Goal: Obtain resource: Obtain resource

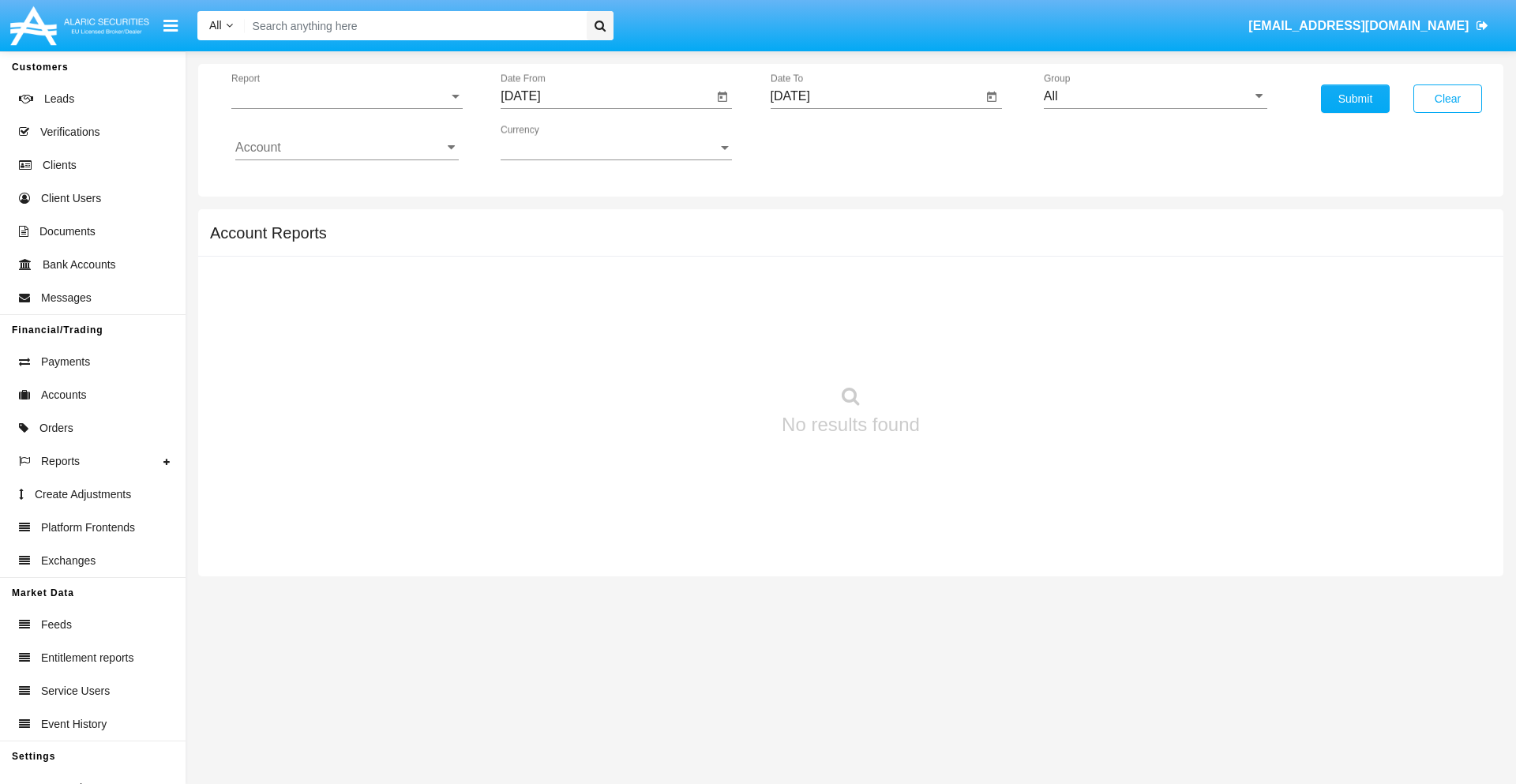
click at [347, 96] on span "Report" at bounding box center [339, 96] width 217 height 15
click at [340, 108] on span "Trades" at bounding box center [346, 108] width 223 height 38
click at [606, 96] on input "[DATE]" at bounding box center [607, 96] width 212 height 15
click at [552, 142] on span "[DATE]" at bounding box center [539, 142] width 35 height 13
click at [704, 349] on div "2025" at bounding box center [704, 349] width 50 height 28
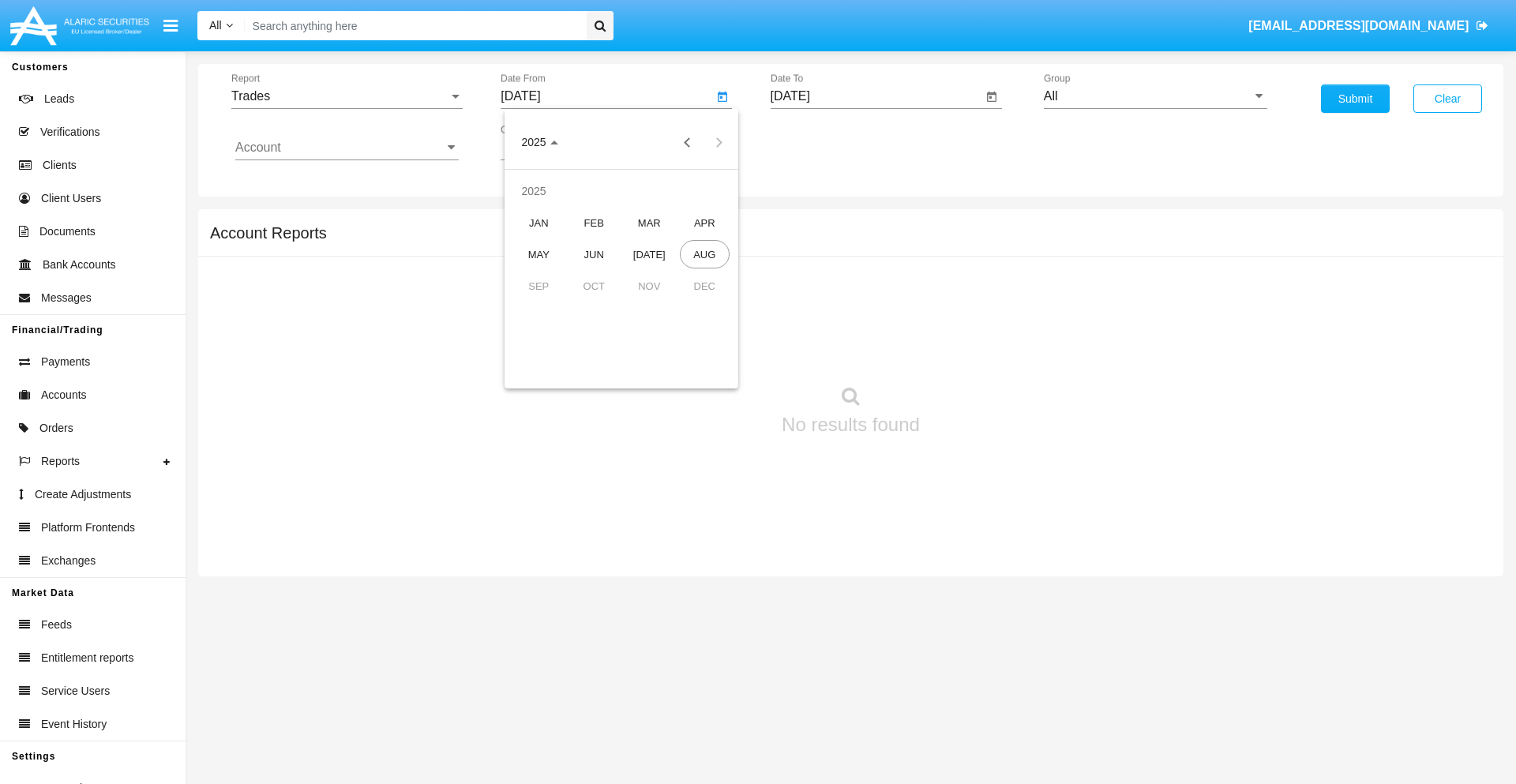
click at [539, 254] on div "MAY" at bounding box center [538, 253] width 50 height 28
click at [589, 336] on div "27" at bounding box center [589, 336] width 28 height 28
type input "05/27/25"
click at [876, 96] on input "[DATE]" at bounding box center [877, 96] width 212 height 15
click at [821, 142] on span "[DATE]" at bounding box center [809, 142] width 35 height 13
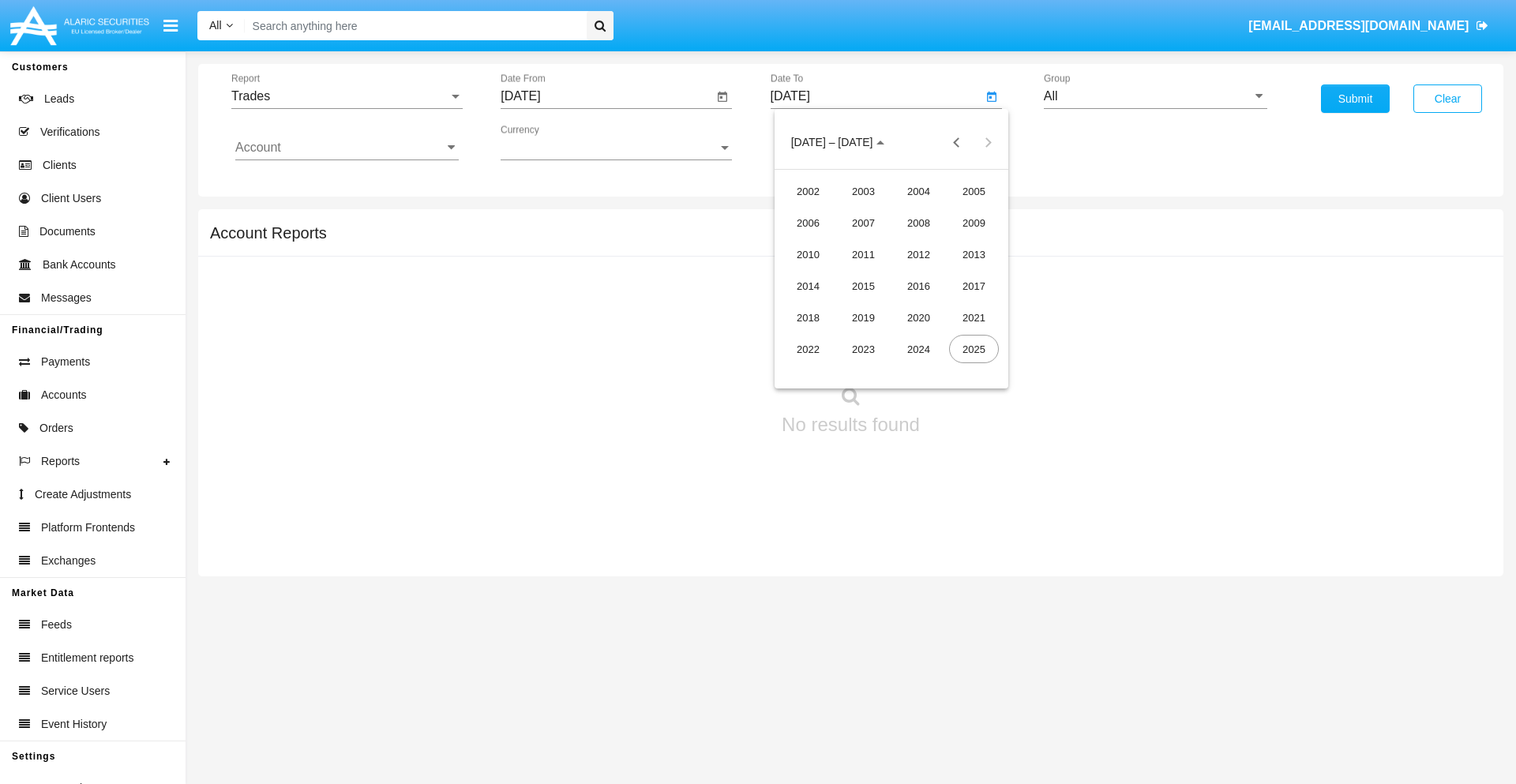
click at [973, 349] on div "2025" at bounding box center [973, 349] width 50 height 28
click at [973, 254] on div "AUG" at bounding box center [973, 253] width 50 height 28
click at [891, 336] on div "27" at bounding box center [891, 336] width 28 height 28
type input "[DATE]"
click at [1155, 96] on input "All" at bounding box center [1155, 96] width 223 height 15
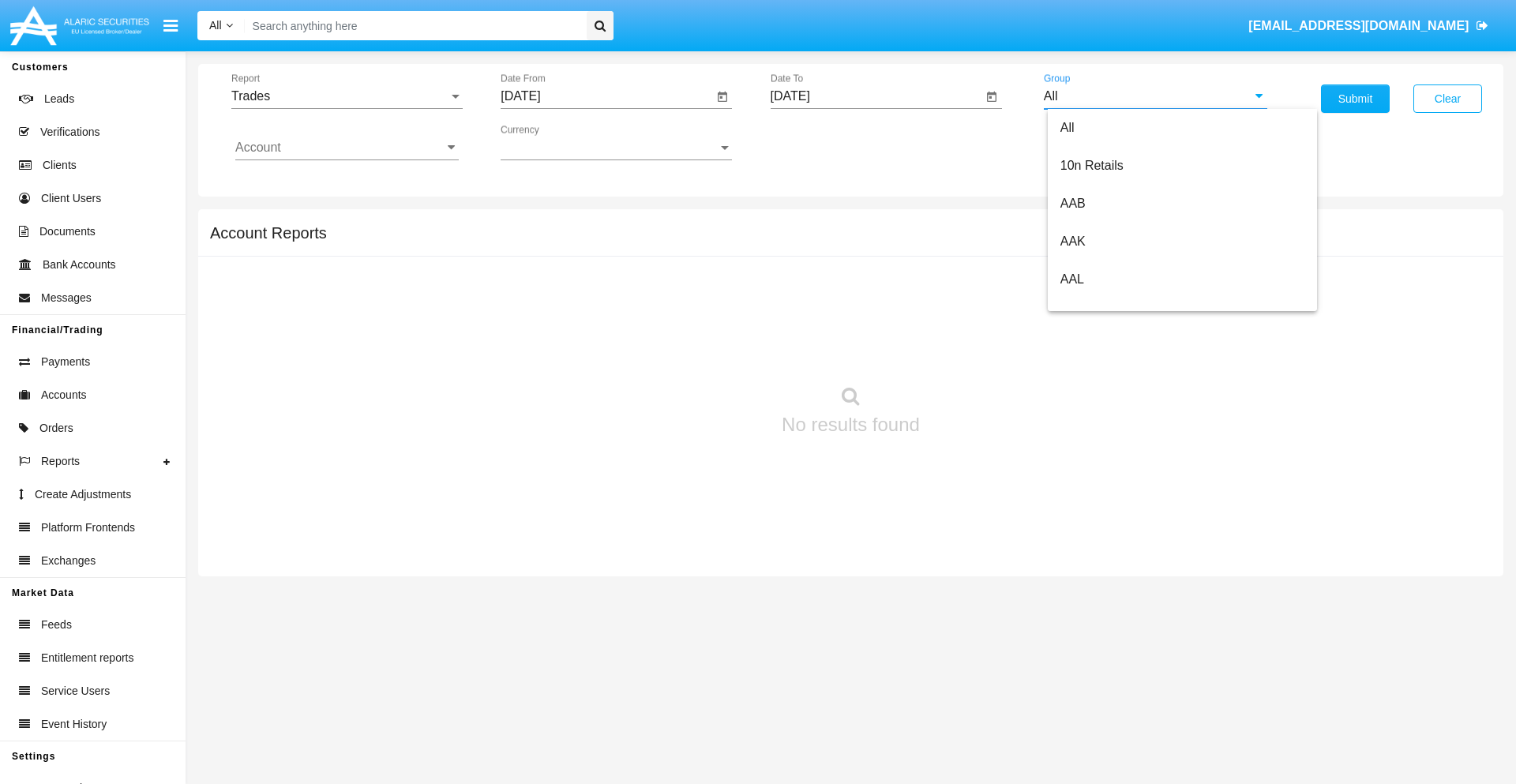
scroll to position [846, 0]
click at [1111, 304] on span "Hammer Web Lite" at bounding box center [1111, 304] width 102 height 14
type input "Hammer Web Lite"
click at [347, 148] on input "Account" at bounding box center [346, 147] width 223 height 15
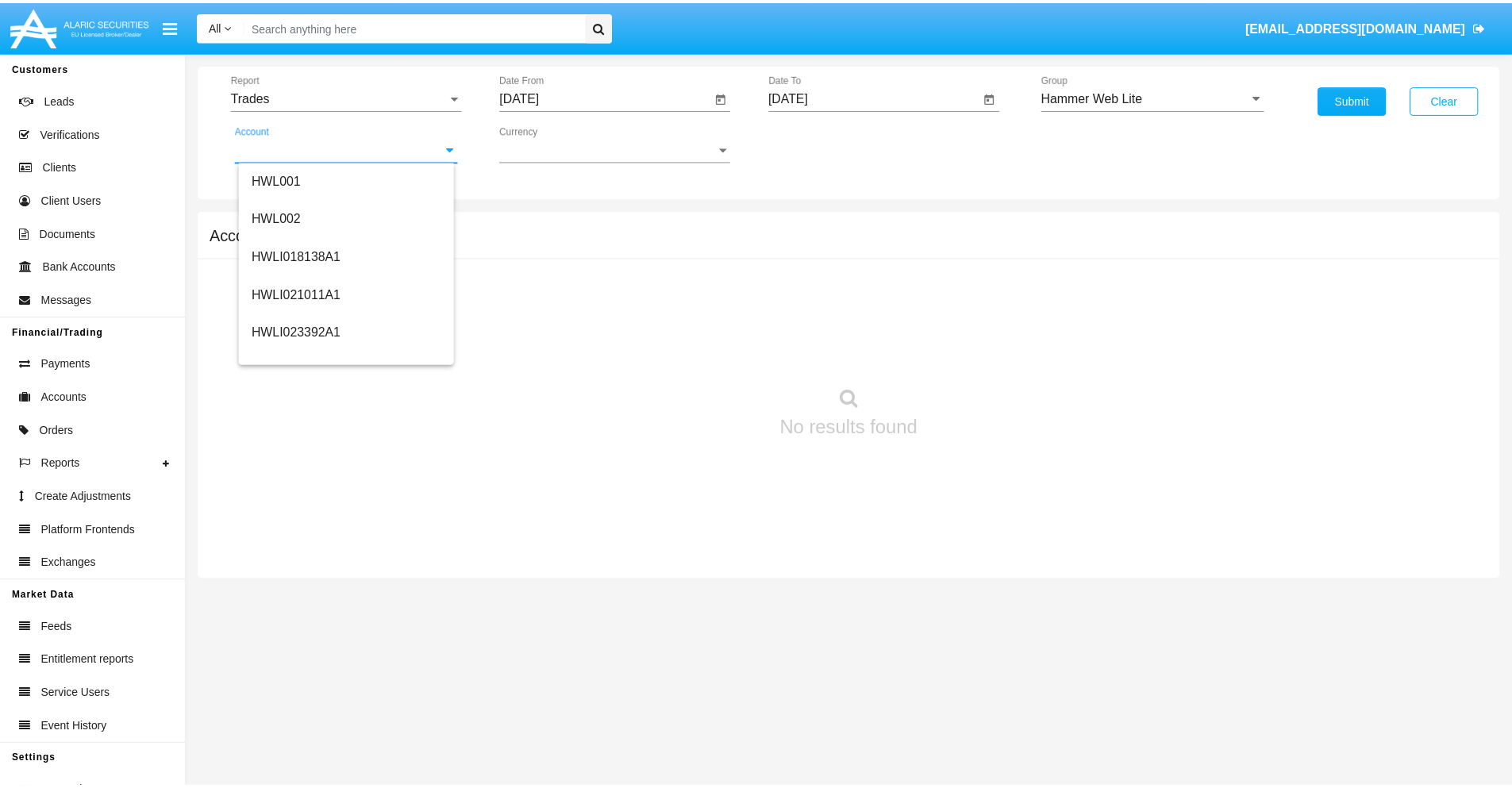
scroll to position [241, 0]
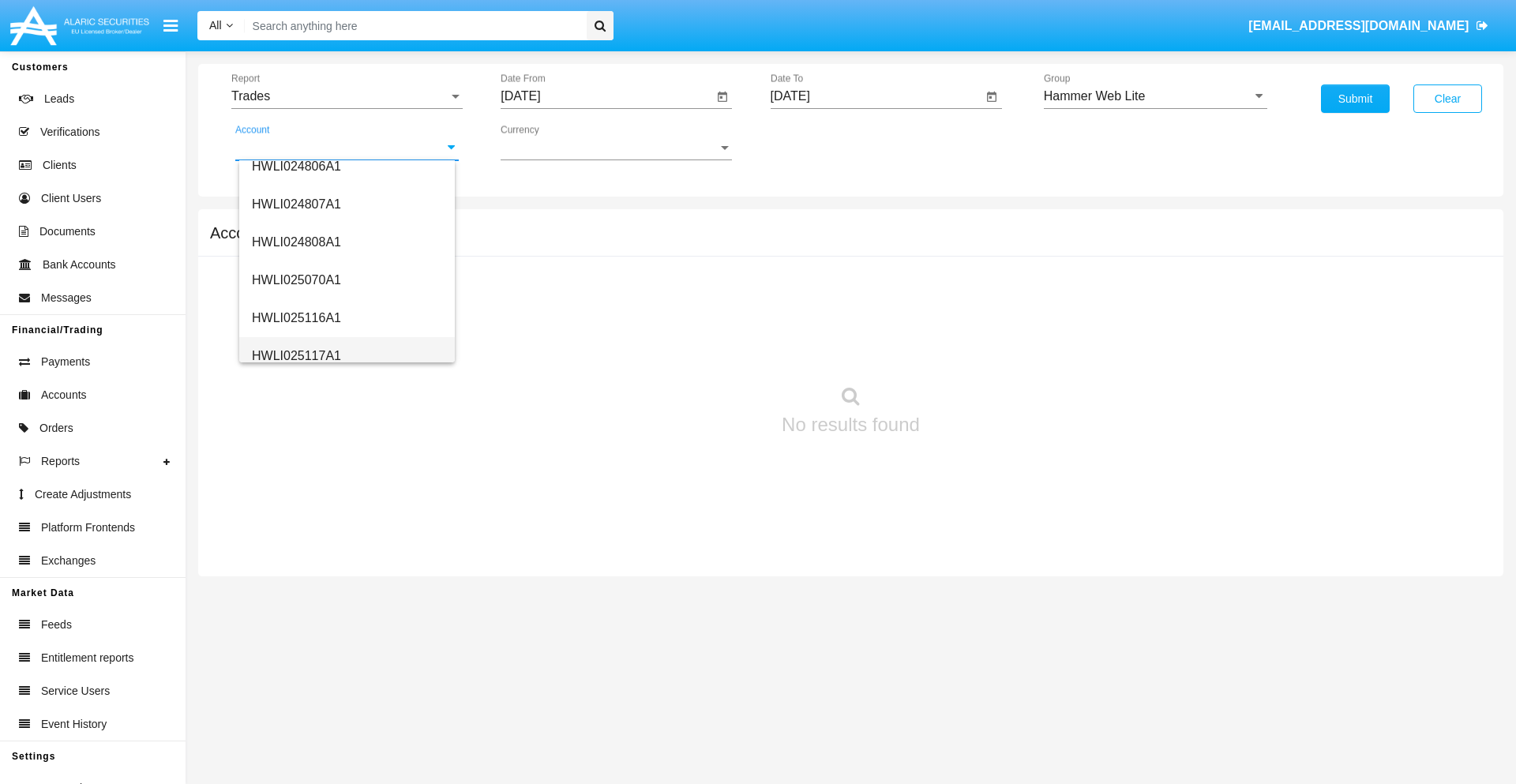
click at [295, 355] on span "HWLI025117A1" at bounding box center [296, 355] width 90 height 14
type input "HWLI025117A1"
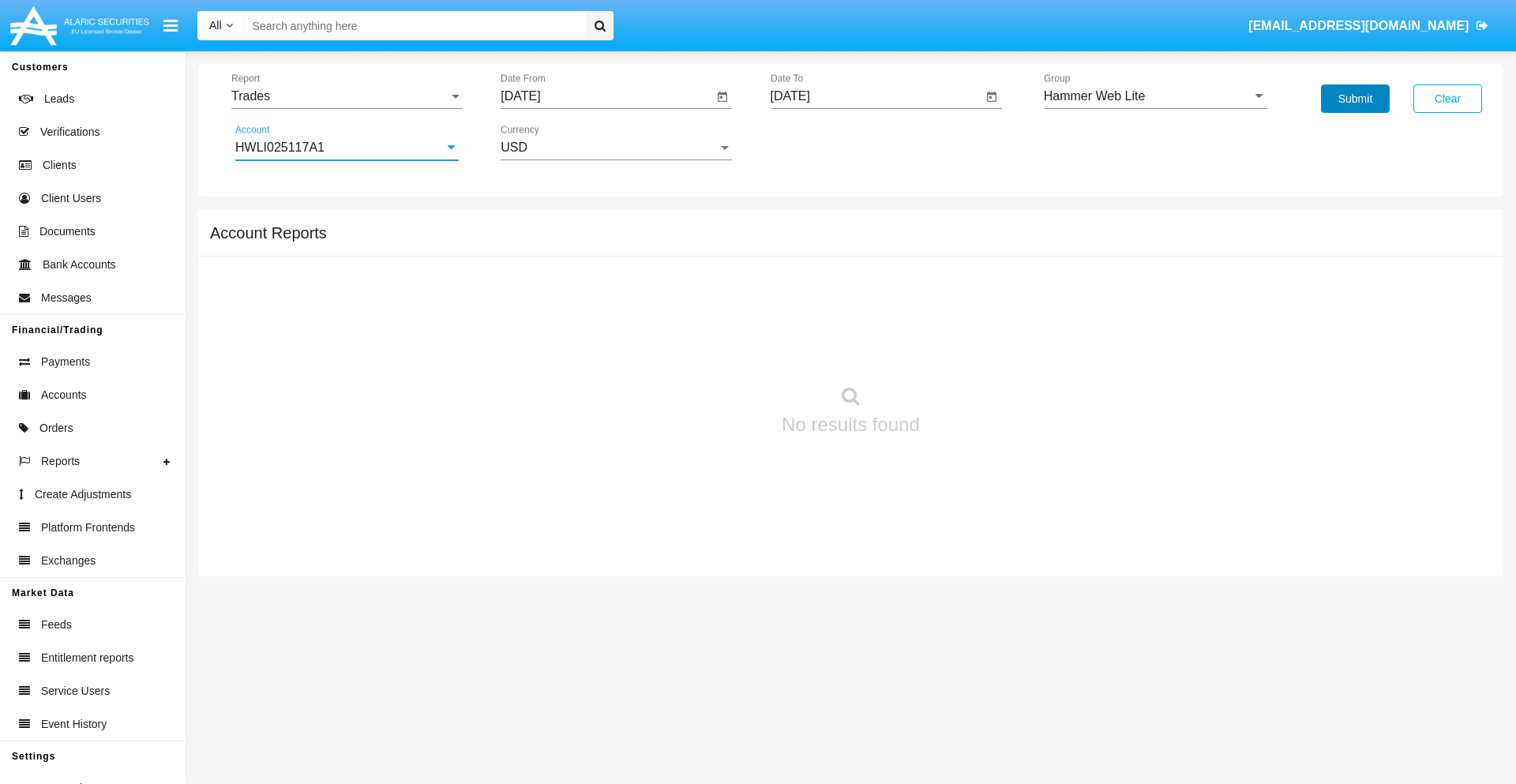
click at [1354, 98] on button "Submit" at bounding box center [1355, 98] width 68 height 28
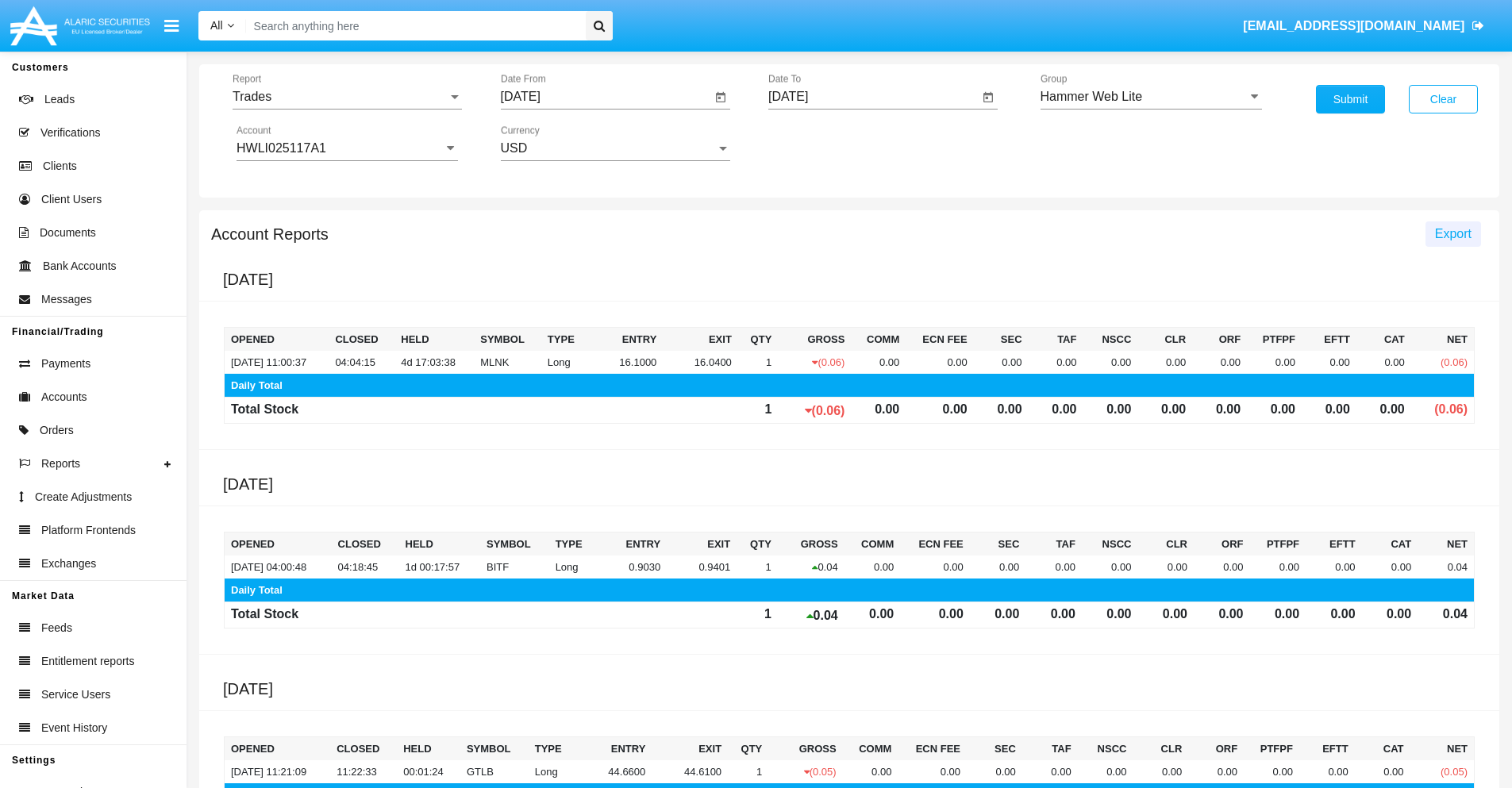
click at [1452, 233] on span "Export" at bounding box center [1452, 234] width 36 height 14
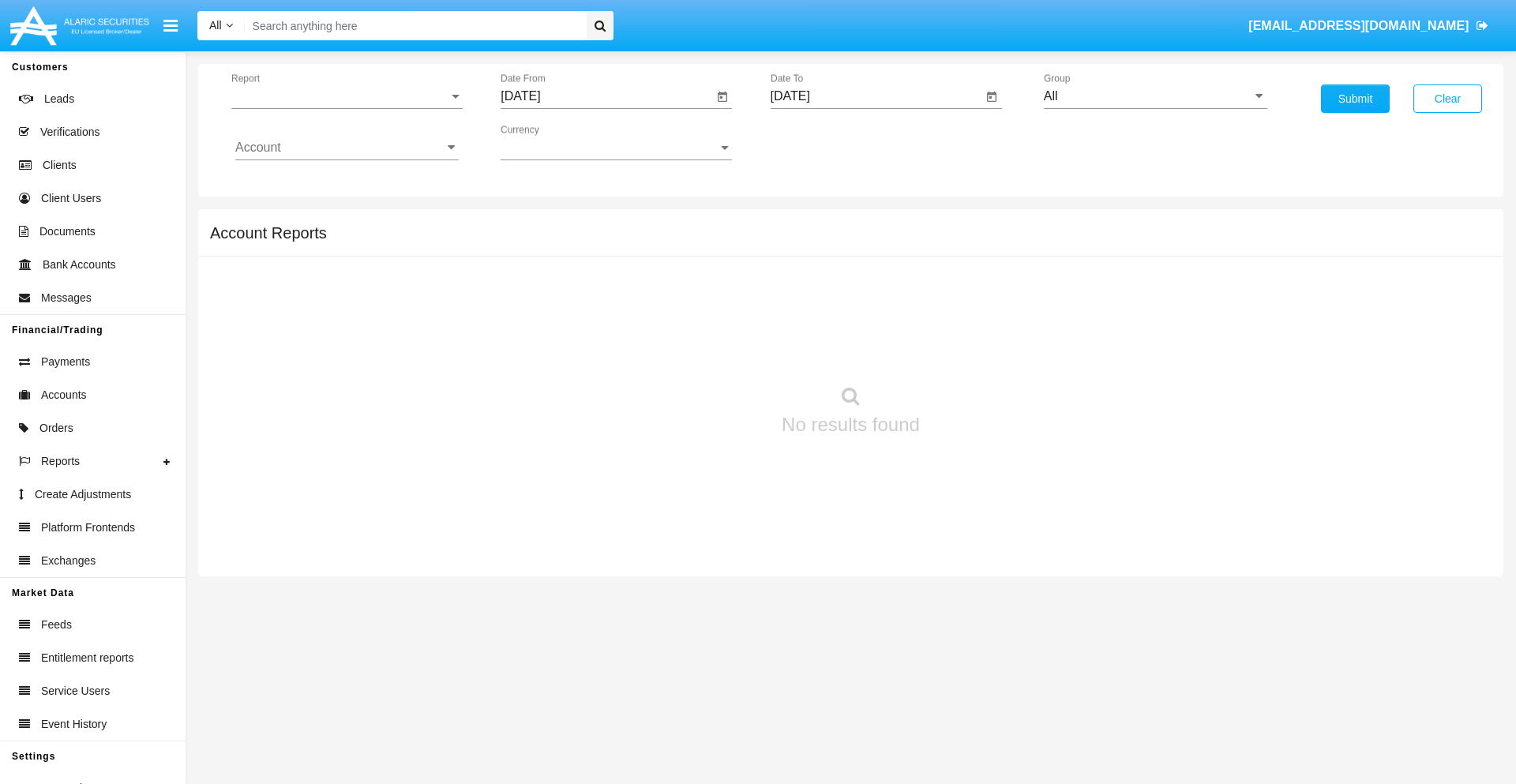
click at [347, 96] on span "Report" at bounding box center [339, 96] width 217 height 15
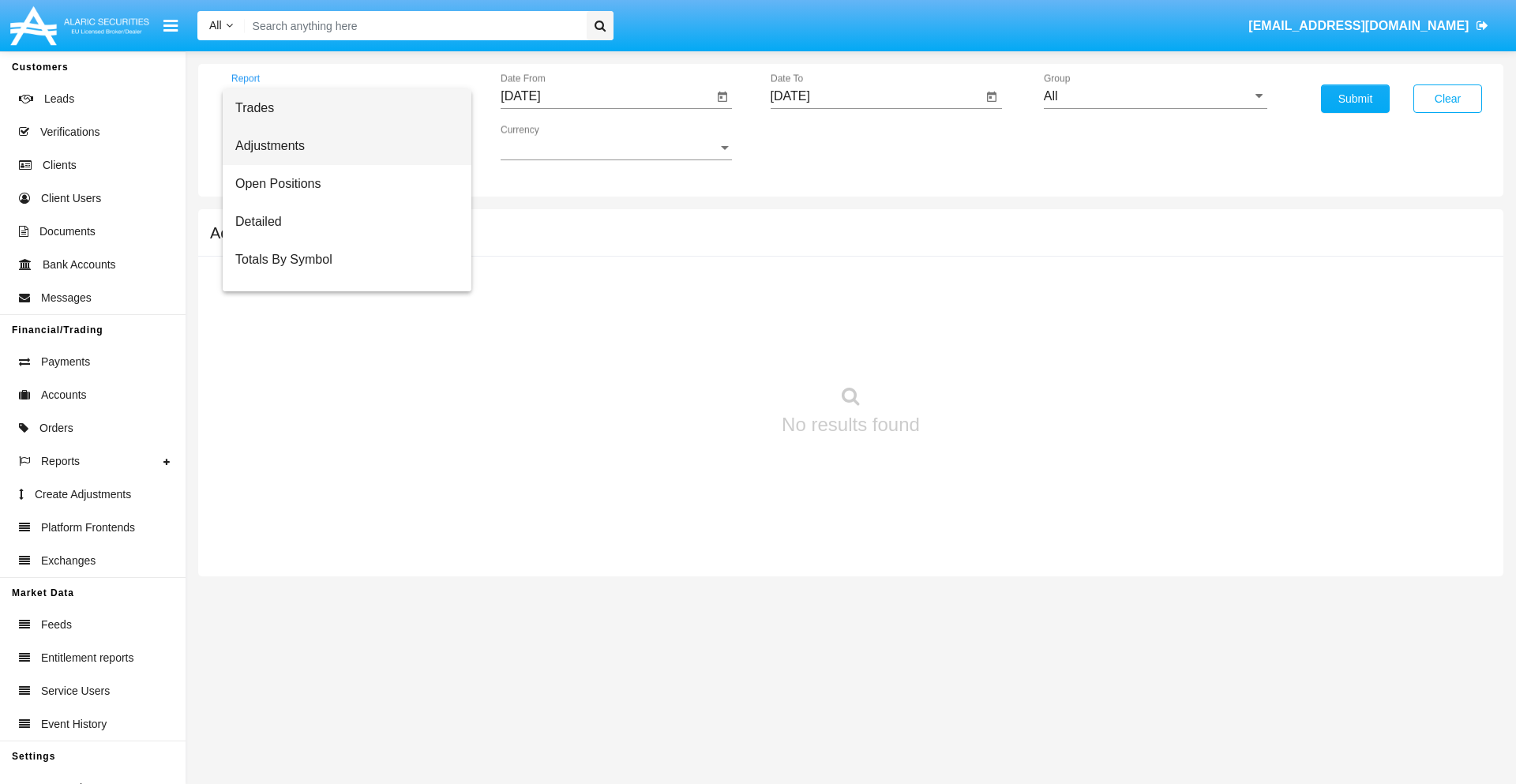
click at [340, 146] on span "Adjustments" at bounding box center [346, 145] width 223 height 38
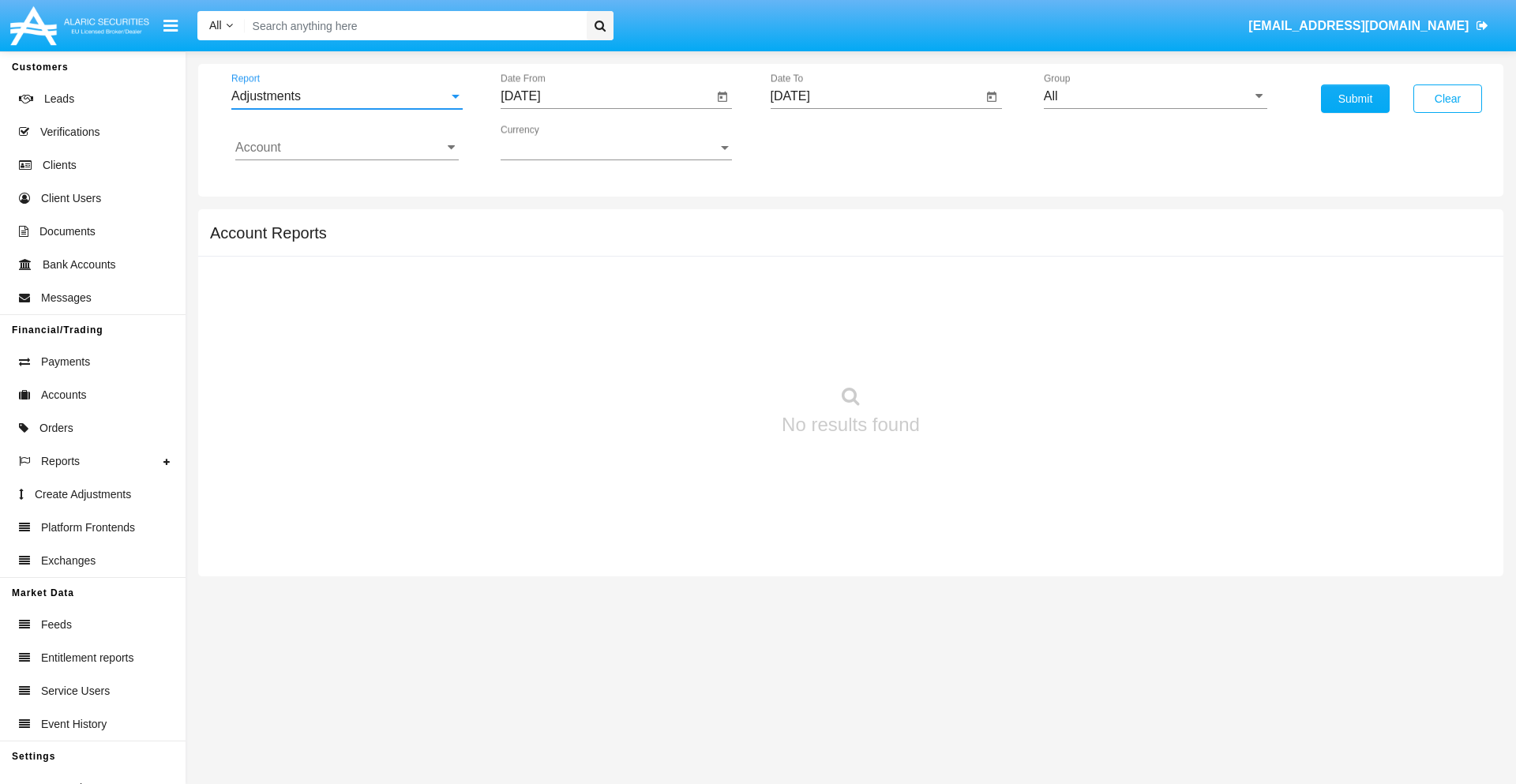
click at [606, 96] on input "[DATE]" at bounding box center [607, 96] width 212 height 15
click at [552, 142] on span "[DATE]" at bounding box center [539, 142] width 35 height 13
click at [704, 349] on div "2025" at bounding box center [704, 349] width 50 height 28
click at [649, 254] on div "[DATE]" at bounding box center [649, 253] width 50 height 28
click at [526, 368] on div "27" at bounding box center [526, 368] width 28 height 28
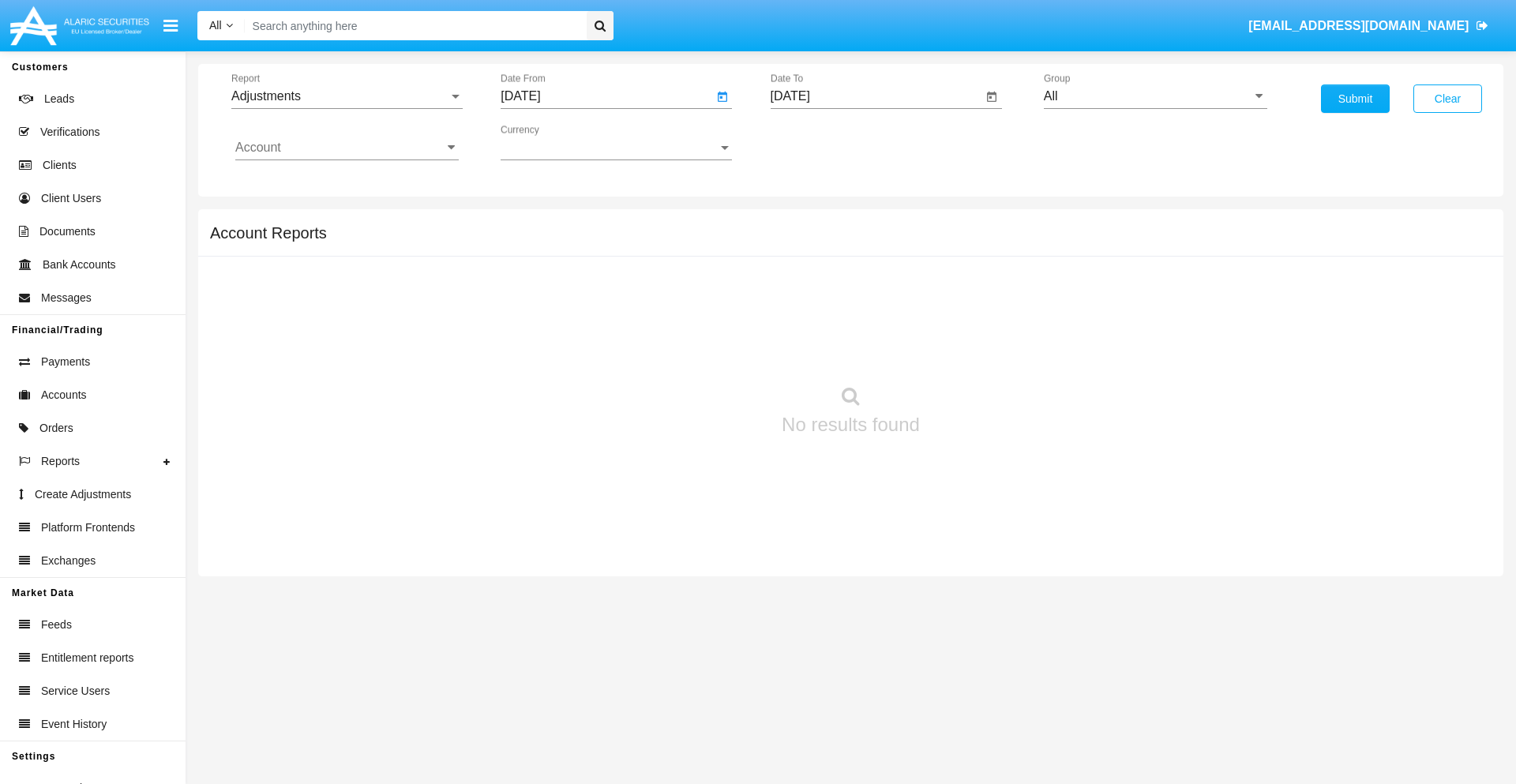
type input "[DATE]"
click at [876, 96] on input "[DATE]" at bounding box center [877, 96] width 212 height 15
click at [821, 142] on span "[DATE]" at bounding box center [809, 142] width 35 height 13
click at [973, 349] on div "2025" at bounding box center [973, 349] width 50 height 28
click at [973, 254] on div "AUG" at bounding box center [973, 253] width 50 height 28
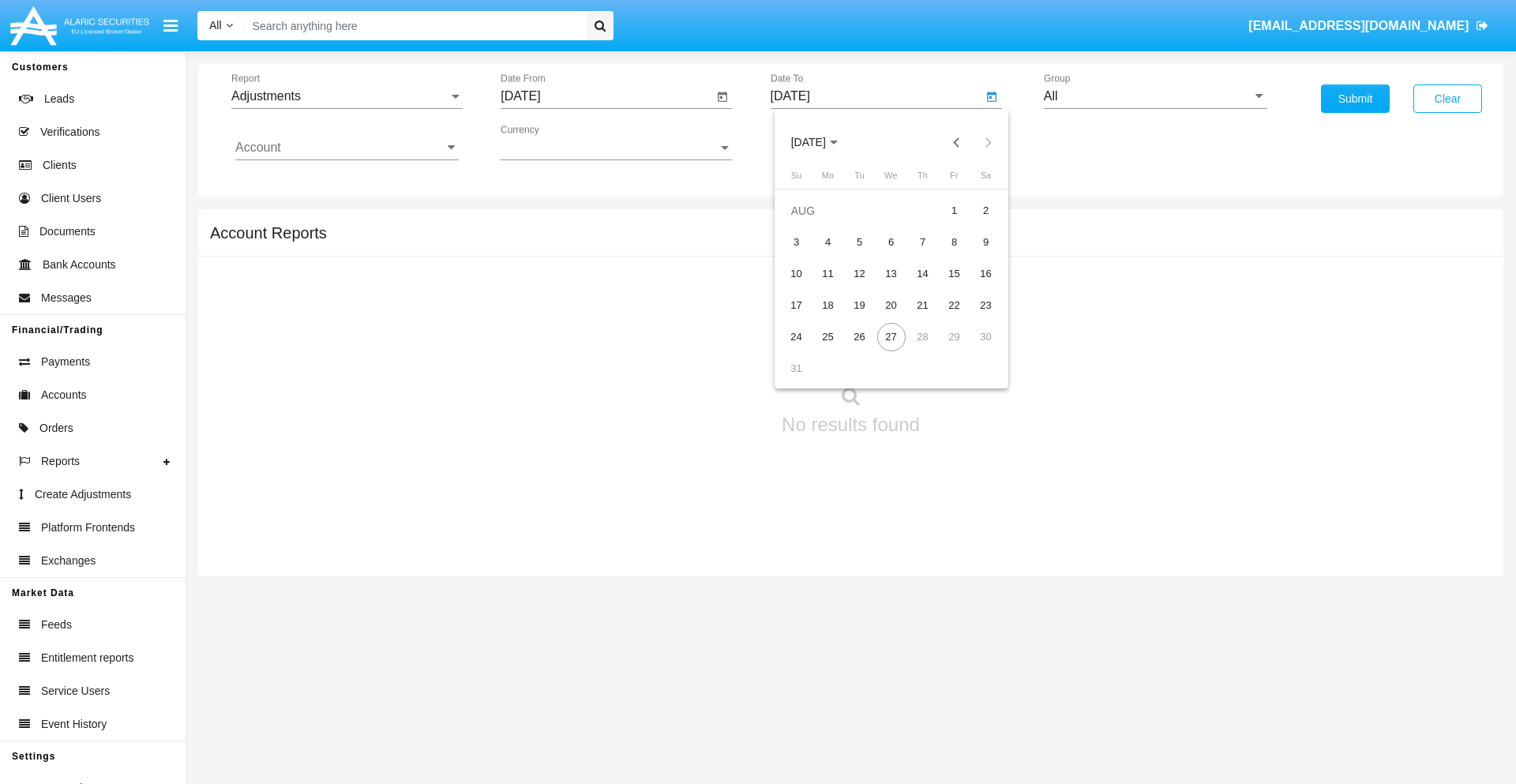
click at [891, 336] on div "27" at bounding box center [891, 336] width 28 height 28
type input "[DATE]"
click at [1155, 96] on input "All" at bounding box center [1155, 96] width 223 height 15
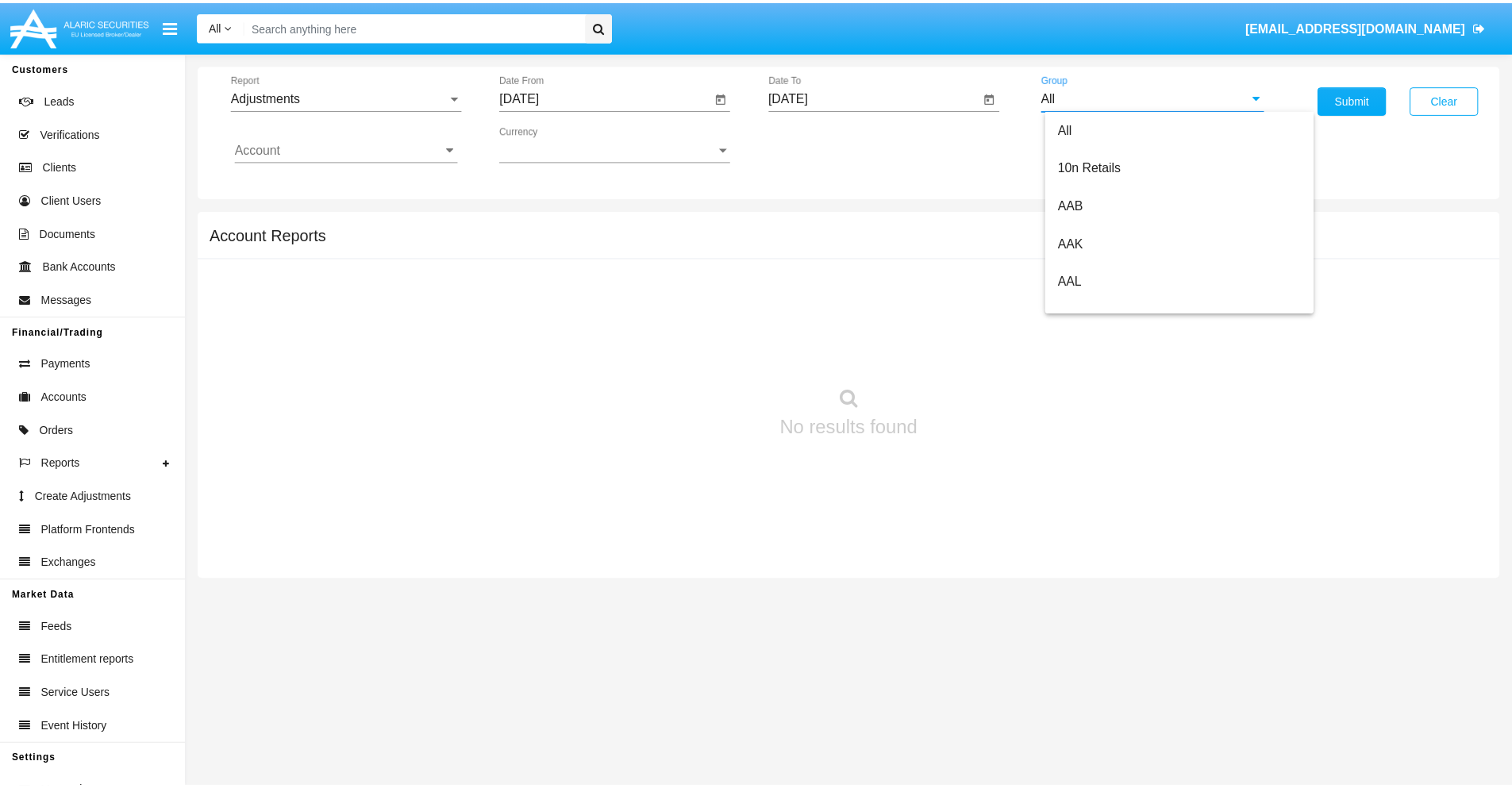
scroll to position [355, 0]
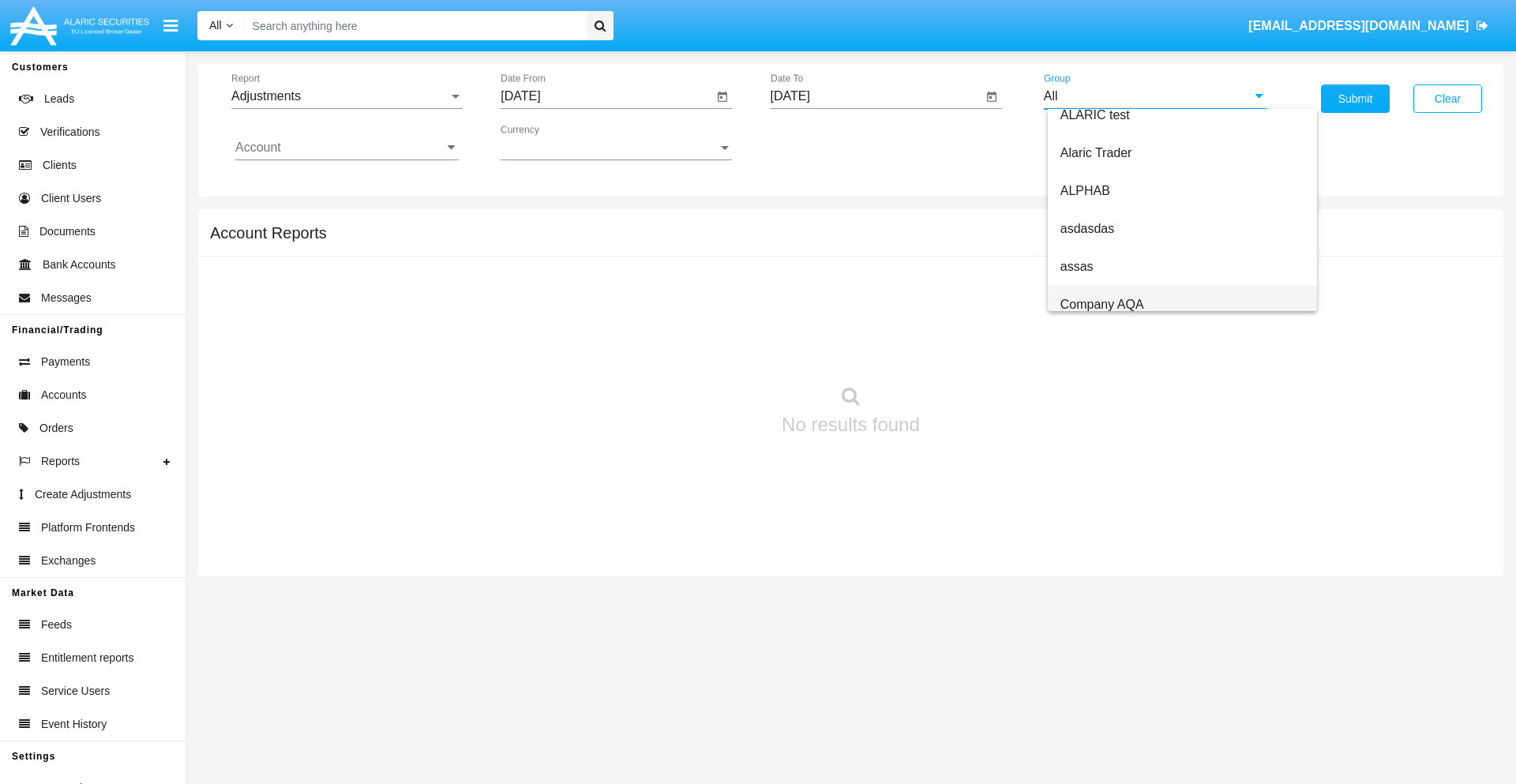
click at [1101, 304] on span "Company AQA" at bounding box center [1102, 304] width 84 height 14
type input "Company AQA"
click at [347, 148] on input "Account" at bounding box center [346, 147] width 223 height 15
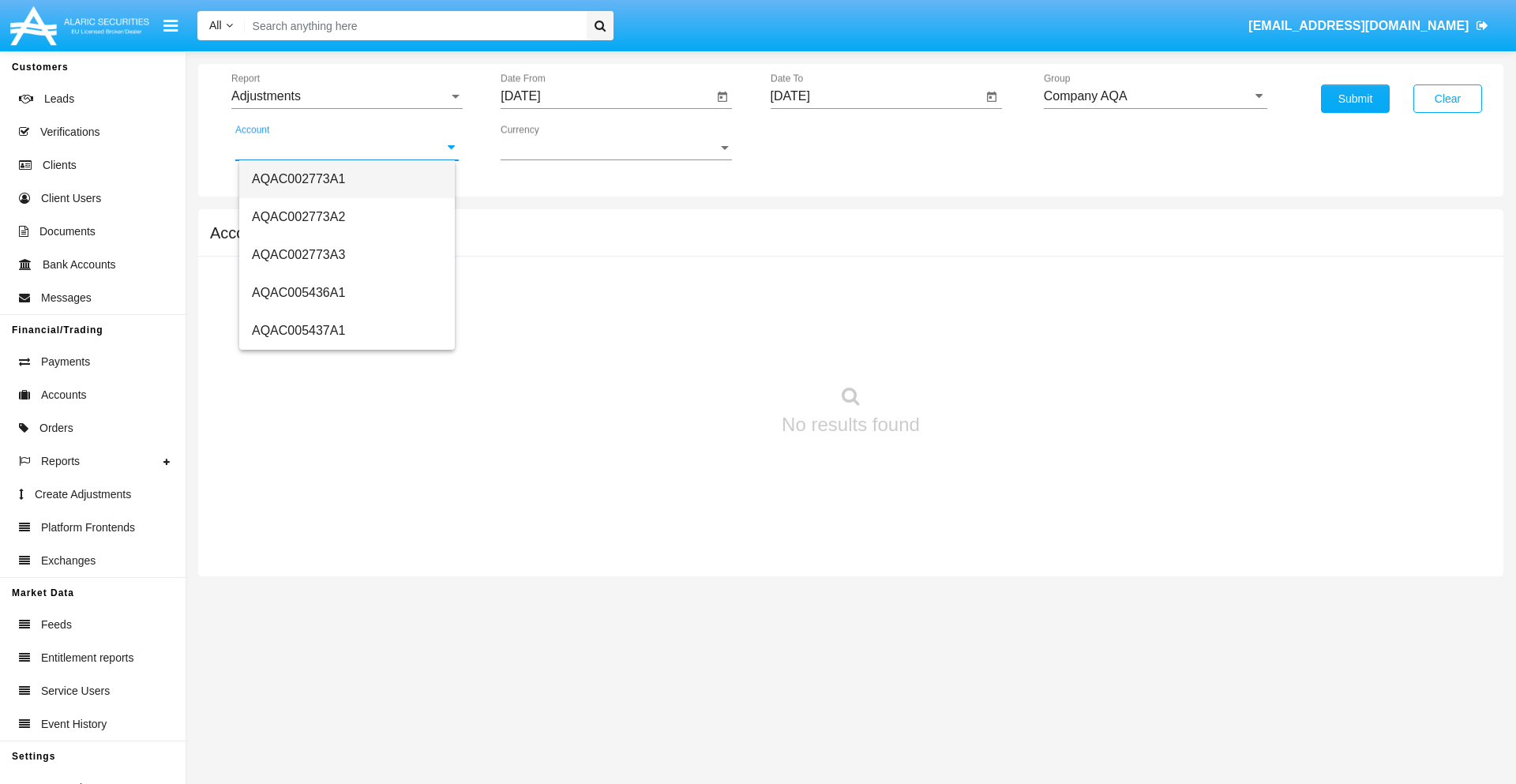
click at [298, 178] on span "AQAC002773A1" at bounding box center [298, 179] width 94 height 14
type input "AQAC002773A1"
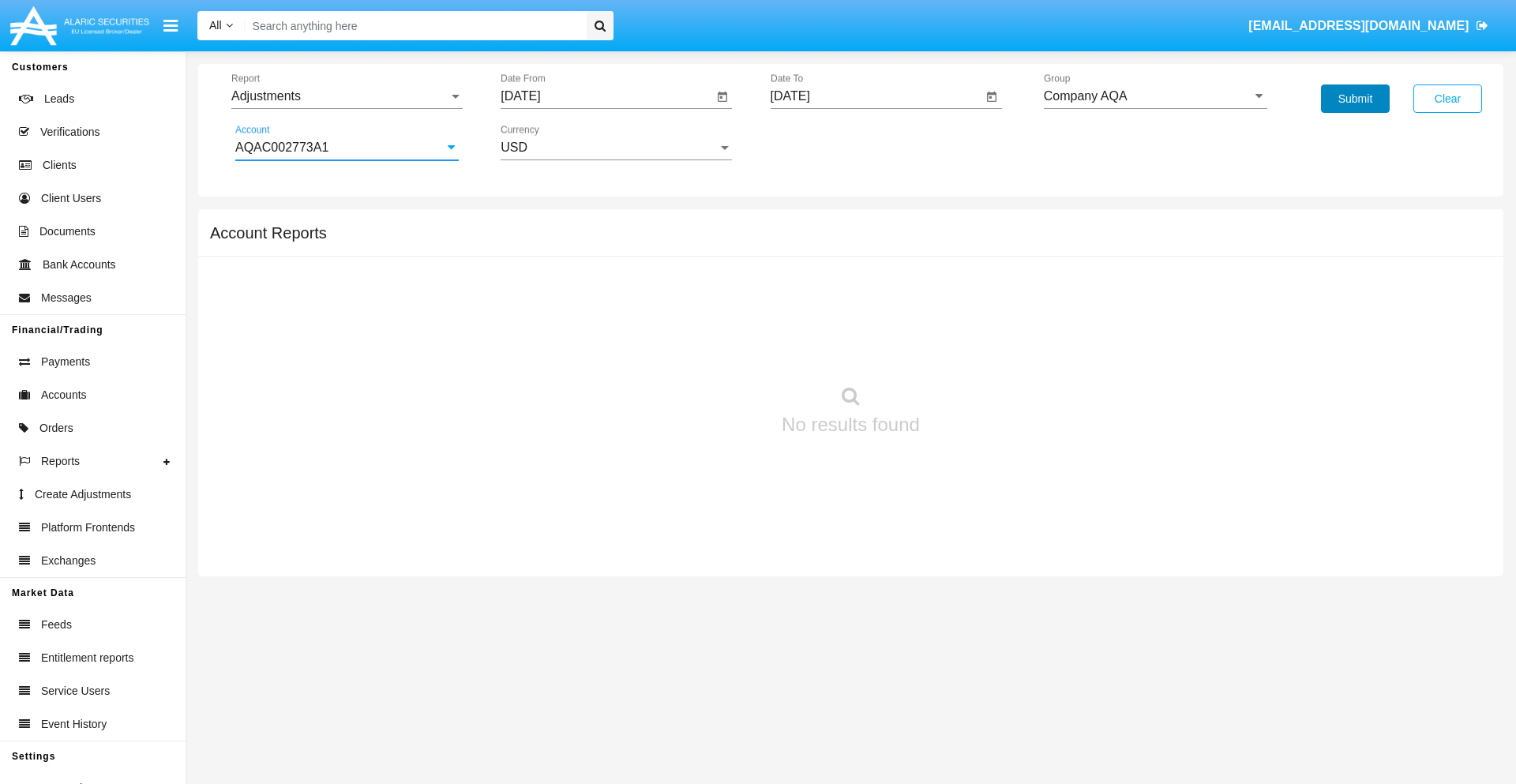
click at [1354, 98] on button "Submit" at bounding box center [1355, 98] width 68 height 28
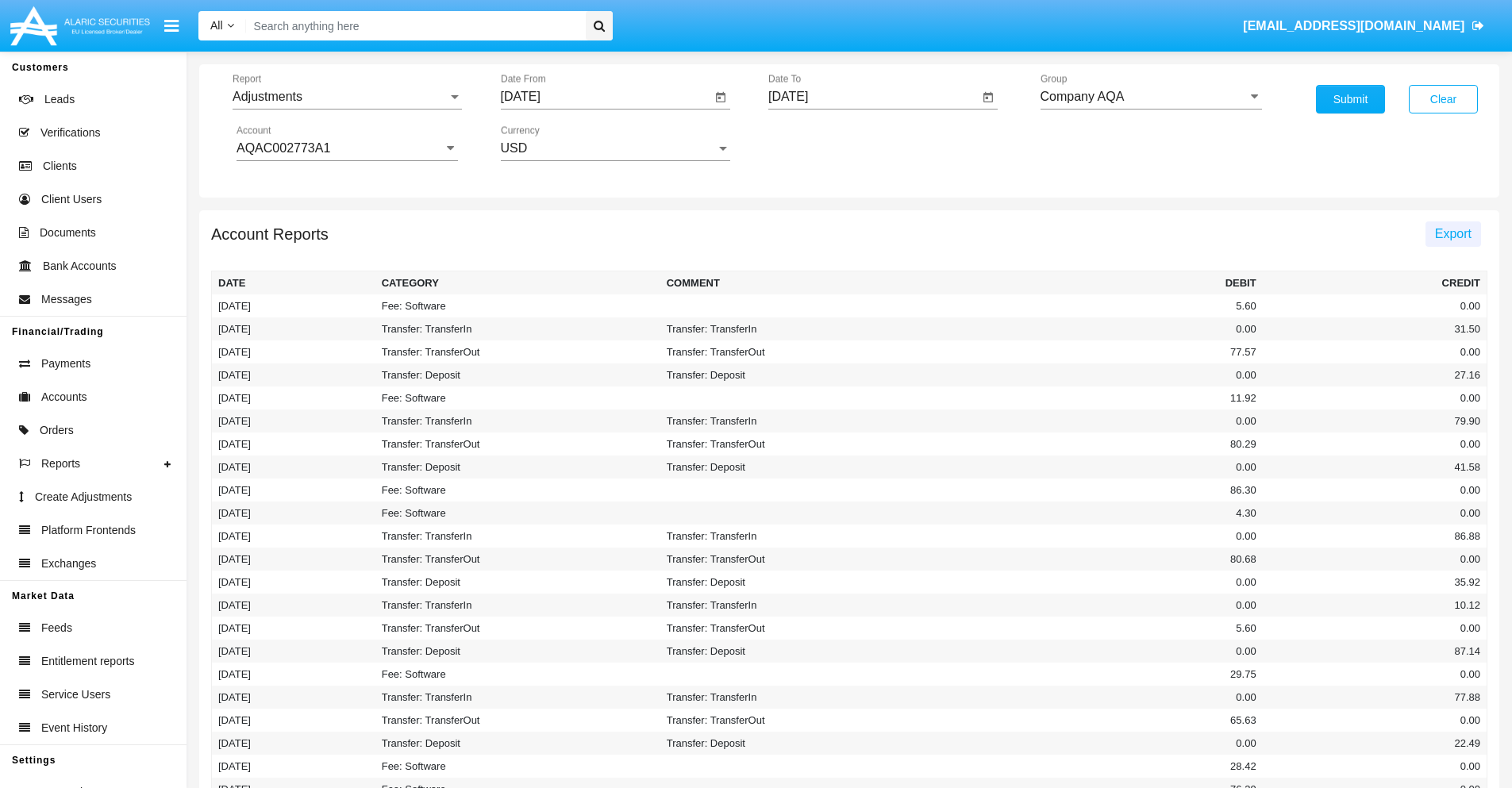
click at [1452, 233] on span "Export" at bounding box center [1452, 234] width 36 height 14
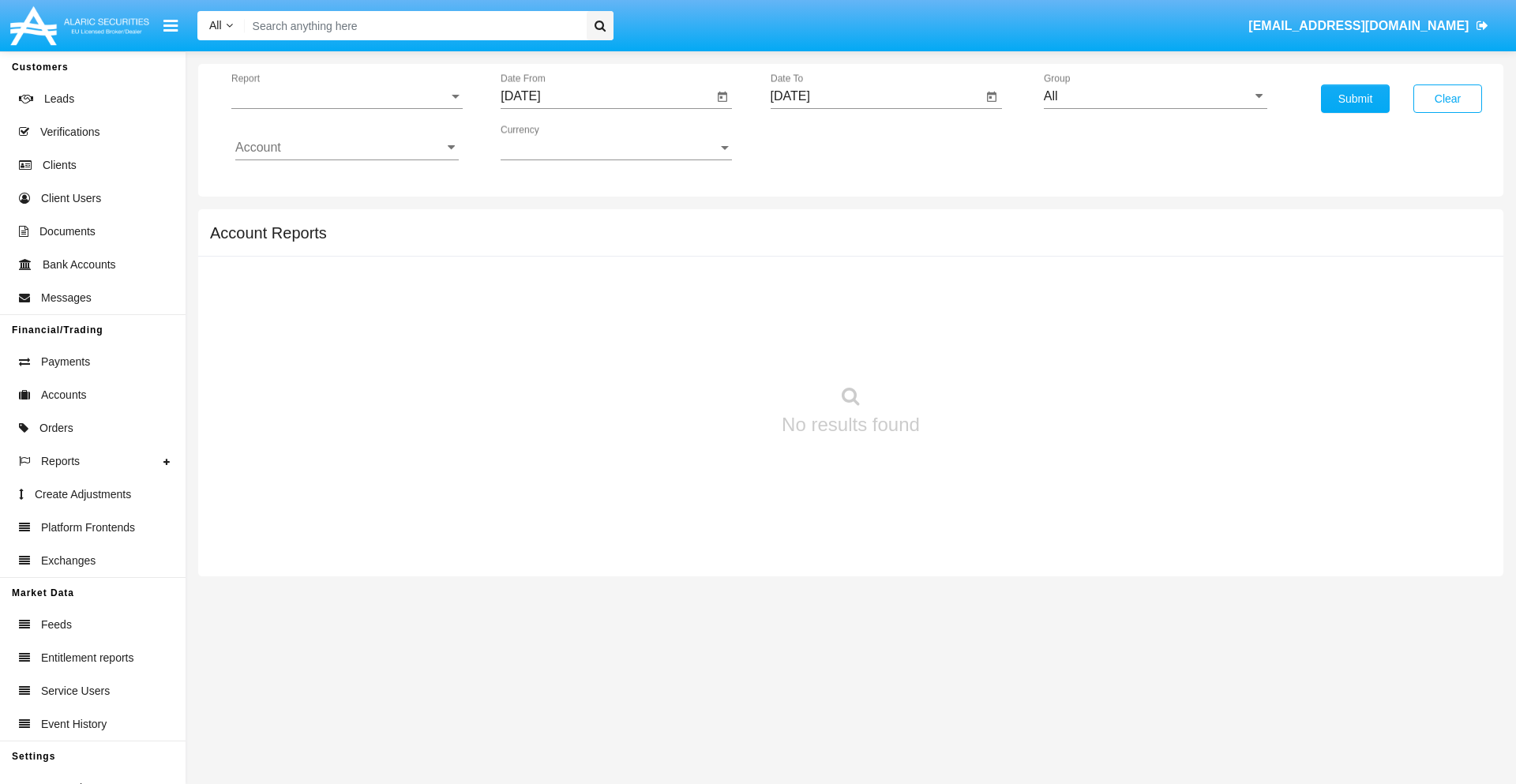
click at [347, 96] on span "Report" at bounding box center [339, 96] width 217 height 15
click at [340, 184] on span "Open Positions" at bounding box center [346, 183] width 223 height 38
click at [606, 96] on input "[DATE]" at bounding box center [607, 96] width 212 height 15
click at [552, 142] on span "[DATE]" at bounding box center [539, 142] width 35 height 13
click at [704, 349] on div "2025" at bounding box center [704, 349] width 50 height 28
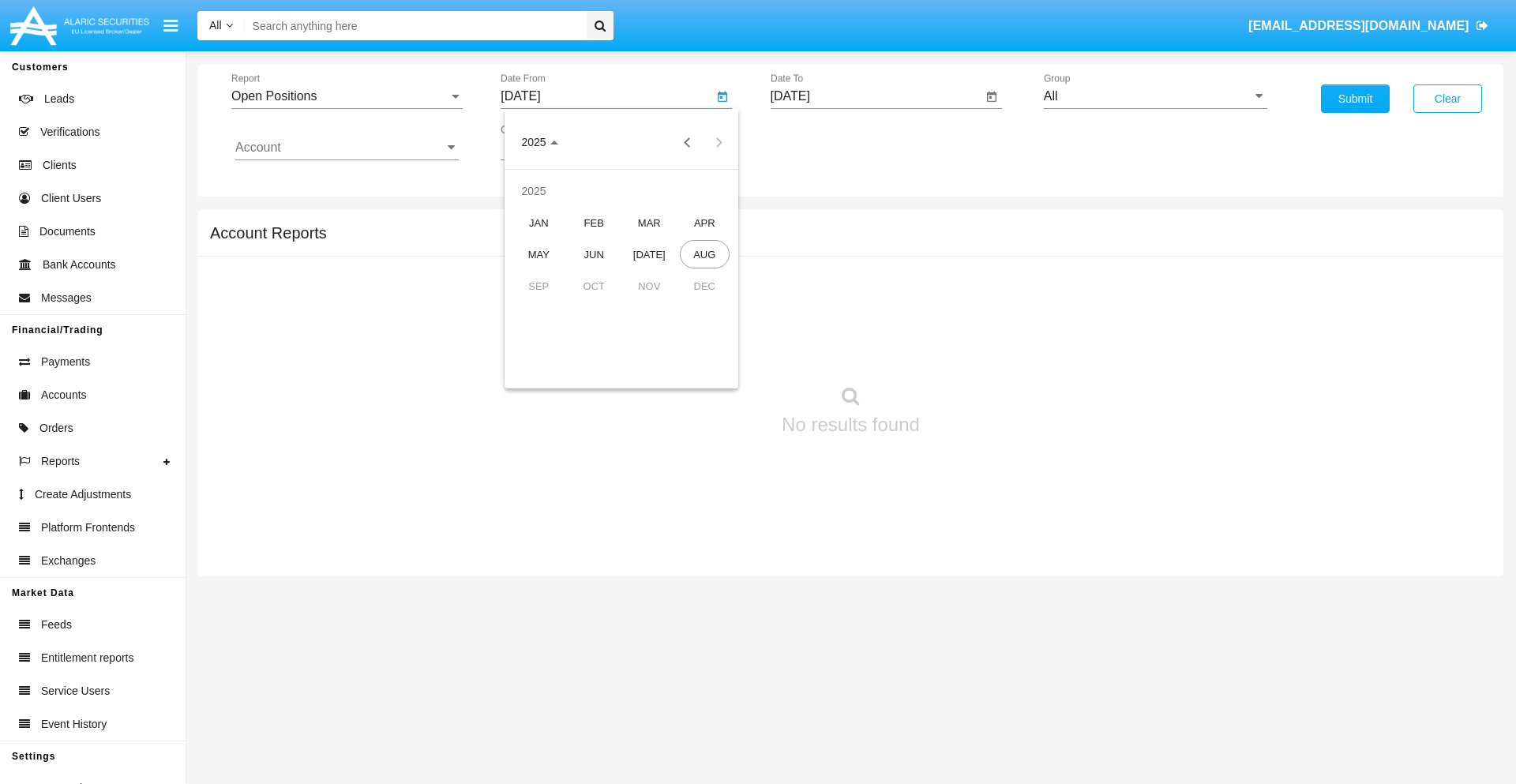
click at [649, 254] on div "[DATE]" at bounding box center [649, 253] width 50 height 28
click at [526, 368] on div "27" at bounding box center [526, 368] width 28 height 28
type input "07/27/25"
click at [876, 96] on input "[DATE]" at bounding box center [877, 96] width 212 height 15
click at [821, 142] on span "[DATE]" at bounding box center [809, 142] width 35 height 13
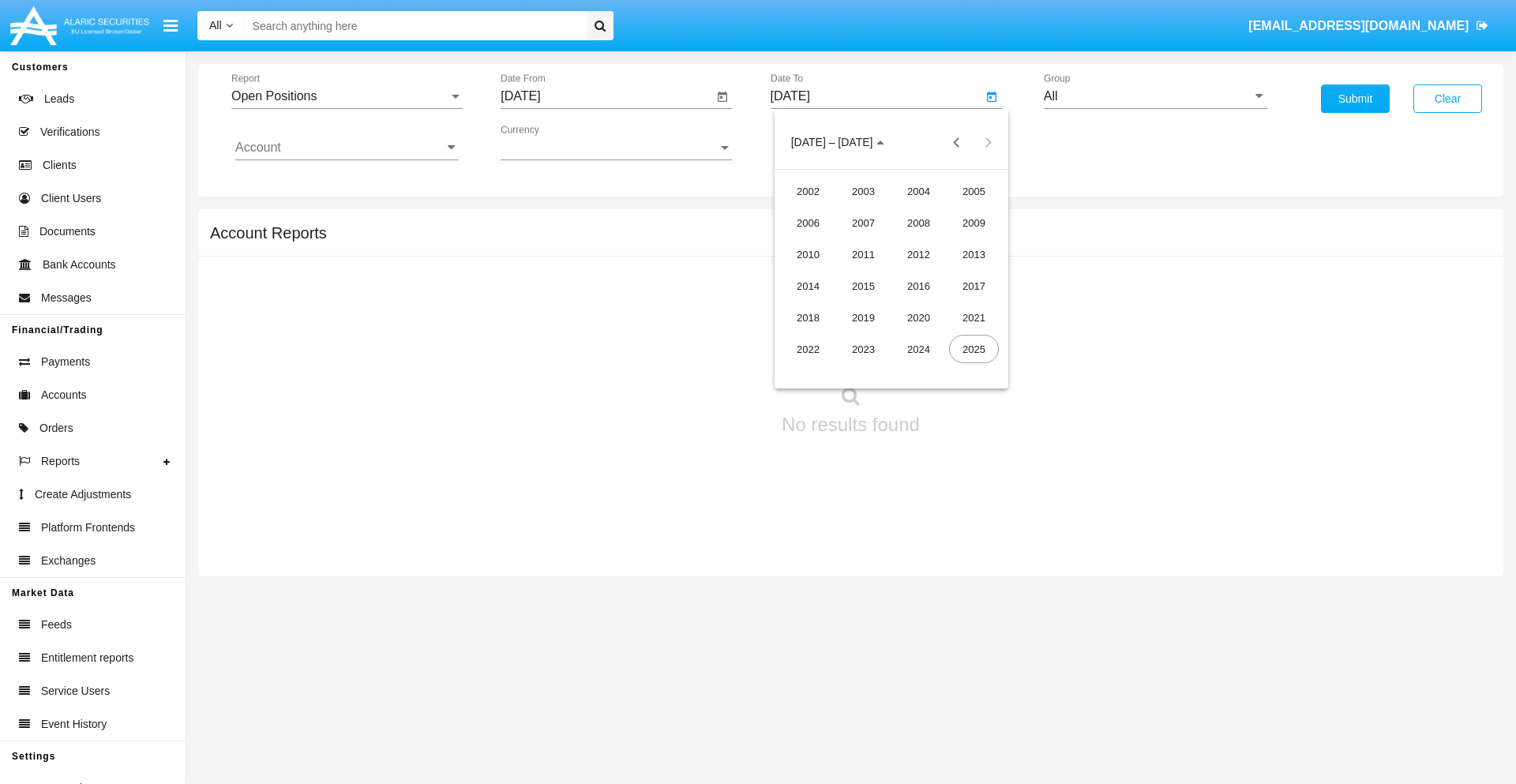
click at [973, 349] on div "2025" at bounding box center [973, 349] width 50 height 28
click at [973, 254] on div "AUG" at bounding box center [973, 253] width 50 height 28
click at [891, 336] on div "27" at bounding box center [891, 336] width 28 height 28
type input "[DATE]"
click at [1155, 96] on input "All" at bounding box center [1155, 96] width 223 height 15
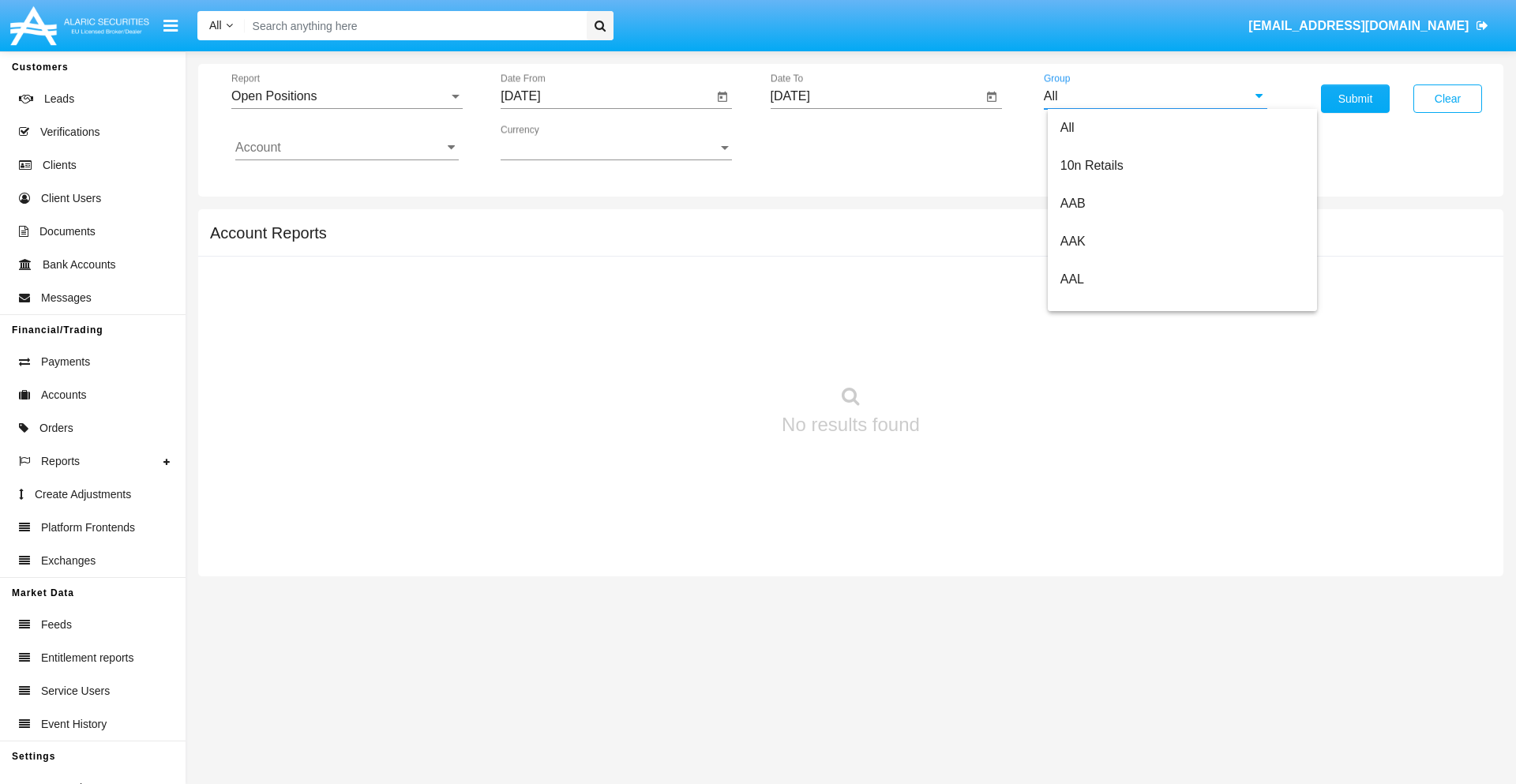
type input "Hammer Web Lite"
click at [347, 148] on input "Account" at bounding box center [346, 147] width 223 height 15
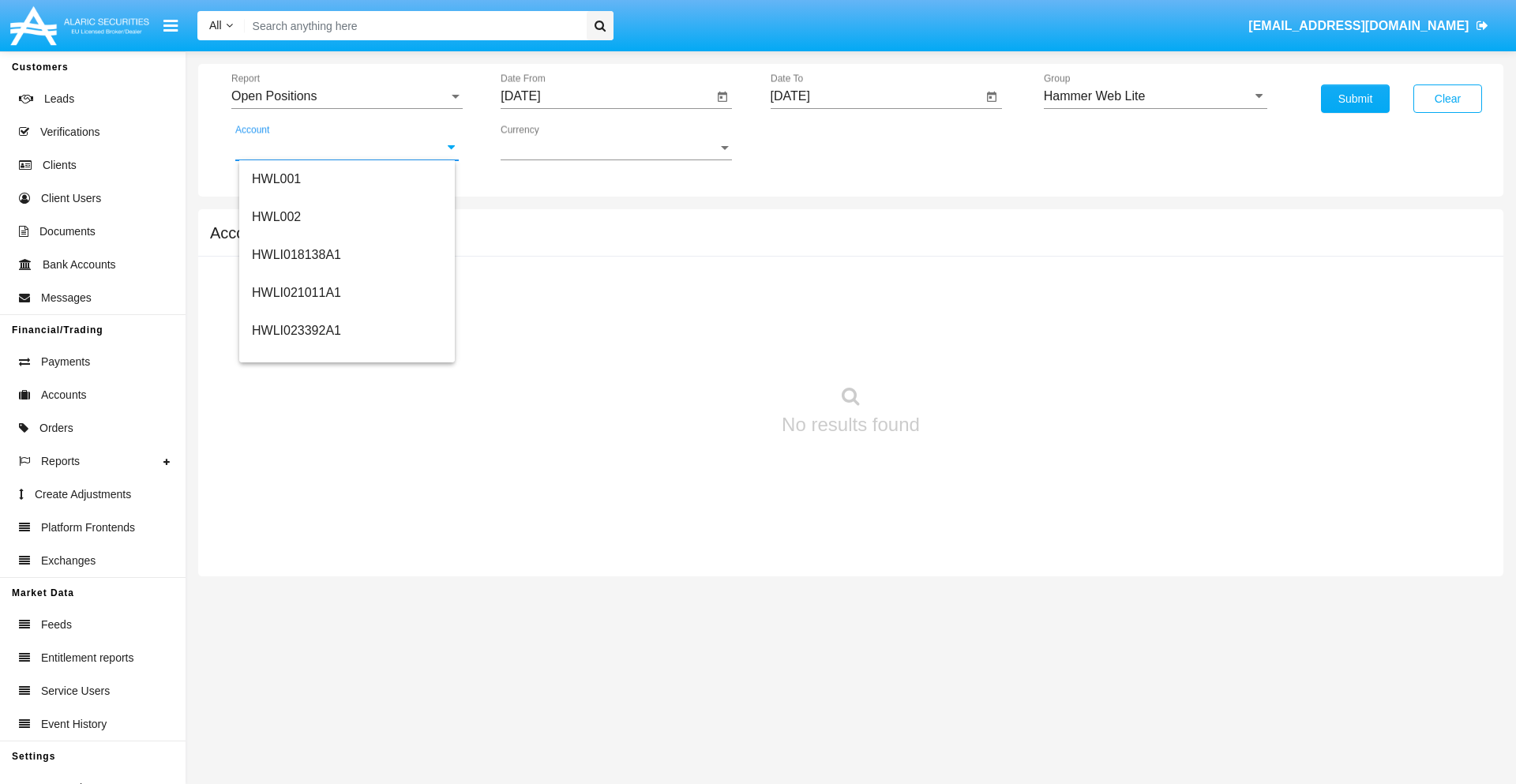
click at [295, 588] on span "HWLI025117A1" at bounding box center [296, 595] width 90 height 14
type input "HWLI025117A1"
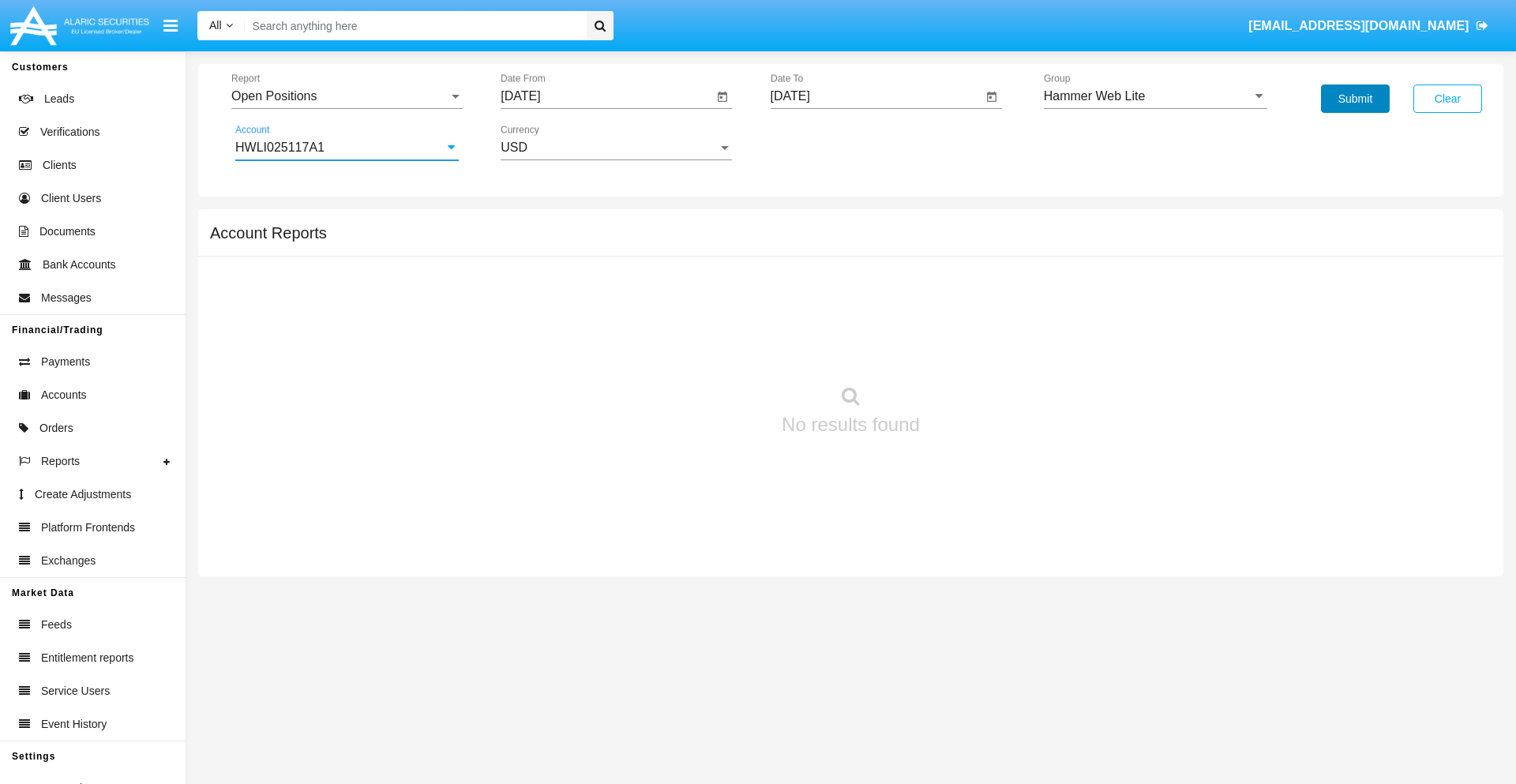
click at [1354, 98] on button "Submit" at bounding box center [1355, 98] width 68 height 28
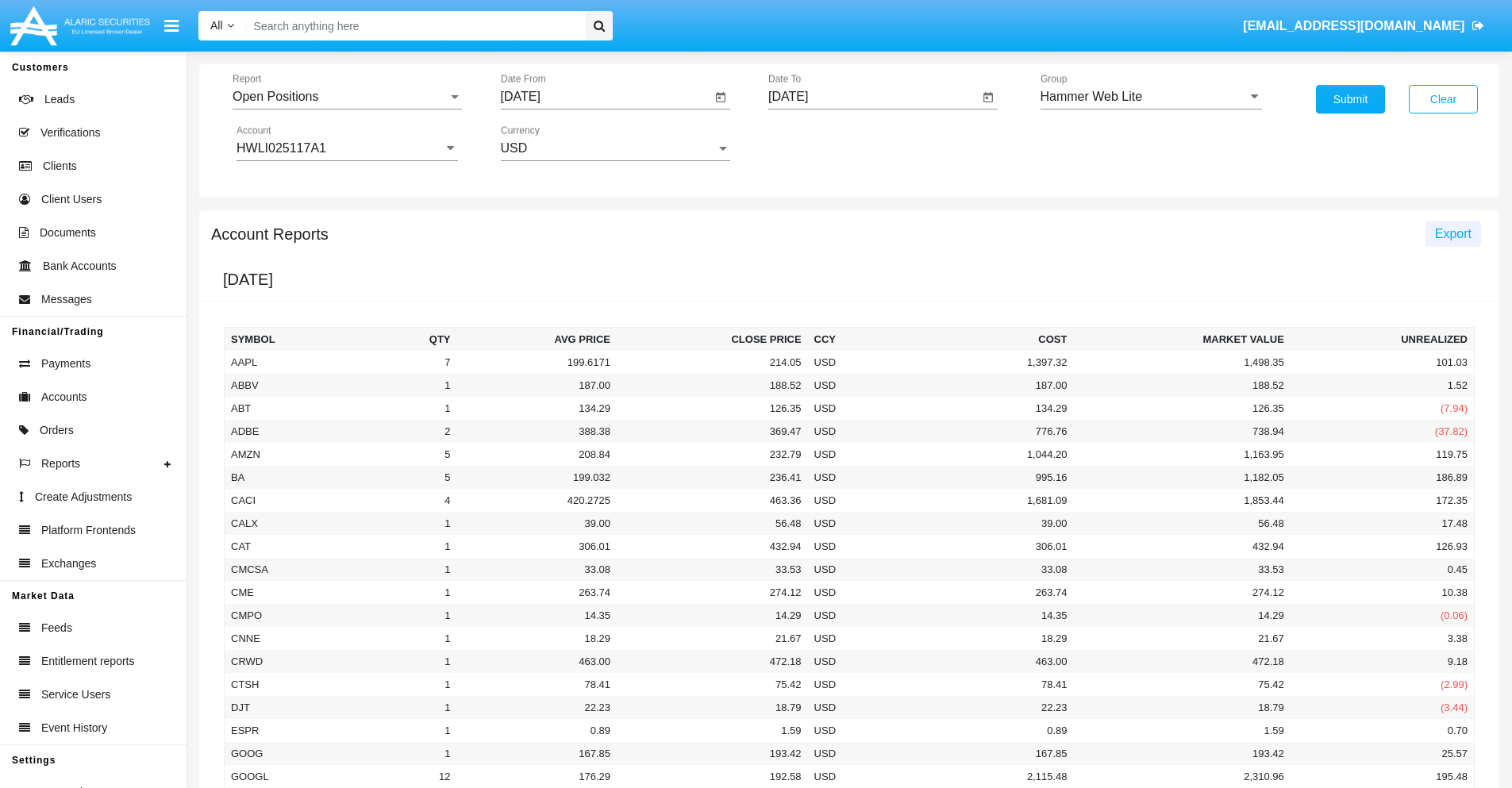
click at [1452, 233] on span "Export" at bounding box center [1452, 234] width 36 height 14
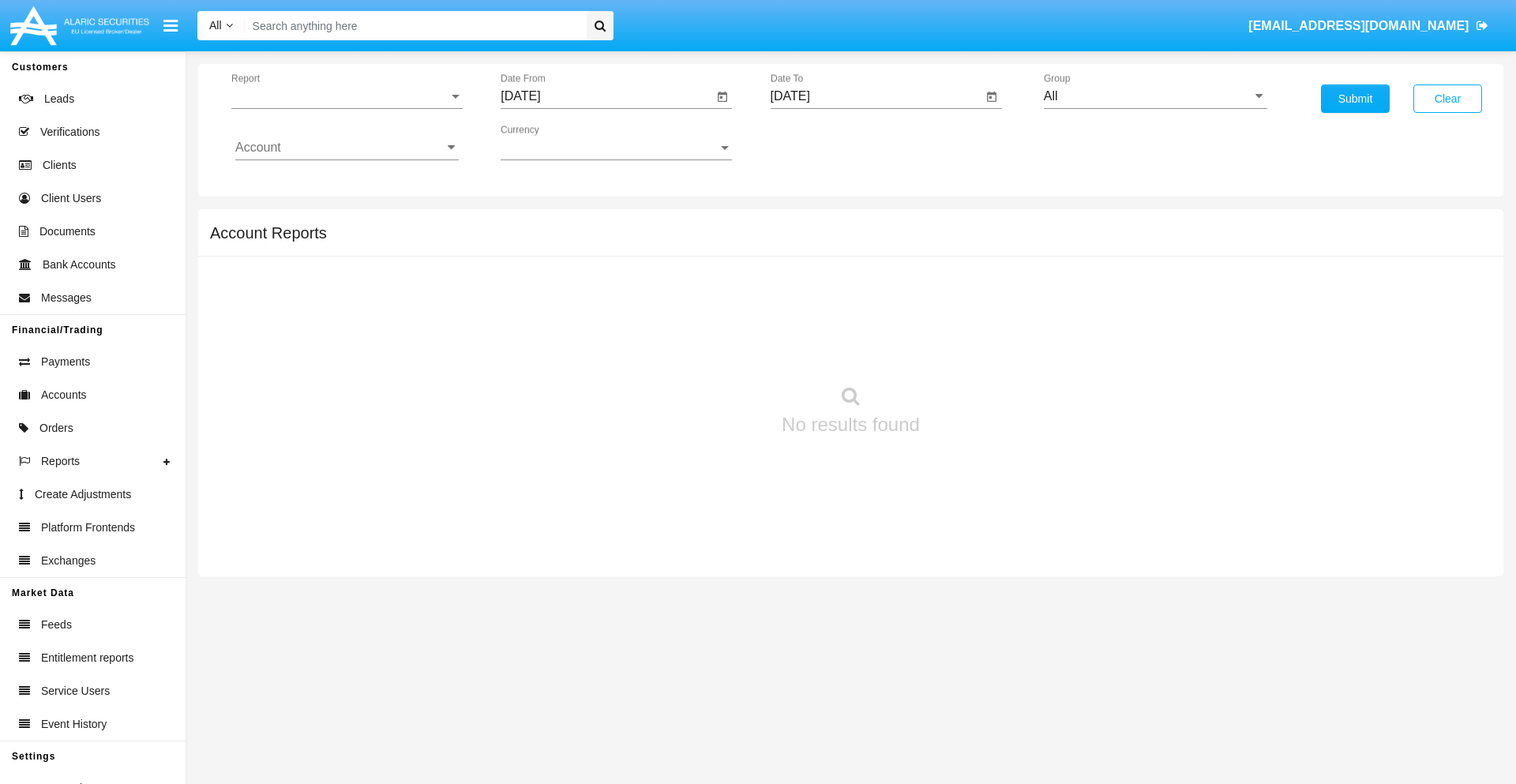
click at [347, 96] on span "Report" at bounding box center [339, 96] width 217 height 15
click at [340, 222] on span "Detailed" at bounding box center [346, 221] width 223 height 38
click at [606, 96] on input "[DATE]" at bounding box center [607, 96] width 212 height 15
click at [552, 142] on span "[DATE]" at bounding box center [539, 142] width 35 height 13
click at [704, 349] on div "2025" at bounding box center [704, 349] width 50 height 28
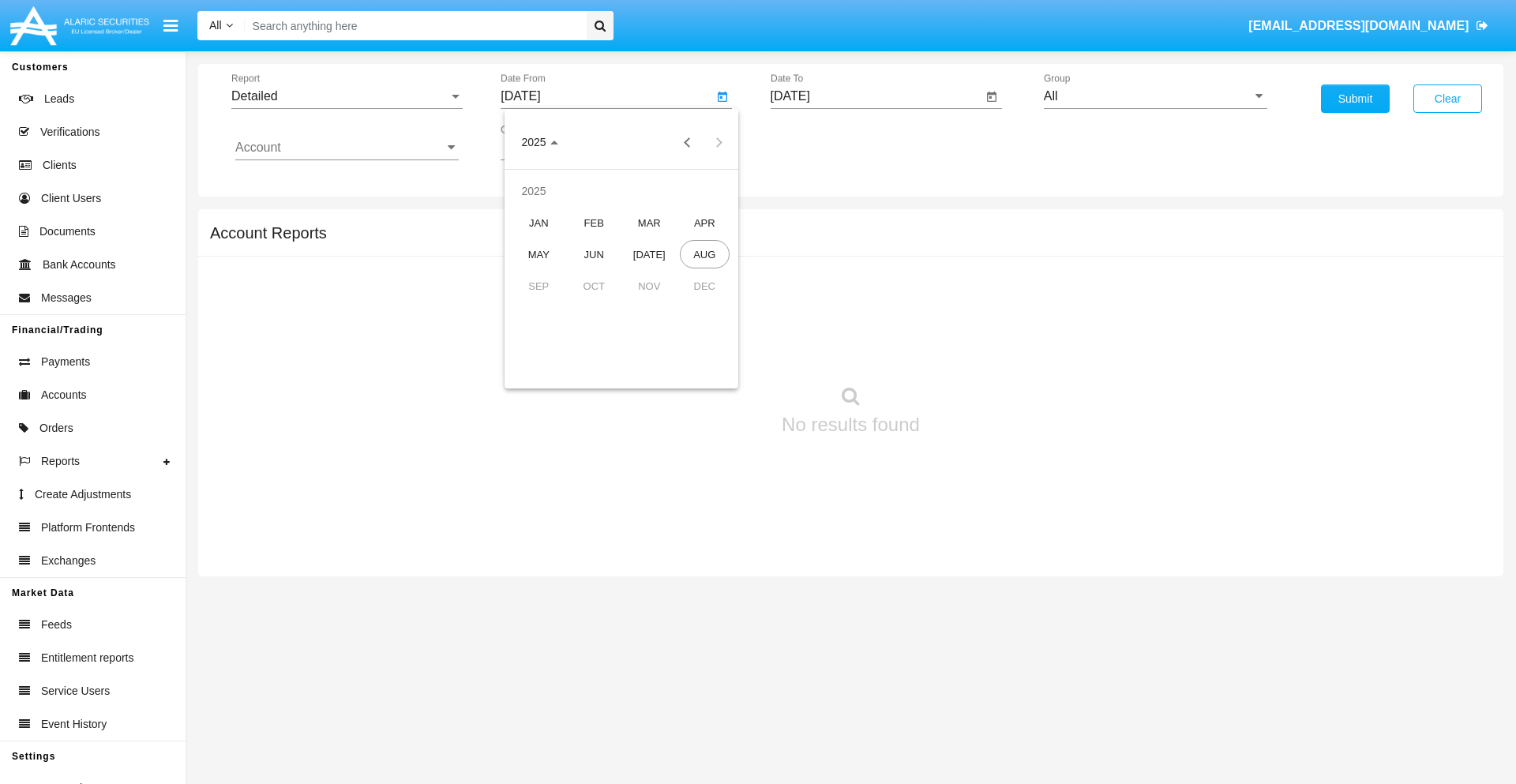
click at [704, 254] on div "AUG" at bounding box center [704, 253] width 50 height 28
click at [526, 305] on div "17" at bounding box center [526, 305] width 28 height 28
type input "08/17/25"
click at [876, 96] on input "[DATE]" at bounding box center [877, 96] width 212 height 15
click at [821, 142] on span "[DATE]" at bounding box center [809, 142] width 35 height 13
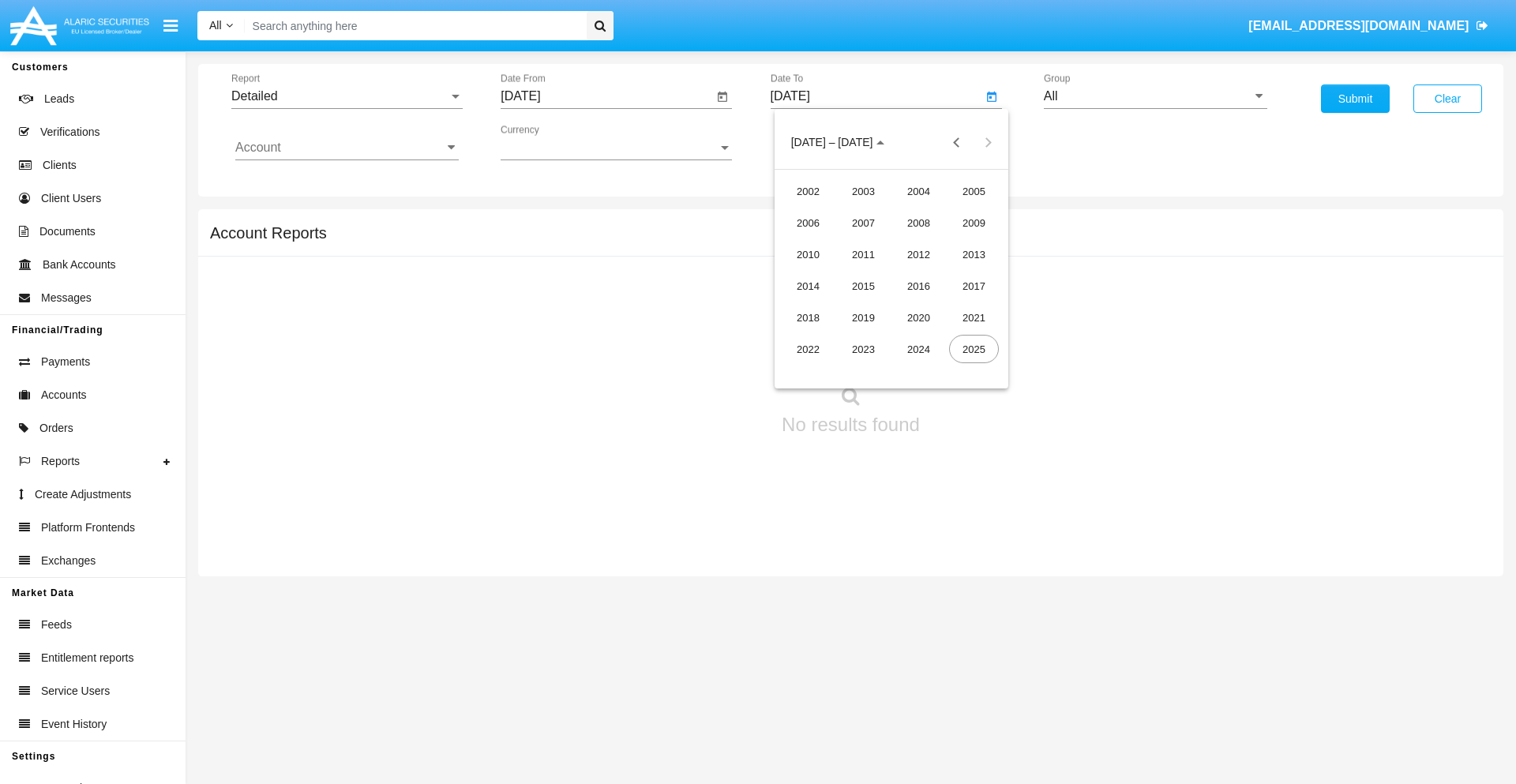
click at [973, 349] on div "2025" at bounding box center [973, 349] width 50 height 28
click at [973, 254] on div "AUG" at bounding box center [973, 253] width 50 height 28
click at [891, 336] on div "27" at bounding box center [891, 336] width 28 height 28
type input "[DATE]"
click at [1155, 96] on input "All" at bounding box center [1155, 96] width 223 height 15
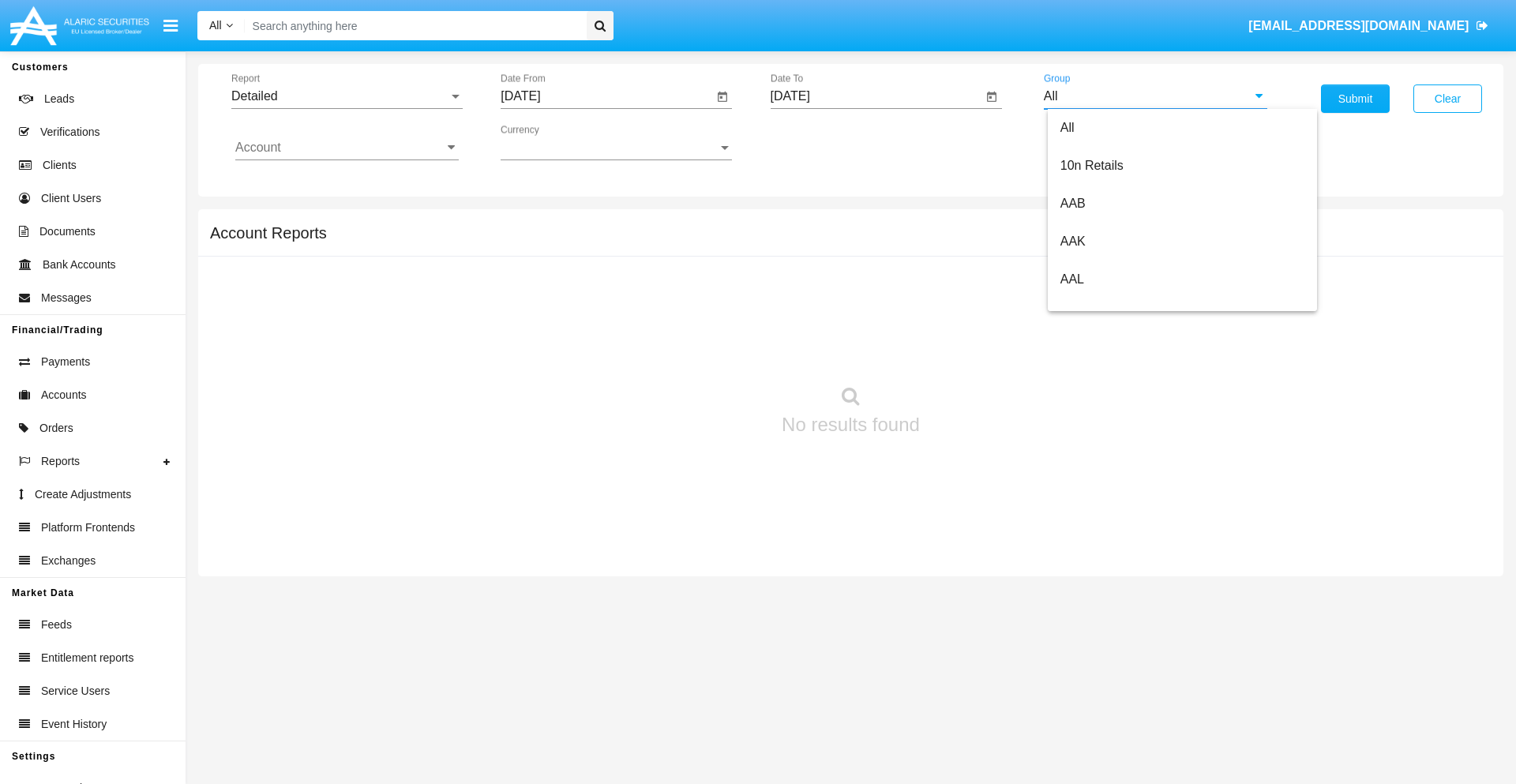
scroll to position [846, 0]
click at [1111, 304] on span "Hammer Web Lite" at bounding box center [1111, 304] width 102 height 14
type input "Hammer Web Lite"
click at [347, 148] on input "Account" at bounding box center [346, 147] width 223 height 15
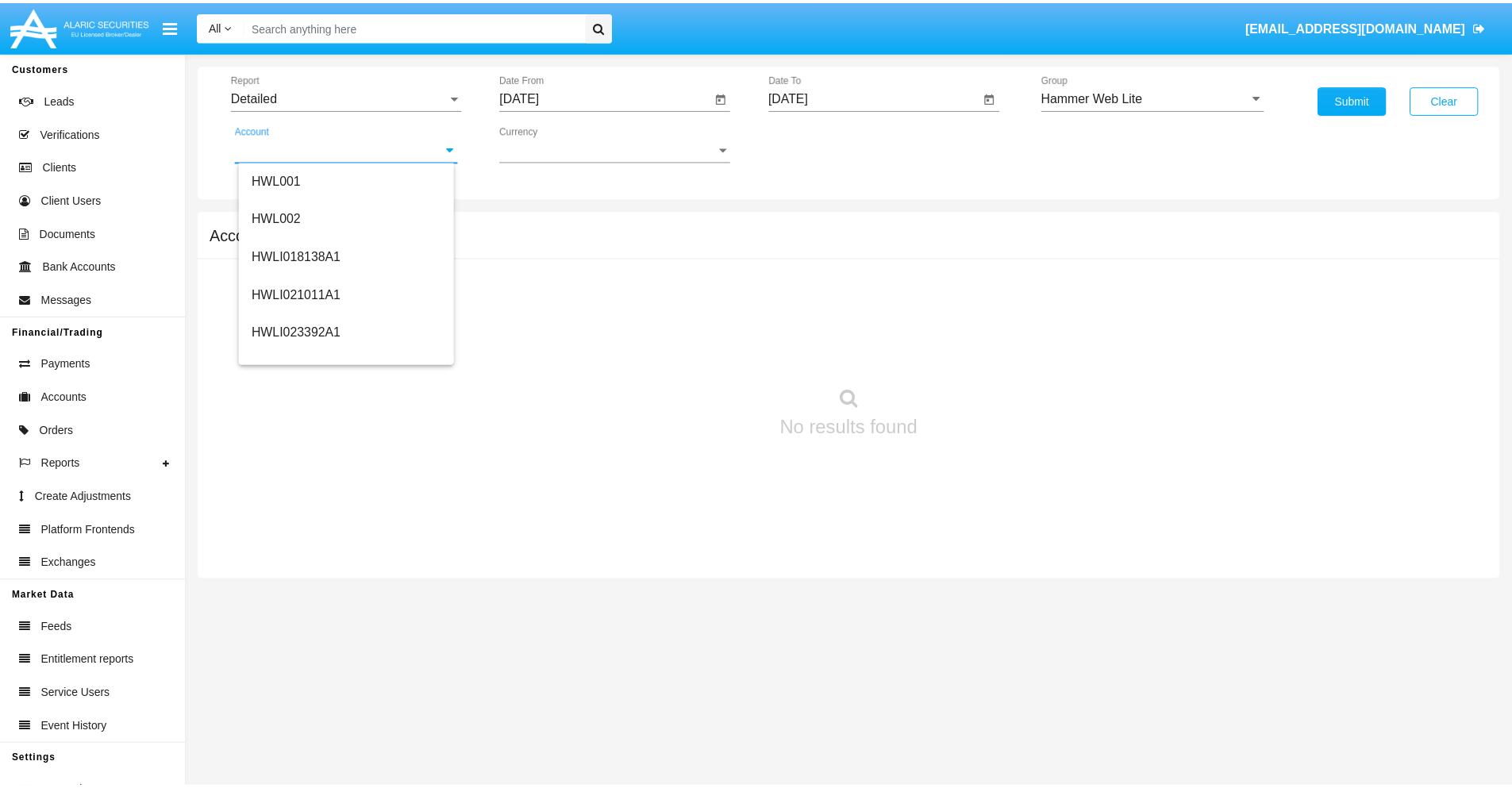
scroll to position [241, 0]
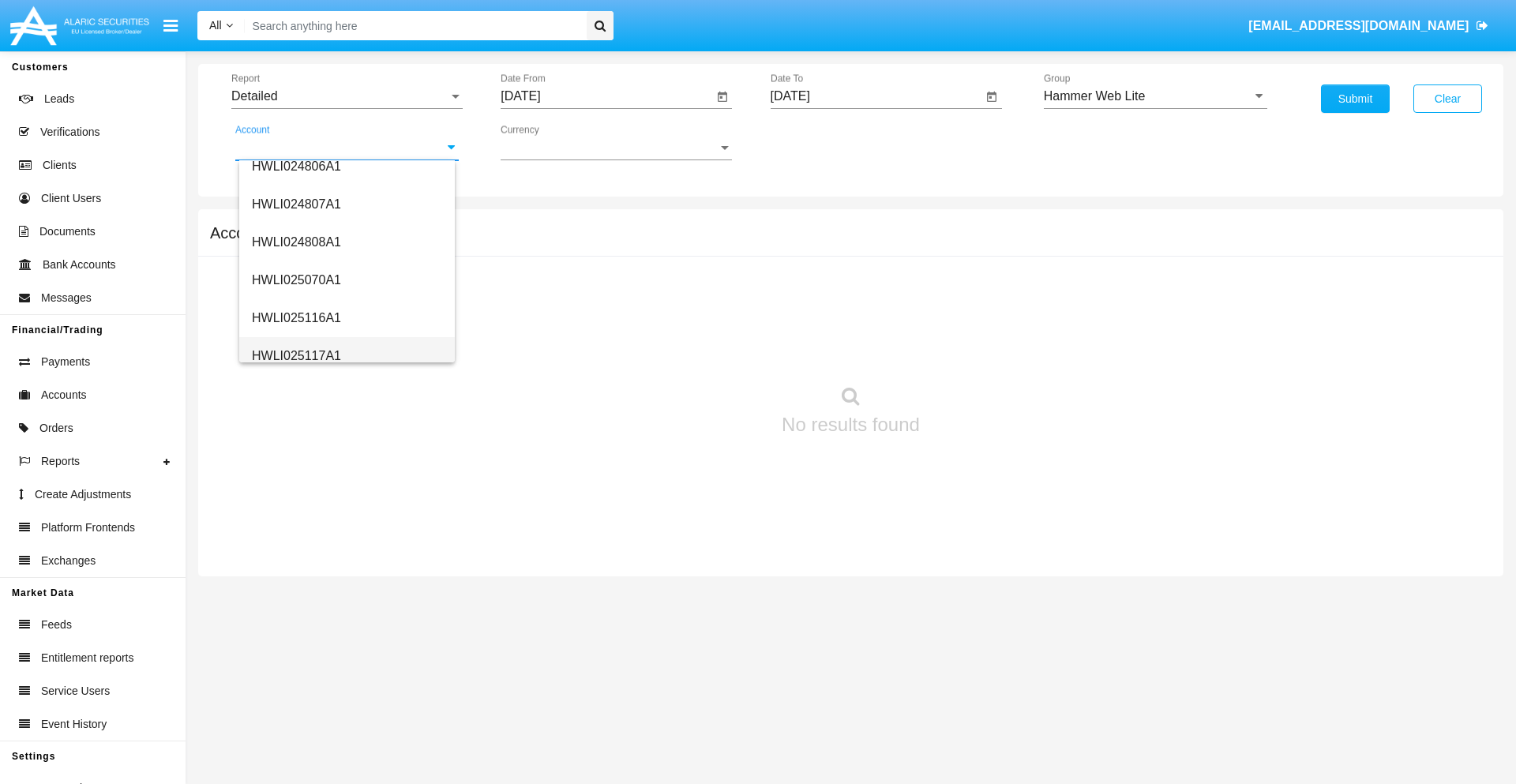
click at [295, 355] on span "HWLI025117A1" at bounding box center [296, 355] width 90 height 14
type input "HWLI025117A1"
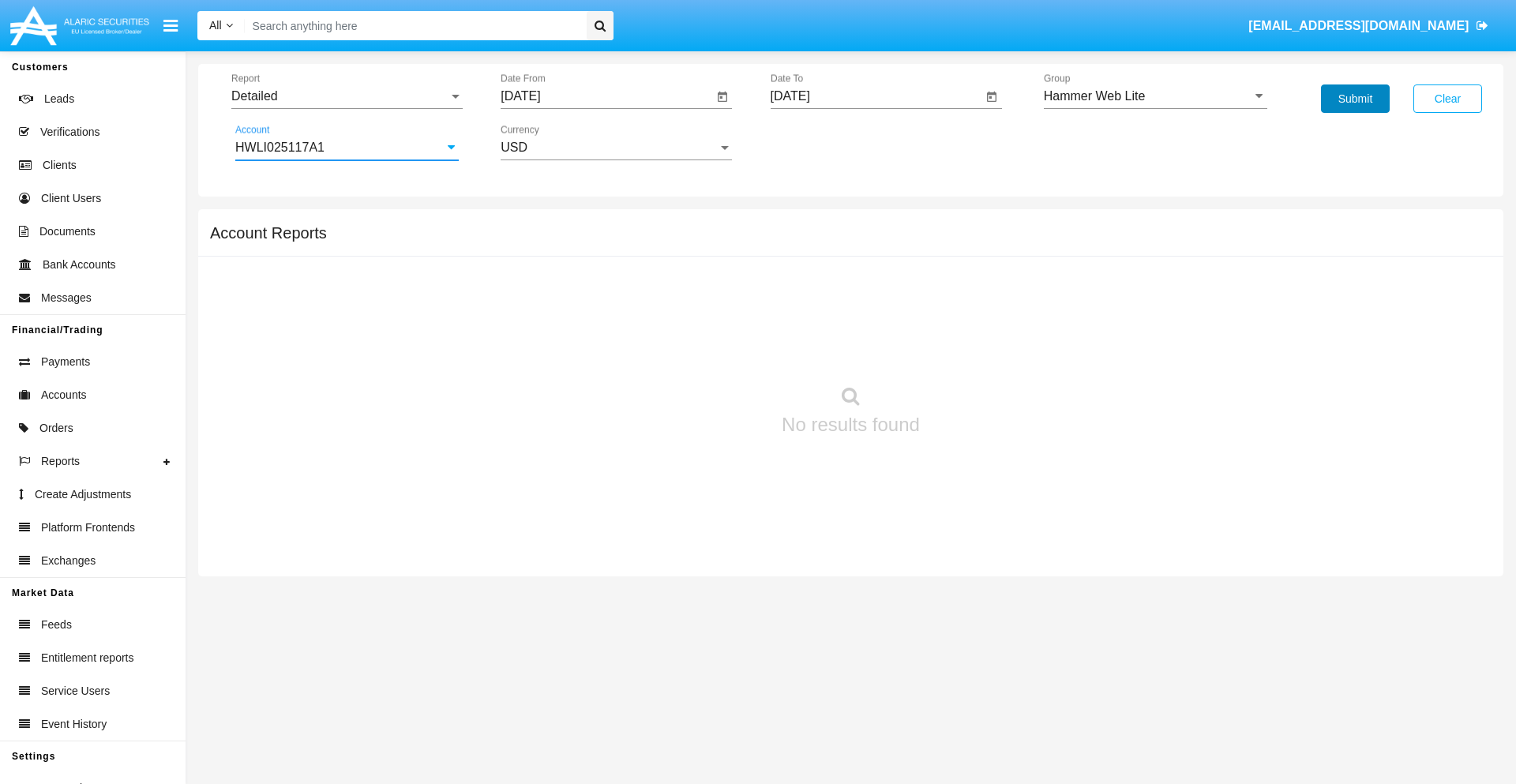
click at [1354, 98] on button "Submit" at bounding box center [1355, 98] width 68 height 28
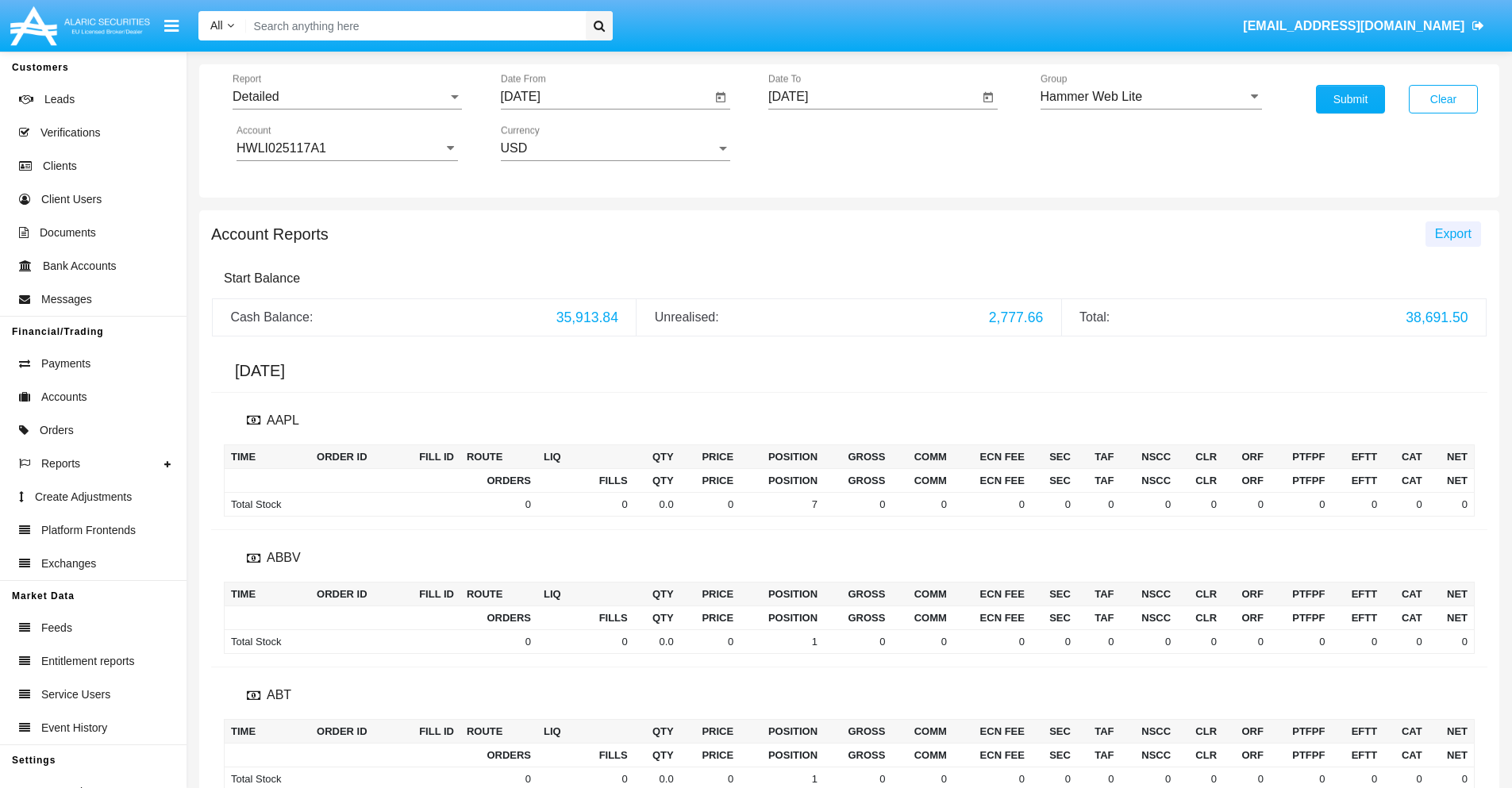
click at [1452, 233] on span "Export" at bounding box center [1452, 234] width 36 height 14
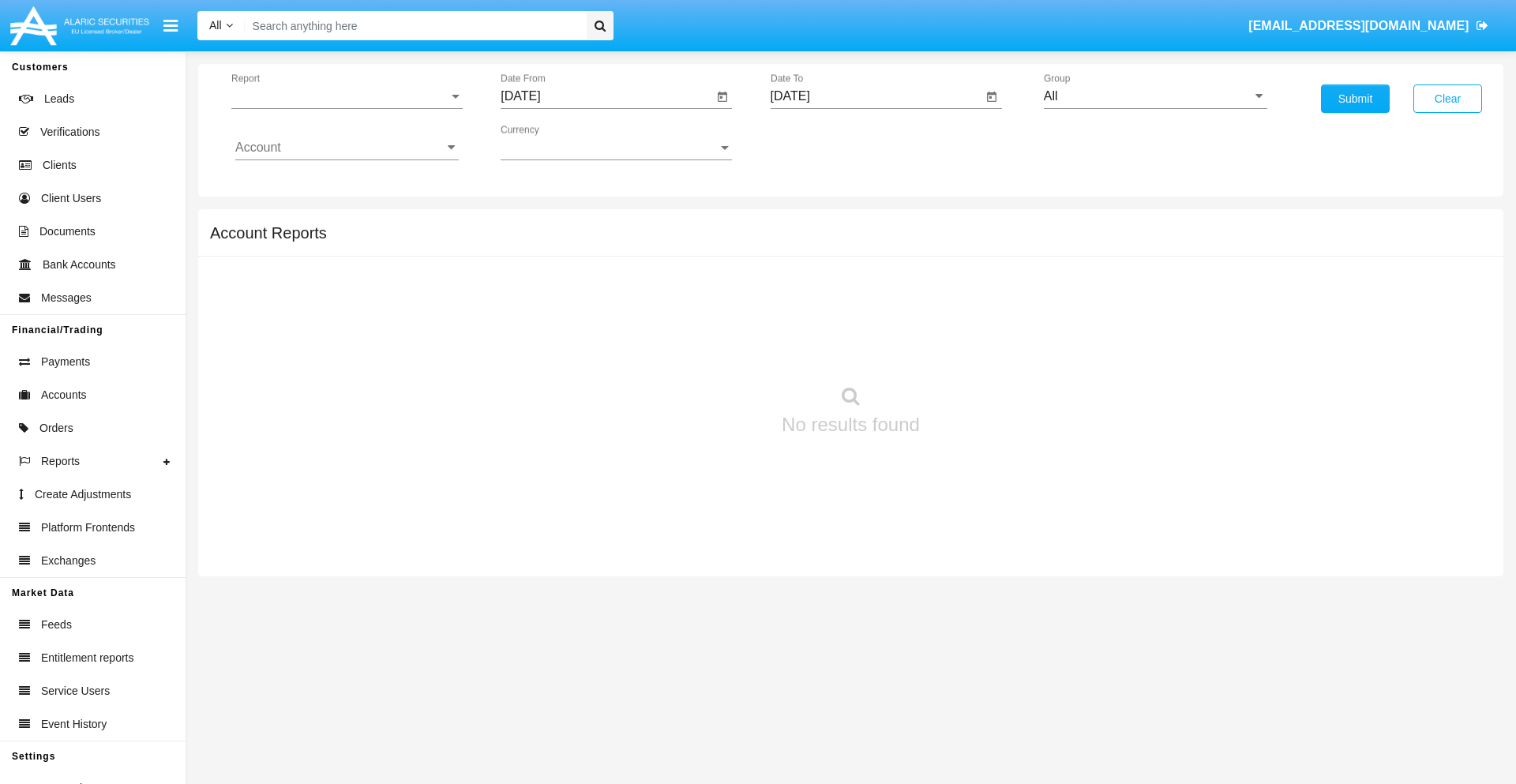
click at [347, 96] on span "Report" at bounding box center [339, 96] width 217 height 15
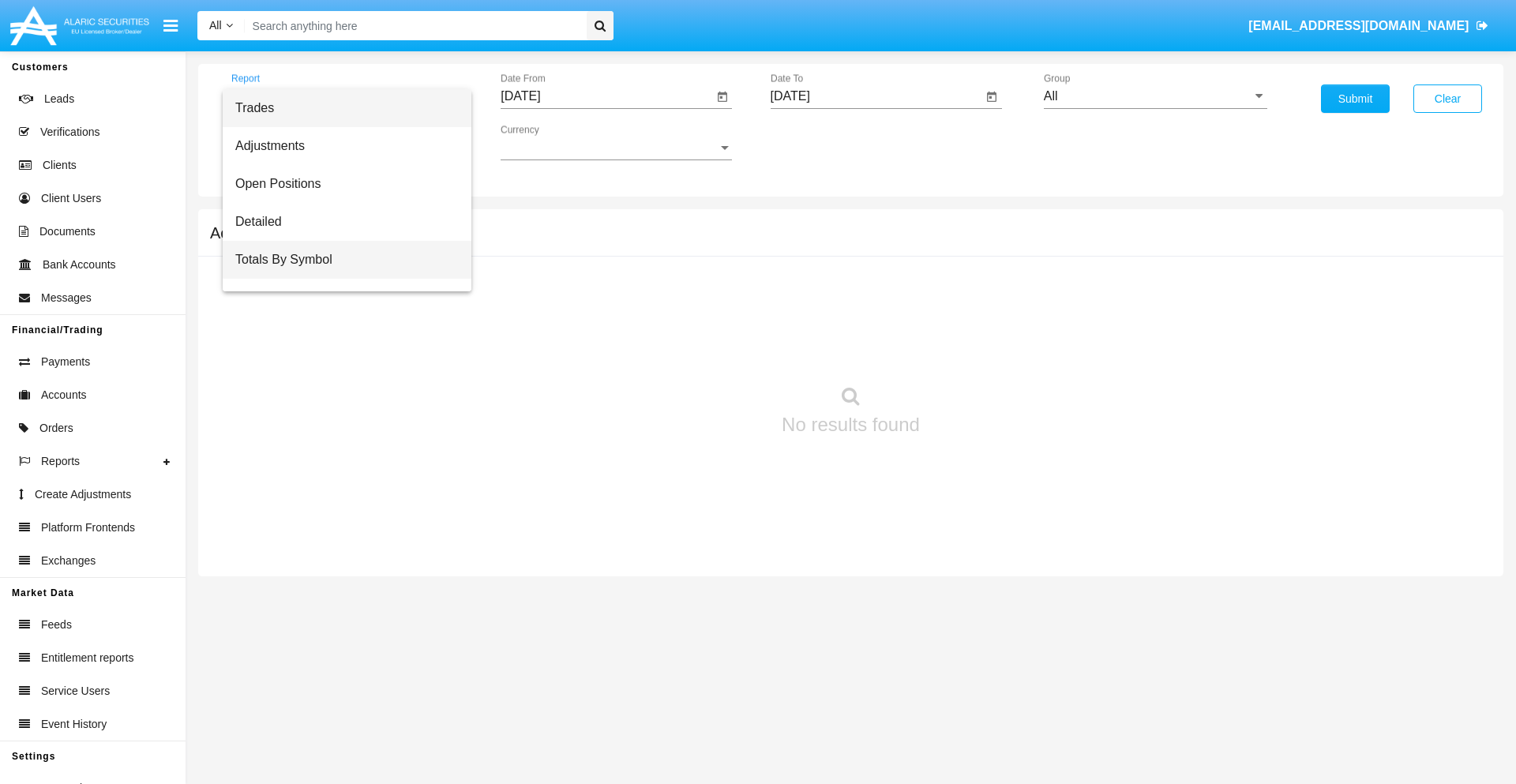
click at [340, 260] on span "Totals By Symbol" at bounding box center [346, 259] width 223 height 38
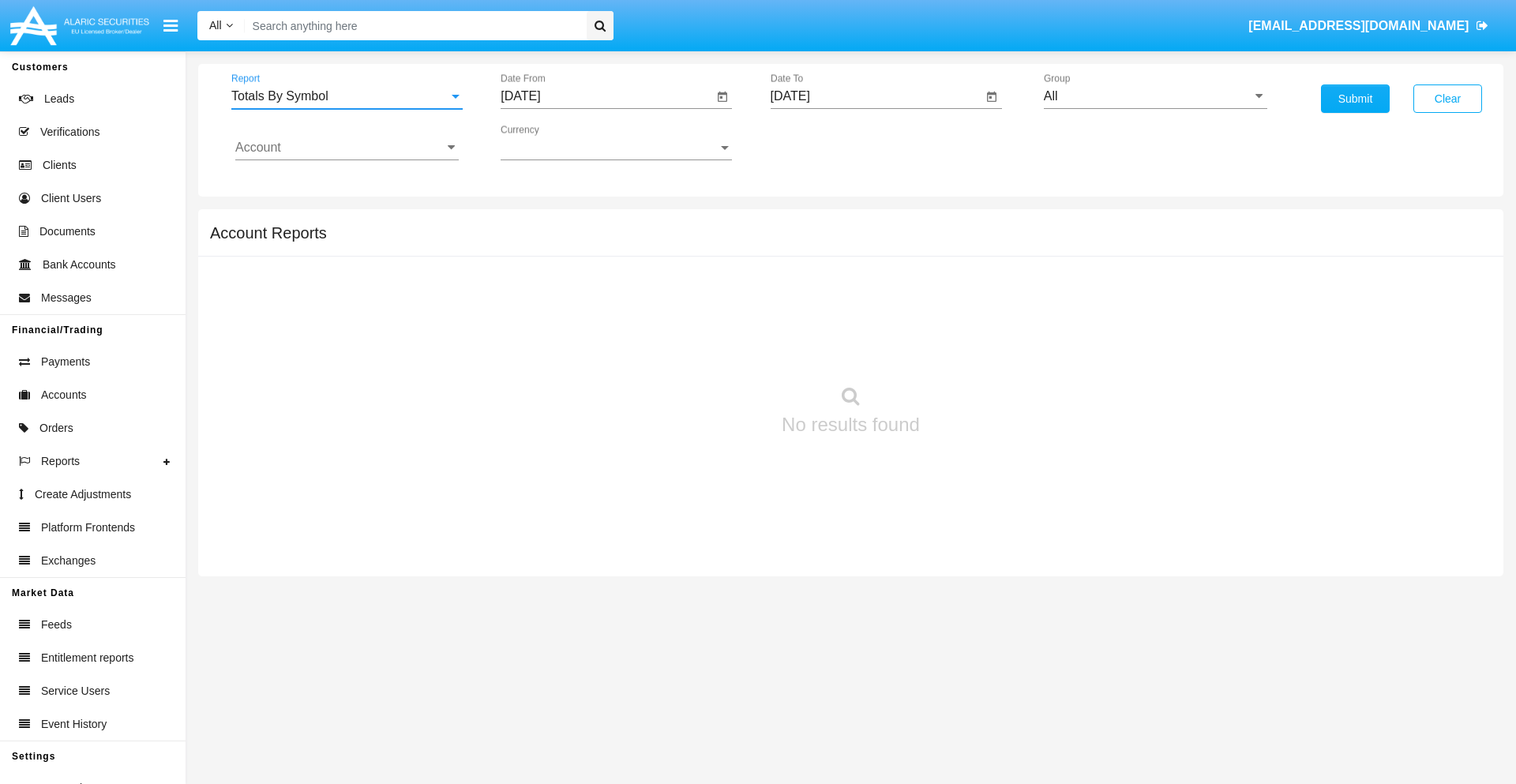
click at [606, 96] on input "[DATE]" at bounding box center [607, 96] width 212 height 15
click at [552, 142] on span "[DATE]" at bounding box center [539, 142] width 35 height 13
click at [704, 349] on div "2025" at bounding box center [704, 349] width 50 height 28
click at [649, 254] on div "[DATE]" at bounding box center [649, 253] width 50 height 28
click at [558, 368] on div "28" at bounding box center [557, 368] width 28 height 28
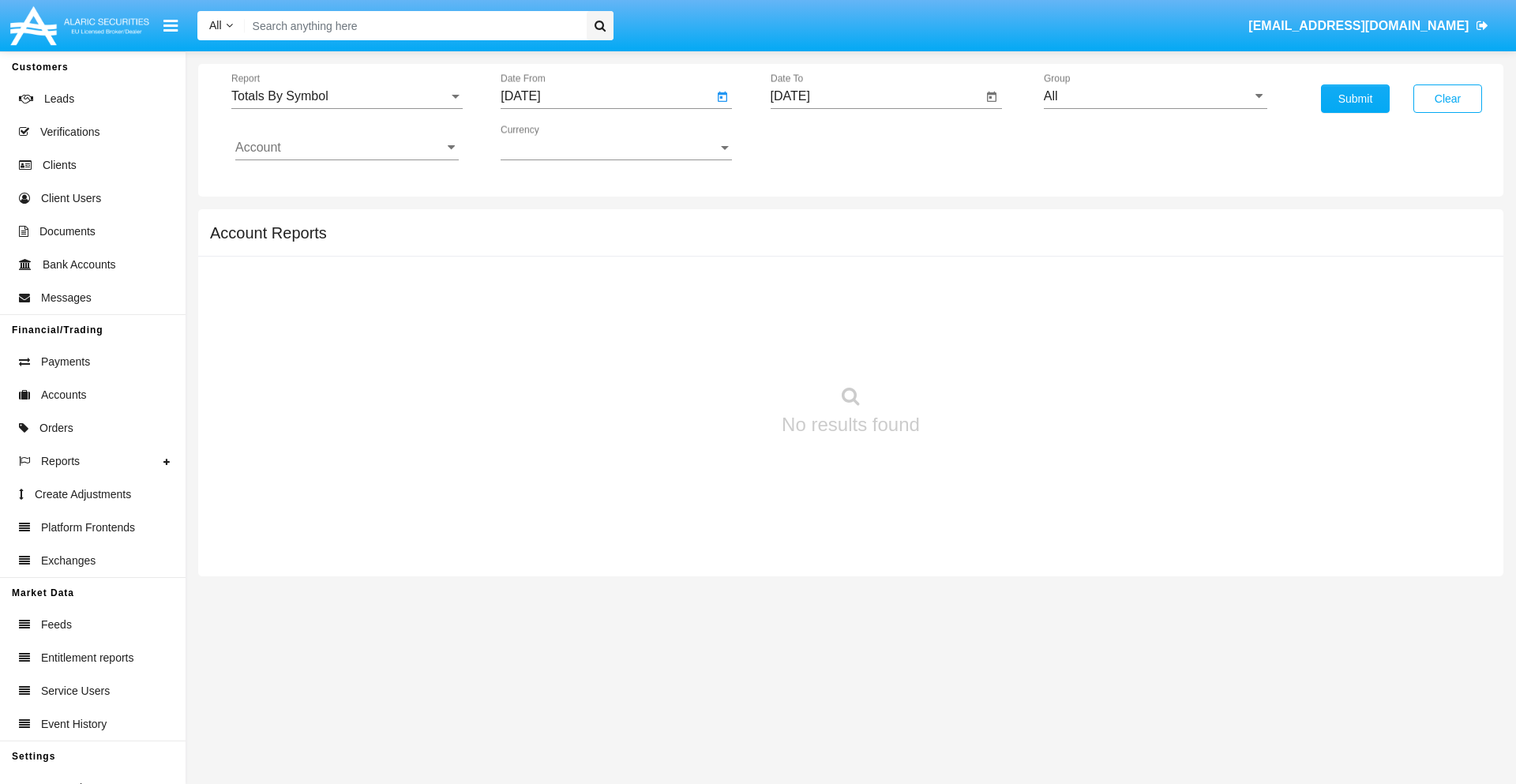
type input "07/28/25"
click at [876, 96] on input "[DATE]" at bounding box center [877, 96] width 212 height 15
click at [821, 142] on span "[DATE]" at bounding box center [809, 142] width 35 height 13
click at [973, 349] on div "2025" at bounding box center [973, 349] width 50 height 28
click at [973, 254] on div "AUG" at bounding box center [973, 253] width 50 height 28
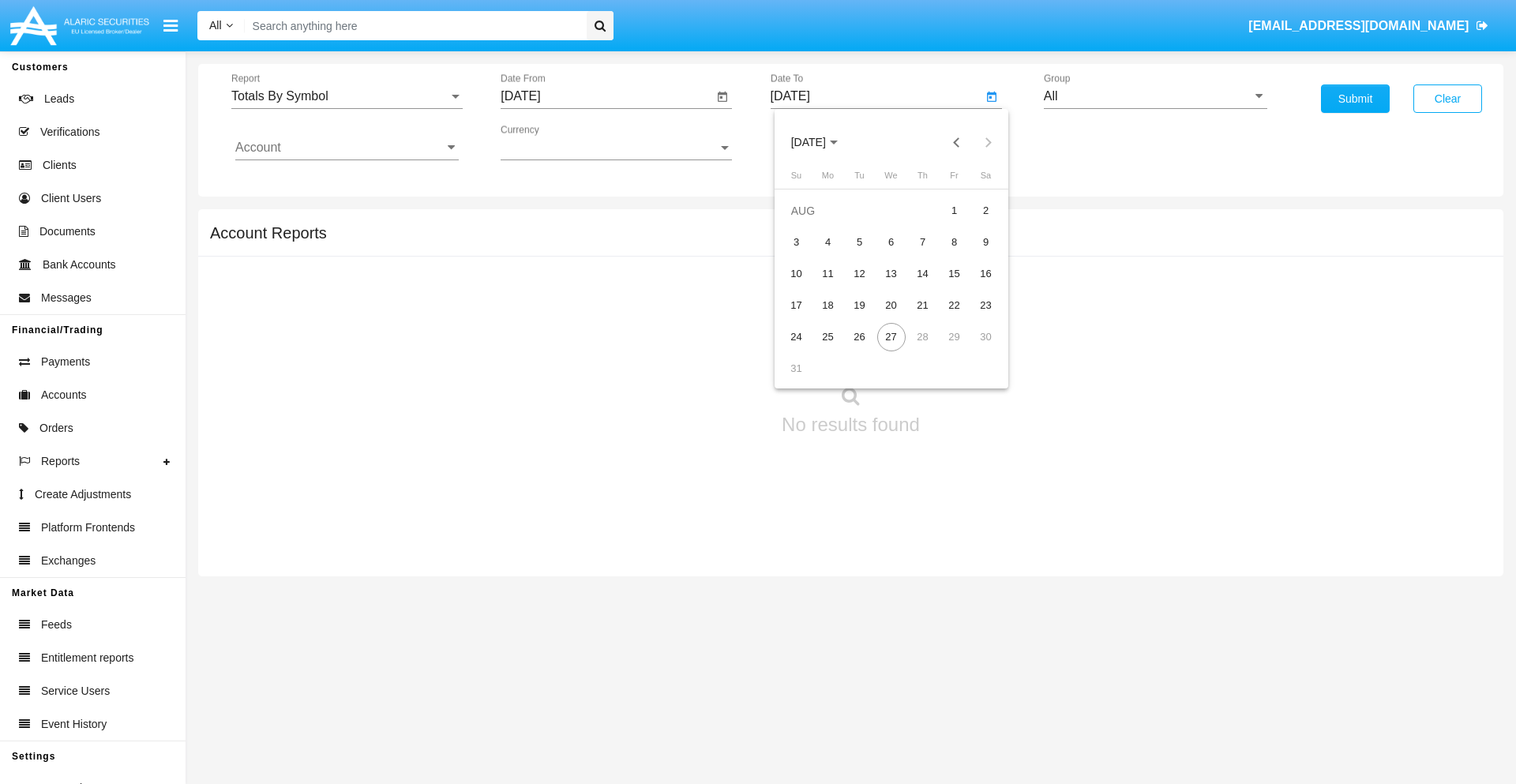
click at [891, 336] on div "27" at bounding box center [891, 336] width 28 height 28
type input "[DATE]"
click at [1155, 96] on input "All" at bounding box center [1155, 96] width 223 height 15
type input "Hammer Web Lite"
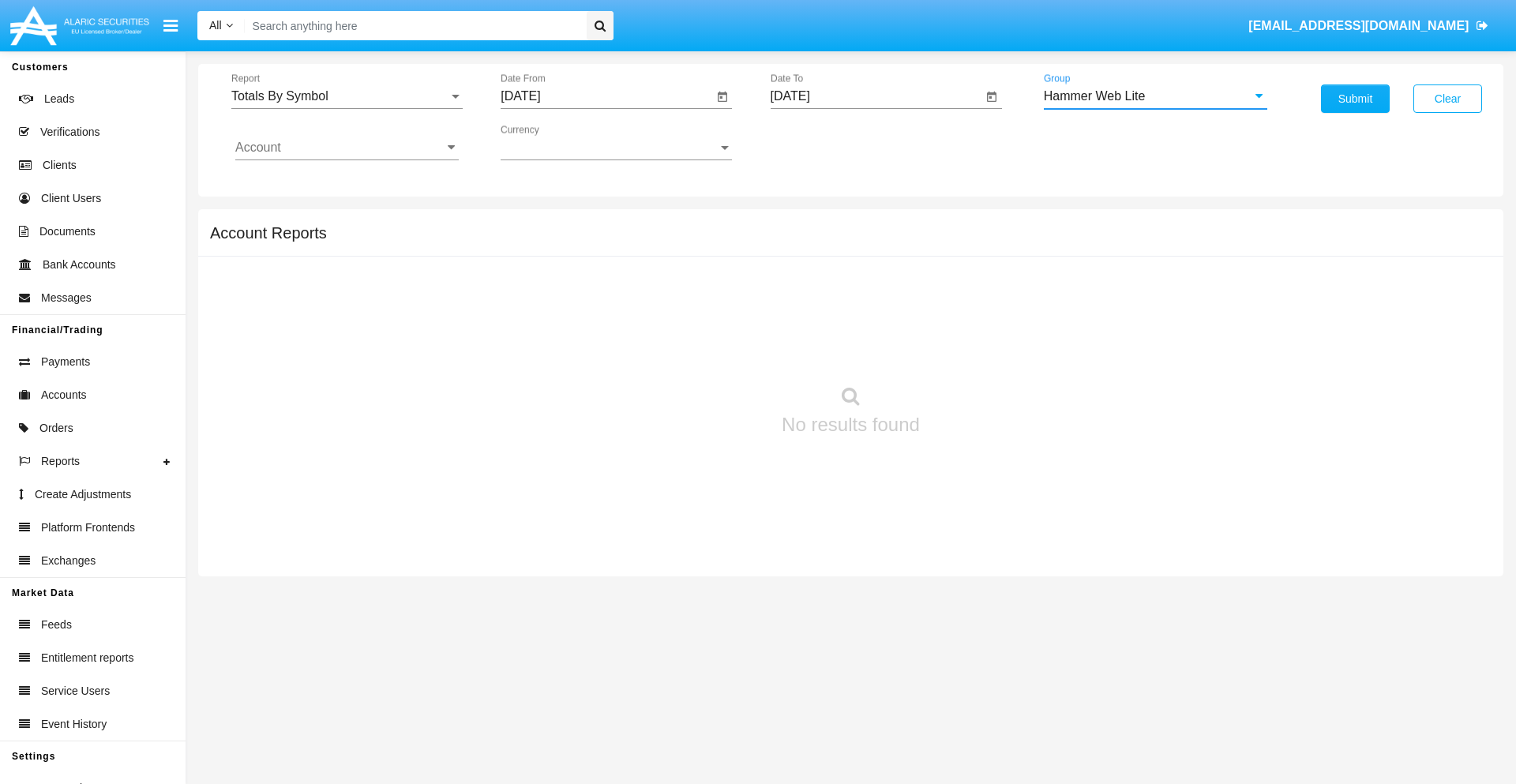
click at [347, 148] on input "Account" at bounding box center [346, 147] width 223 height 15
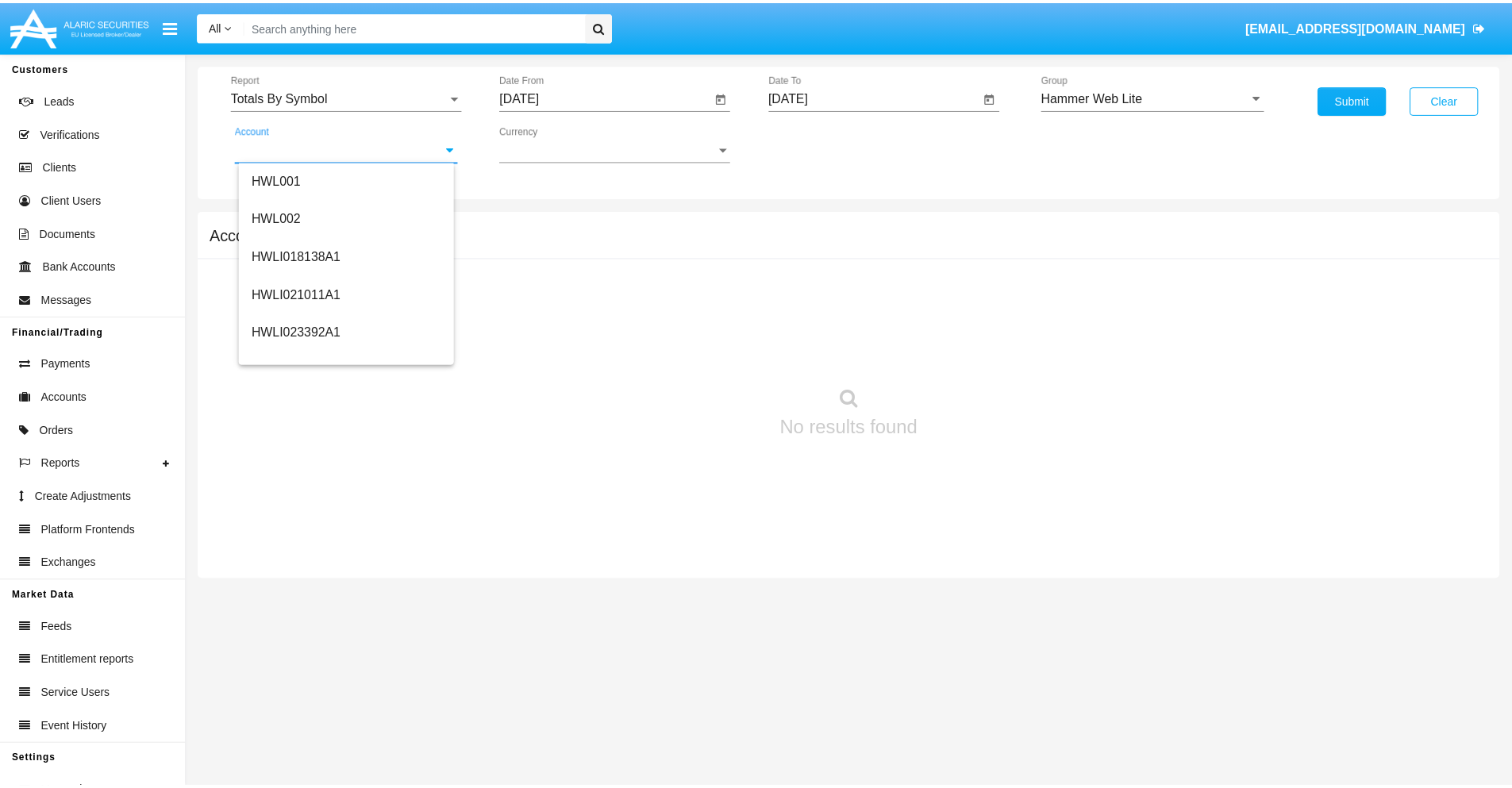
scroll to position [241, 0]
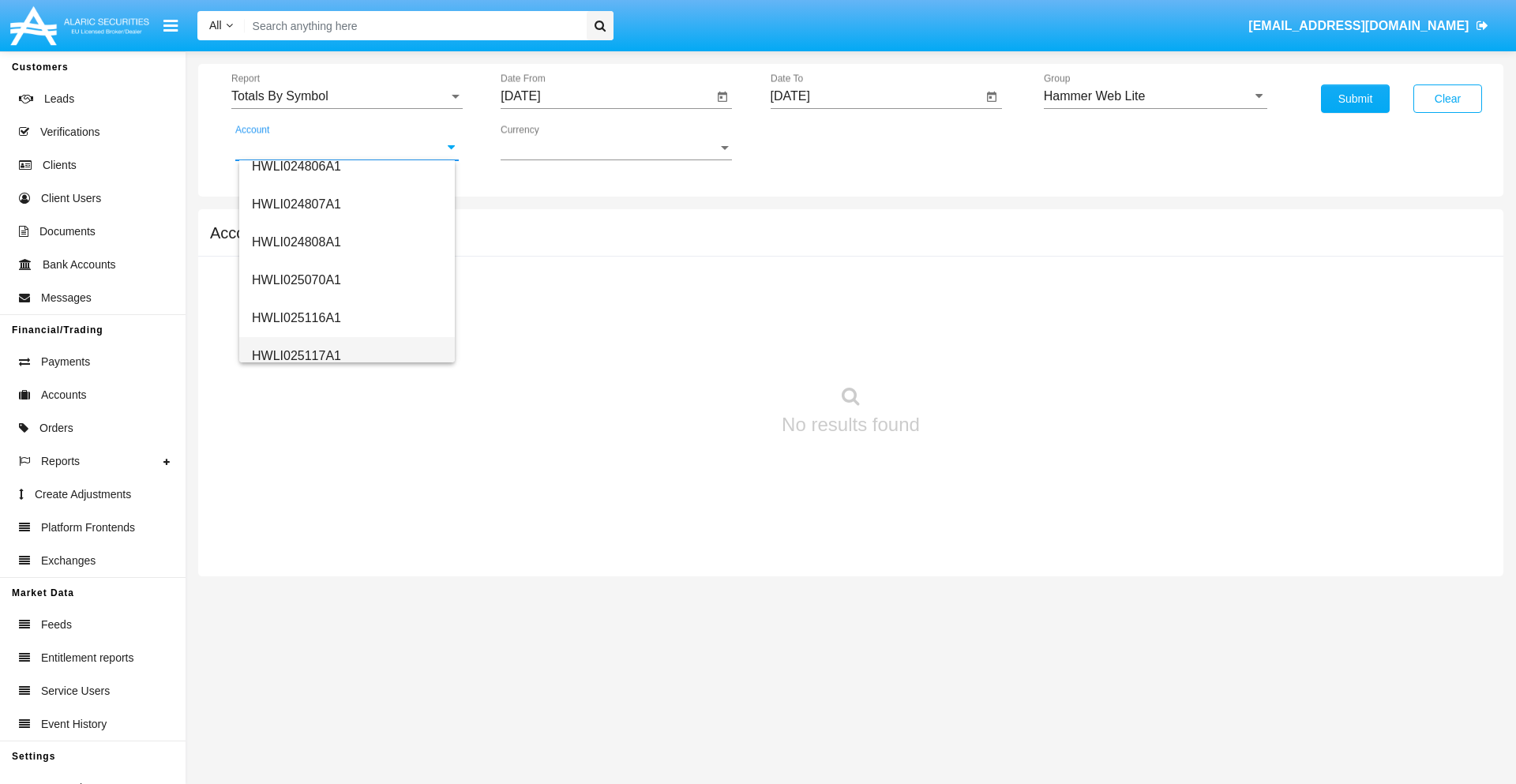
click at [295, 355] on span "HWLI025117A1" at bounding box center [296, 355] width 90 height 14
type input "HWLI025117A1"
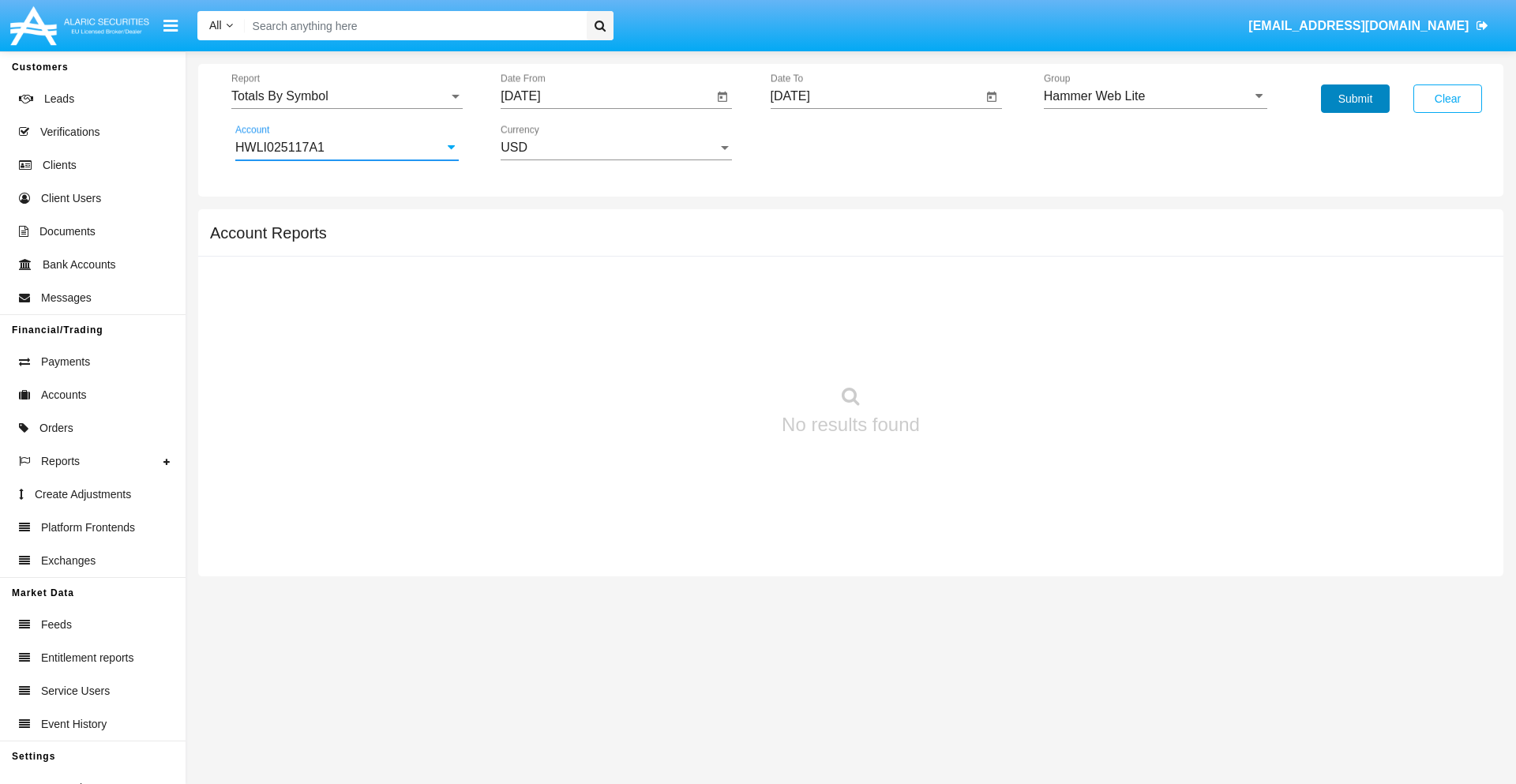
click at [1354, 98] on button "Submit" at bounding box center [1355, 98] width 68 height 28
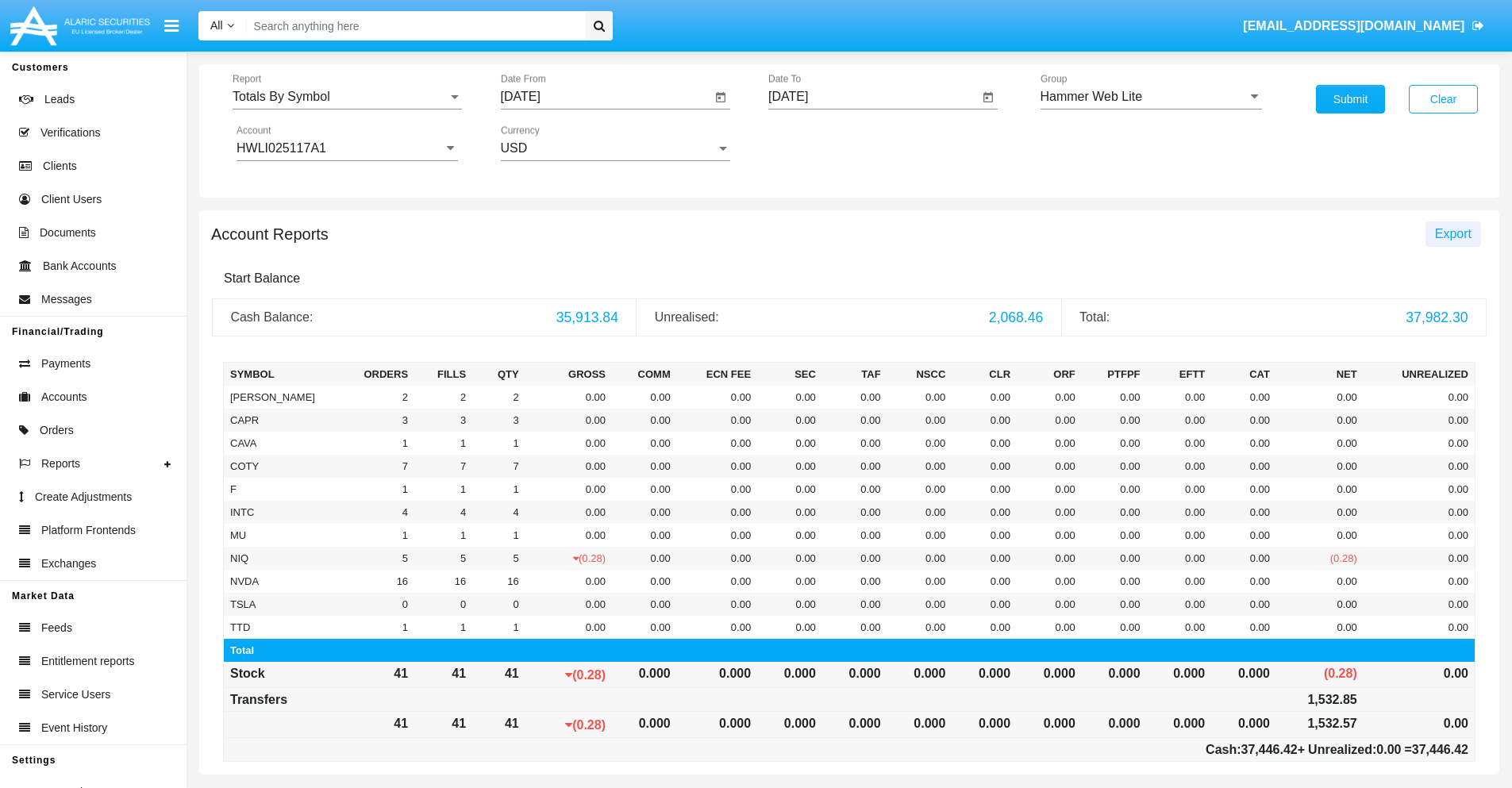
click at [1452, 233] on span "Export" at bounding box center [1452, 234] width 36 height 14
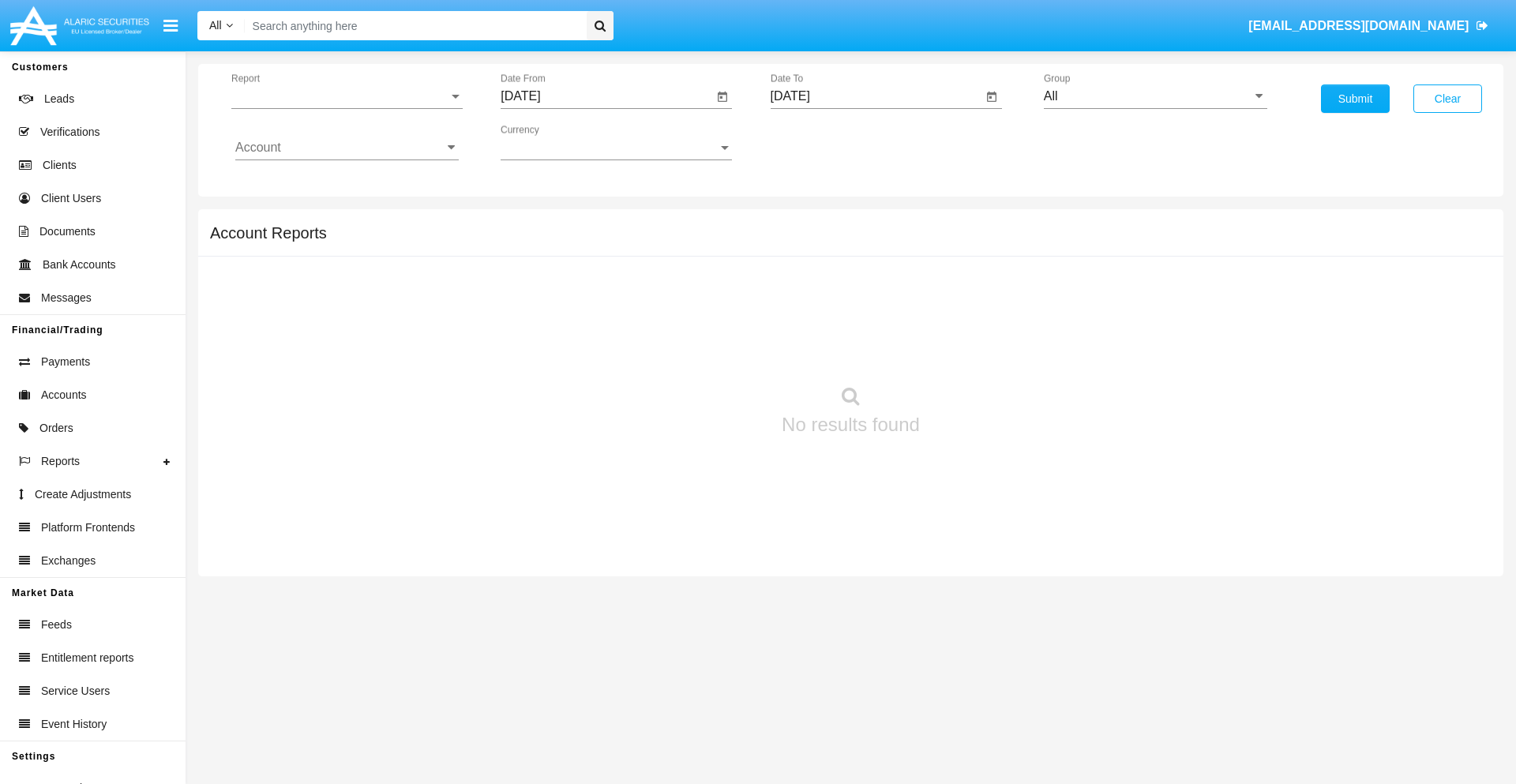
click at [347, 96] on span "Report" at bounding box center [339, 96] width 217 height 15
click at [340, 273] on span "Totals By Date" at bounding box center [346, 272] width 223 height 38
click at [606, 96] on input "[DATE]" at bounding box center [607, 96] width 212 height 15
click at [552, 142] on span "[DATE]" at bounding box center [539, 142] width 35 height 13
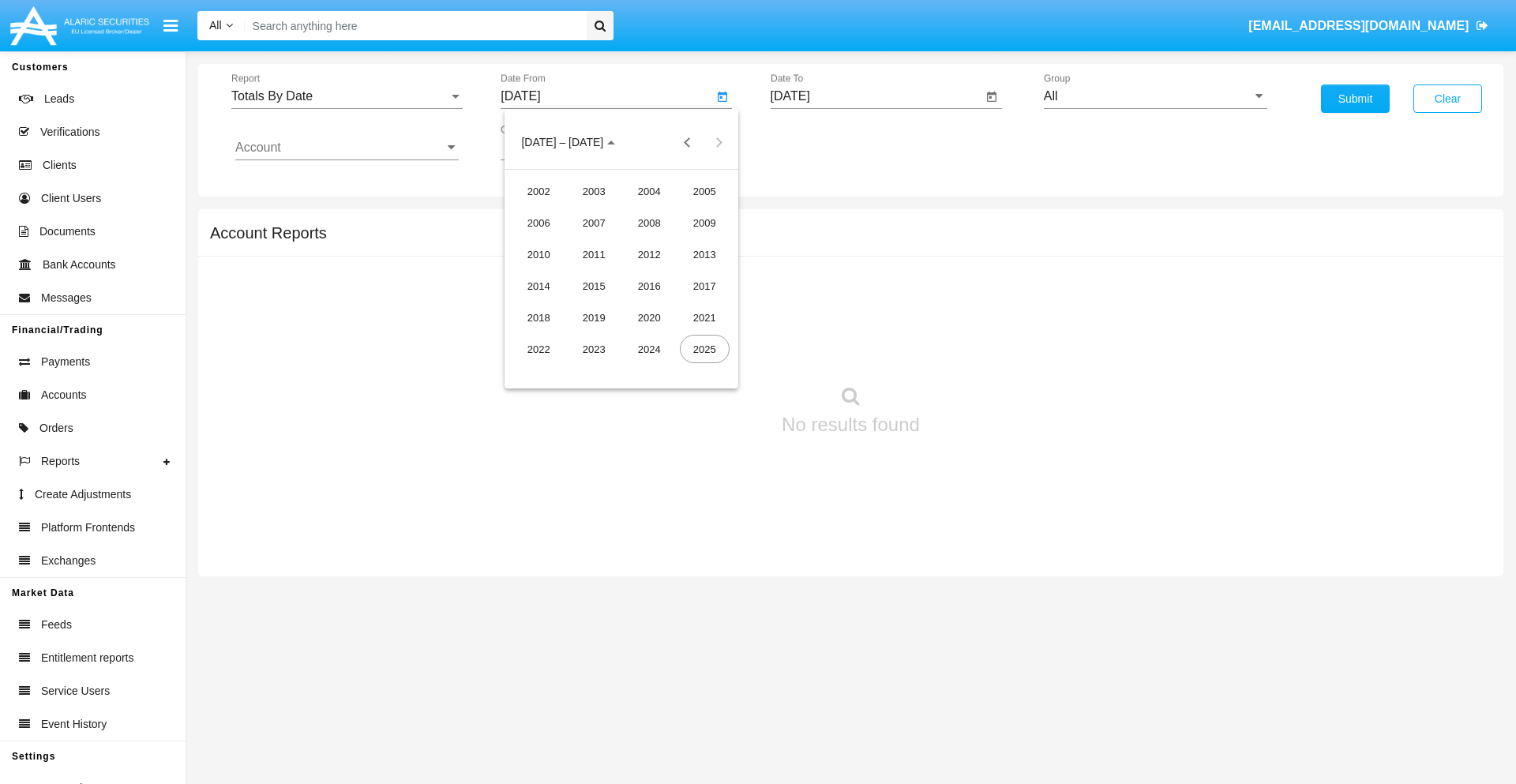
click at [704, 349] on div "2025" at bounding box center [704, 349] width 50 height 28
click at [704, 254] on div "AUG" at bounding box center [704, 253] width 50 height 28
click at [589, 273] on div "12" at bounding box center [589, 274] width 28 height 28
type input "08/12/25"
click at [876, 96] on input "[DATE]" at bounding box center [877, 96] width 212 height 15
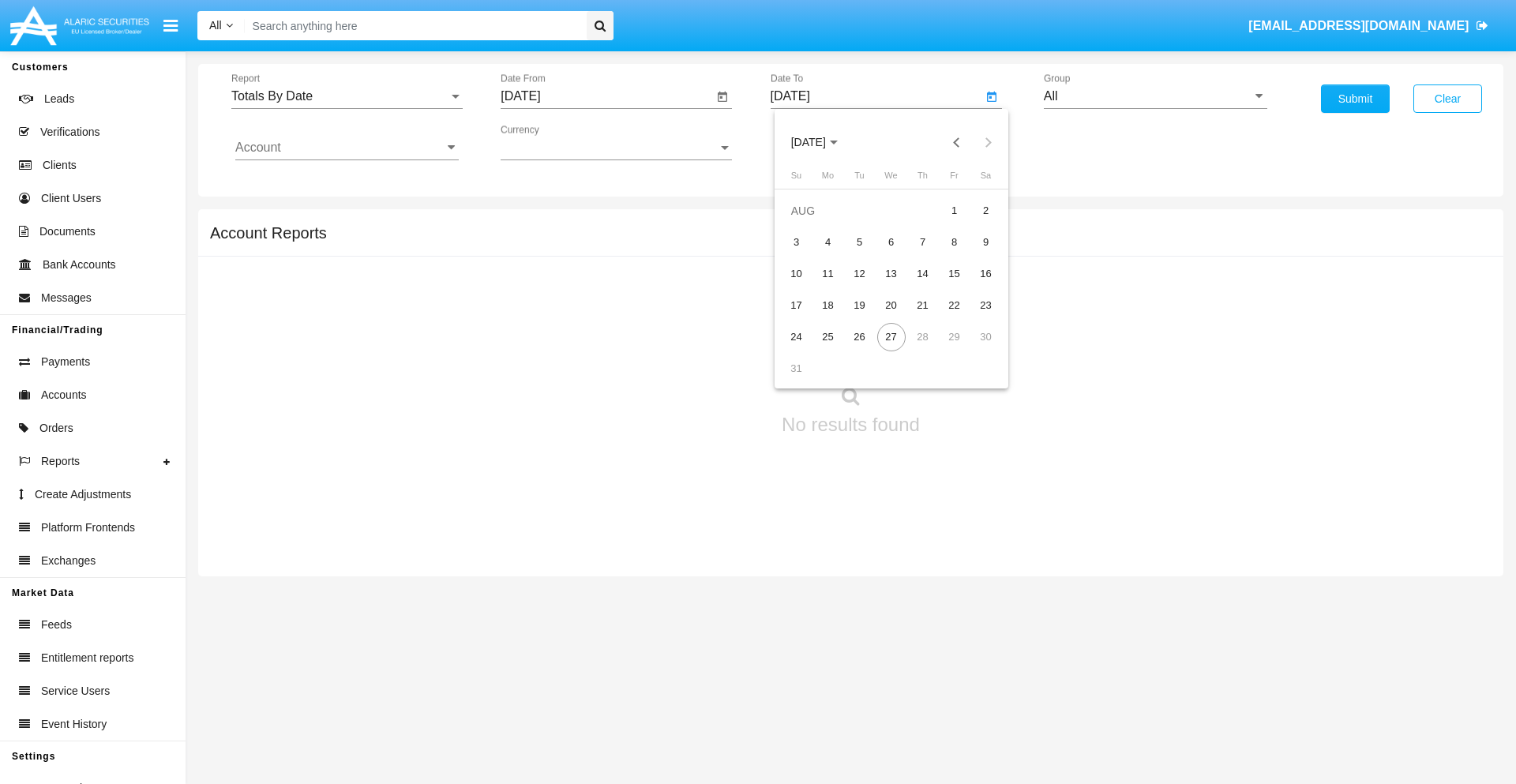
click at [821, 142] on span "[DATE]" at bounding box center [809, 142] width 35 height 13
click at [973, 349] on div "2025" at bounding box center [973, 349] width 50 height 28
click at [973, 254] on div "AUG" at bounding box center [973, 253] width 50 height 28
click at [891, 336] on div "27" at bounding box center [891, 336] width 28 height 28
type input "08/27/25"
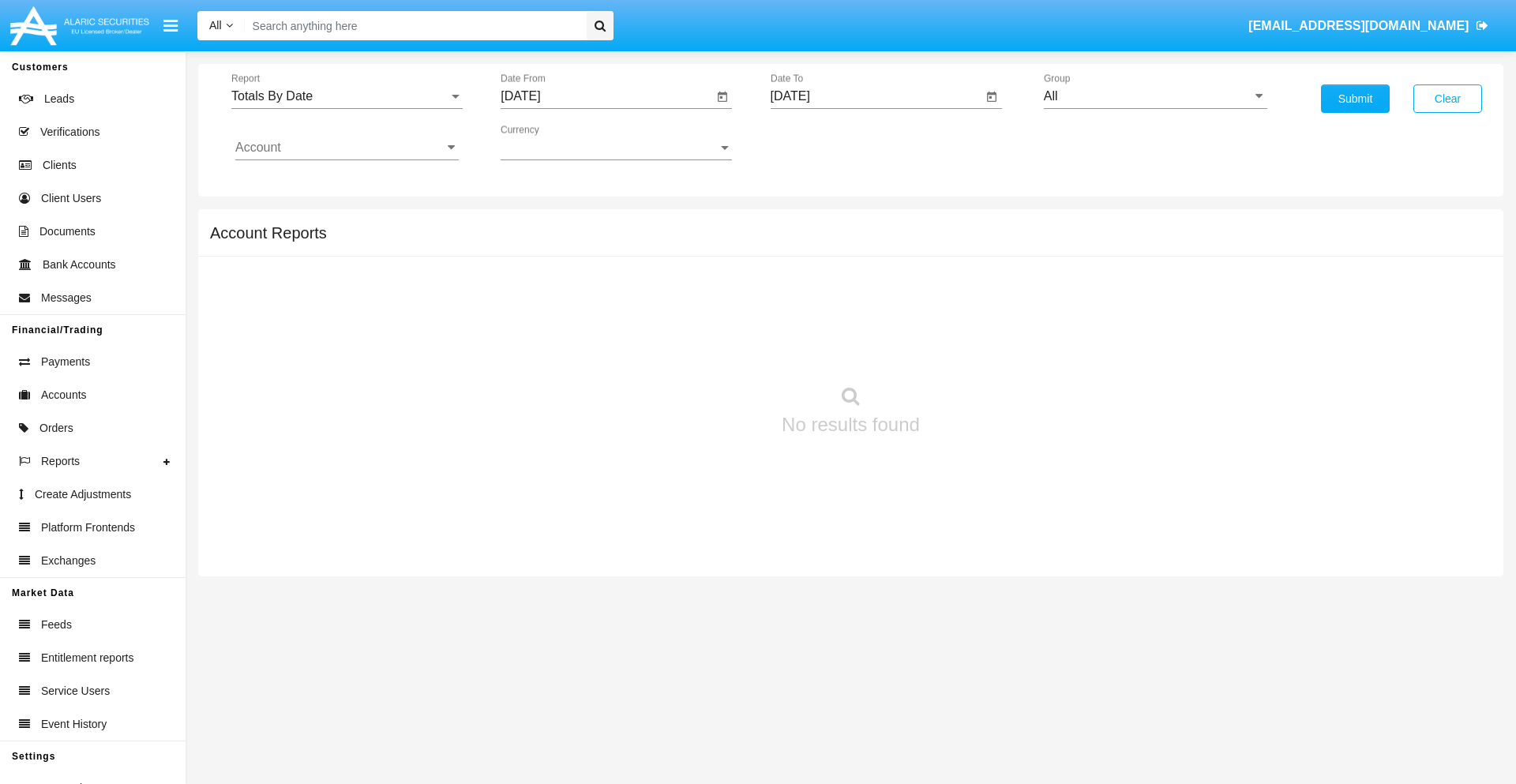
click at [1155, 96] on input "All" at bounding box center [1155, 96] width 223 height 15
click at [1111, 304] on span "Hammer Web Lite" at bounding box center [1111, 304] width 102 height 14
type input "Hammer Web Lite"
click at [347, 148] on input "Account" at bounding box center [346, 147] width 223 height 15
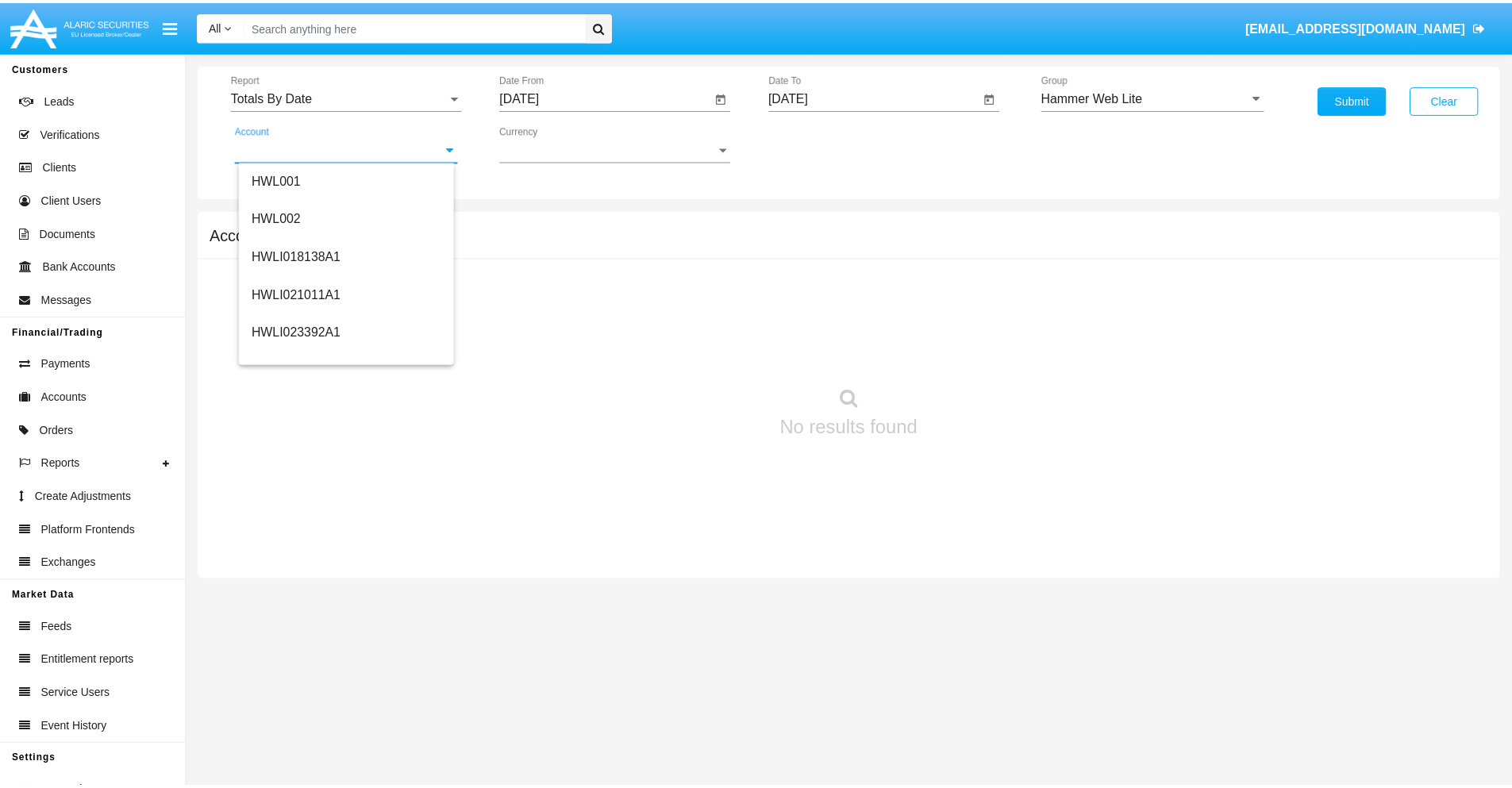
scroll to position [241, 0]
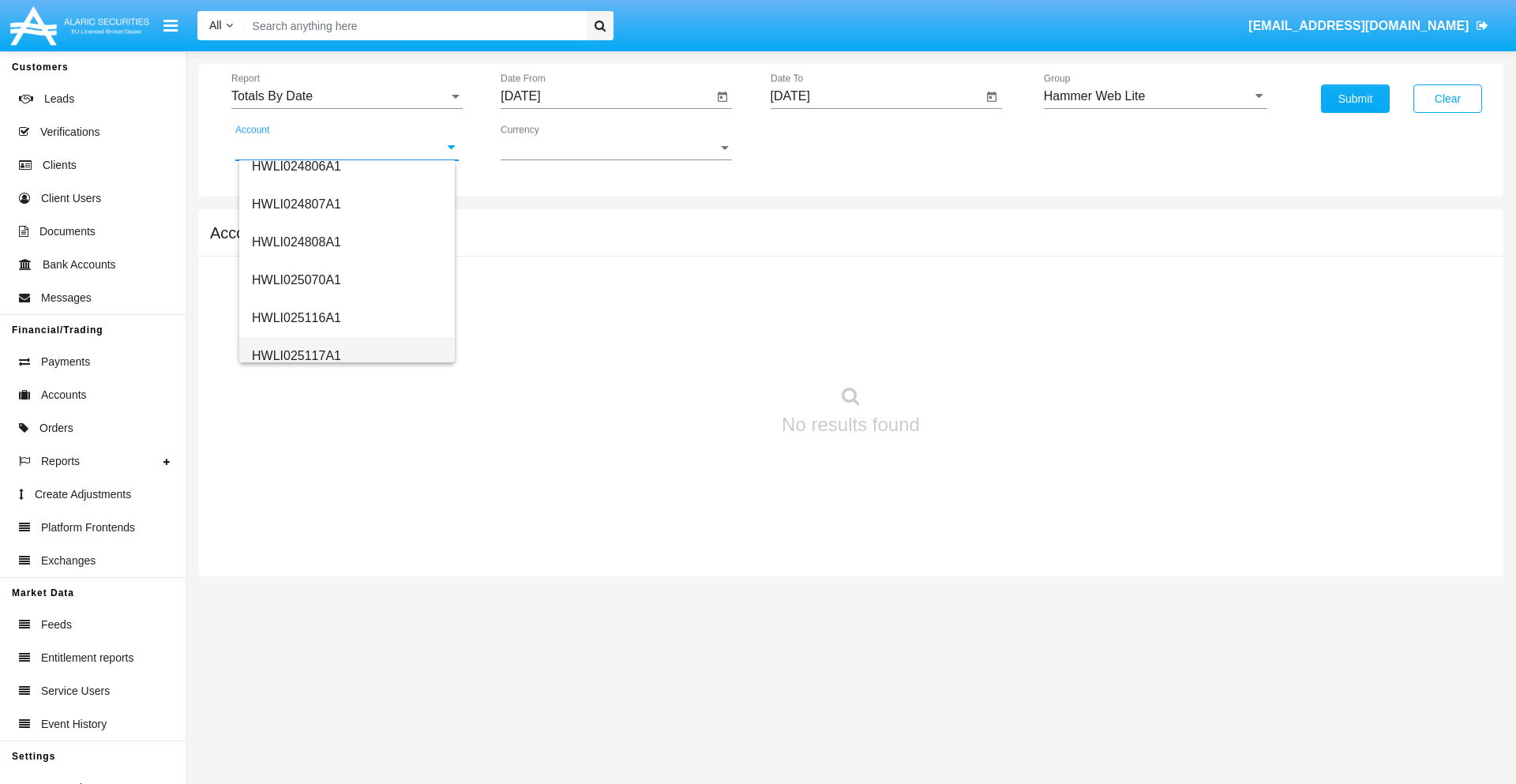
click at [295, 355] on span "HWLI025117A1" at bounding box center [296, 355] width 90 height 14
type input "HWLI025117A1"
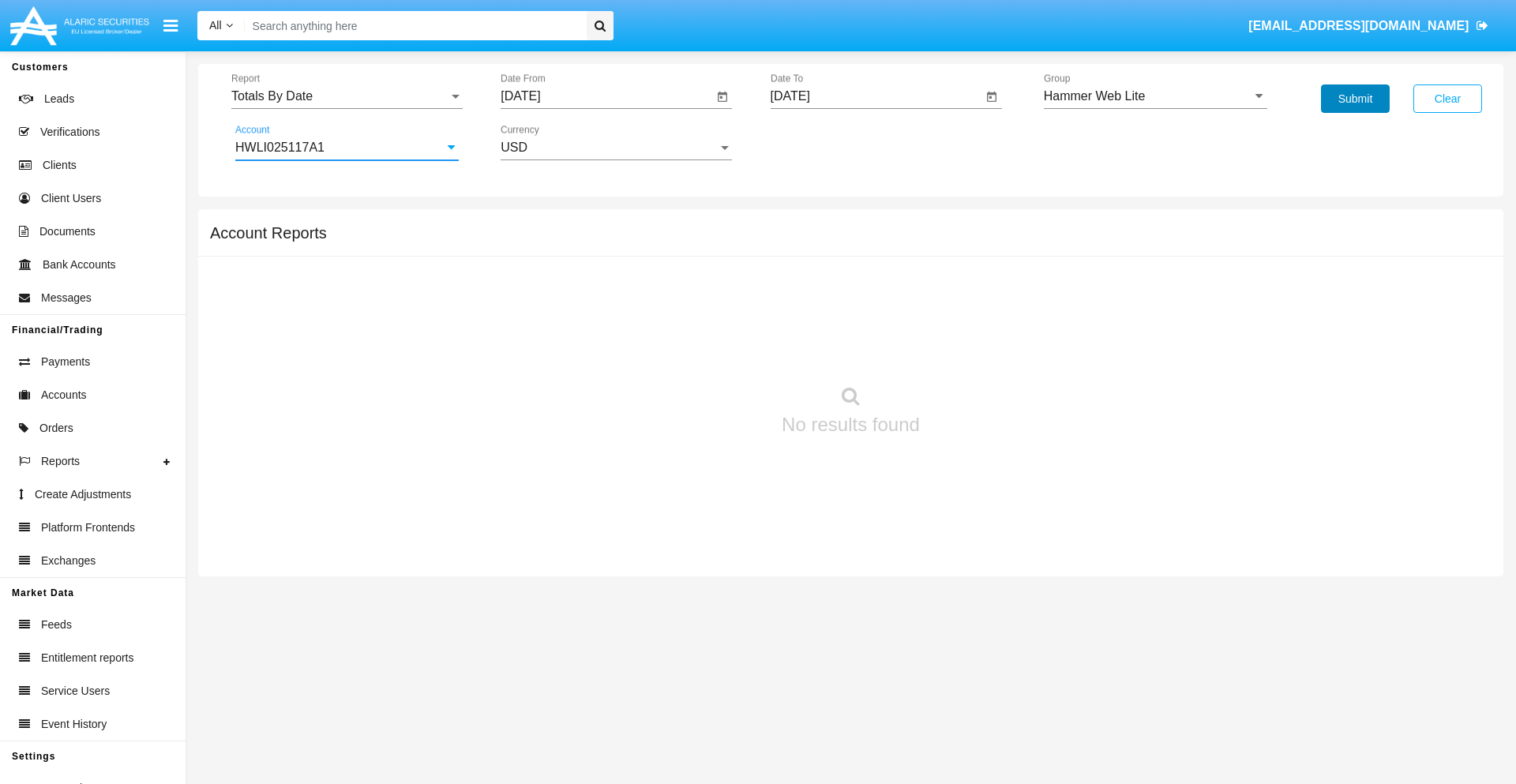
click at [1354, 98] on button "Submit" at bounding box center [1355, 98] width 68 height 28
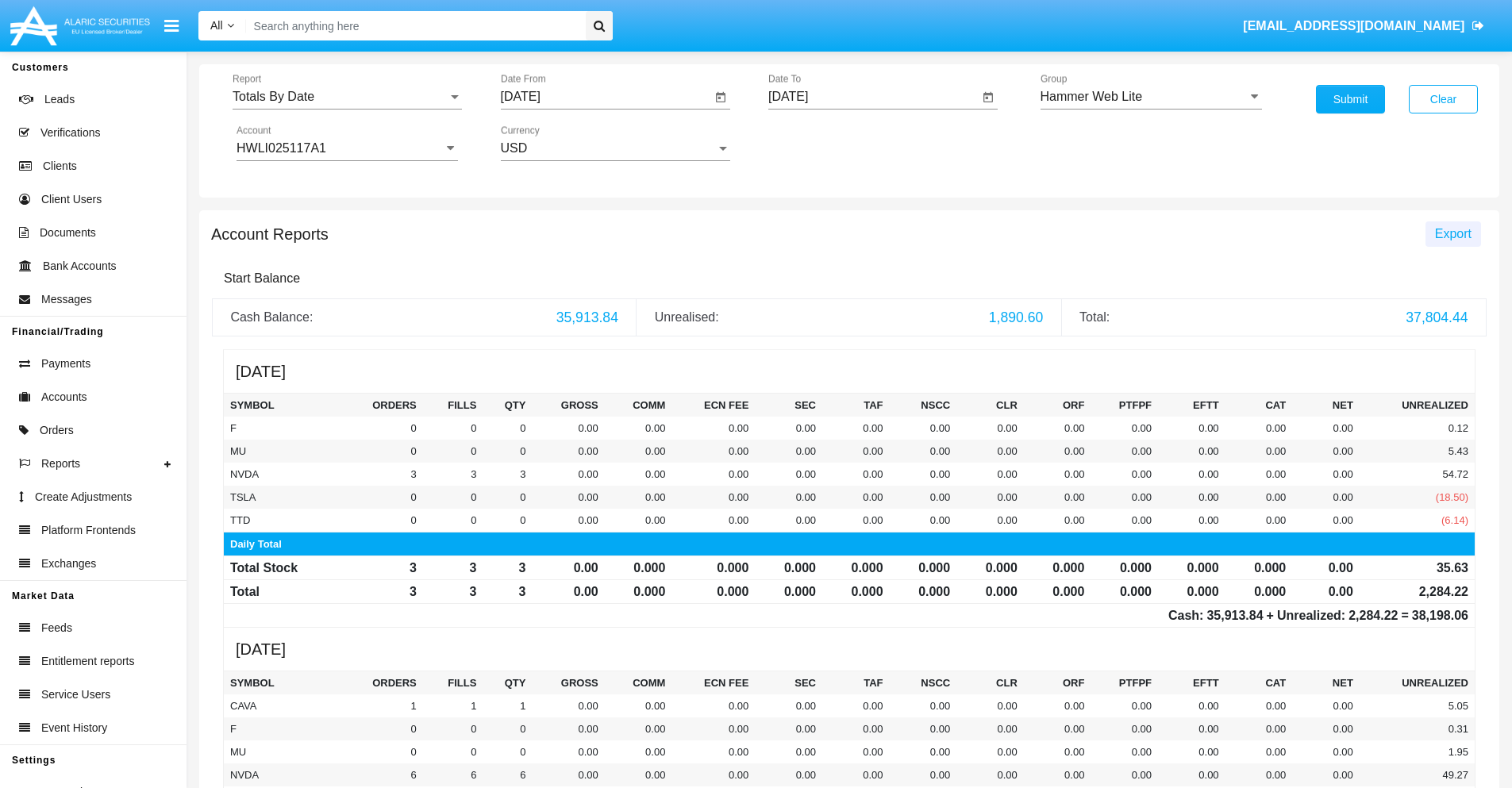
click at [1452, 233] on span "Export" at bounding box center [1452, 234] width 36 height 14
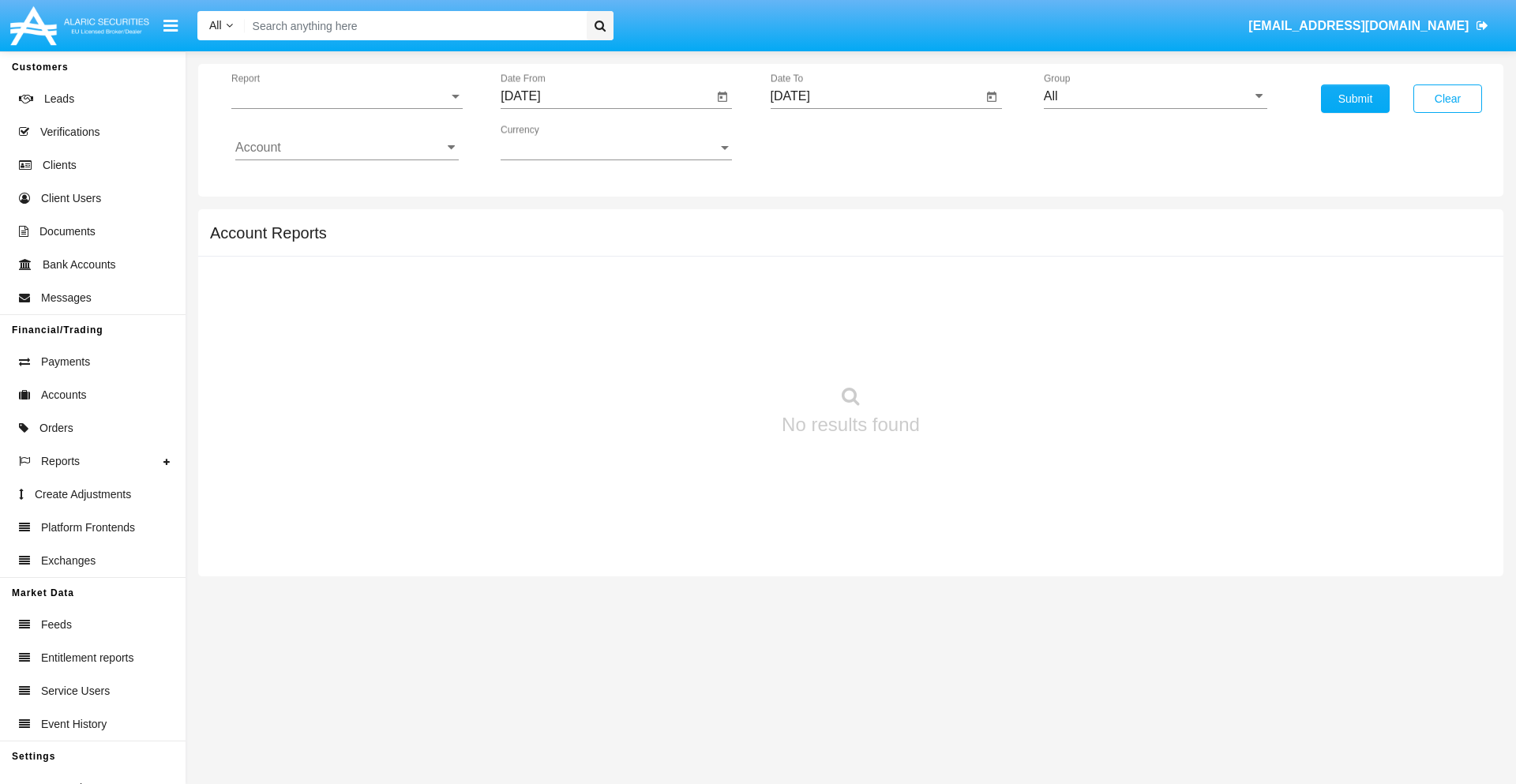
click at [347, 96] on span "Report" at bounding box center [339, 96] width 217 height 15
click at [340, 273] on span "Summary By Date" at bounding box center [346, 272] width 223 height 38
click at [606, 96] on input "[DATE]" at bounding box center [607, 96] width 212 height 15
click at [552, 142] on span "[DATE]" at bounding box center [539, 142] width 35 height 13
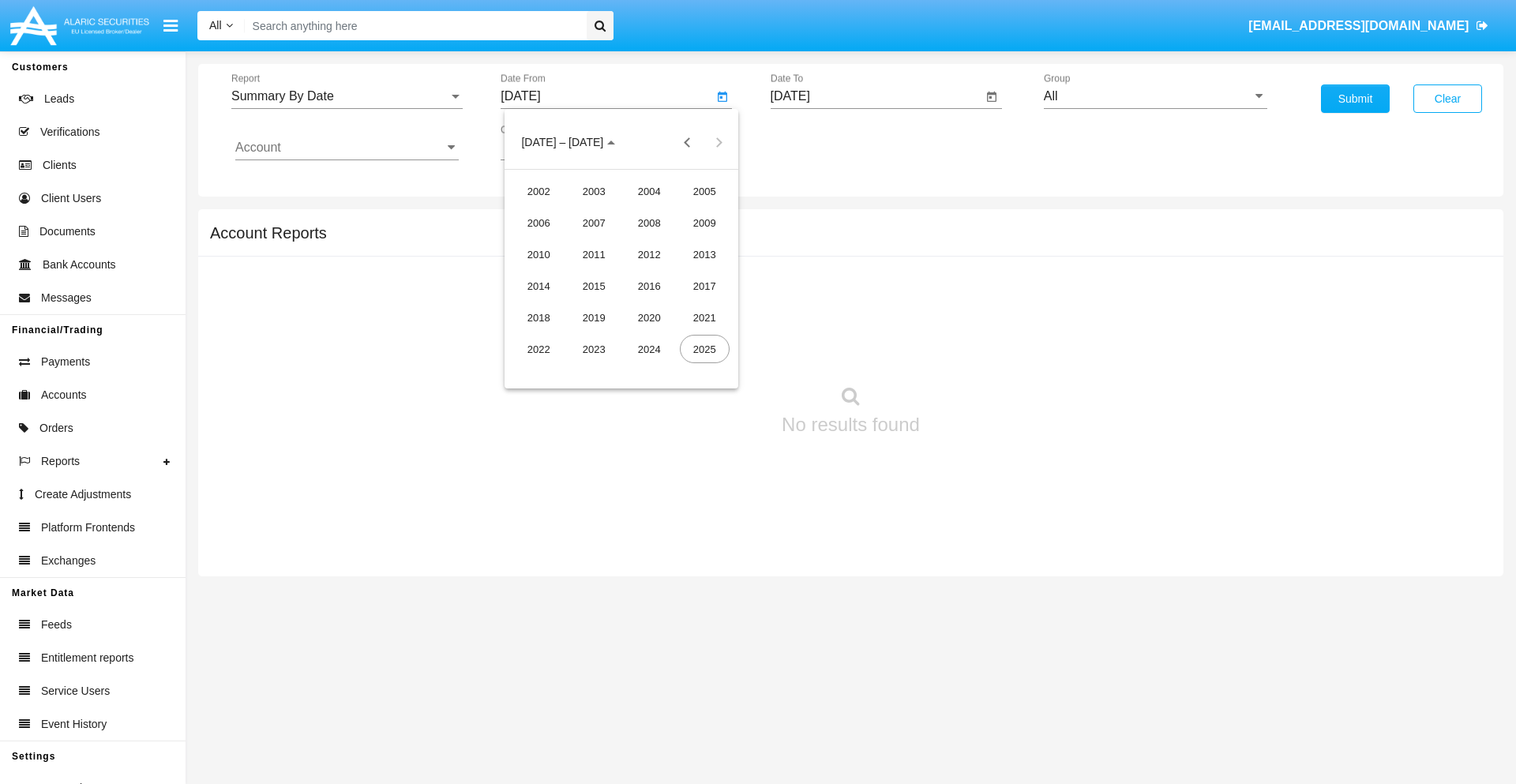
click at [704, 349] on div "2025" at bounding box center [704, 349] width 50 height 28
click at [704, 254] on div "AUG" at bounding box center [704, 253] width 50 height 28
click at [589, 273] on div "12" at bounding box center [589, 274] width 28 height 28
type input "[DATE]"
click at [876, 96] on input "[DATE]" at bounding box center [877, 96] width 212 height 15
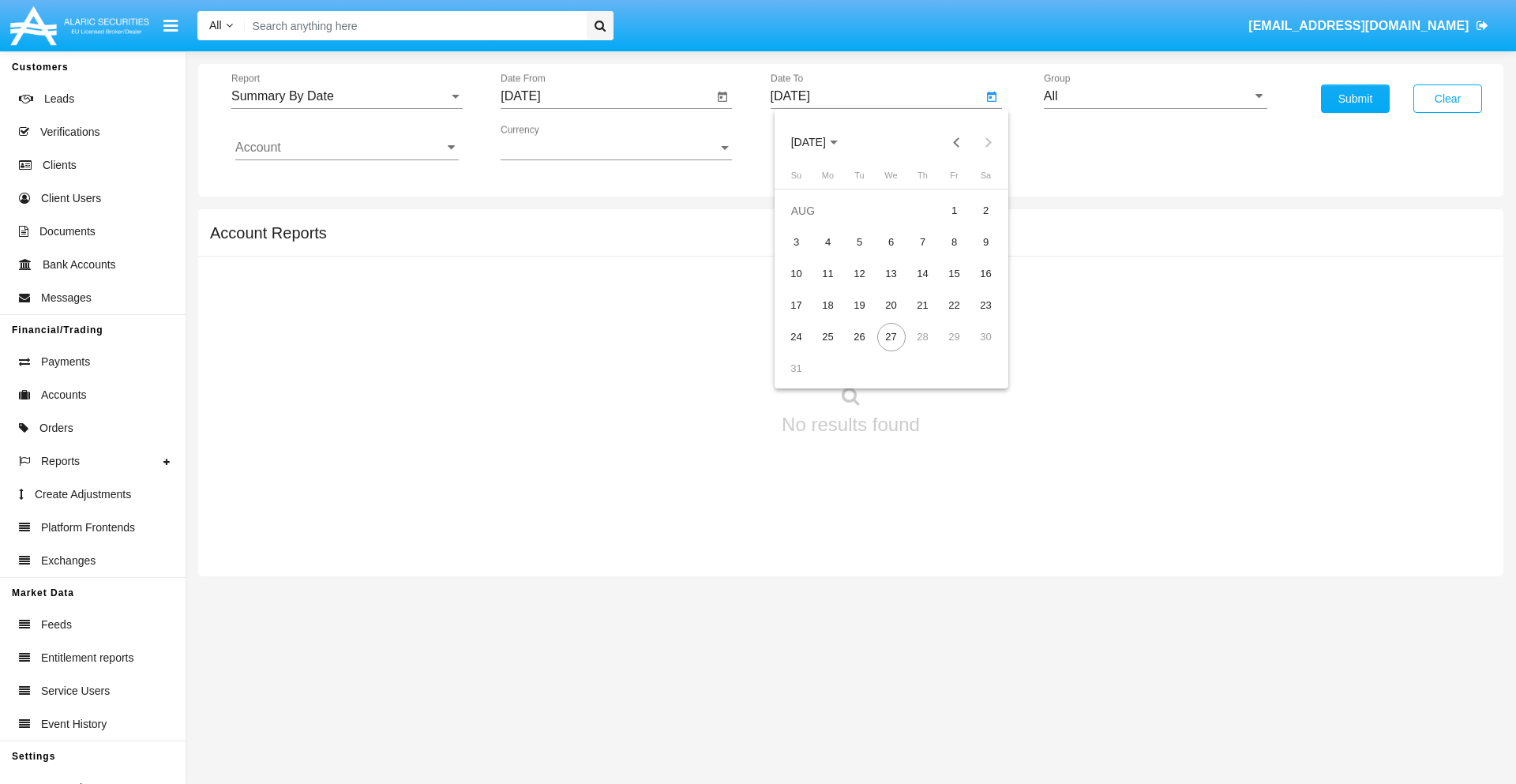
click at [821, 142] on span "[DATE]" at bounding box center [809, 142] width 35 height 13
click at [973, 349] on div "2025" at bounding box center [973, 349] width 50 height 28
click at [973, 254] on div "AUG" at bounding box center [973, 253] width 50 height 28
click at [891, 336] on div "27" at bounding box center [891, 336] width 28 height 28
type input "[DATE]"
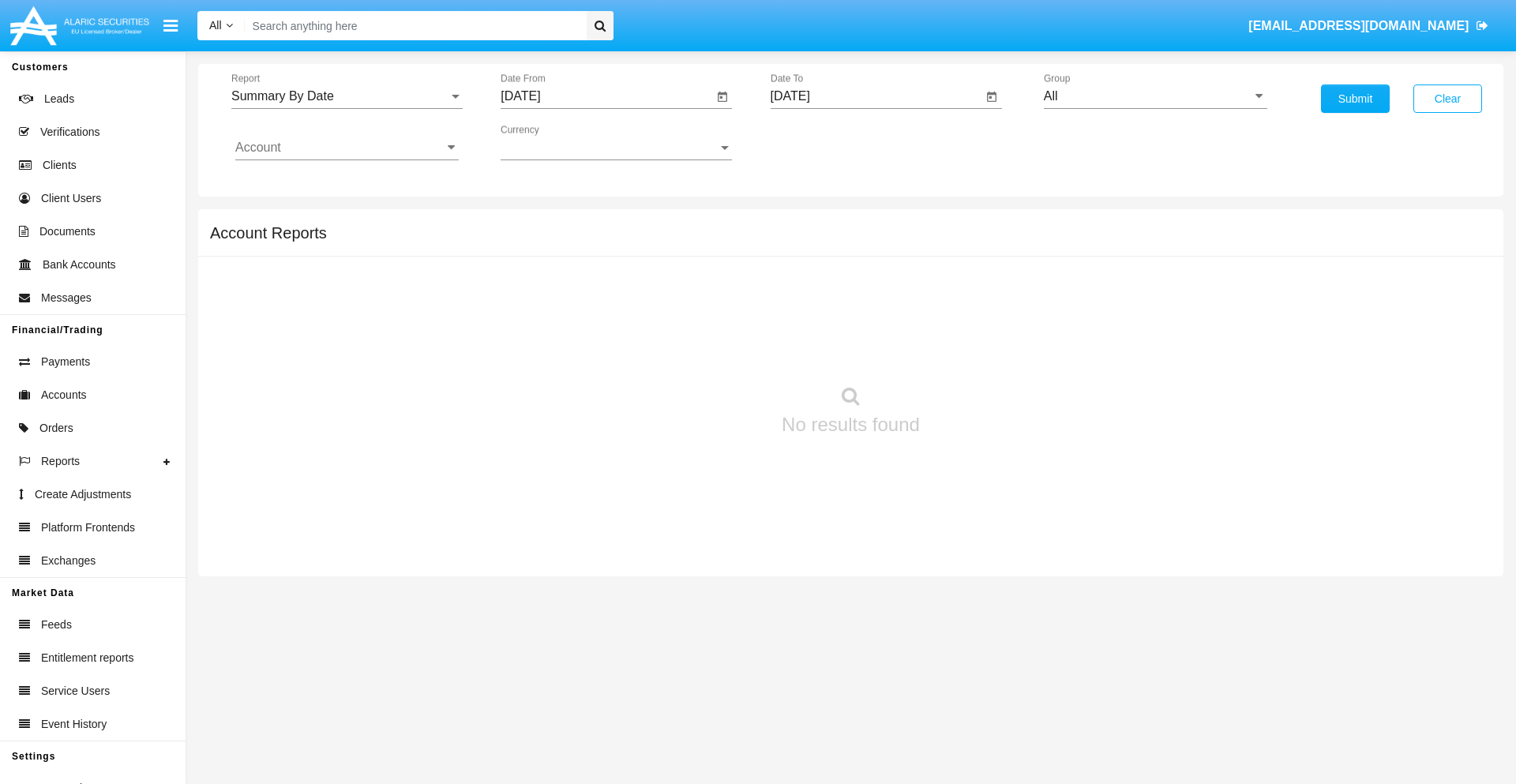
click at [1155, 96] on input "All" at bounding box center [1155, 96] width 223 height 15
click at [1111, 304] on span "Hammer Web Lite" at bounding box center [1111, 304] width 102 height 14
type input "Hammer Web Lite"
click at [347, 148] on input "Account" at bounding box center [346, 147] width 223 height 15
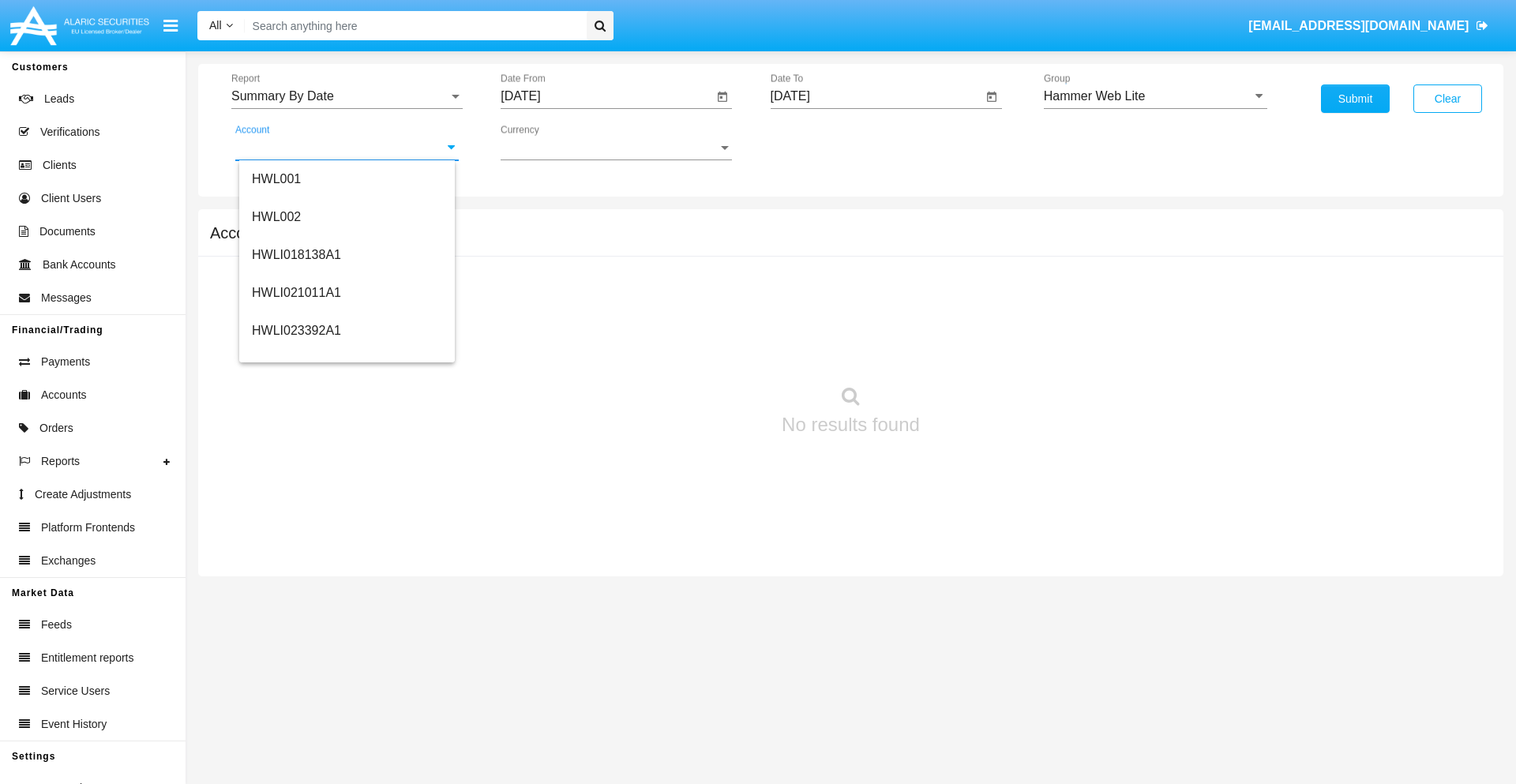
scroll to position [240, 0]
click at [295, 355] on span "HWLI025117A1" at bounding box center [296, 355] width 90 height 14
type input "HWLI025117A1"
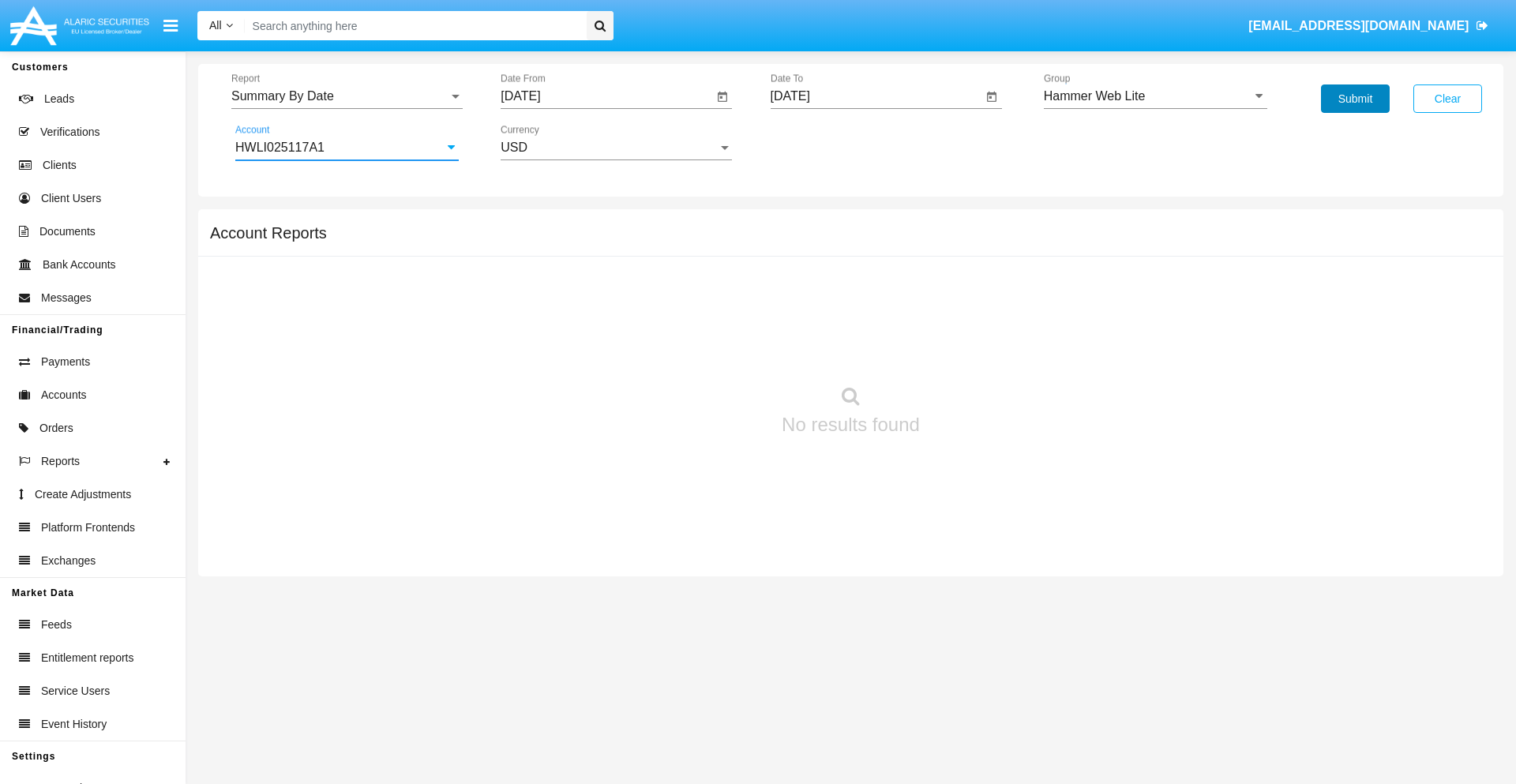
click at [1354, 98] on button "Submit" at bounding box center [1355, 98] width 68 height 28
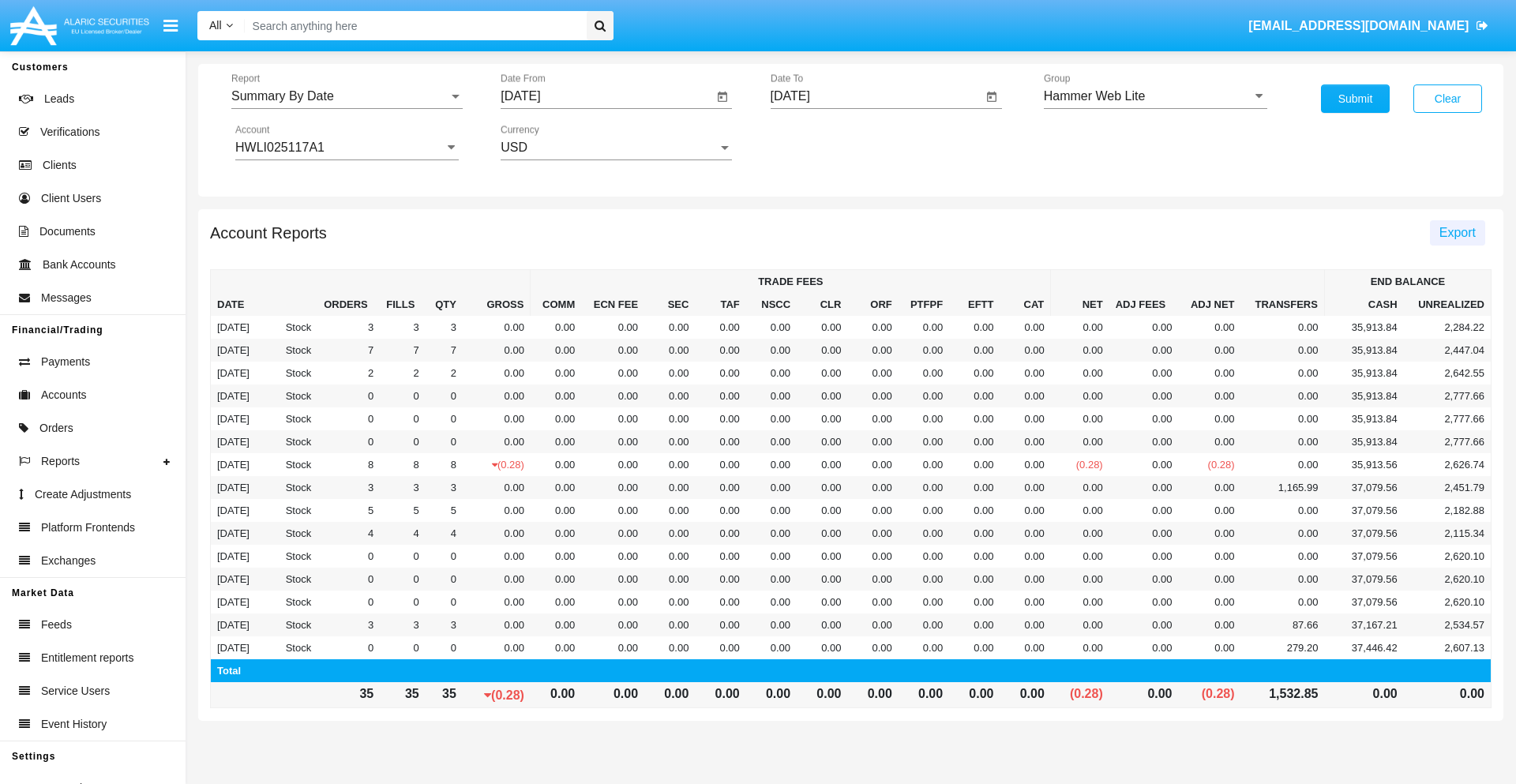
click at [1457, 232] on span "Export" at bounding box center [1457, 233] width 36 height 14
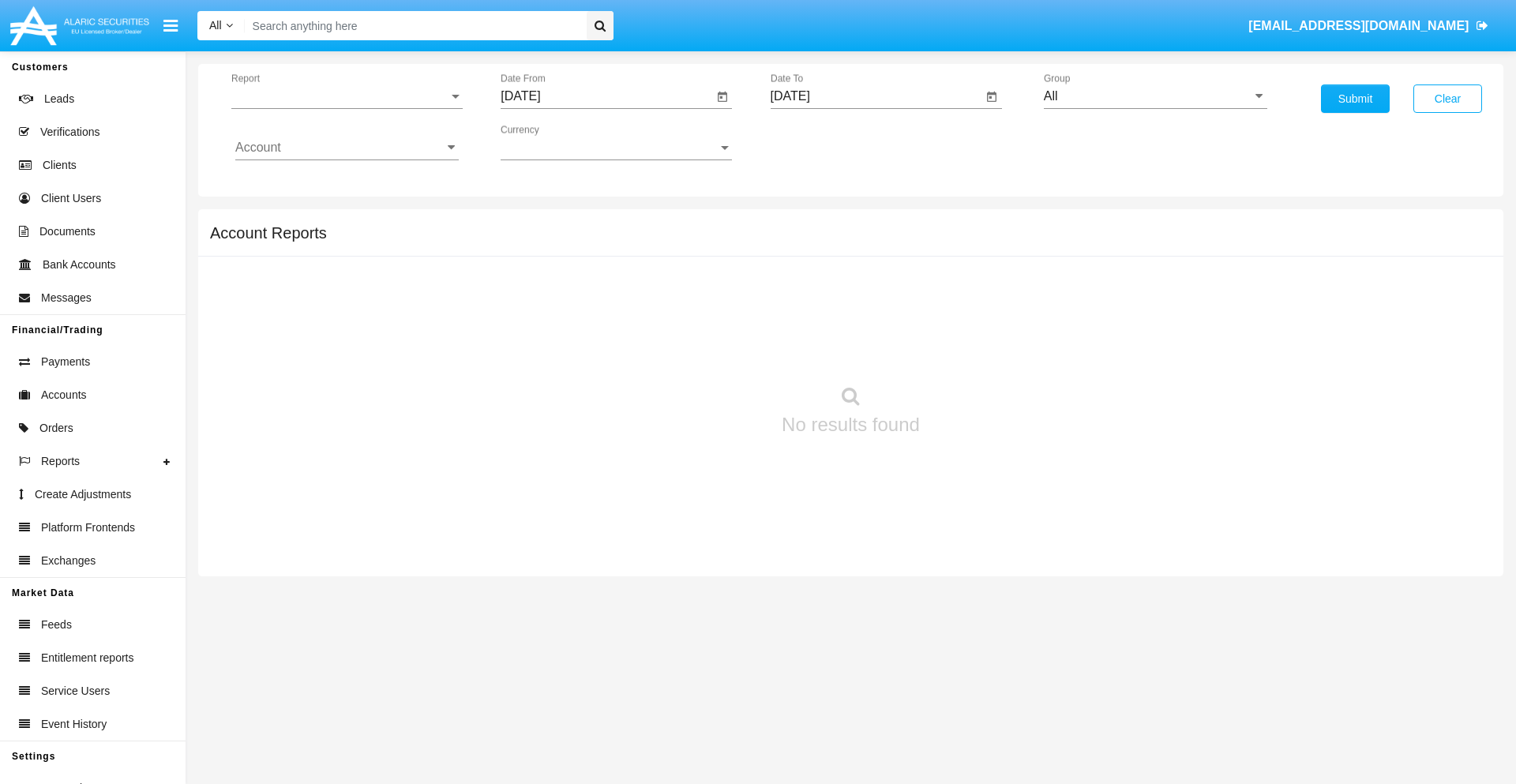
click at [347, 96] on span "Report" at bounding box center [339, 96] width 217 height 15
click at [340, 273] on span "Fees By Destination" at bounding box center [346, 272] width 223 height 38
click at [606, 96] on input "[DATE]" at bounding box center [607, 96] width 212 height 15
click at [552, 142] on span "[DATE]" at bounding box center [539, 142] width 35 height 13
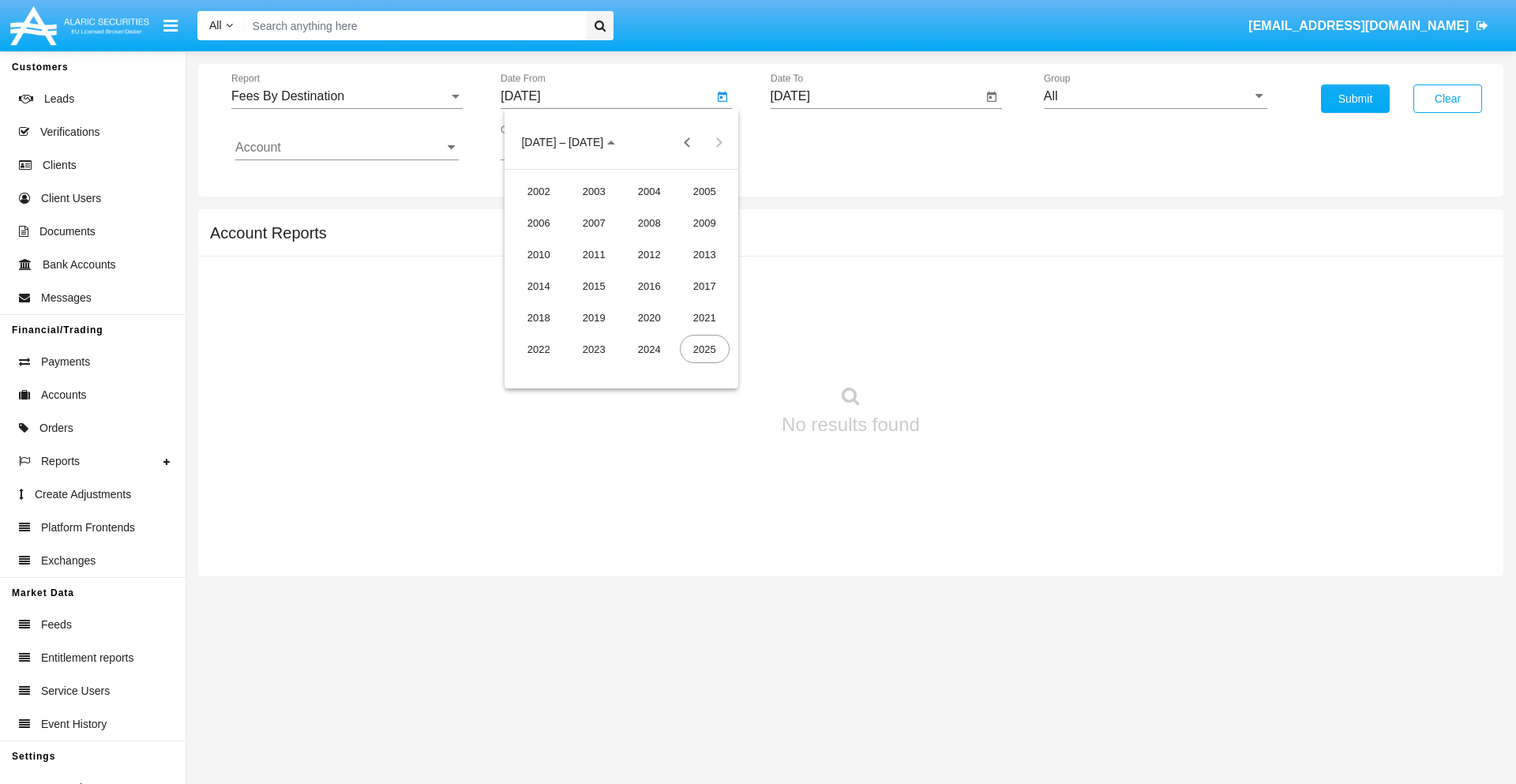
click at [704, 349] on div "2025" at bounding box center [704, 349] width 50 height 28
click at [539, 254] on div "MAY" at bounding box center [538, 253] width 50 height 28
click at [589, 336] on div "27" at bounding box center [589, 336] width 28 height 28
type input "05/27/25"
click at [876, 96] on input "[DATE]" at bounding box center [877, 96] width 212 height 15
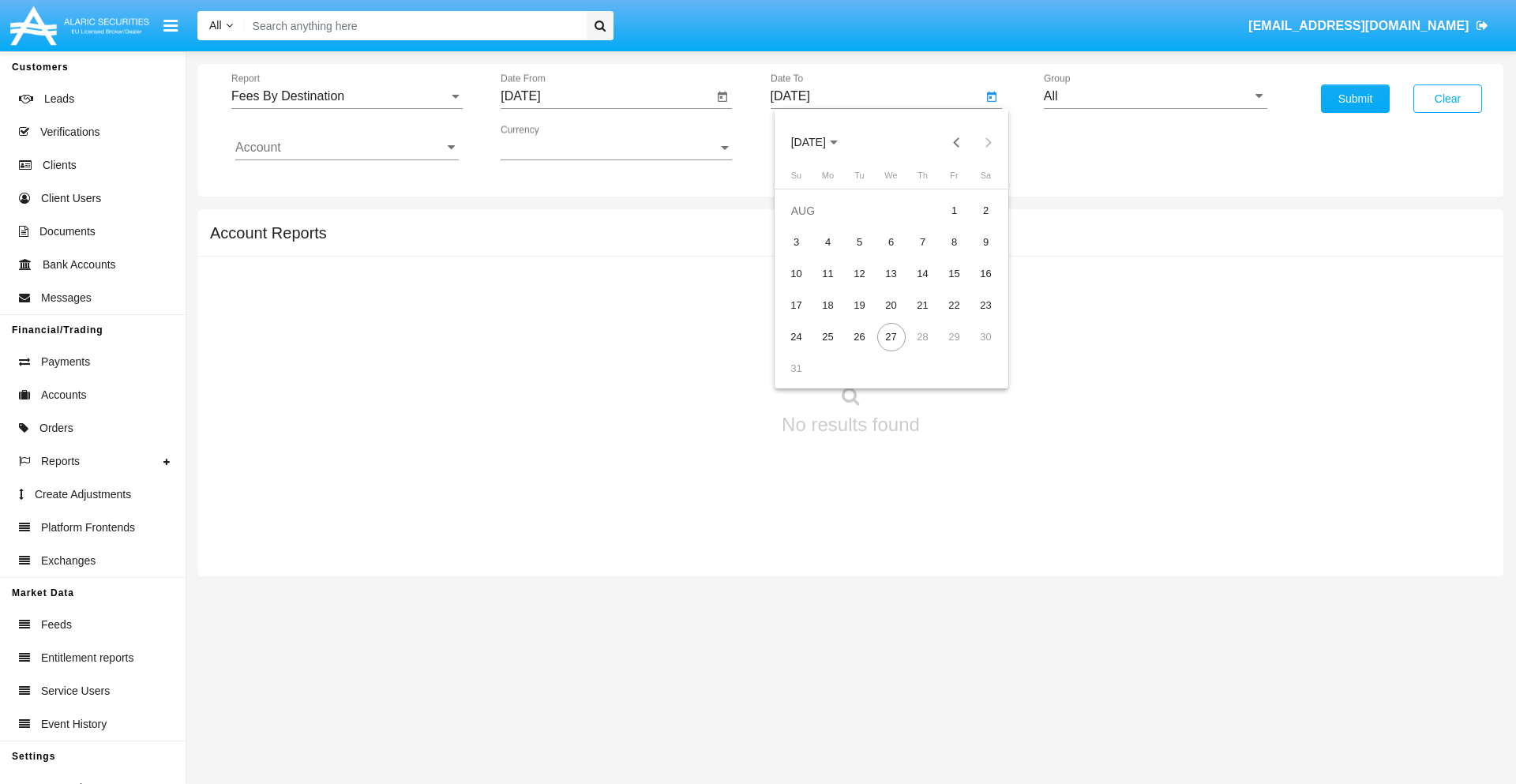
click at [821, 142] on span "[DATE]" at bounding box center [809, 142] width 35 height 13
click at [973, 349] on div "2025" at bounding box center [973, 349] width 50 height 28
click at [973, 254] on div "AUG" at bounding box center [973, 253] width 50 height 28
click at [891, 336] on div "27" at bounding box center [891, 336] width 28 height 28
type input "08/27/25"
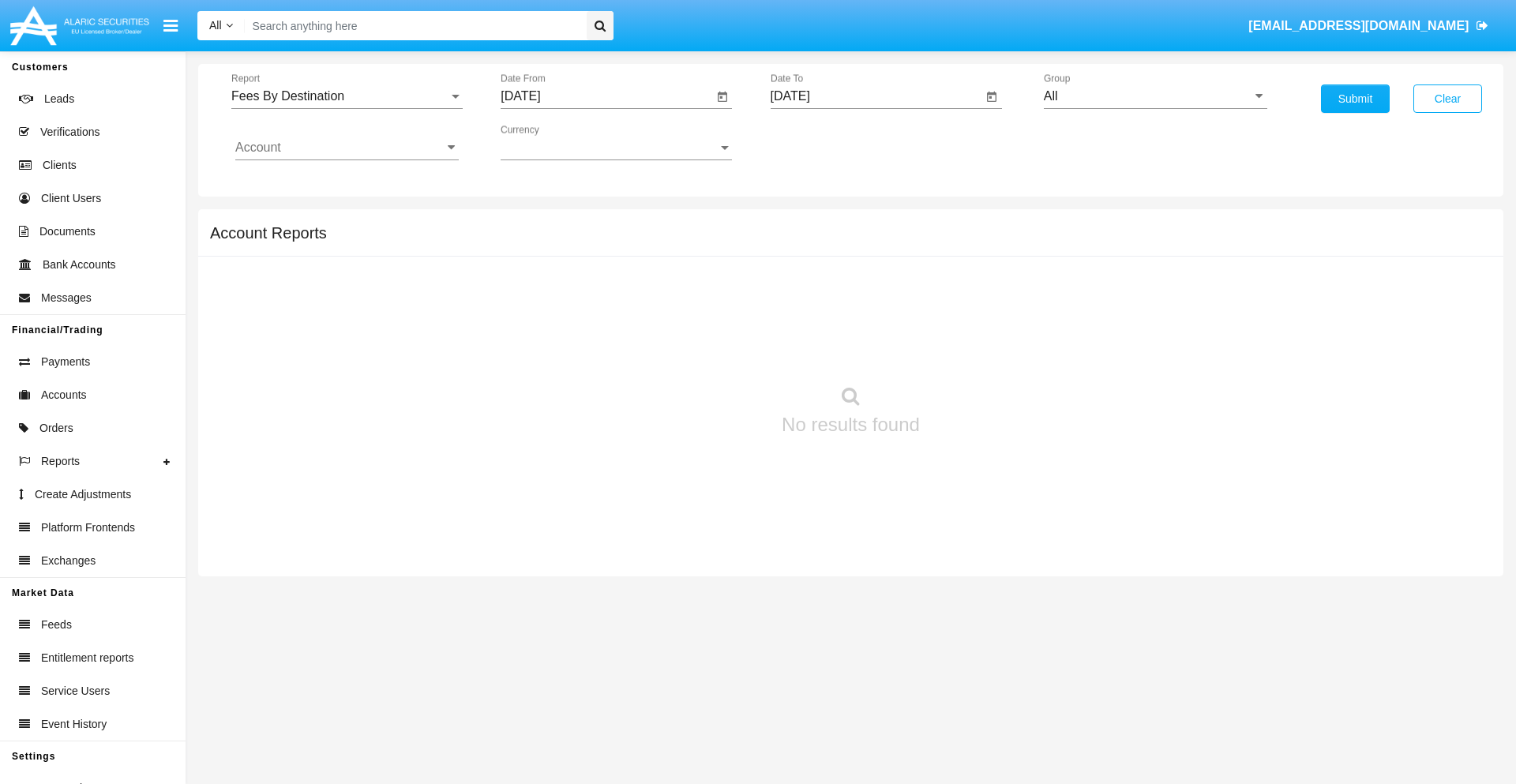
click at [1155, 96] on input "All" at bounding box center [1155, 96] width 223 height 15
click at [1111, 304] on span "Hammer Web Lite" at bounding box center [1111, 304] width 102 height 14
type input "Hammer Web Lite"
click at [347, 148] on input "Account" at bounding box center [346, 147] width 223 height 15
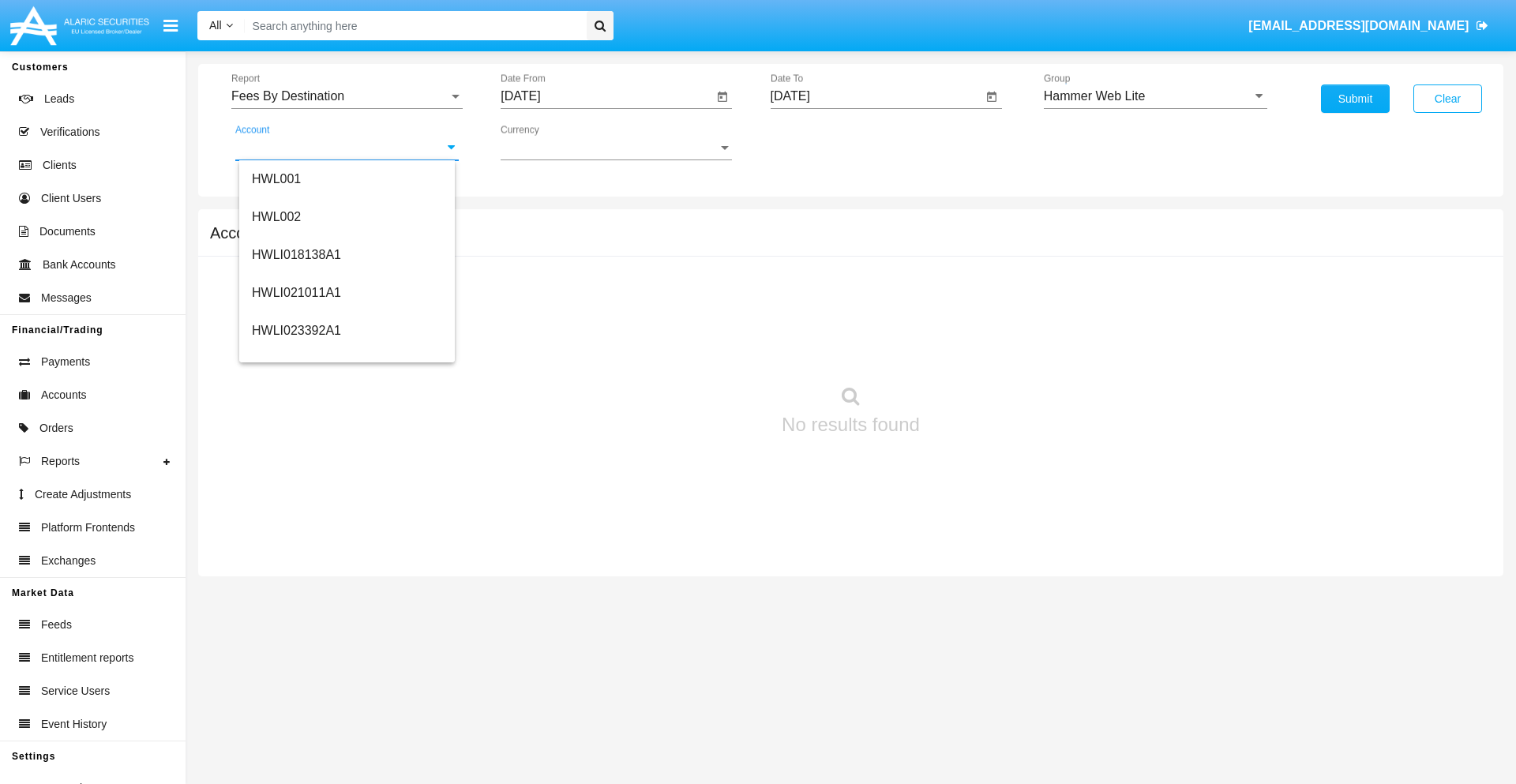
click at [295, 588] on span "HWLI025117A1" at bounding box center [296, 595] width 90 height 14
type input "HWLI025117A1"
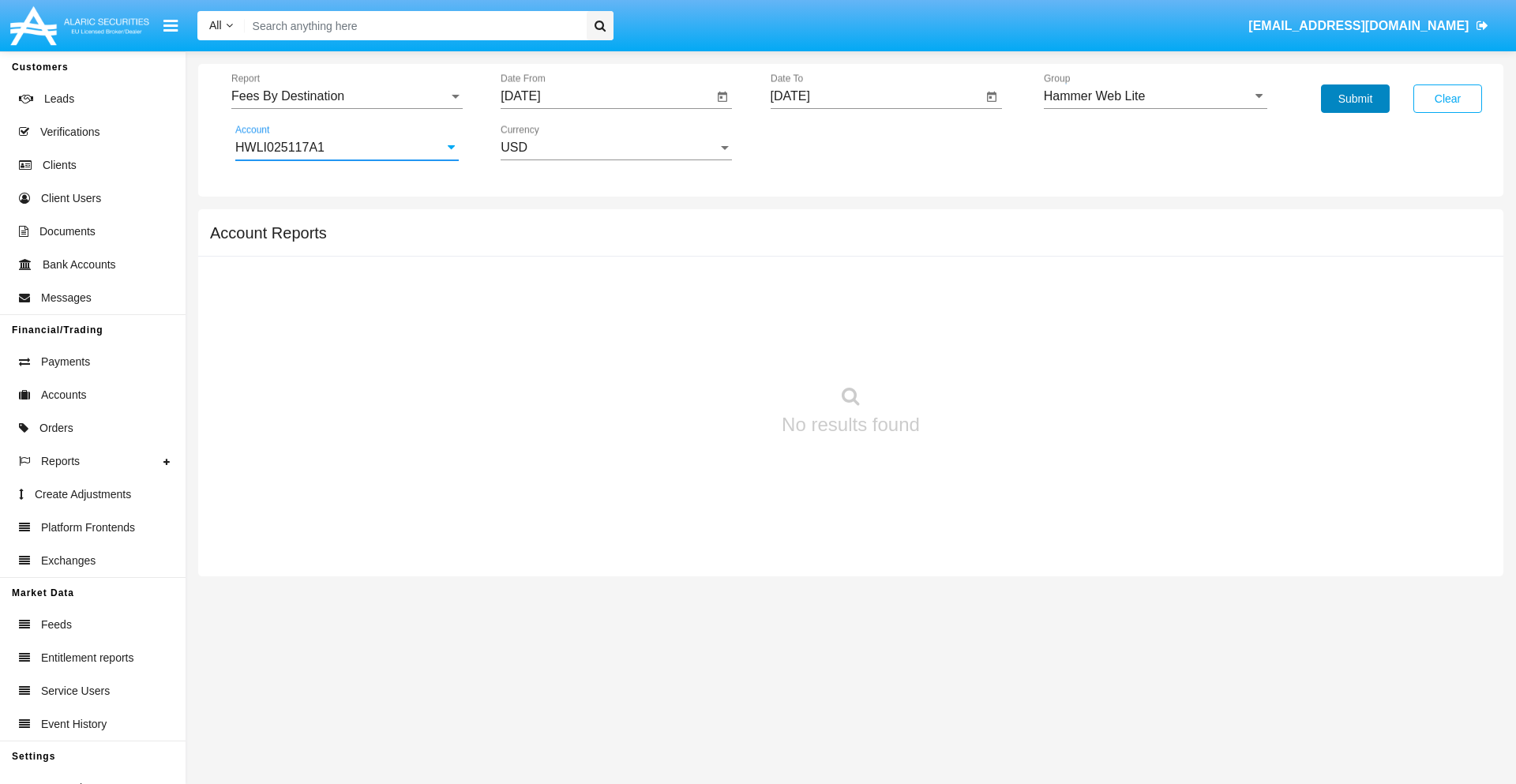
click at [1354, 98] on button "Submit" at bounding box center [1355, 98] width 68 height 28
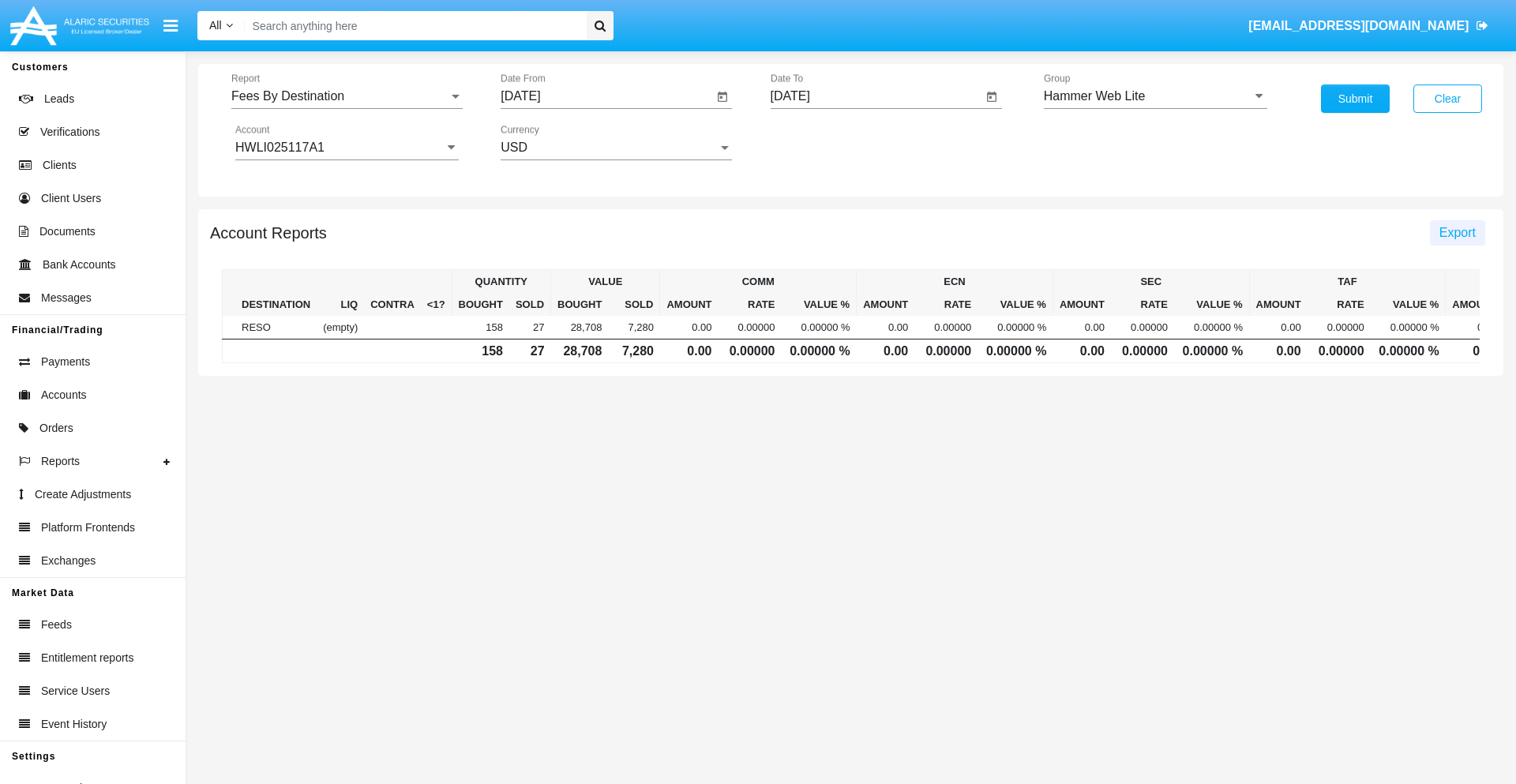
click at [1457, 232] on span "Export" at bounding box center [1457, 233] width 36 height 14
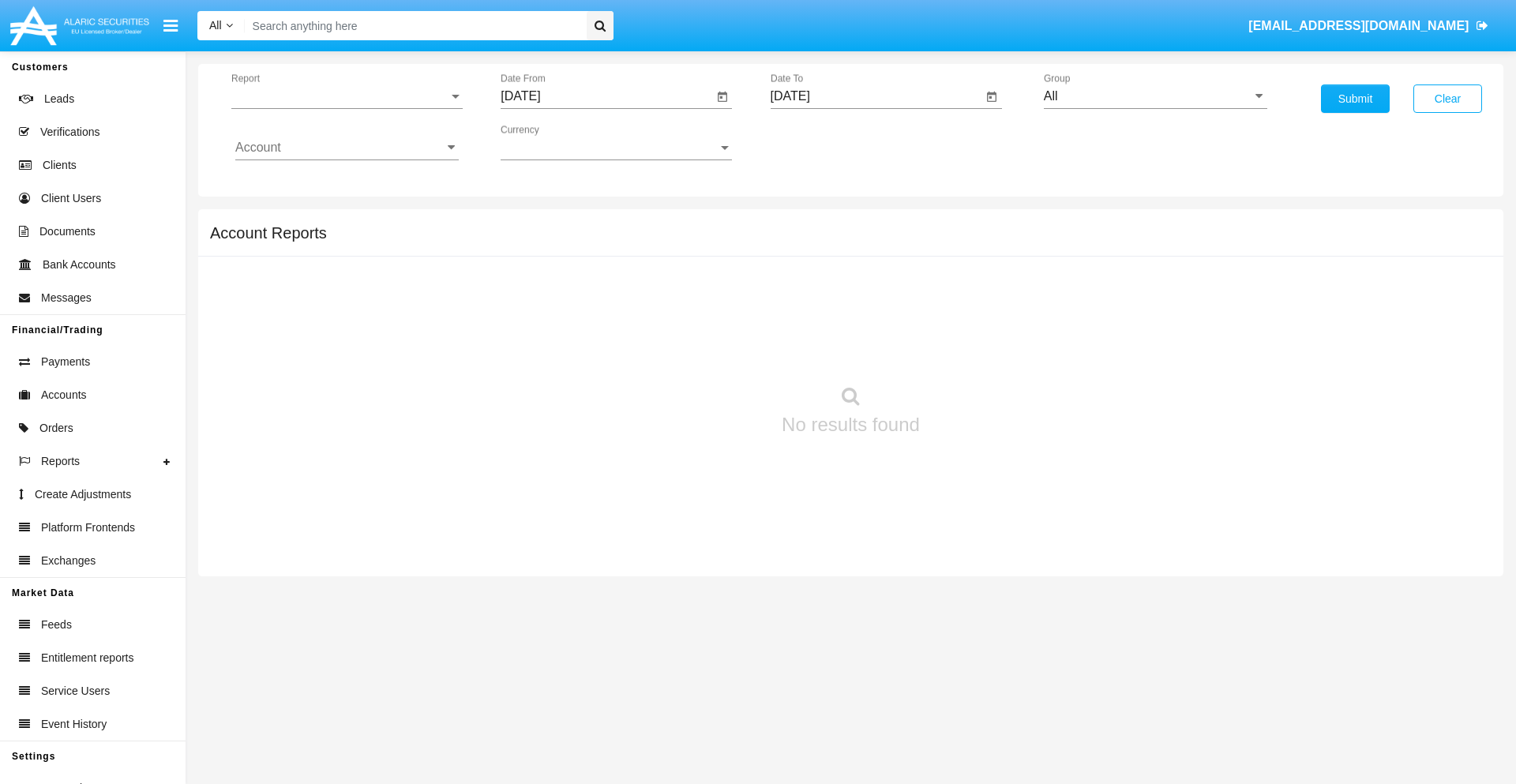
click at [347, 96] on span "Report" at bounding box center [339, 96] width 217 height 15
click at [340, 108] on span "Trades" at bounding box center [346, 108] width 223 height 38
click at [606, 96] on input "[DATE]" at bounding box center [607, 96] width 212 height 15
click at [552, 142] on span "[DATE]" at bounding box center [539, 142] width 35 height 13
click at [593, 317] on div "2019" at bounding box center [593, 317] width 50 height 28
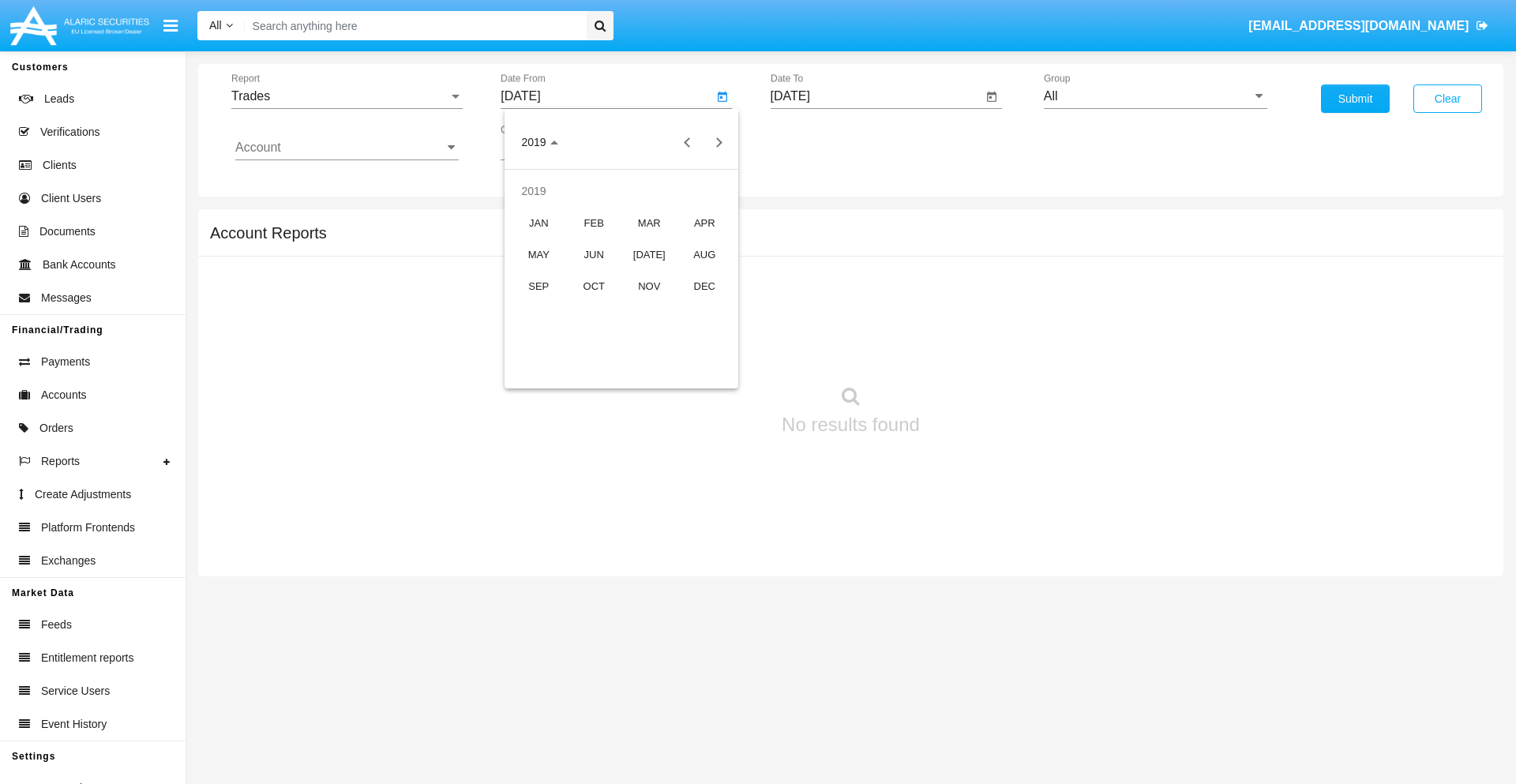
click at [539, 222] on div "JAN" at bounding box center [538, 222] width 50 height 28
click at [589, 242] on div "1" at bounding box center [589, 242] width 28 height 28
type input "[DATE]"
click at [876, 96] on input "[DATE]" at bounding box center [877, 96] width 212 height 15
click at [821, 142] on span "[DATE]" at bounding box center [809, 142] width 35 height 13
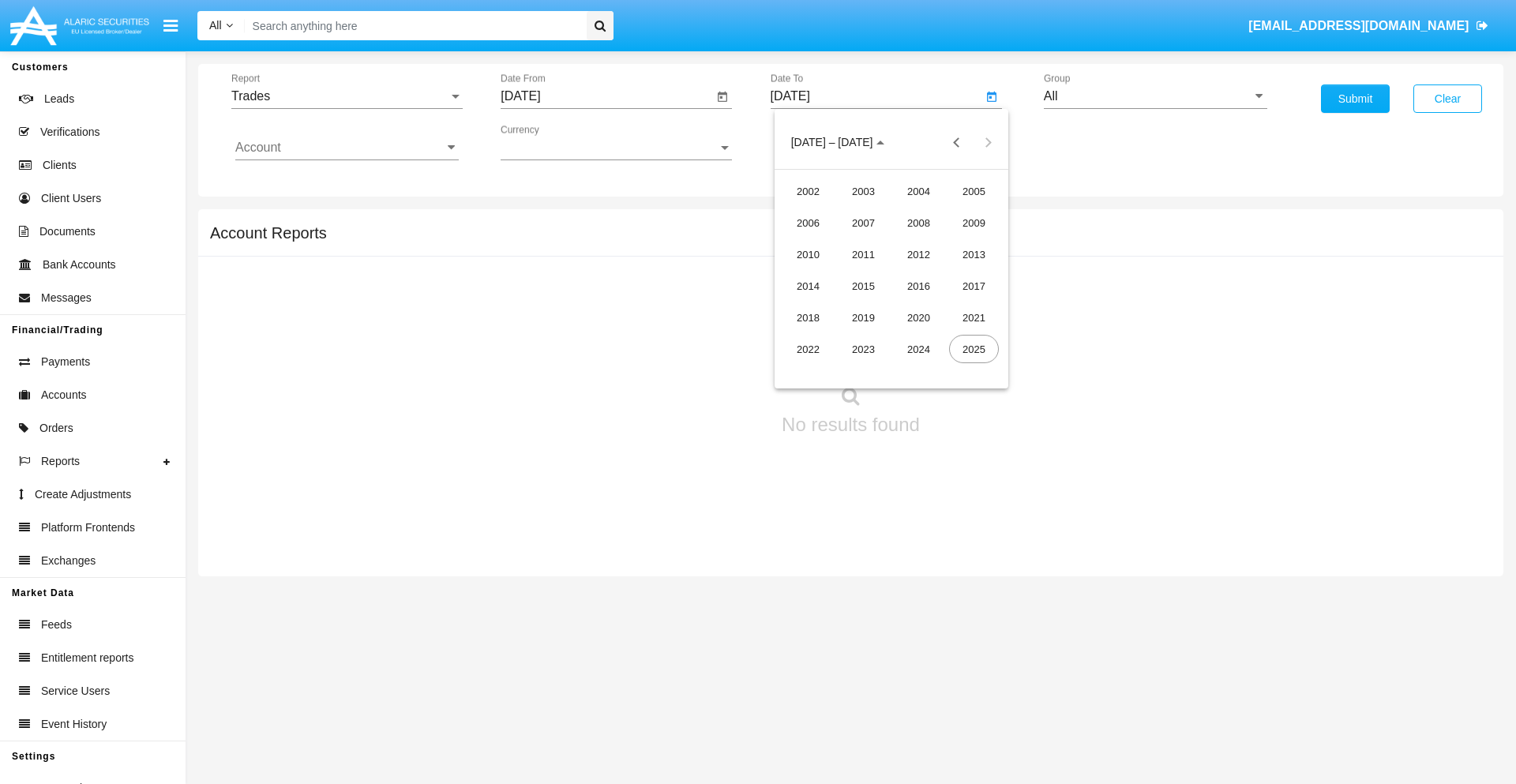
click at [863, 317] on div "2019" at bounding box center [863, 317] width 50 height 28
click at [808, 222] on div "JAN" at bounding box center [808, 222] width 50 height 28
click at [859, 242] on div "1" at bounding box center [859, 242] width 28 height 28
type input "[DATE]"
click at [347, 148] on input "Account" at bounding box center [346, 147] width 223 height 15
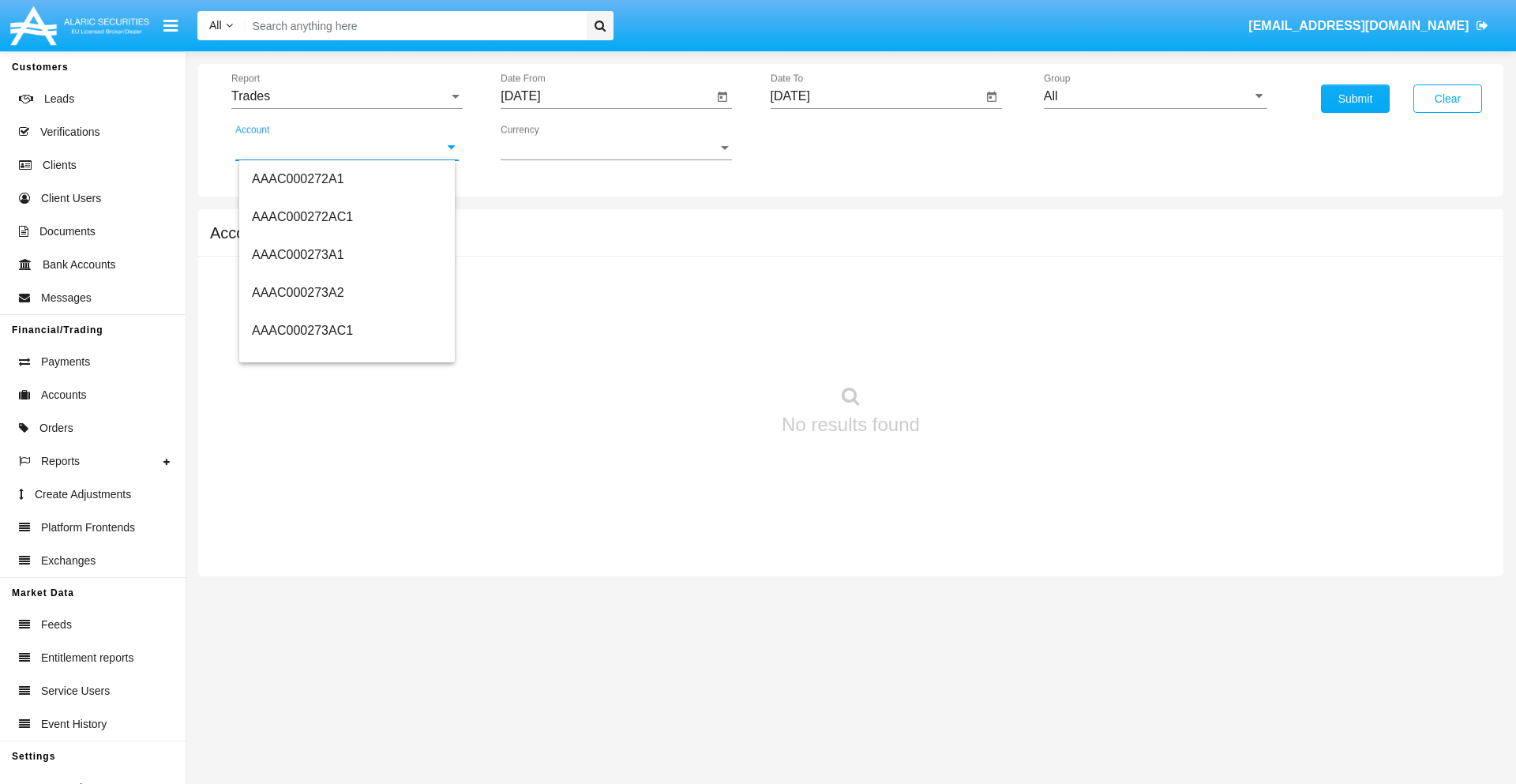
scroll to position [160883, 0]
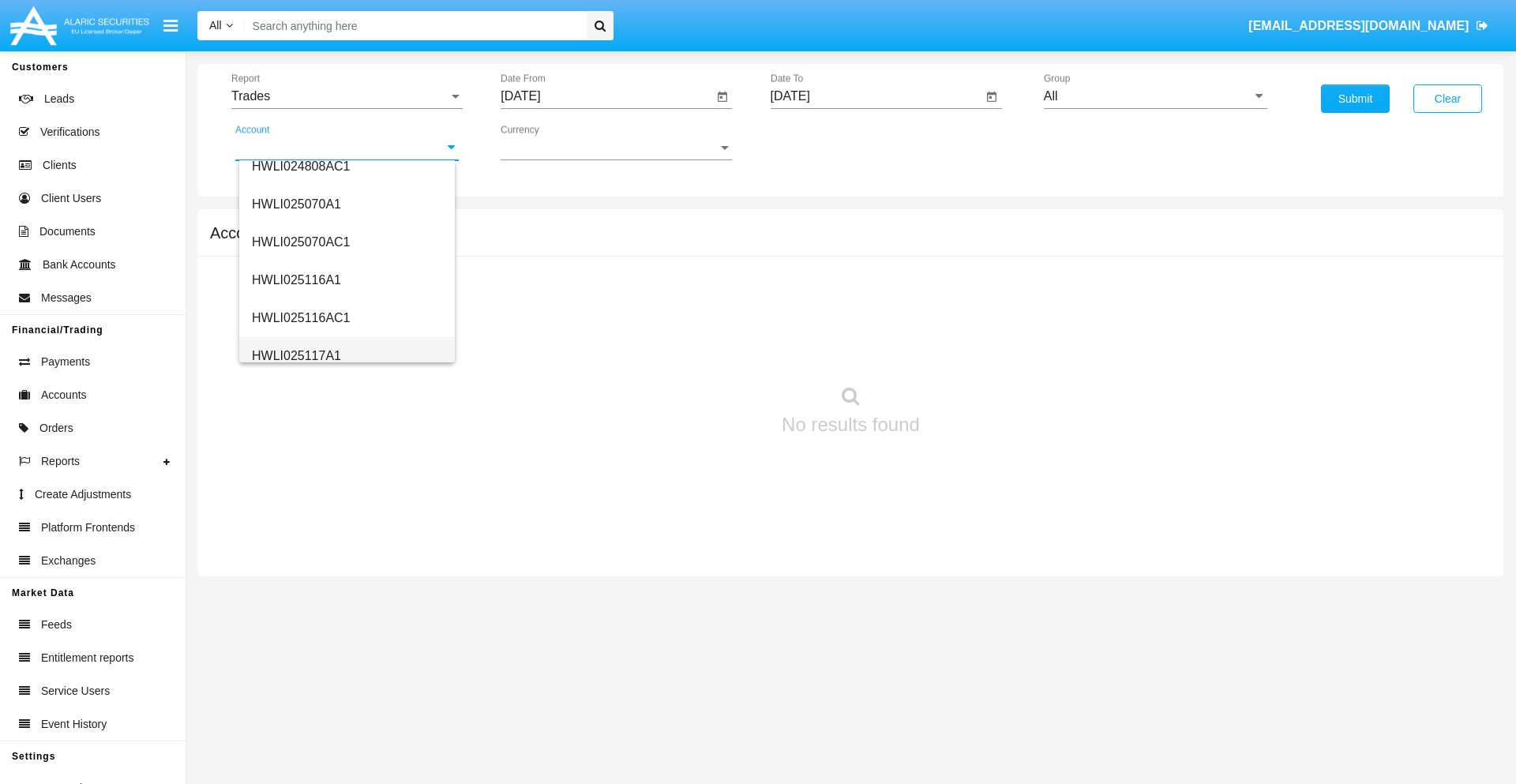
click at [295, 355] on span "HWLI025117A1" at bounding box center [296, 355] width 90 height 14
type input "HWLI025117A1"
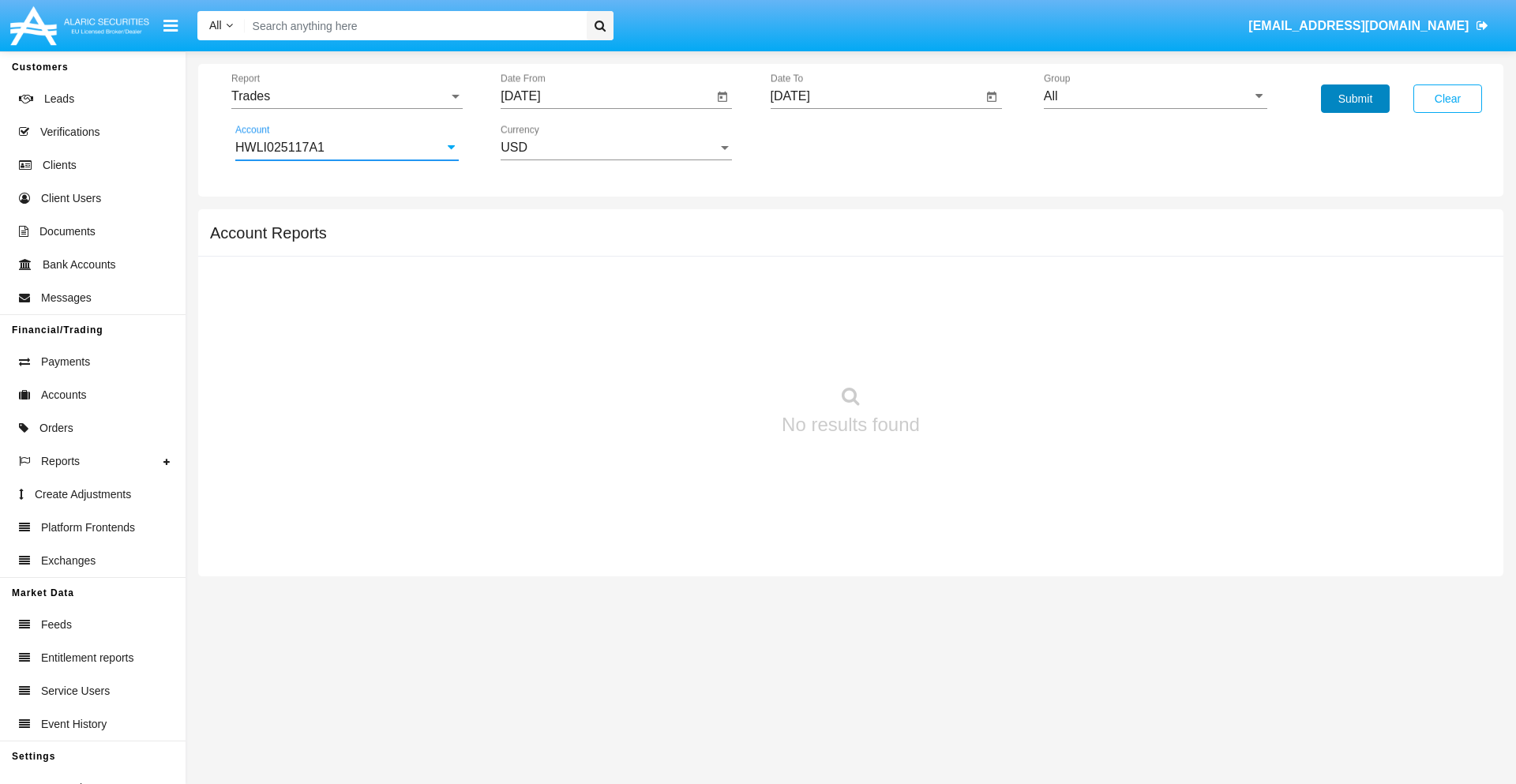
click at [1354, 98] on button "Submit" at bounding box center [1355, 98] width 68 height 28
click at [347, 96] on span "Report" at bounding box center [339, 96] width 217 height 15
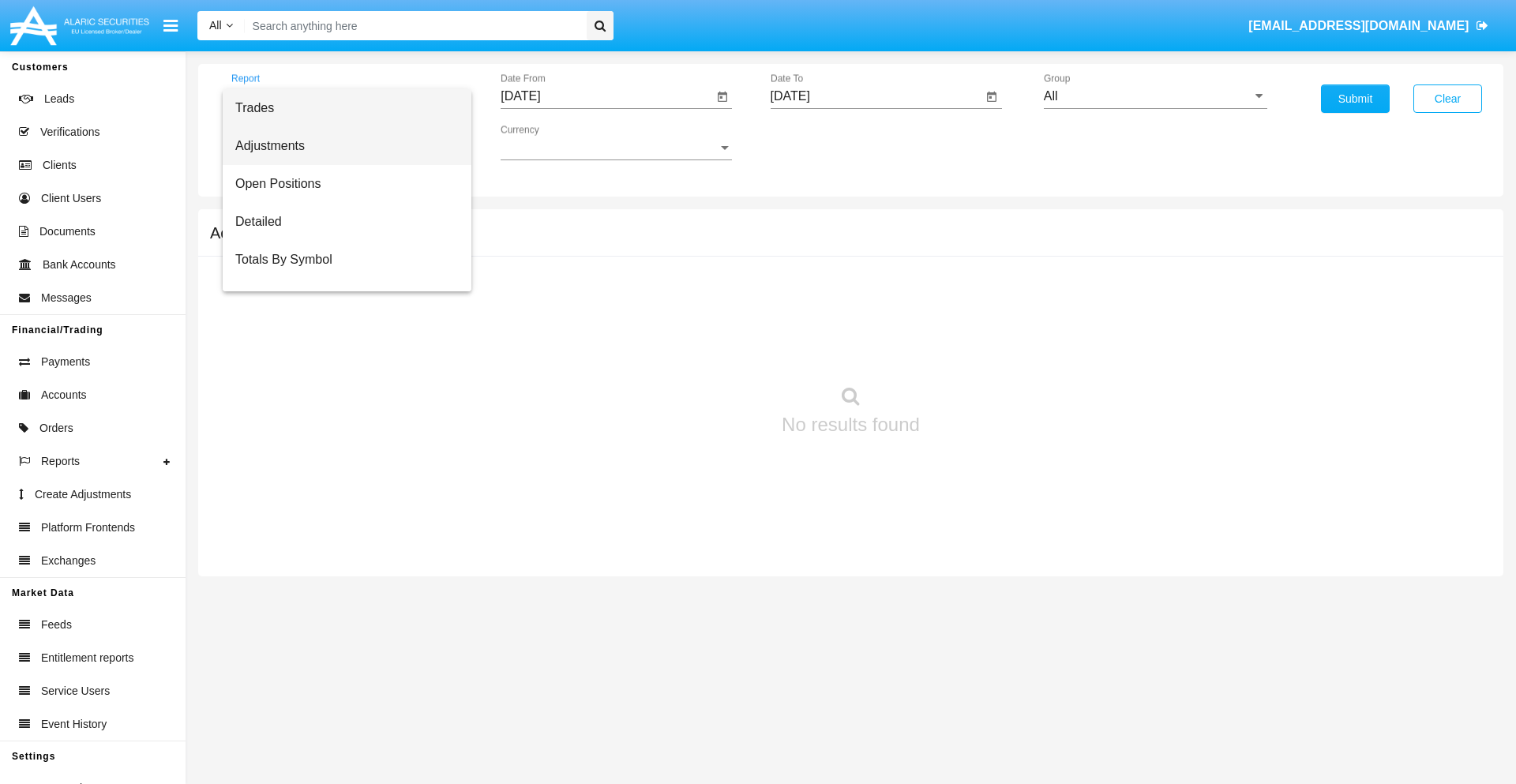
click at [340, 146] on span "Adjustments" at bounding box center [346, 145] width 223 height 38
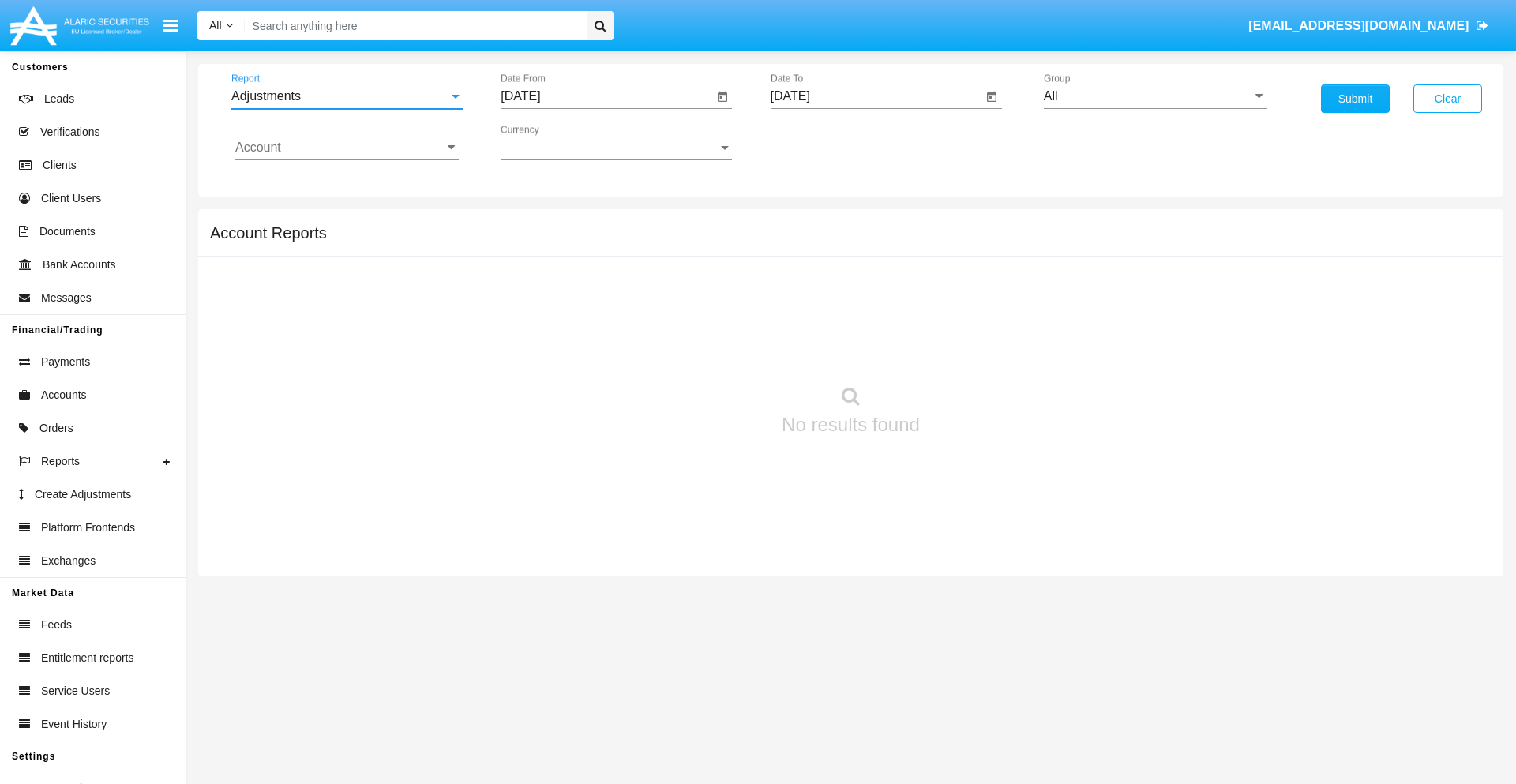
click at [606, 96] on input "[DATE]" at bounding box center [607, 96] width 212 height 15
click at [552, 142] on span "[DATE]" at bounding box center [539, 142] width 35 height 13
click at [593, 317] on div "2019" at bounding box center [593, 317] width 50 height 28
click at [539, 222] on div "JAN" at bounding box center [538, 222] width 50 height 28
click at [589, 242] on div "1" at bounding box center [589, 242] width 28 height 28
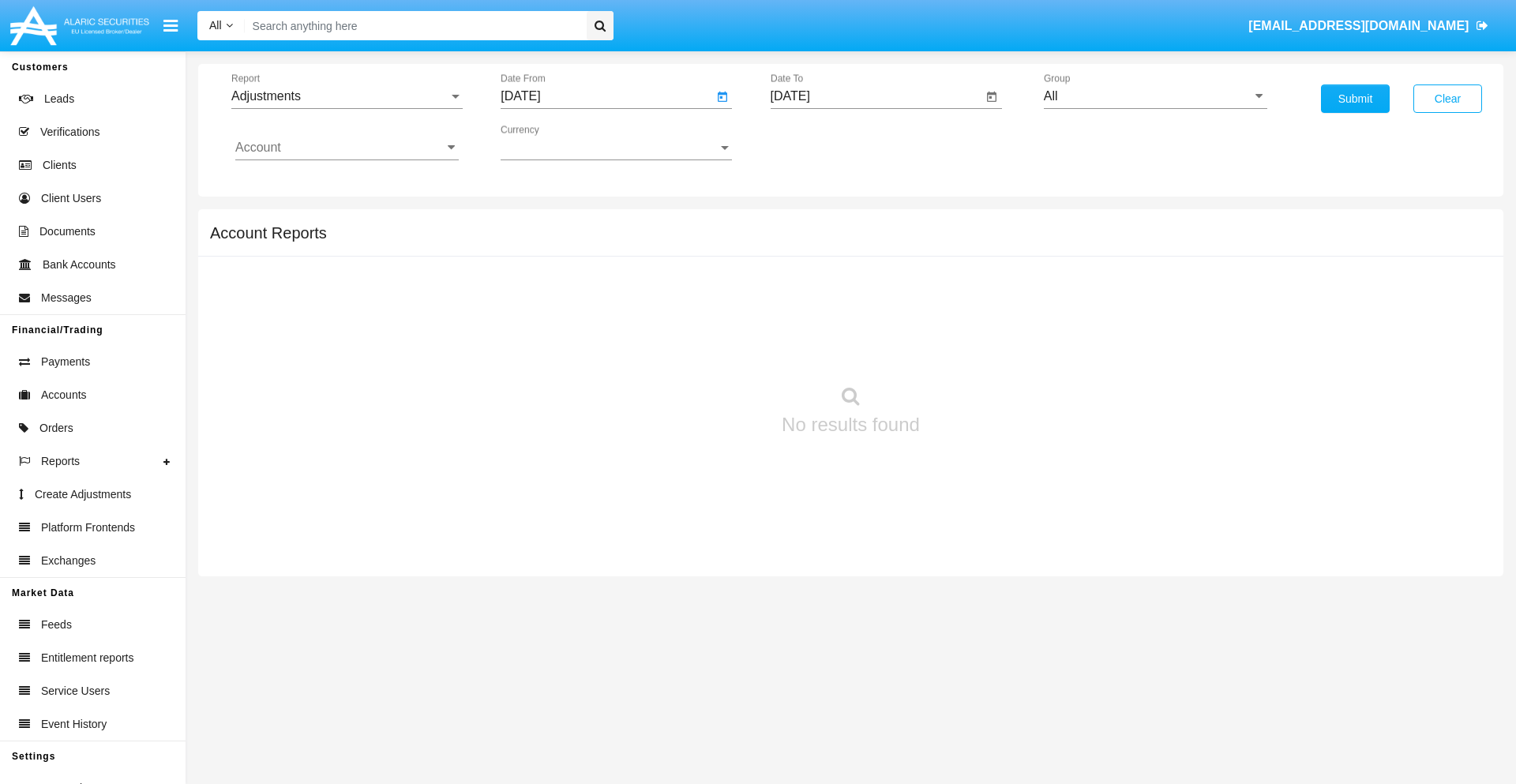
type input "[DATE]"
click at [876, 96] on input "[DATE]" at bounding box center [877, 96] width 212 height 15
click at [821, 142] on span "[DATE]" at bounding box center [809, 142] width 35 height 13
click at [863, 317] on div "2019" at bounding box center [863, 317] width 50 height 28
click at [808, 222] on div "JAN" at bounding box center [808, 222] width 50 height 28
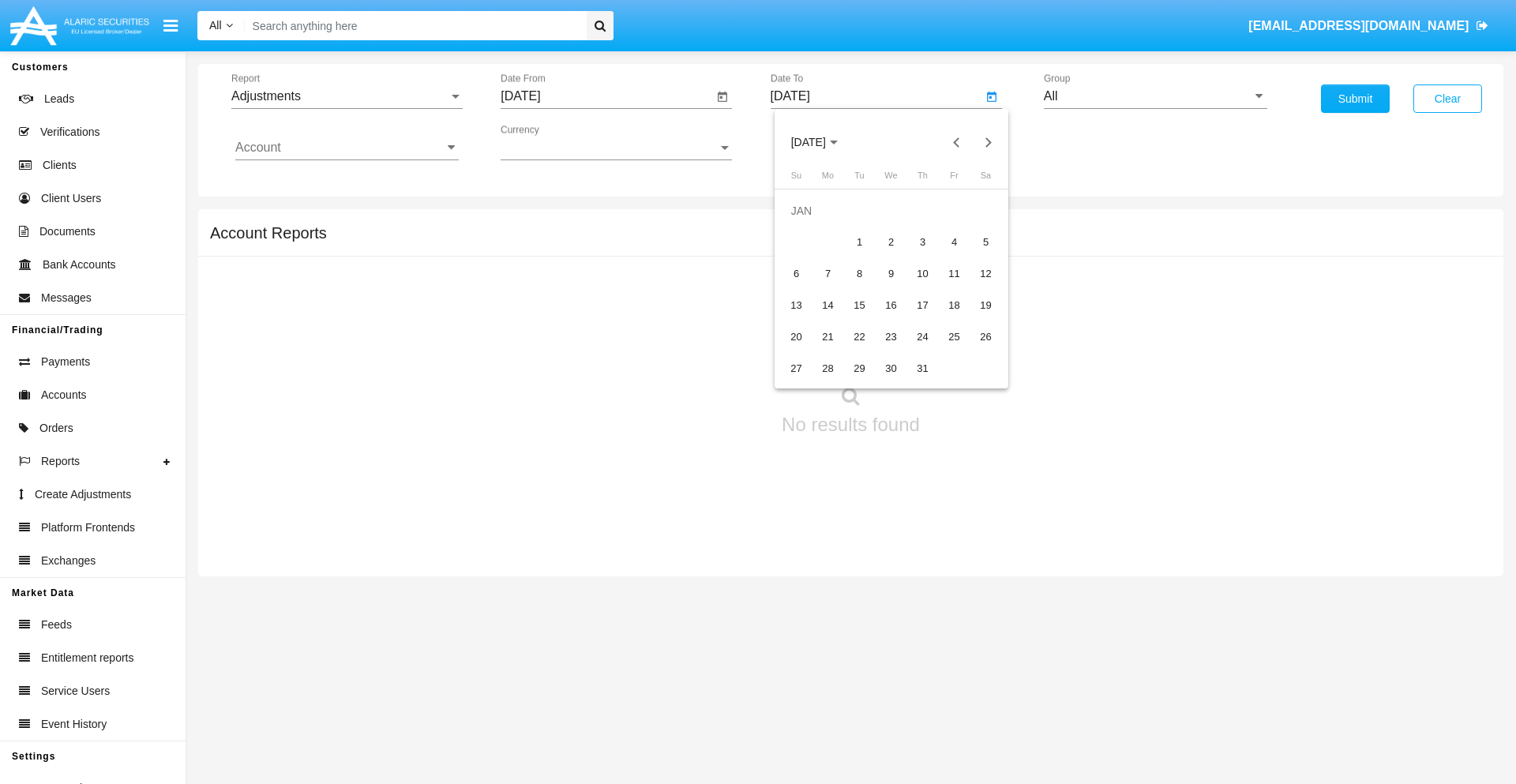
click at [859, 242] on div "1" at bounding box center [859, 242] width 28 height 28
type input "[DATE]"
click at [347, 148] on input "Account" at bounding box center [346, 147] width 223 height 15
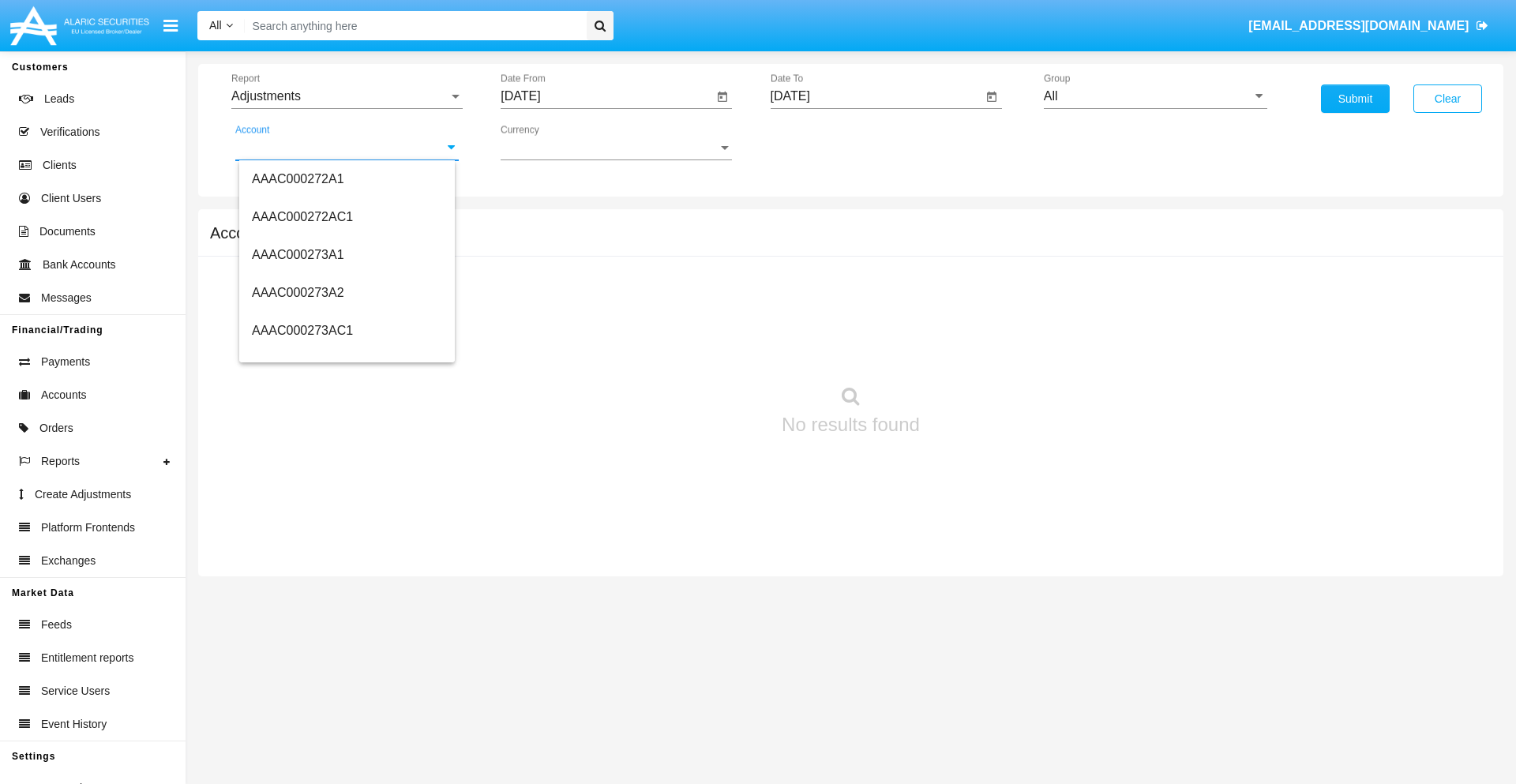
scroll to position [160883, 0]
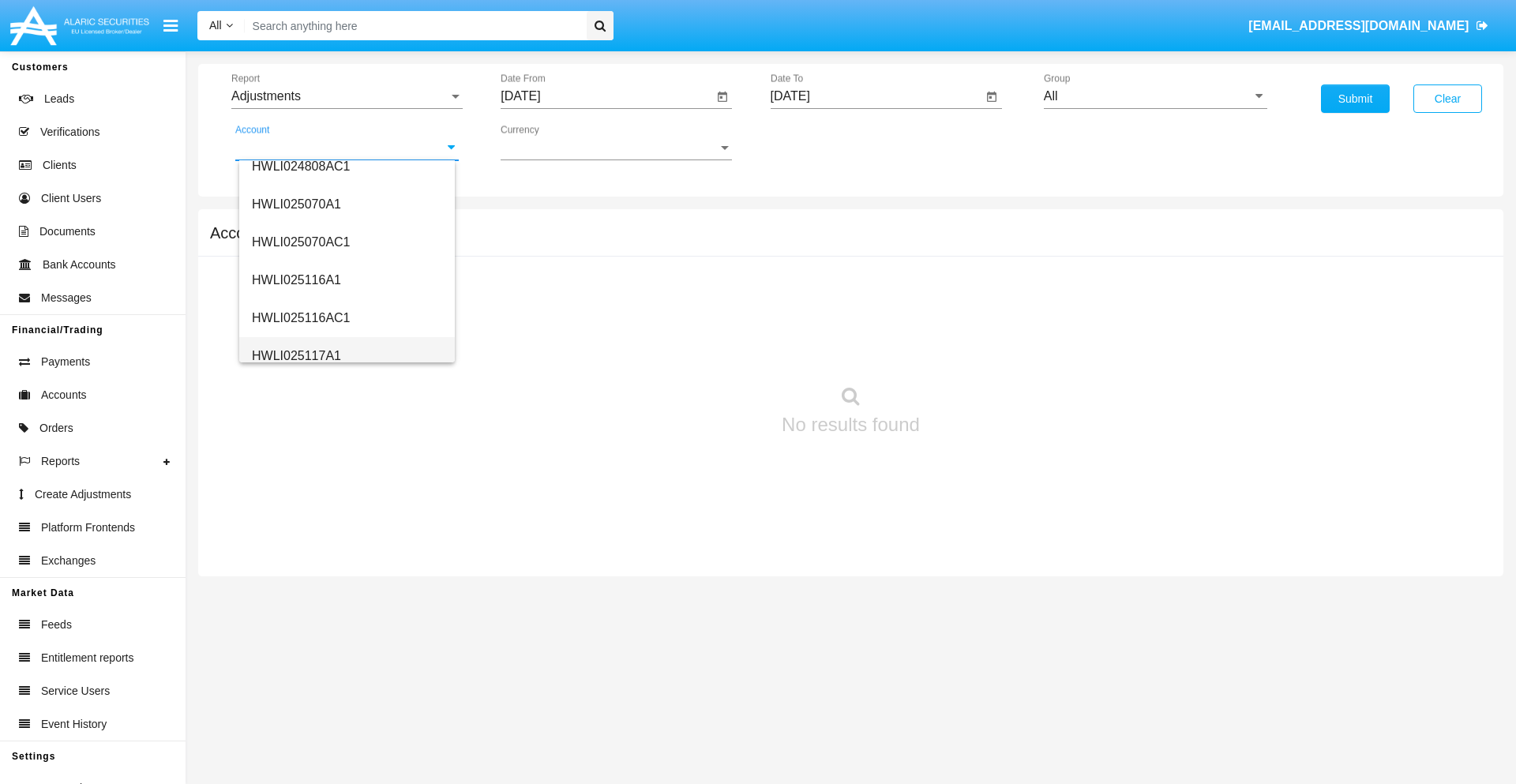
click at [295, 355] on span "HWLI025117A1" at bounding box center [296, 355] width 90 height 14
type input "HWLI025117A1"
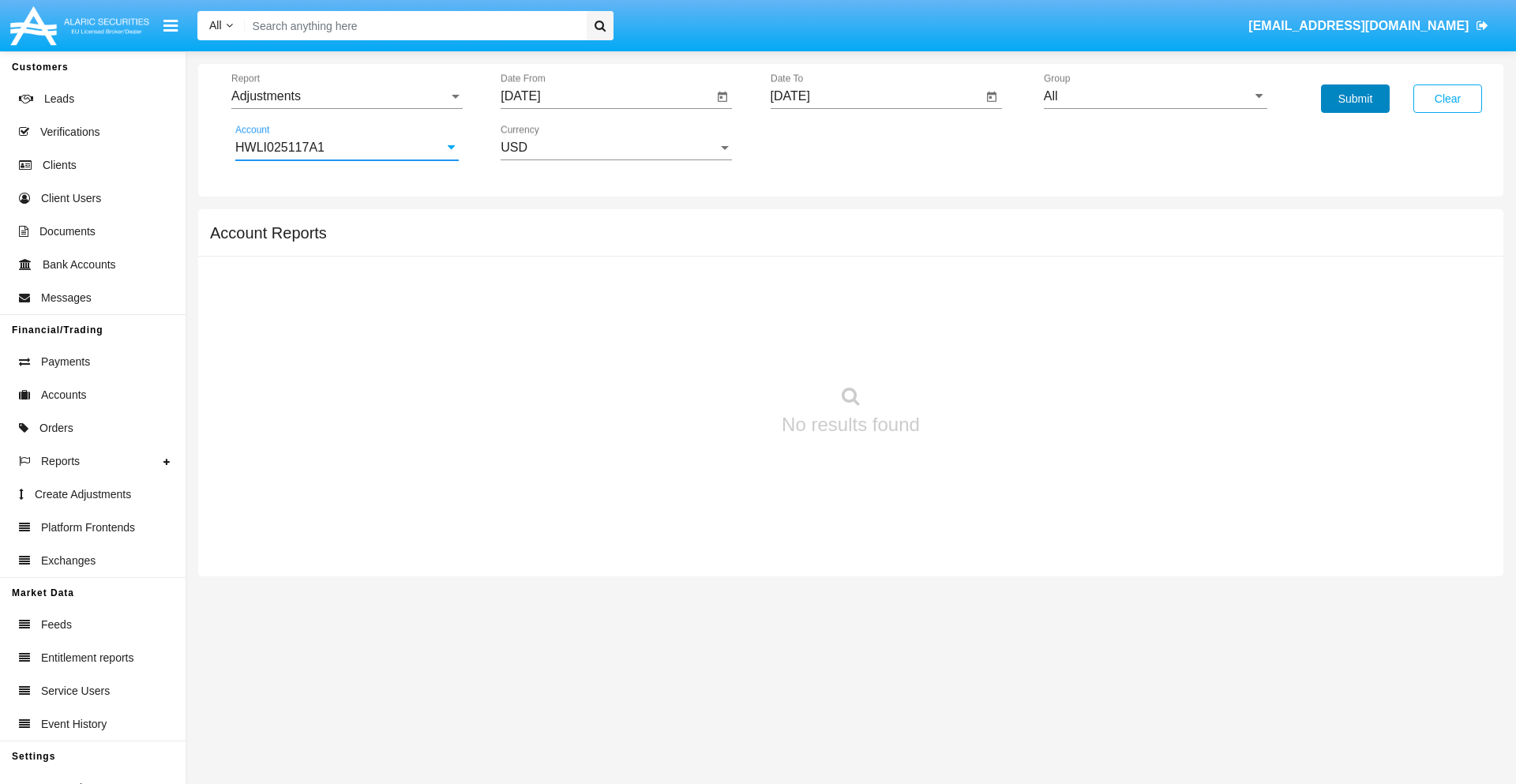
click at [1354, 98] on button "Submit" at bounding box center [1355, 98] width 68 height 28
click at [347, 96] on span "Report" at bounding box center [339, 96] width 217 height 15
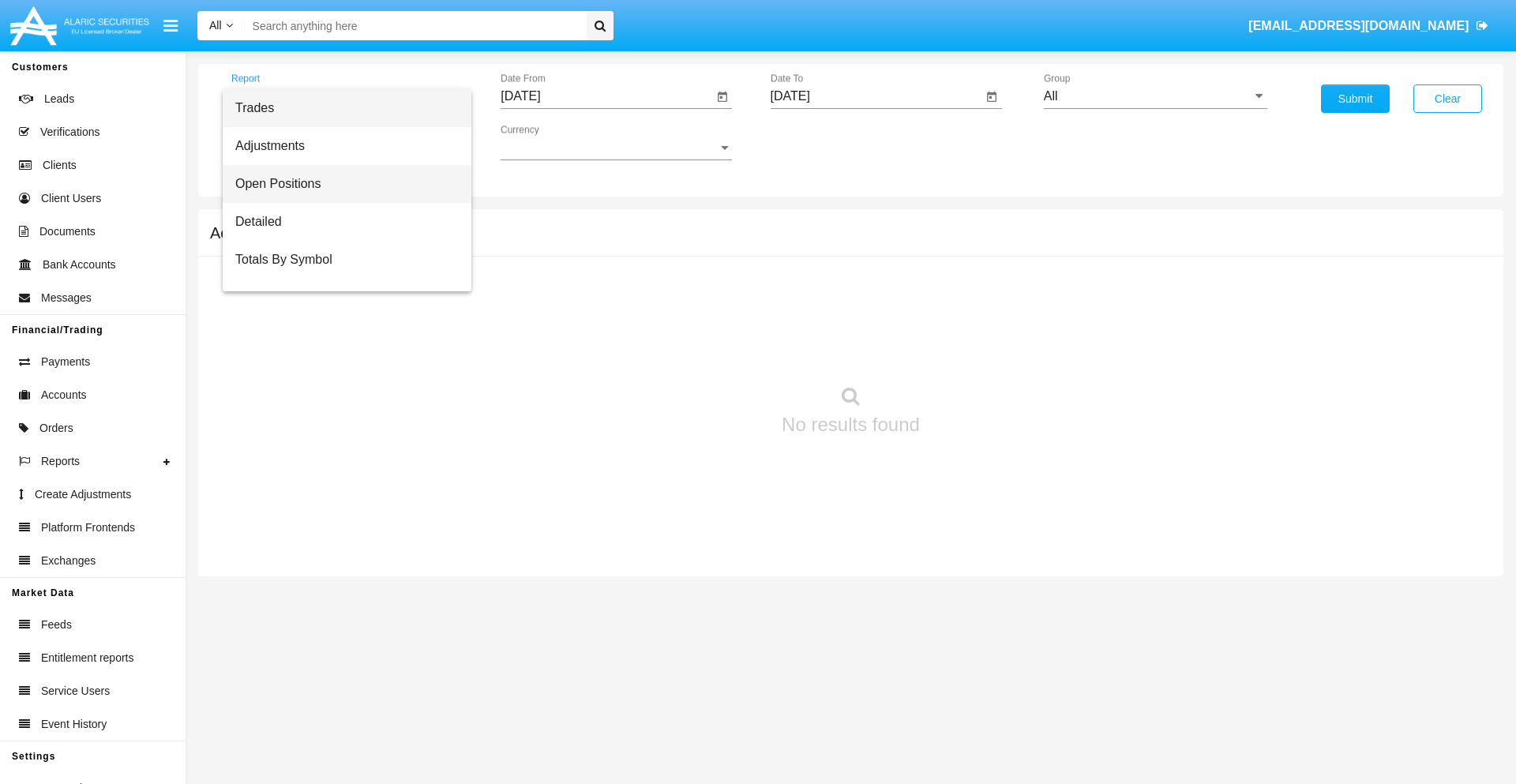
click at [340, 184] on span "Open Positions" at bounding box center [346, 183] width 223 height 38
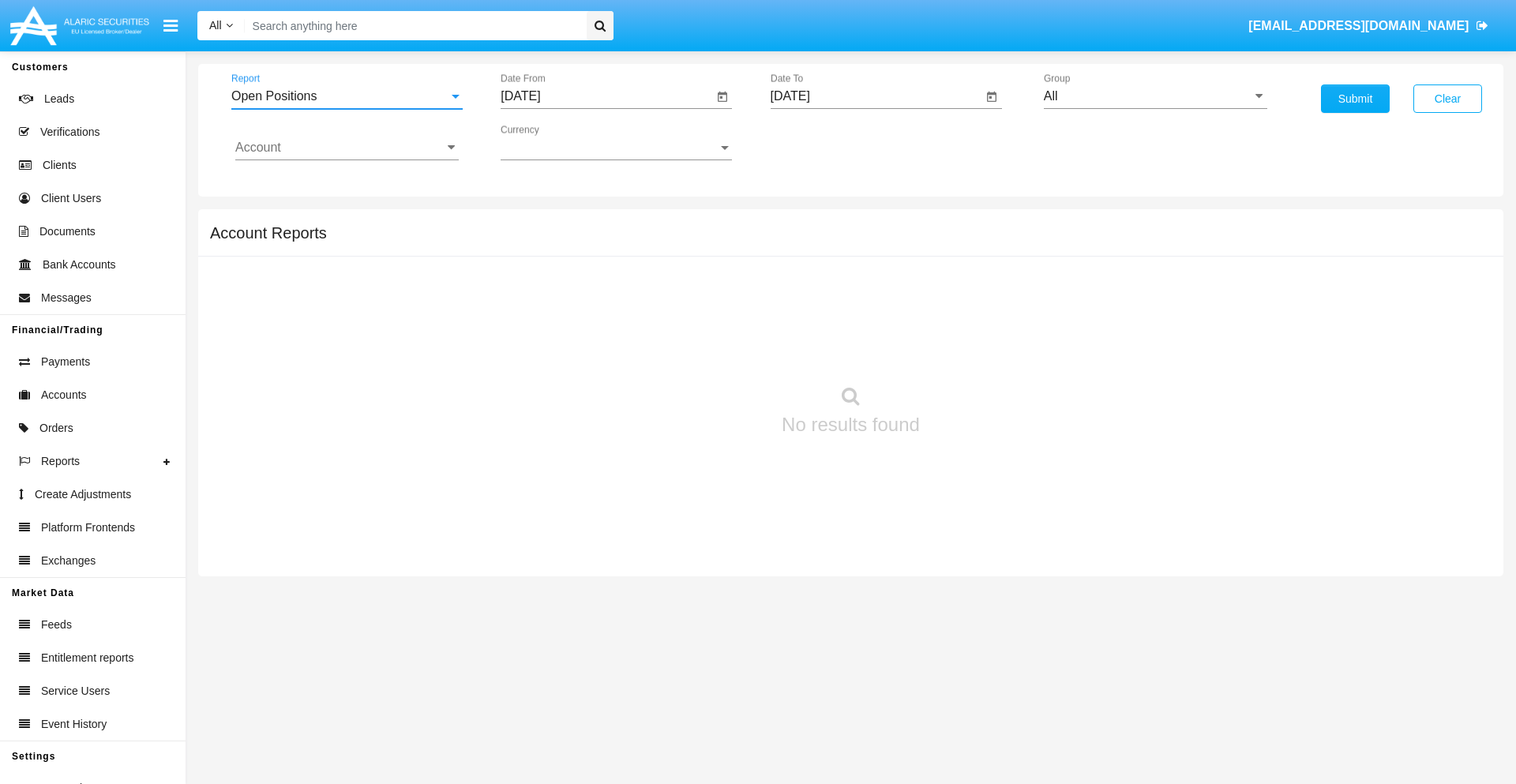
click at [606, 96] on input "[DATE]" at bounding box center [607, 96] width 212 height 15
click at [552, 142] on span "[DATE]" at bounding box center [539, 142] width 35 height 13
click at [593, 317] on div "2019" at bounding box center [593, 317] width 50 height 28
click at [539, 222] on div "JAN" at bounding box center [538, 222] width 50 height 28
click at [589, 242] on div "1" at bounding box center [589, 242] width 28 height 28
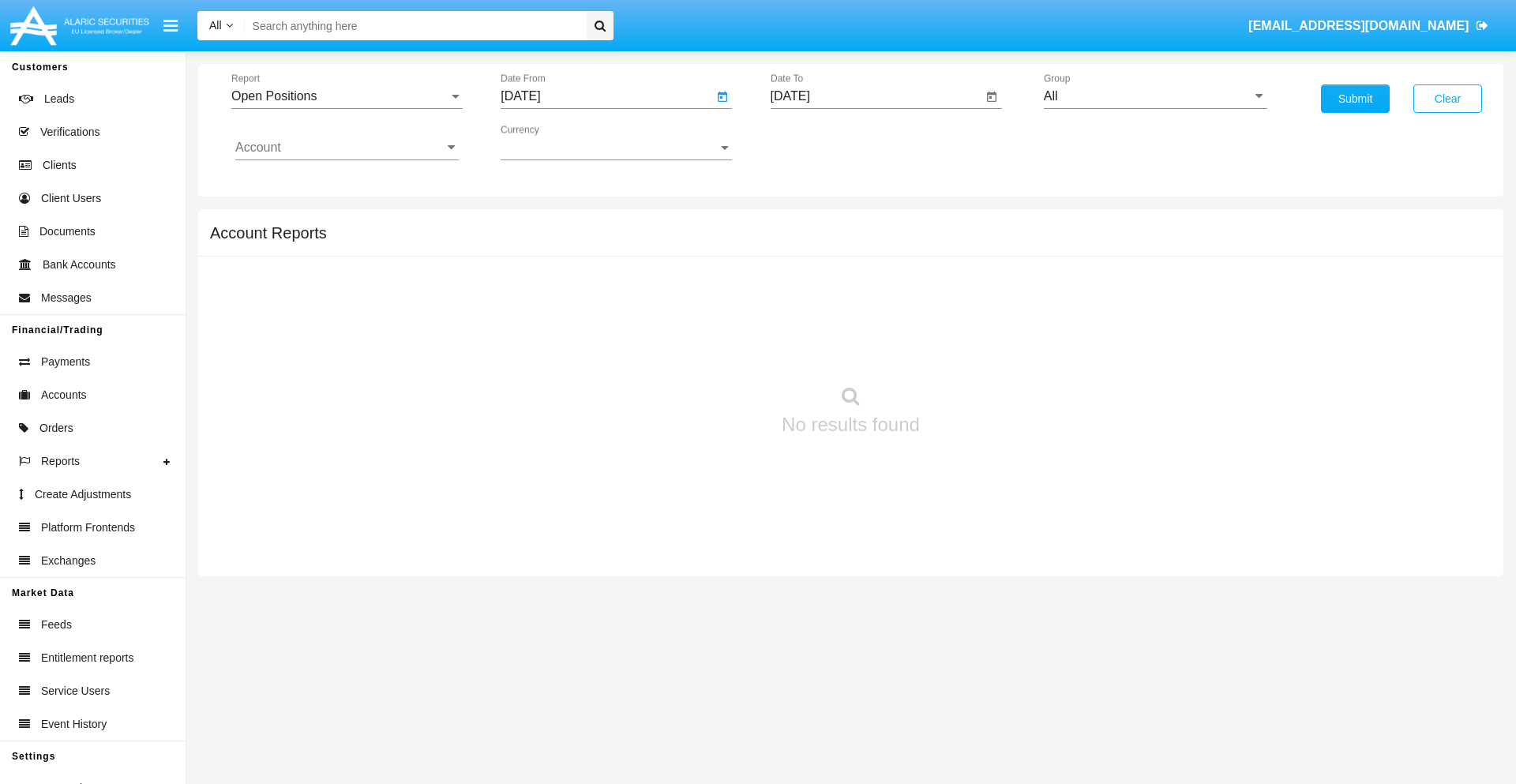
type input "[DATE]"
click at [876, 96] on input "[DATE]" at bounding box center [877, 96] width 212 height 15
click at [821, 142] on span "[DATE]" at bounding box center [809, 142] width 35 height 13
click at [863, 317] on div "2019" at bounding box center [863, 317] width 50 height 28
click at [808, 222] on div "JAN" at bounding box center [808, 222] width 50 height 28
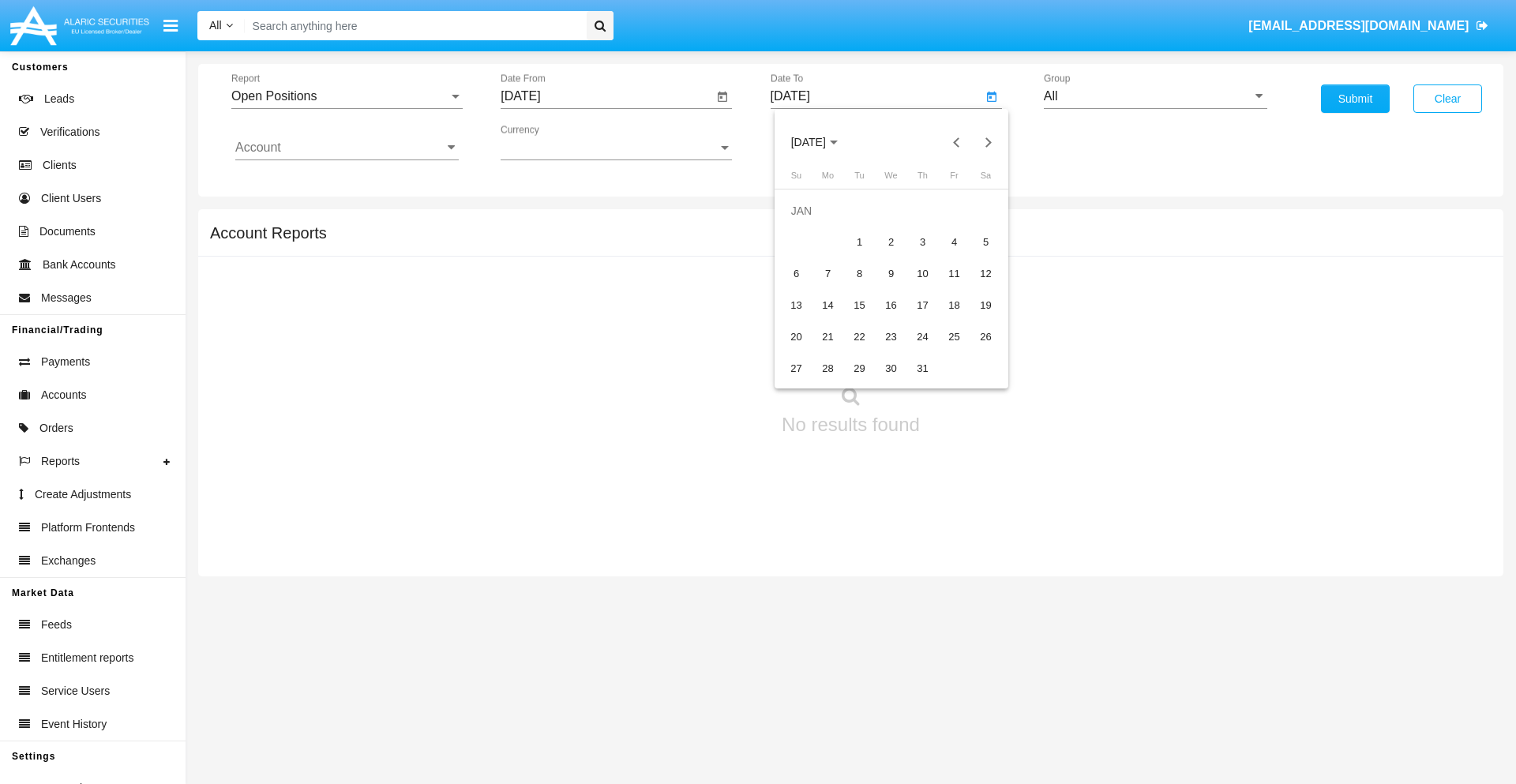
click at [859, 242] on div "1" at bounding box center [859, 242] width 28 height 28
type input "[DATE]"
click at [347, 148] on input "Account" at bounding box center [346, 147] width 223 height 15
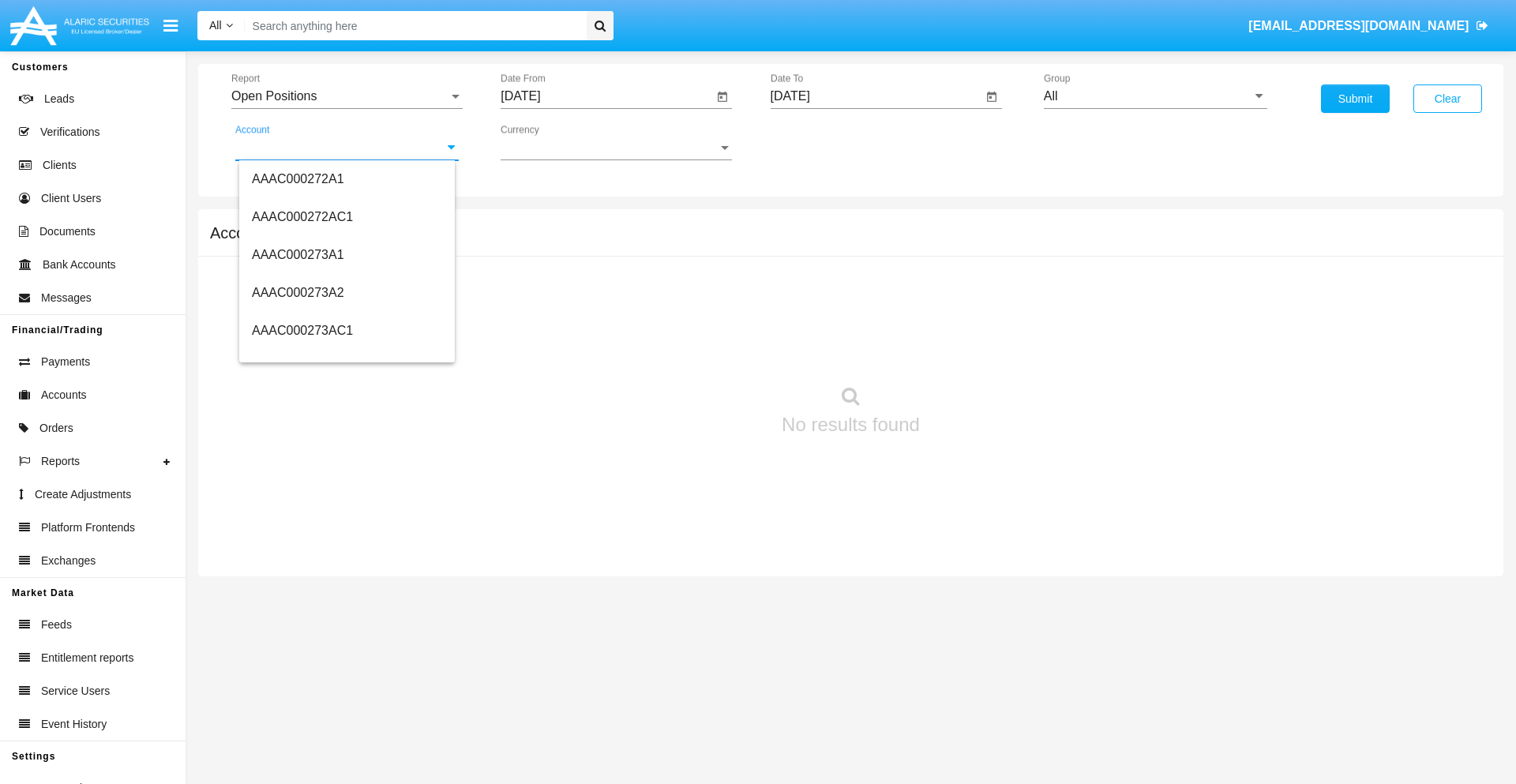
scroll to position [160883, 0]
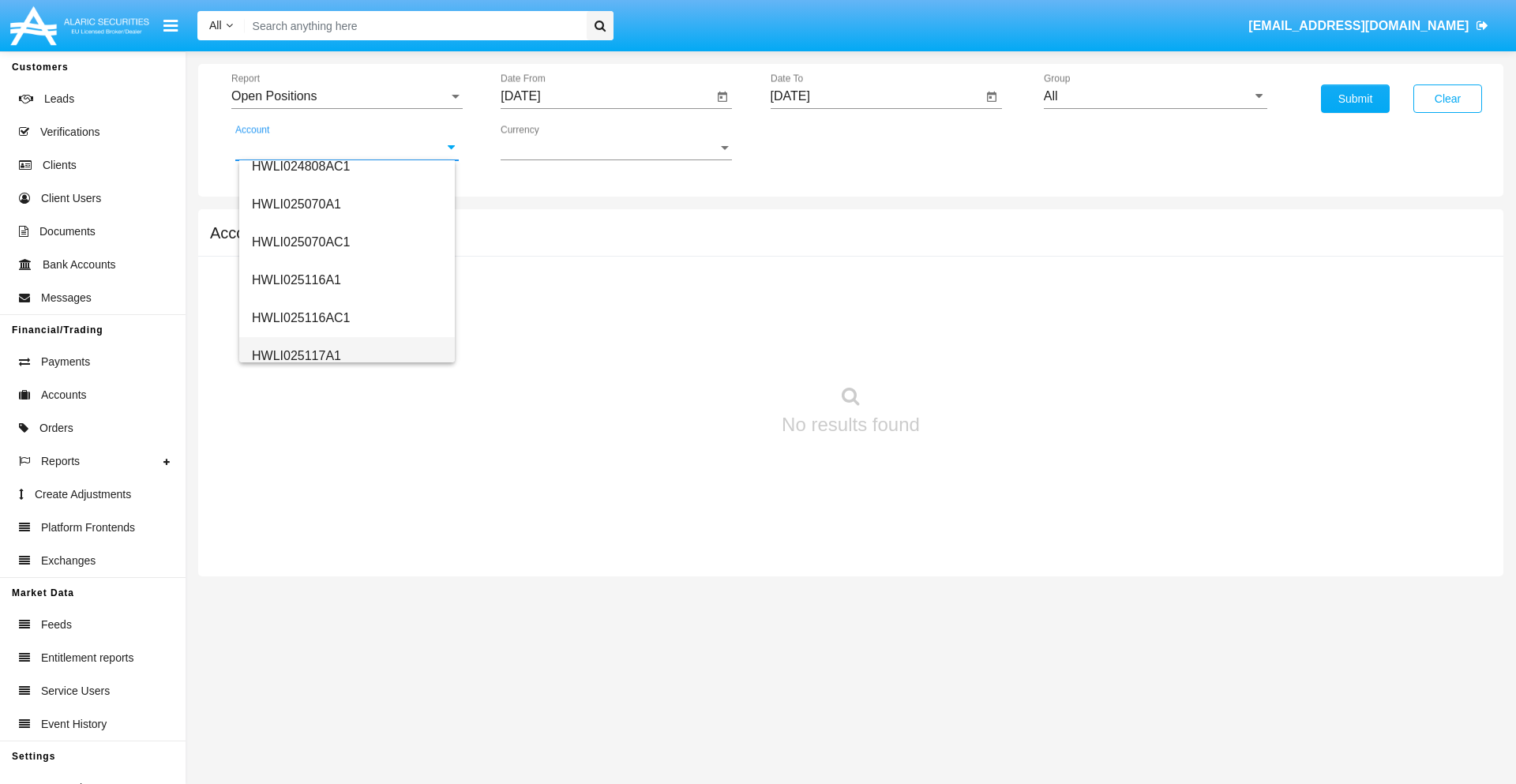
click at [295, 355] on span "HWLI025117A1" at bounding box center [296, 355] width 90 height 14
type input "HWLI025117A1"
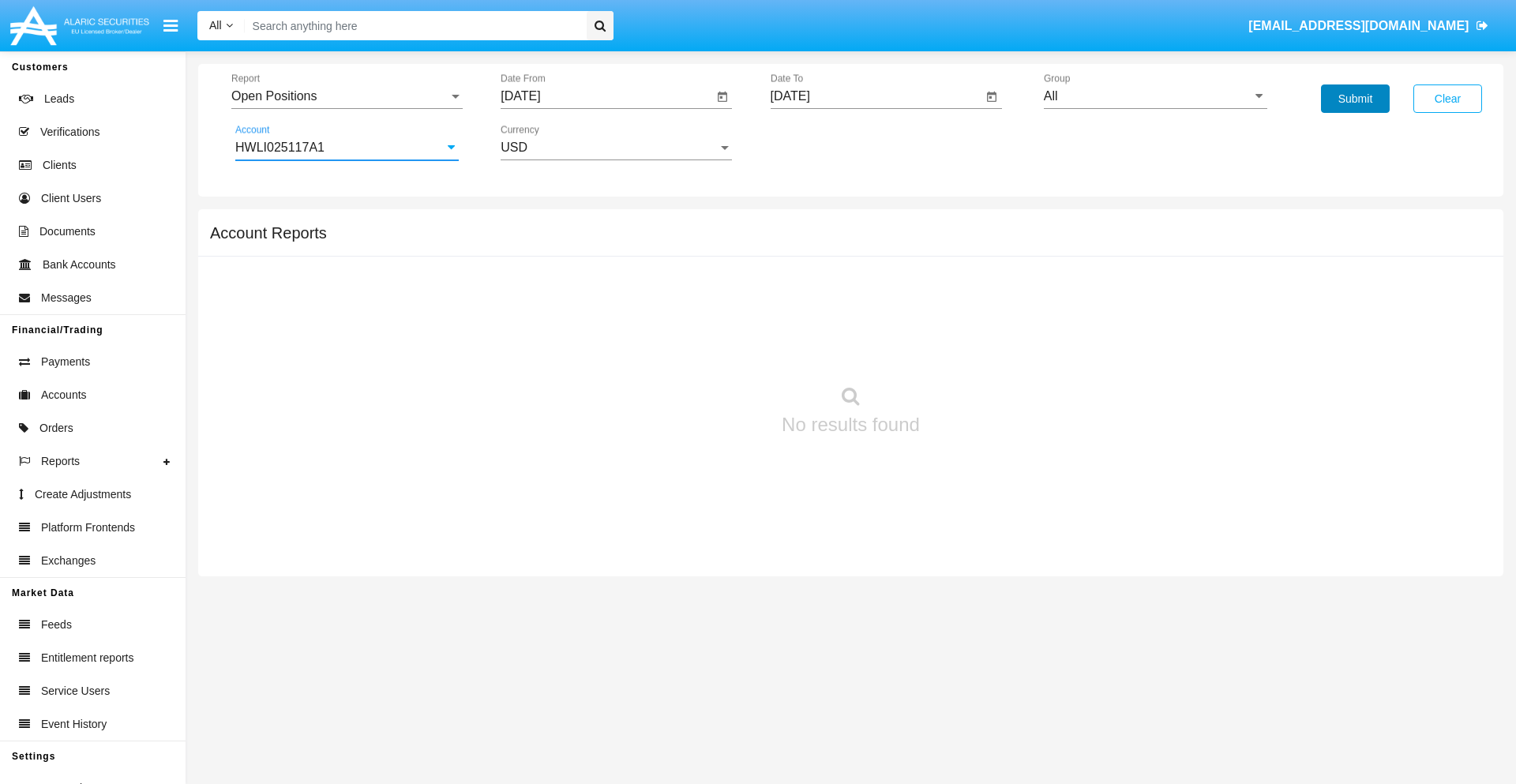
click at [1354, 98] on button "Submit" at bounding box center [1355, 98] width 68 height 28
click at [347, 96] on span "Report" at bounding box center [339, 96] width 217 height 15
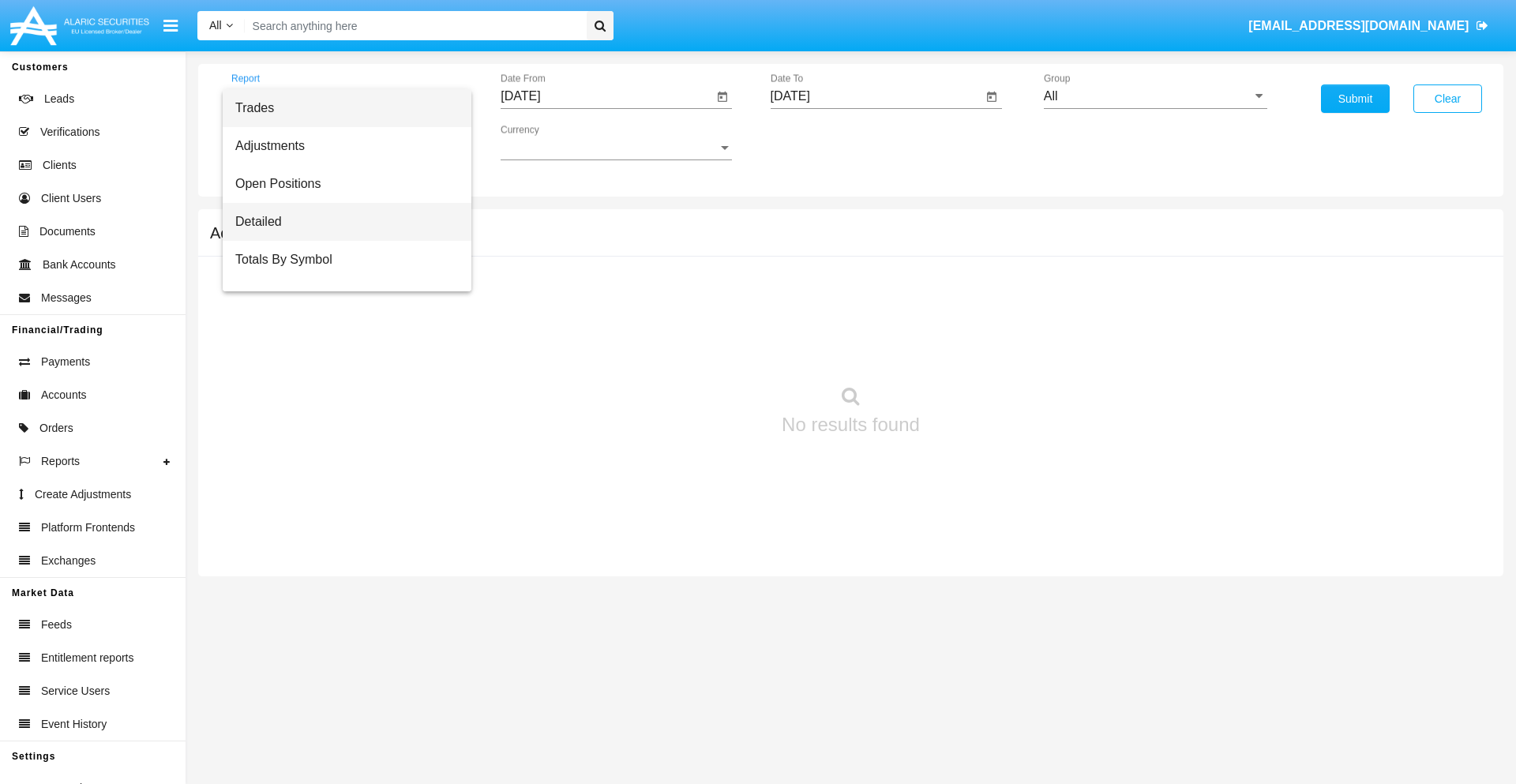
click at [340, 222] on span "Detailed" at bounding box center [346, 221] width 223 height 38
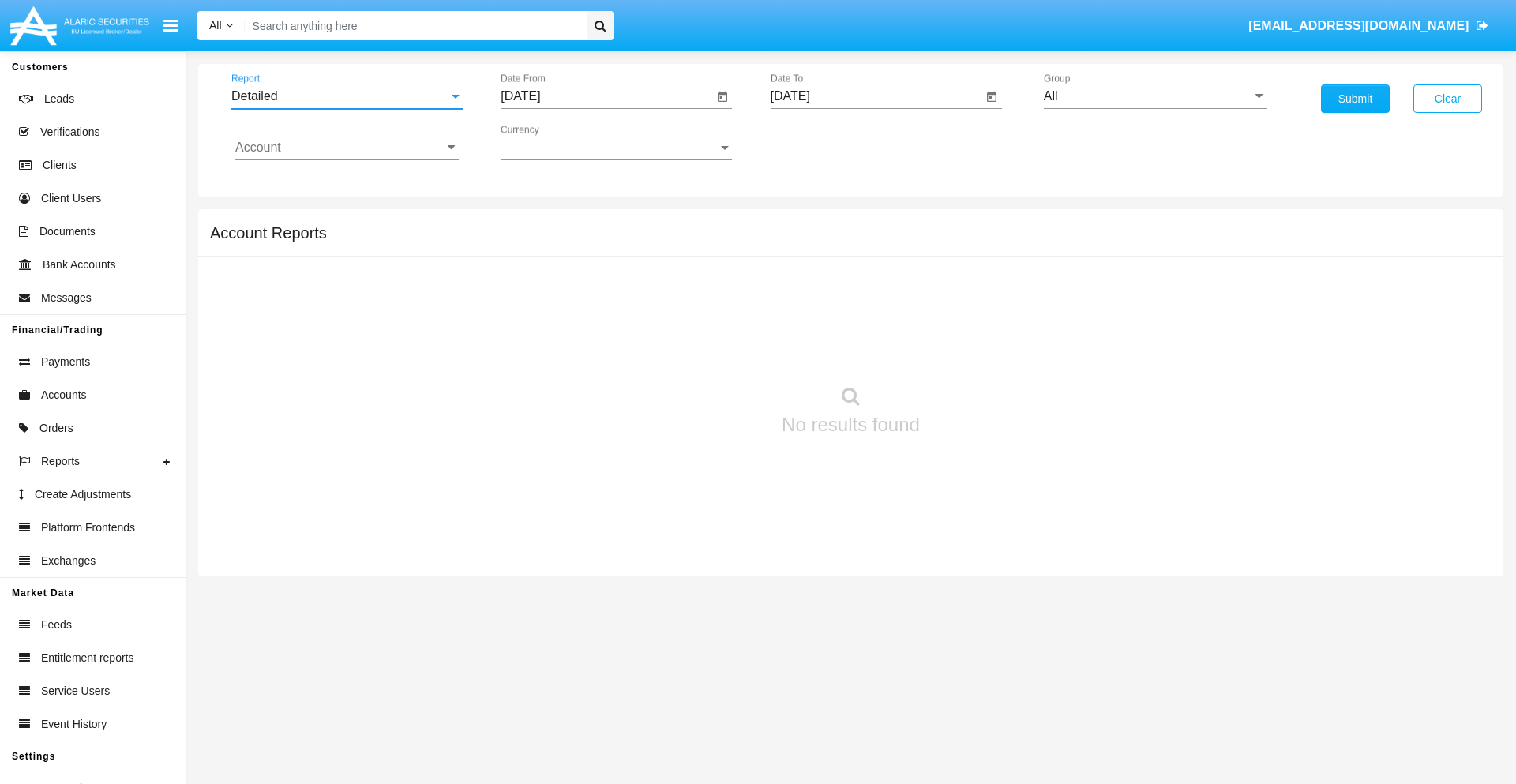
click at [606, 96] on input "[DATE]" at bounding box center [607, 96] width 212 height 15
click at [552, 142] on span "[DATE]" at bounding box center [539, 142] width 35 height 13
click at [593, 317] on div "2019" at bounding box center [593, 317] width 50 height 28
click at [539, 222] on div "JAN" at bounding box center [538, 222] width 50 height 28
click at [589, 242] on div "1" at bounding box center [589, 242] width 28 height 28
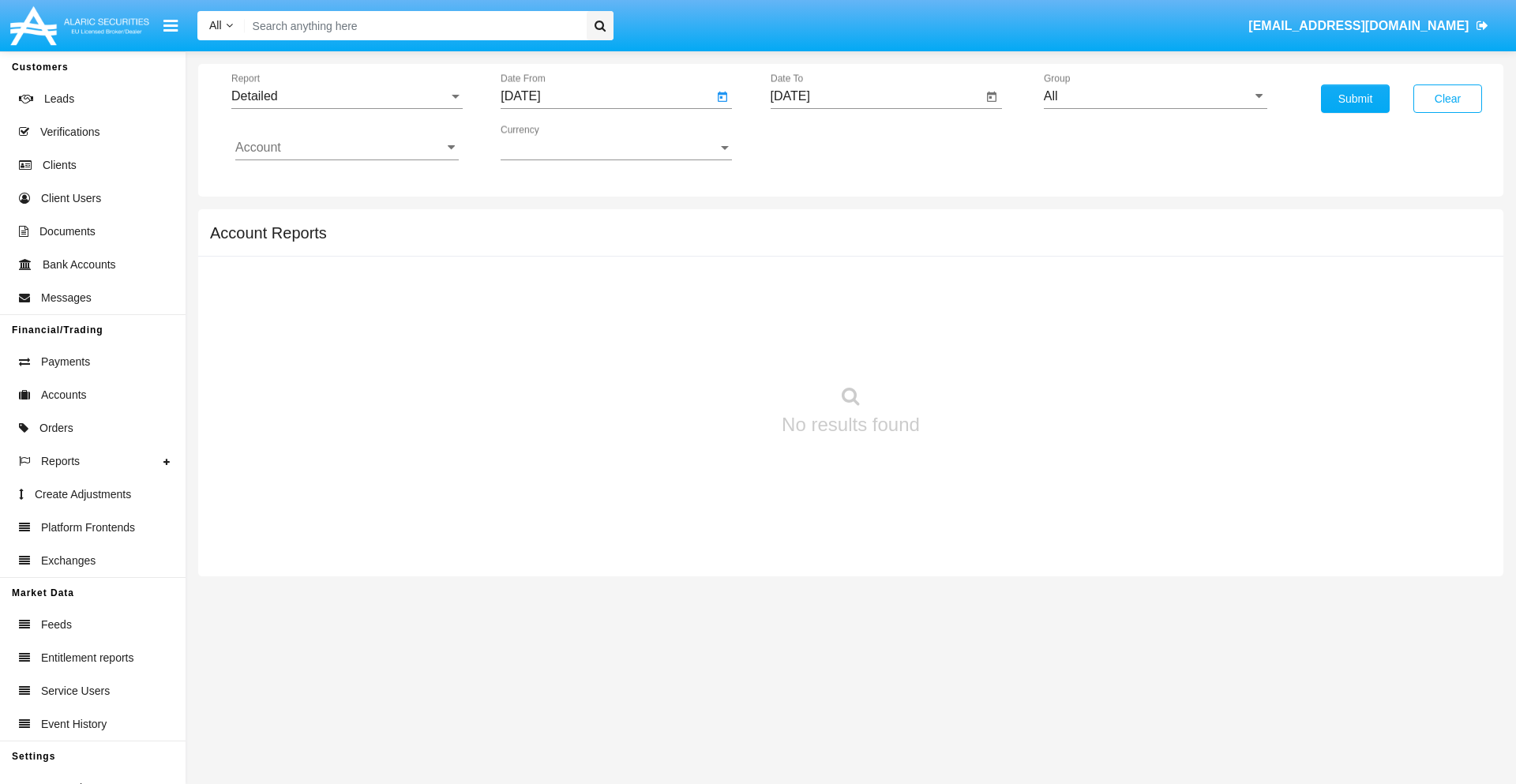
type input "[DATE]"
click at [876, 96] on input "[DATE]" at bounding box center [877, 96] width 212 height 15
click at [821, 142] on span "[DATE]" at bounding box center [809, 142] width 35 height 13
click at [863, 317] on div "2019" at bounding box center [863, 317] width 50 height 28
click at [808, 222] on div "JAN" at bounding box center [808, 222] width 50 height 28
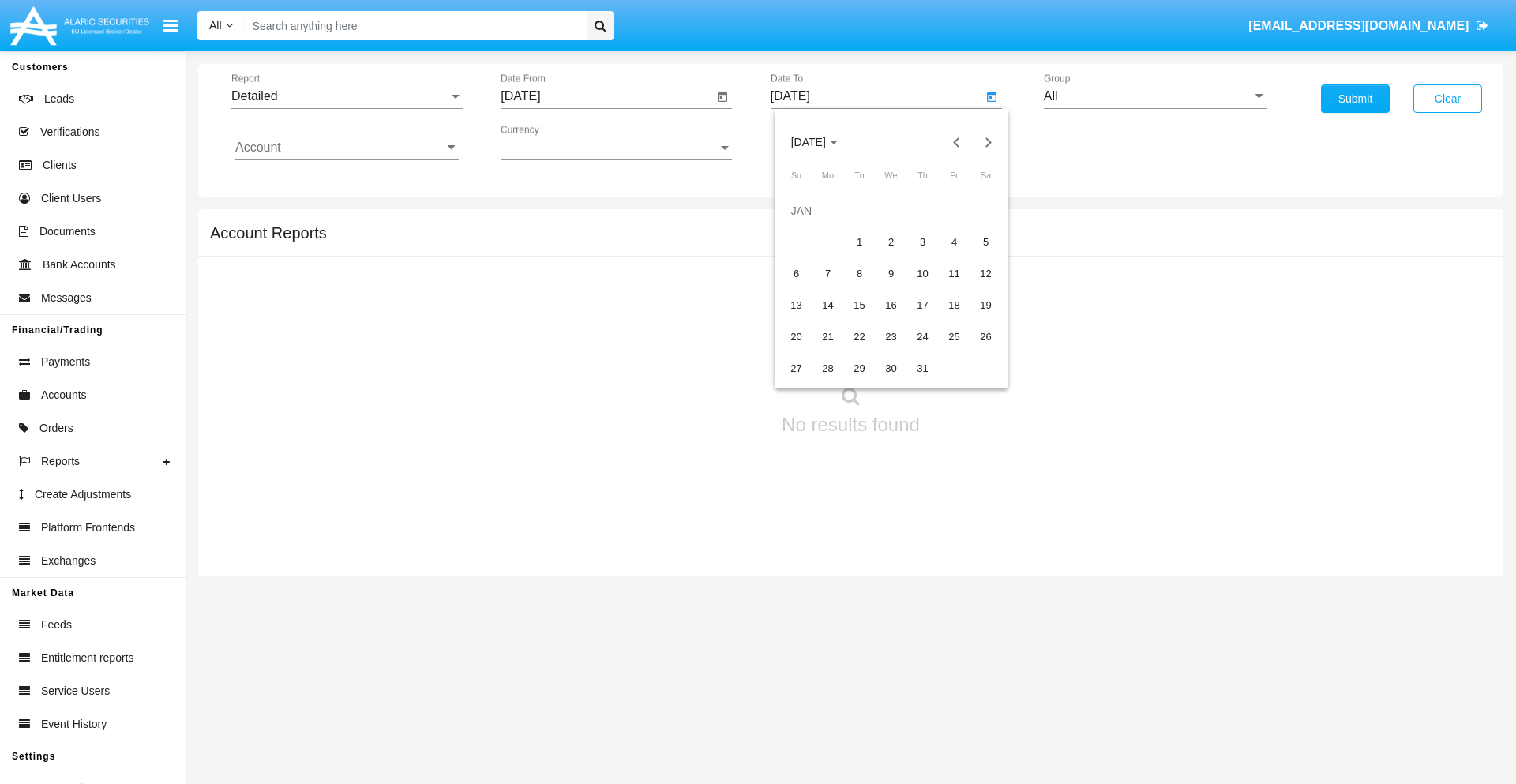
click at [859, 242] on div "1" at bounding box center [859, 242] width 28 height 28
type input "[DATE]"
click at [347, 148] on input "Account" at bounding box center [346, 147] width 223 height 15
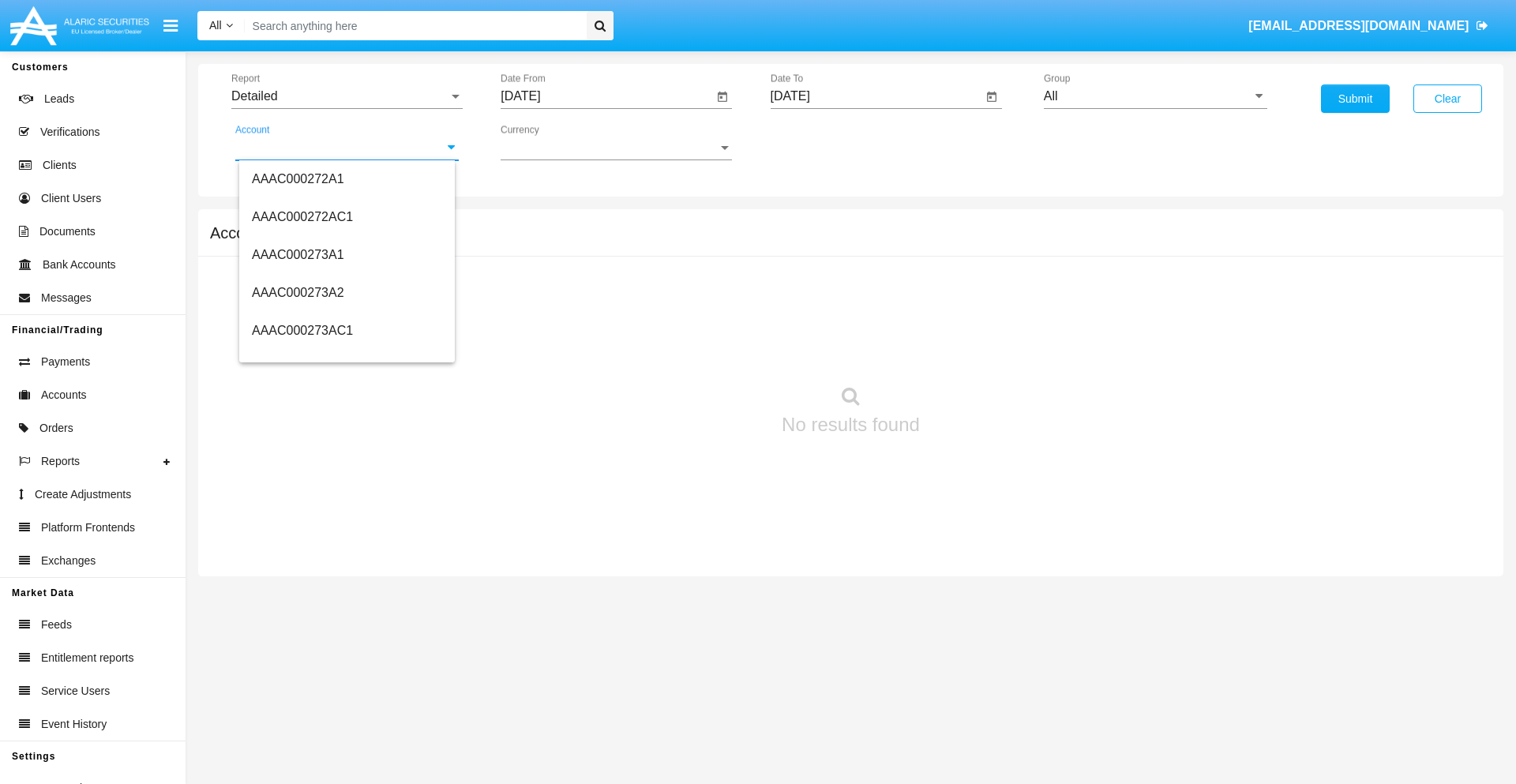
scroll to position [160883, 0]
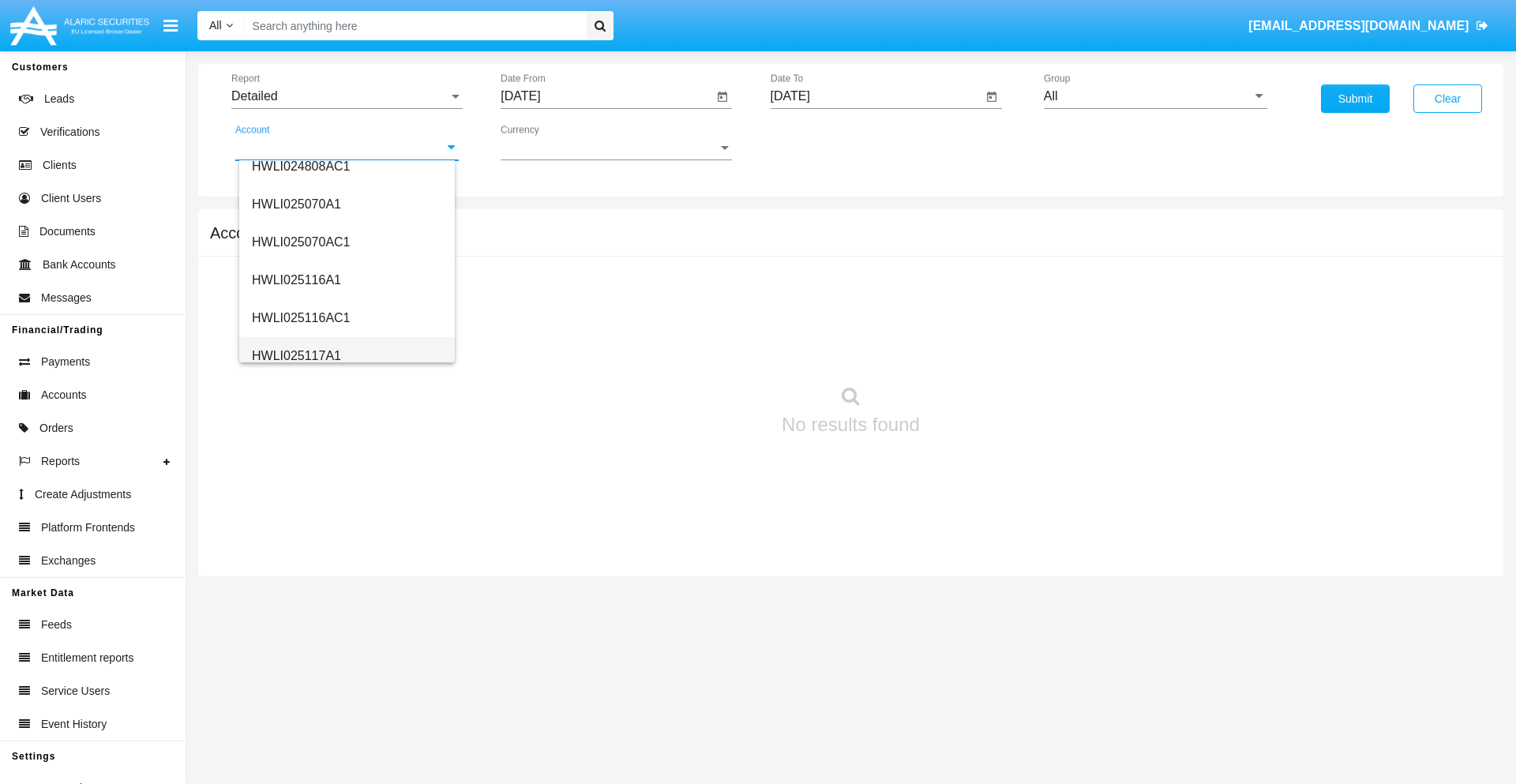
click at [295, 355] on span "HWLI025117A1" at bounding box center [296, 355] width 90 height 14
type input "HWLI025117A1"
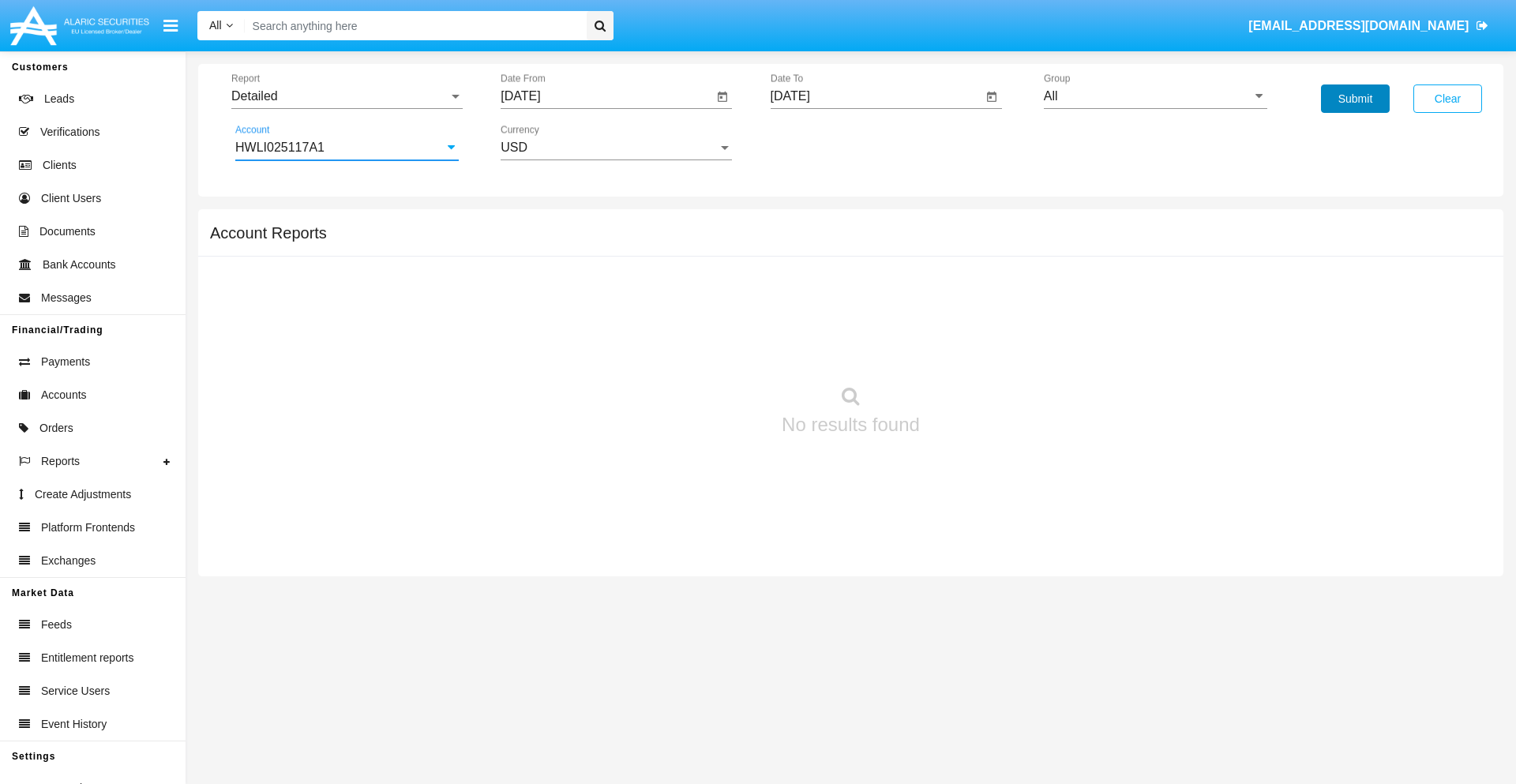
click at [1354, 98] on button "Submit" at bounding box center [1355, 98] width 68 height 28
click at [347, 96] on span "Report" at bounding box center [339, 96] width 217 height 15
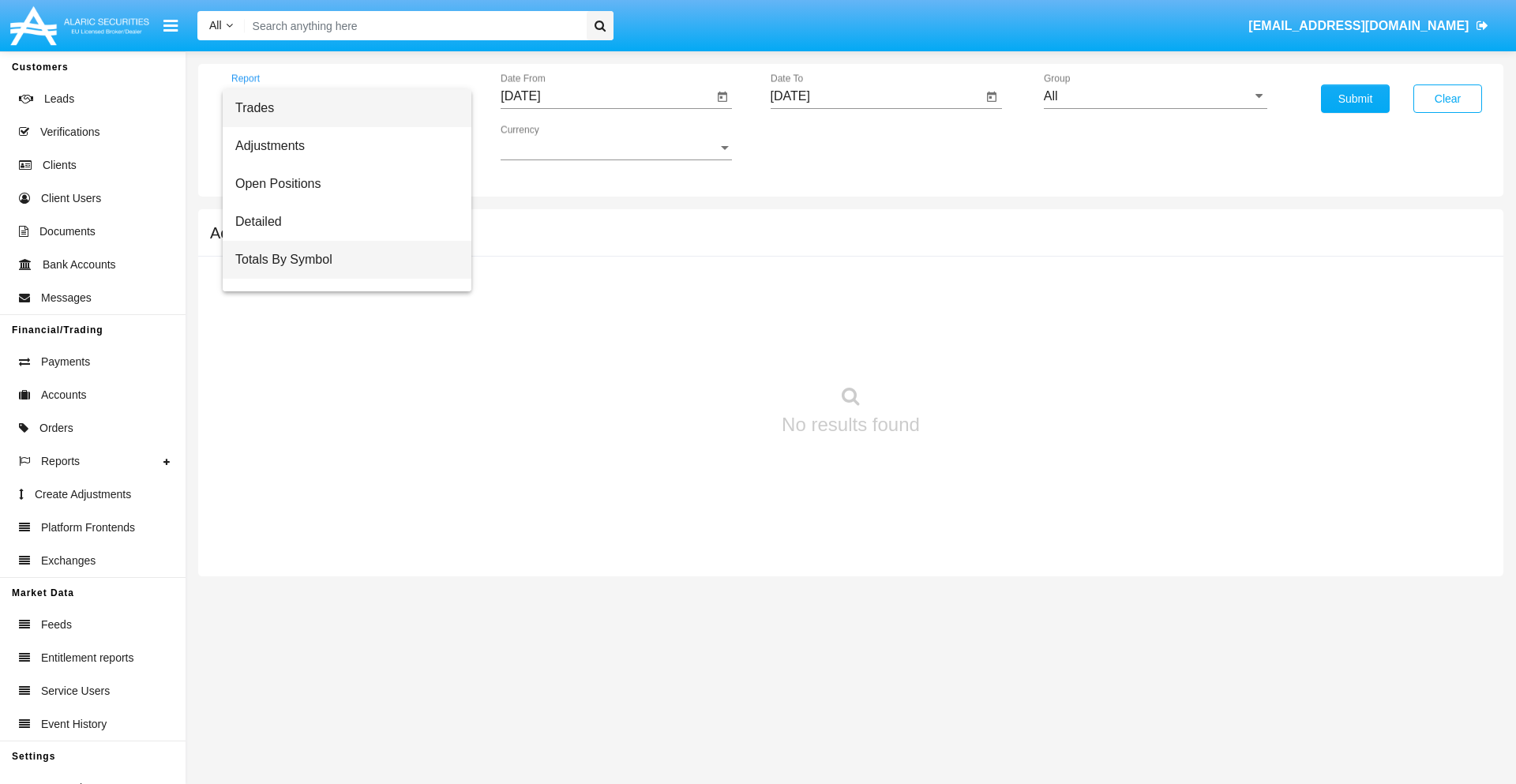
click at [340, 260] on span "Totals By Symbol" at bounding box center [346, 259] width 223 height 38
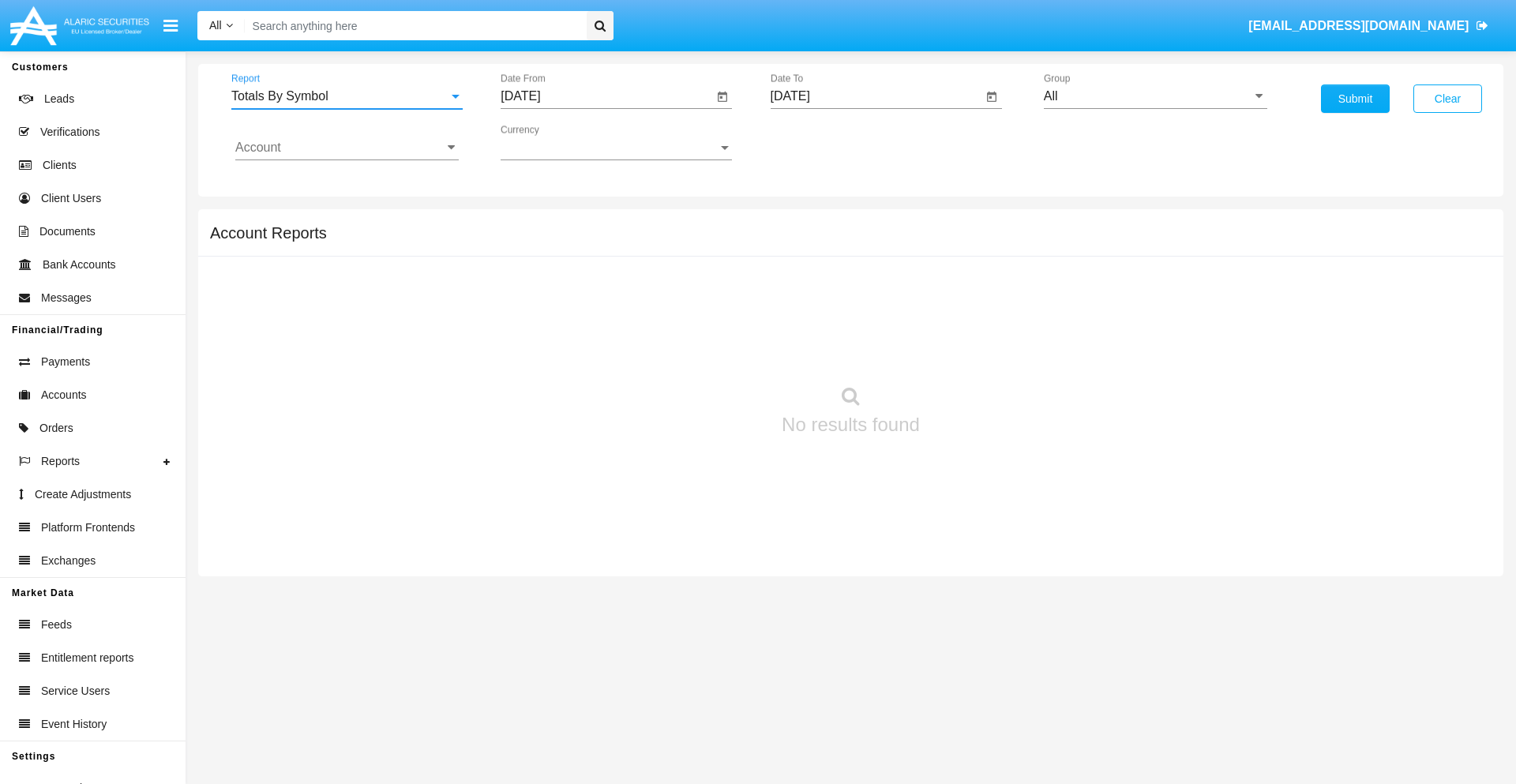
click at [606, 96] on input "[DATE]" at bounding box center [607, 96] width 212 height 15
click at [552, 142] on span "[DATE]" at bounding box center [539, 142] width 35 height 13
click at [593, 317] on div "2019" at bounding box center [593, 317] width 50 height 28
click at [539, 222] on div "JAN" at bounding box center [538, 222] width 50 height 28
click at [589, 242] on div "1" at bounding box center [589, 242] width 28 height 28
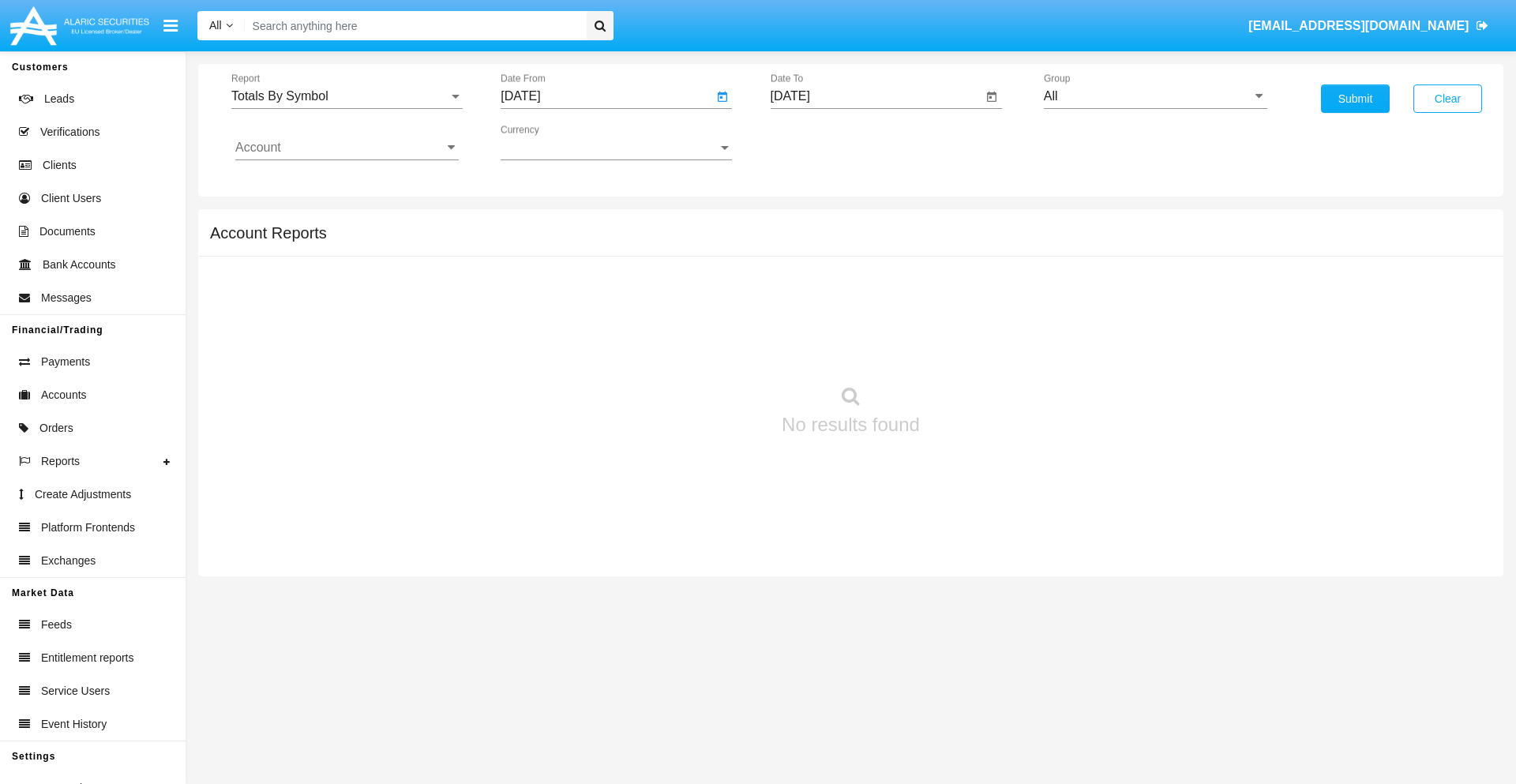
type input "[DATE]"
click at [876, 96] on input "[DATE]" at bounding box center [877, 96] width 212 height 15
click at [821, 142] on span "[DATE]" at bounding box center [809, 142] width 35 height 13
click at [863, 317] on div "2019" at bounding box center [863, 317] width 50 height 28
click at [808, 222] on div "JAN" at bounding box center [808, 222] width 50 height 28
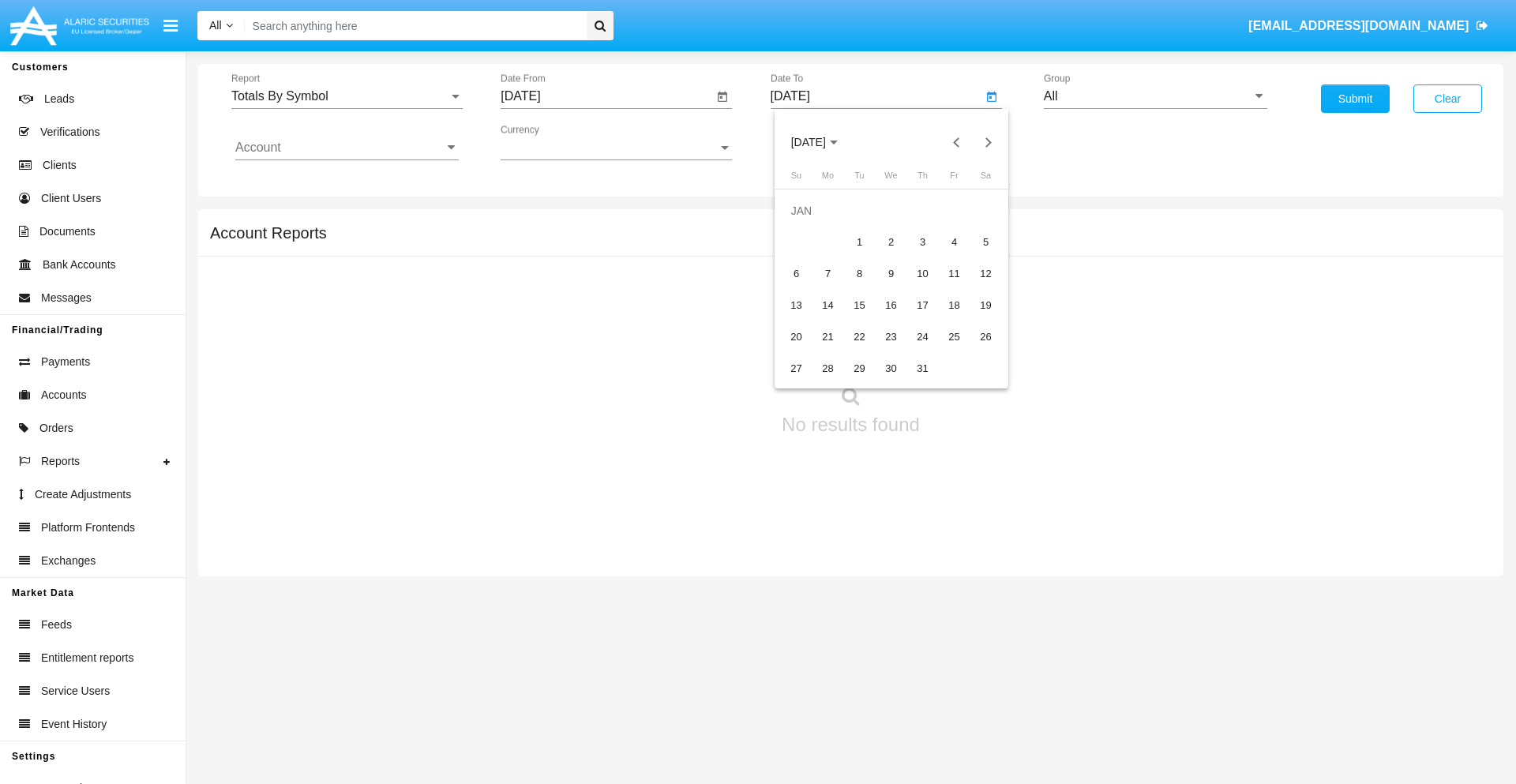
click at [859, 242] on div "1" at bounding box center [859, 242] width 28 height 28
type input "[DATE]"
click at [347, 148] on input "Account" at bounding box center [346, 147] width 223 height 15
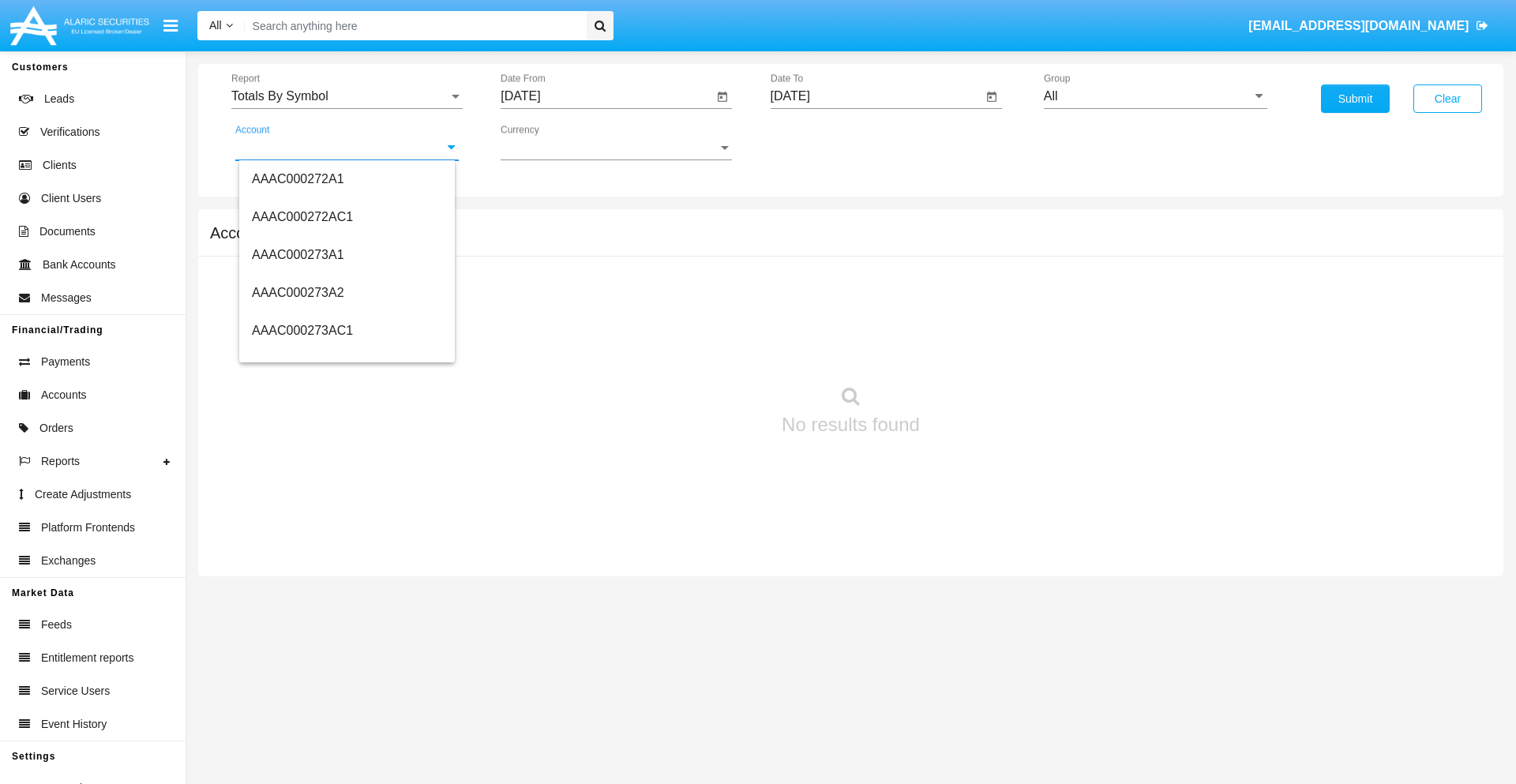
scroll to position [160883, 0]
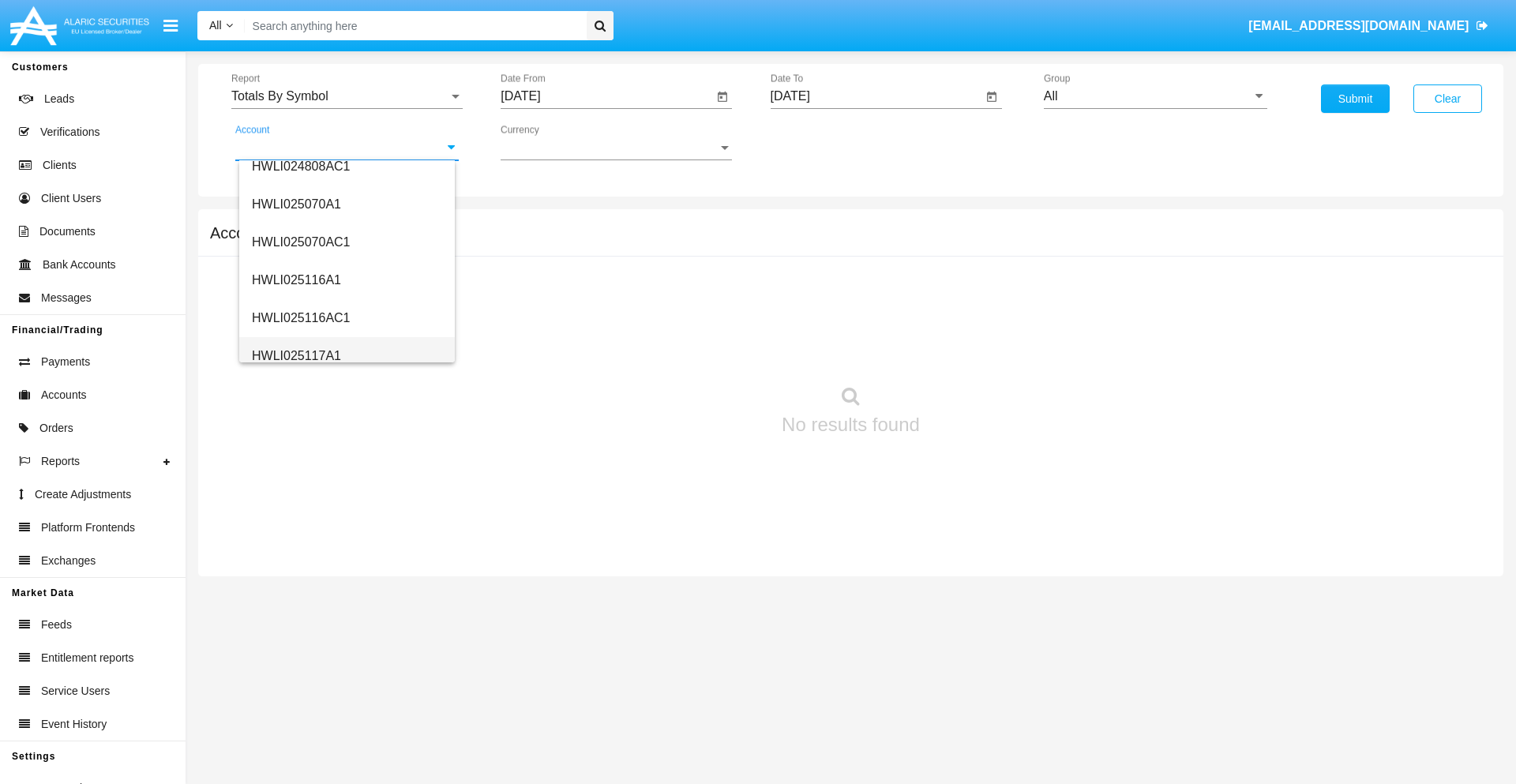
click at [295, 355] on span "HWLI025117A1" at bounding box center [296, 355] width 90 height 14
type input "HWLI025117A1"
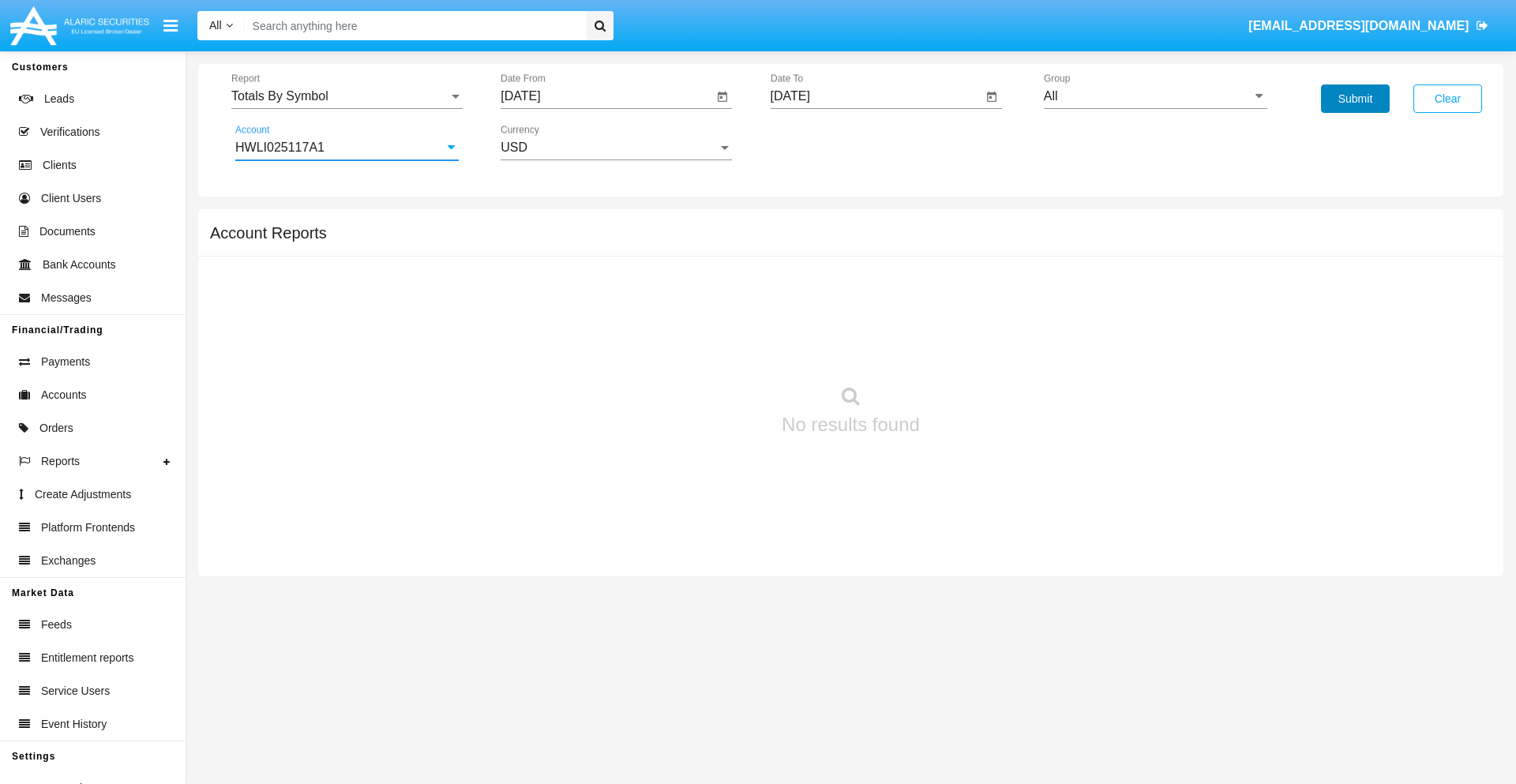
click at [1354, 98] on button "Submit" at bounding box center [1355, 98] width 68 height 28
click at [347, 96] on span "Report" at bounding box center [339, 96] width 217 height 15
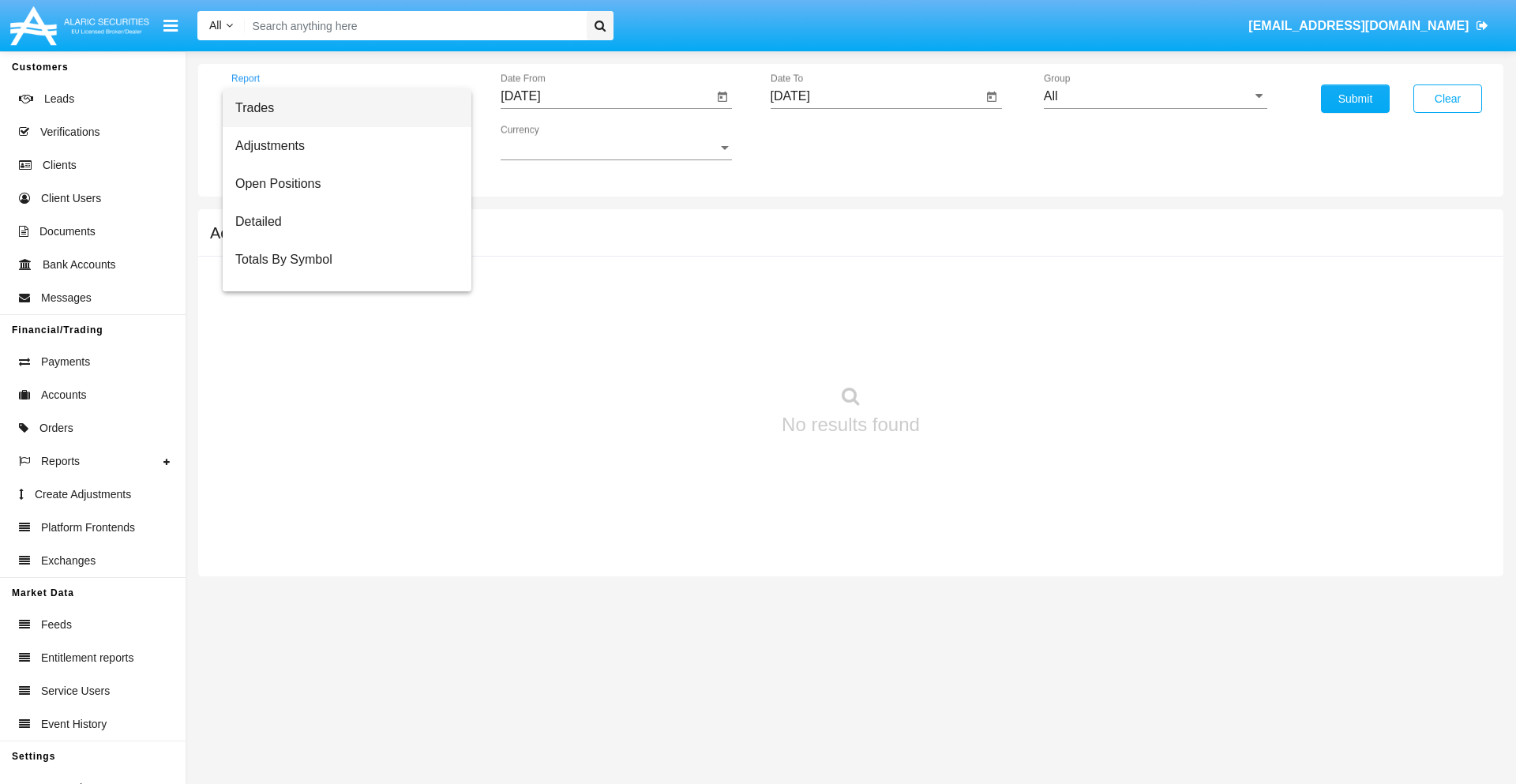
scroll to position [25, 0]
click at [340, 273] on span "Totals By Date" at bounding box center [346, 272] width 223 height 38
click at [606, 96] on input "[DATE]" at bounding box center [607, 96] width 212 height 15
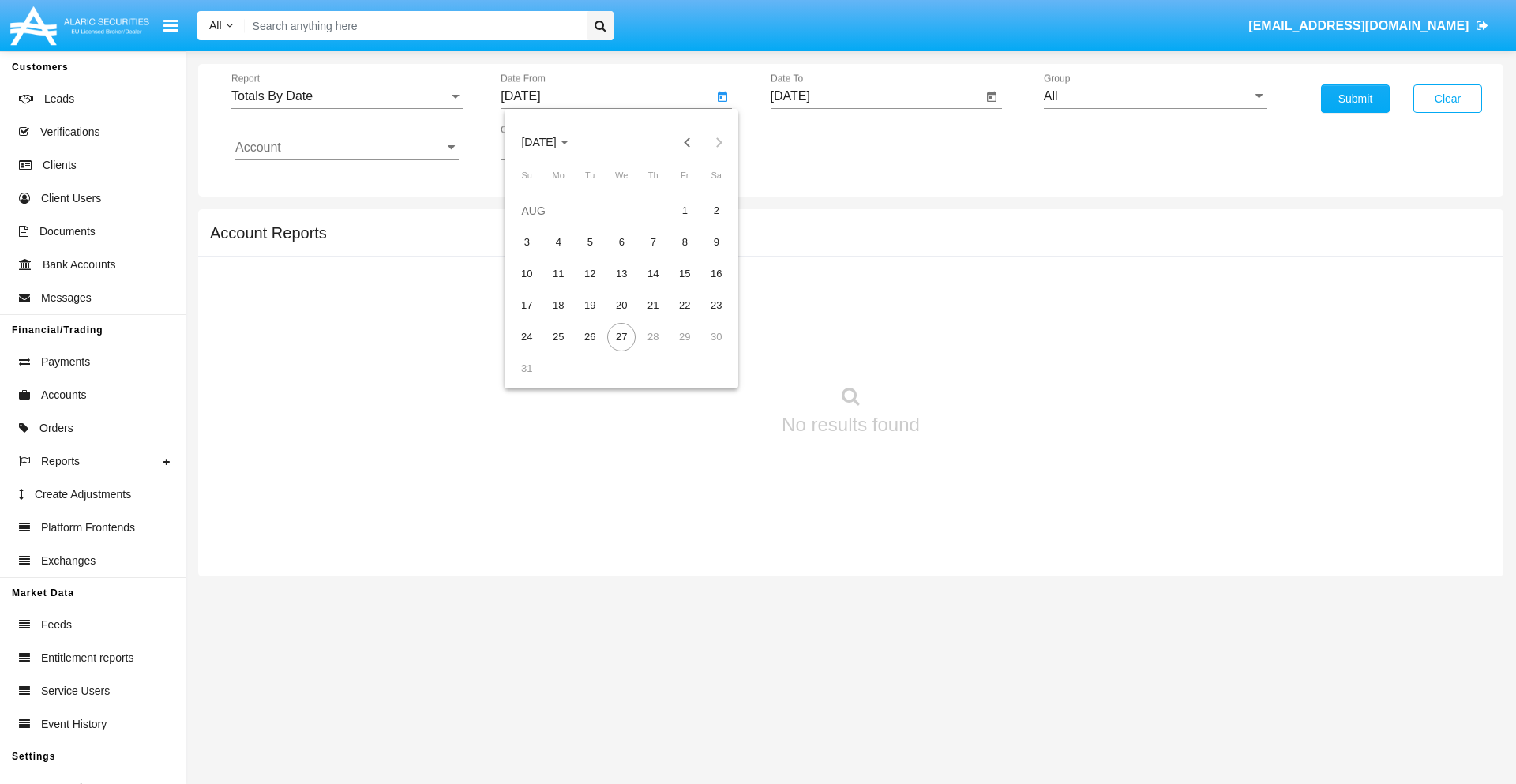
click at [552, 142] on span "[DATE]" at bounding box center [539, 142] width 35 height 13
click at [593, 317] on div "2019" at bounding box center [593, 317] width 50 height 28
click at [539, 222] on div "JAN" at bounding box center [538, 222] width 50 height 28
click at [589, 242] on div "1" at bounding box center [589, 242] width 28 height 28
type input "[DATE]"
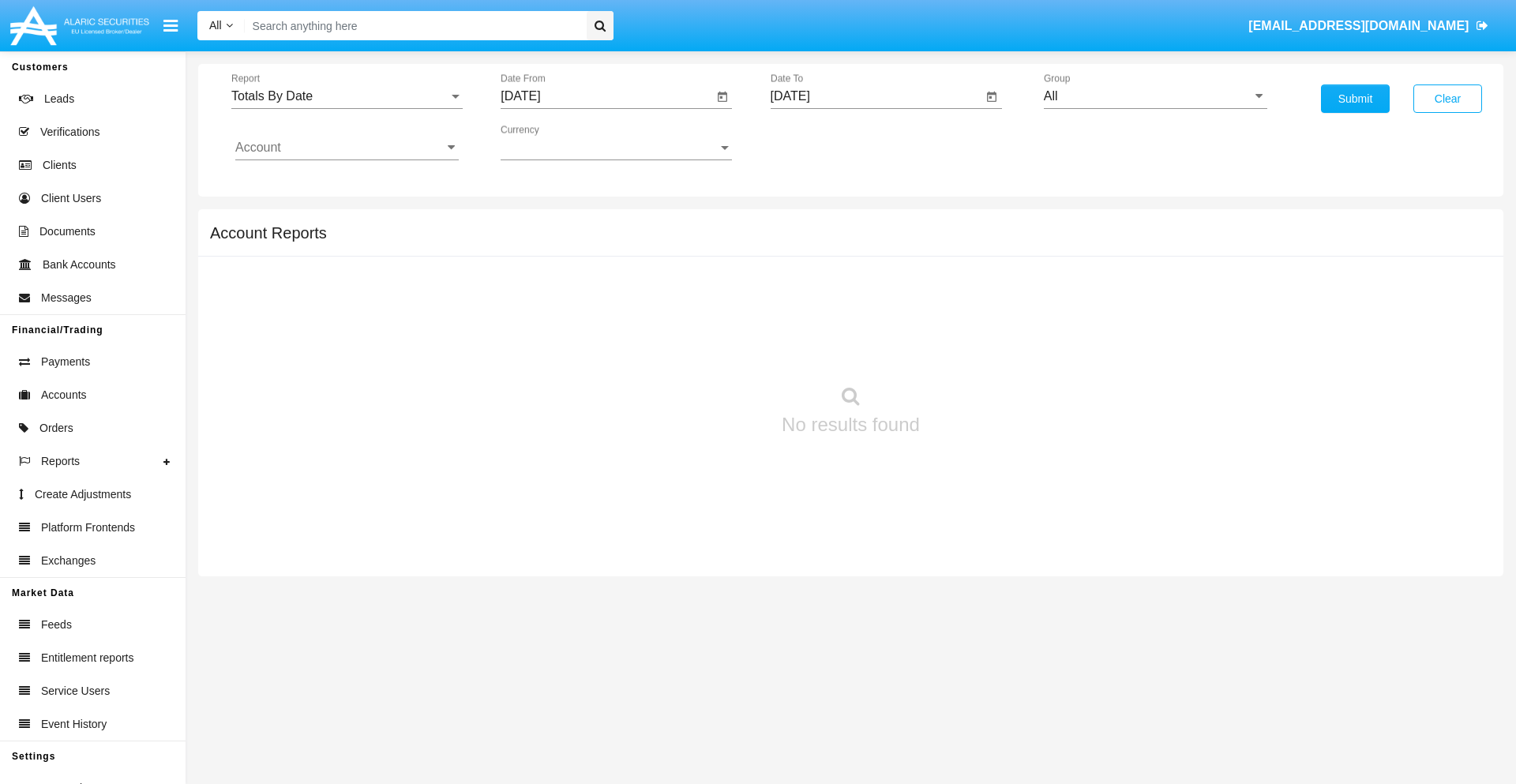
click at [876, 96] on input "[DATE]" at bounding box center [877, 96] width 212 height 15
click at [821, 142] on span "[DATE]" at bounding box center [809, 142] width 35 height 13
click at [863, 317] on div "2019" at bounding box center [863, 317] width 50 height 28
click at [808, 222] on div "JAN" at bounding box center [808, 222] width 50 height 28
click at [859, 242] on div "1" at bounding box center [859, 242] width 28 height 28
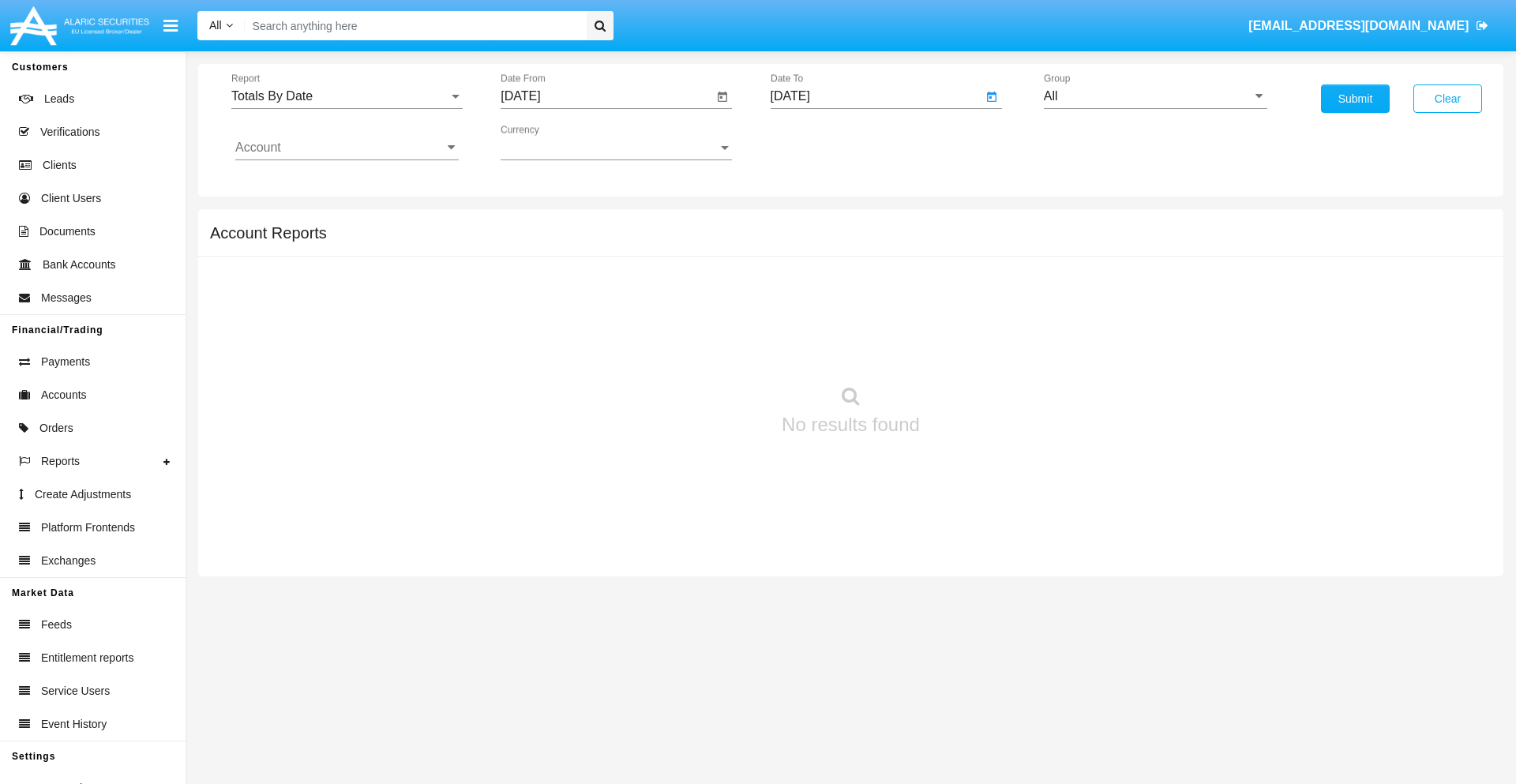
type input "[DATE]"
click at [347, 148] on input "Account" at bounding box center [346, 147] width 223 height 15
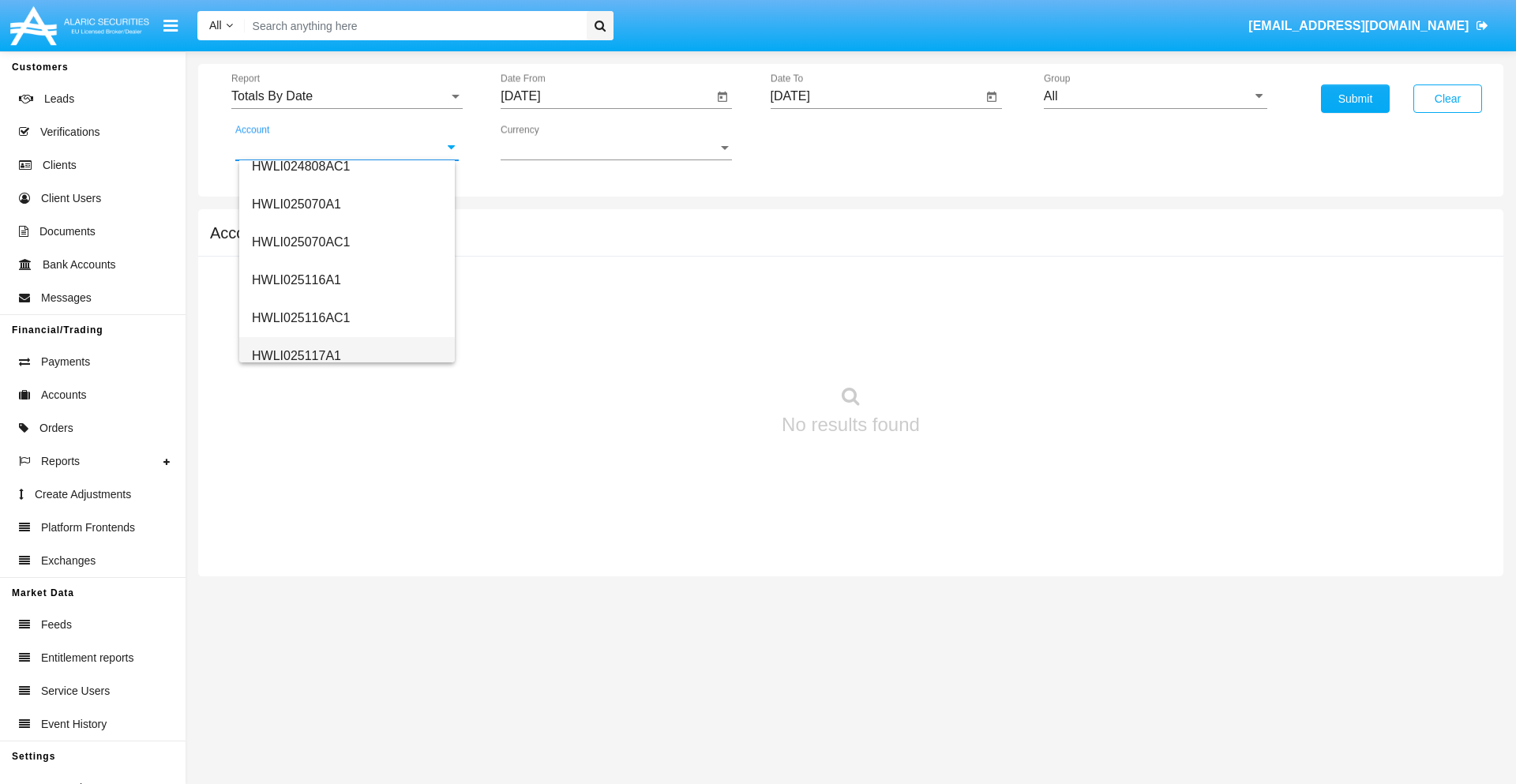
click at [295, 355] on span "HWLI025117A1" at bounding box center [296, 355] width 90 height 14
type input "HWLI025117A1"
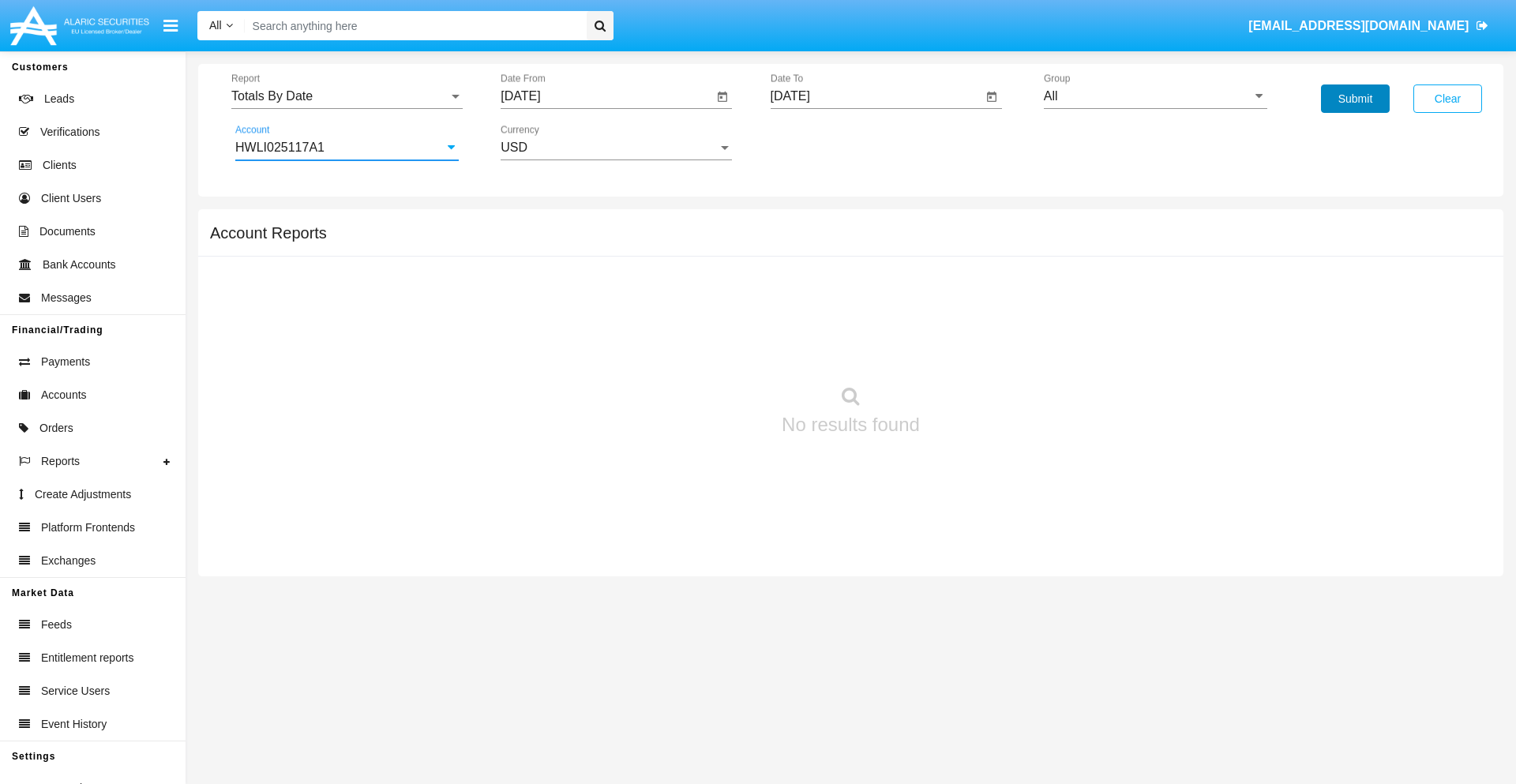
click at [1354, 98] on button "Submit" at bounding box center [1355, 98] width 68 height 28
click at [347, 96] on span "Report" at bounding box center [339, 96] width 217 height 15
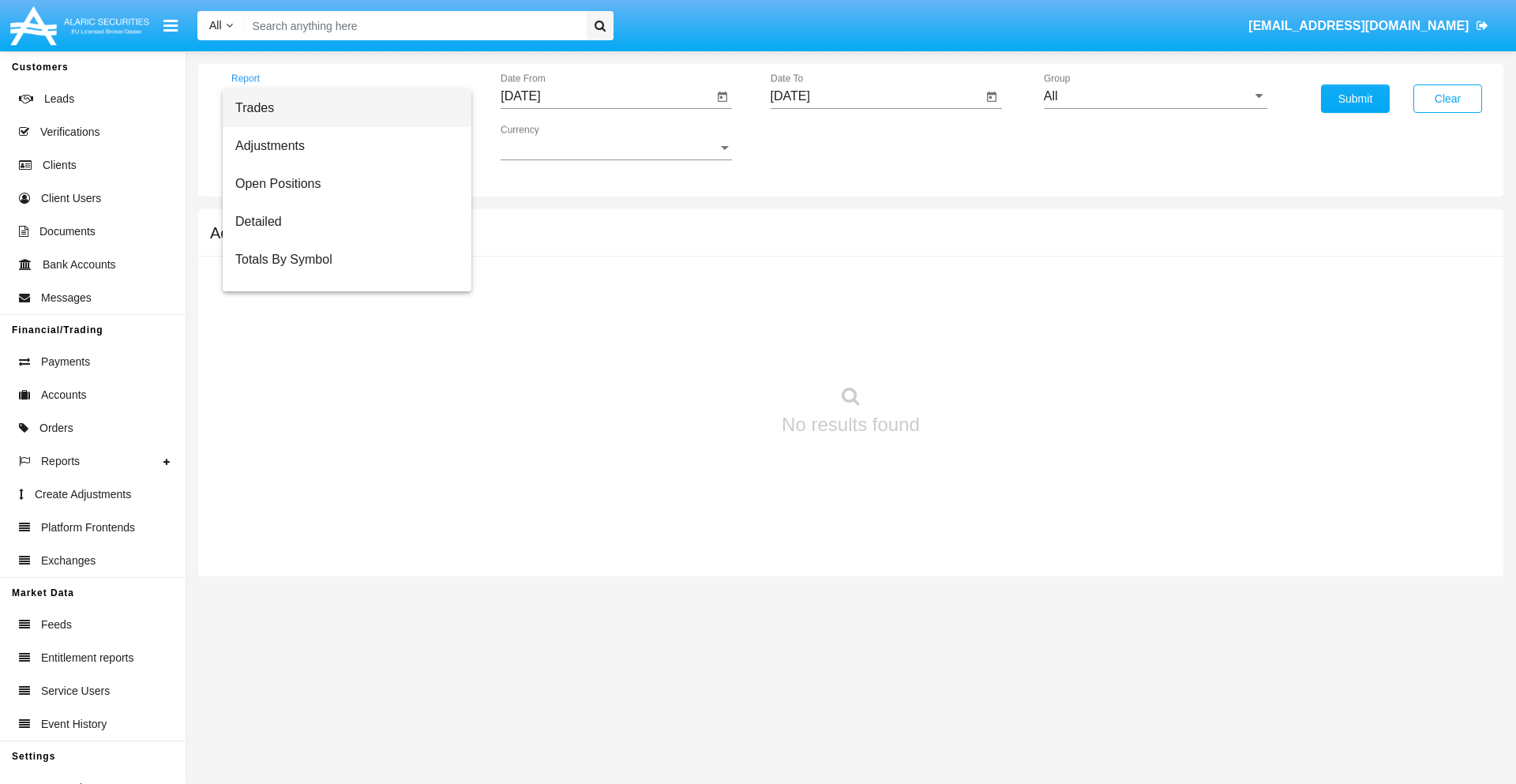
scroll to position [63, 0]
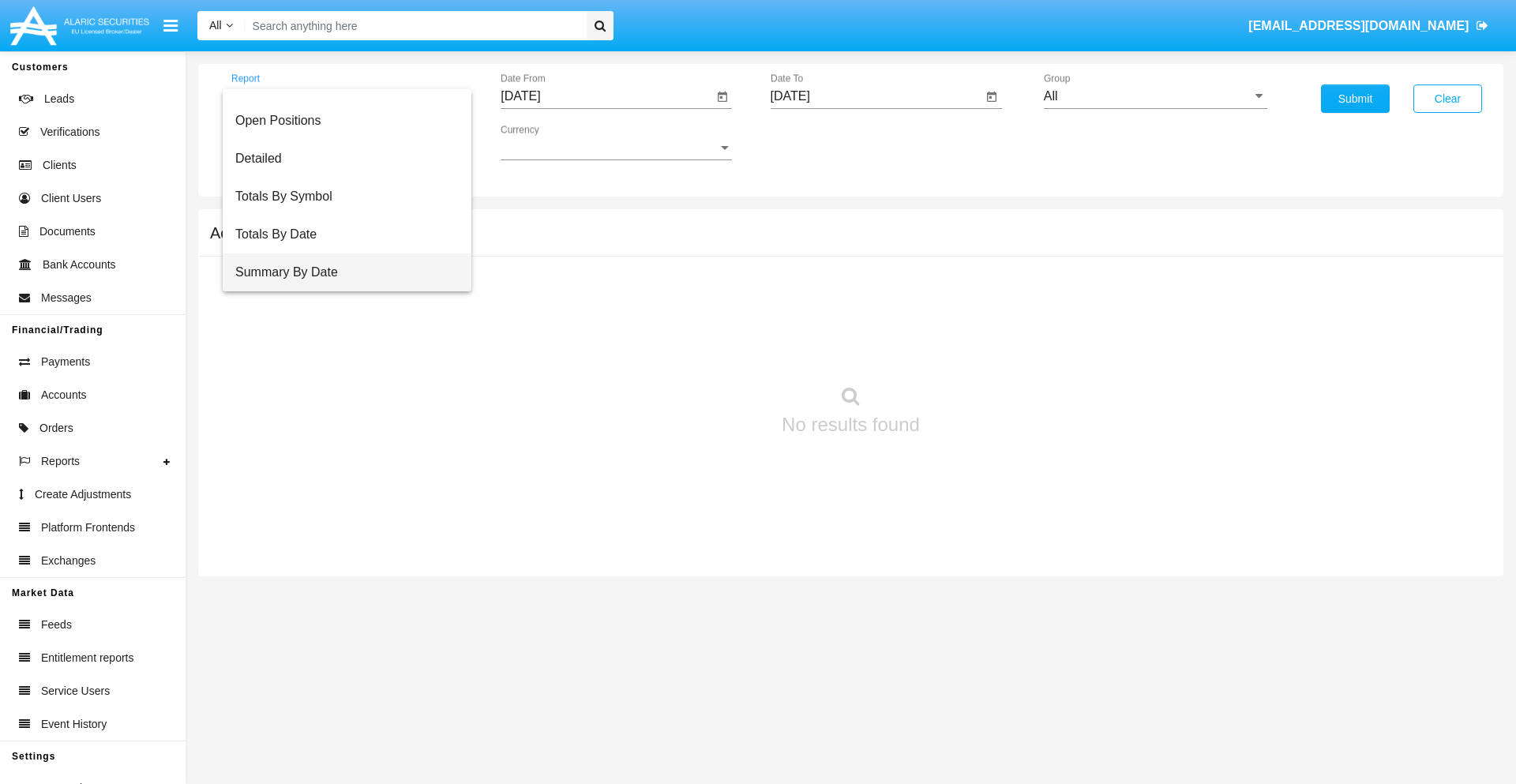
click at [340, 273] on span "Summary By Date" at bounding box center [346, 272] width 223 height 38
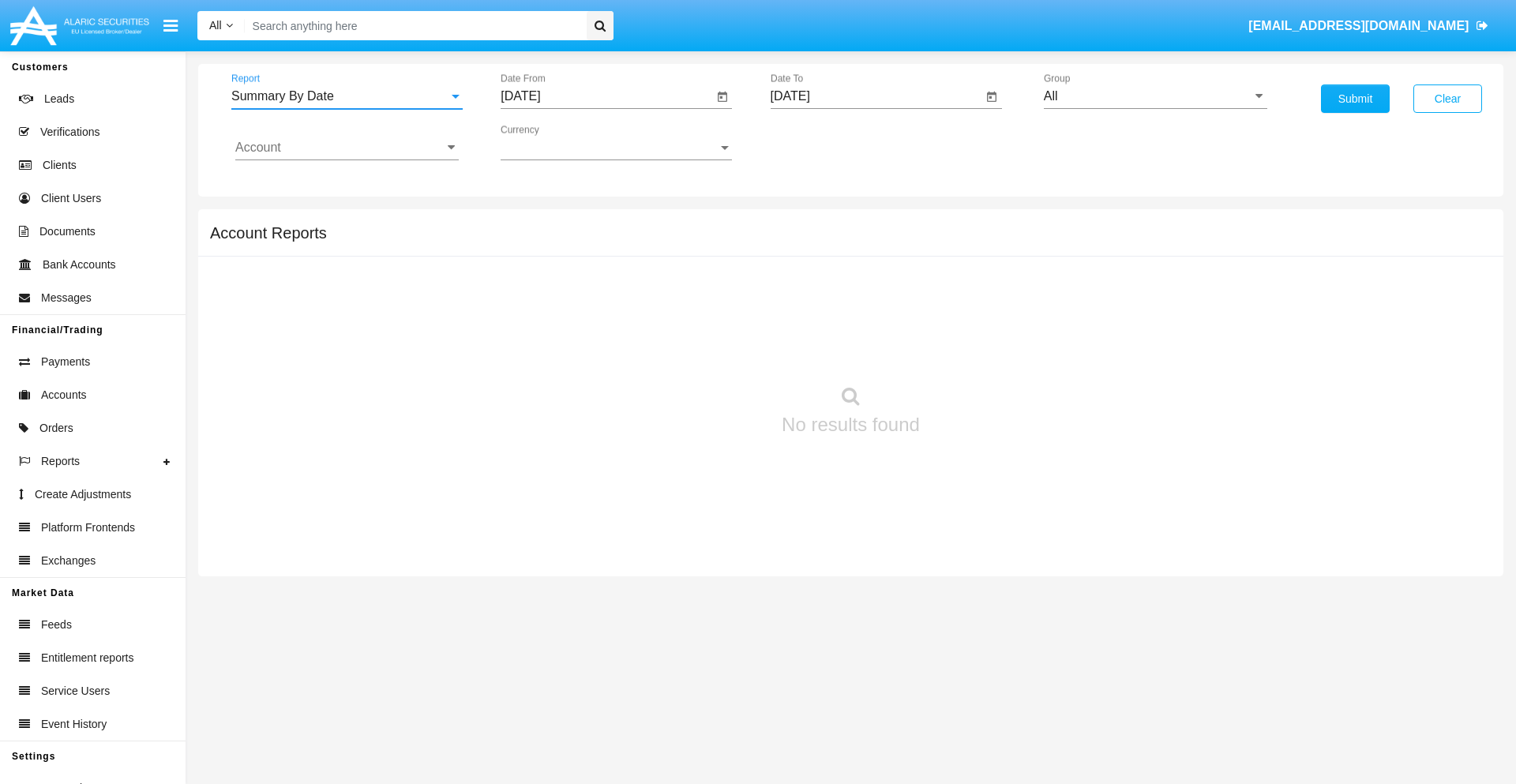
click at [606, 96] on input "[DATE]" at bounding box center [607, 96] width 212 height 15
click at [552, 142] on span "[DATE]" at bounding box center [539, 142] width 35 height 13
click at [593, 317] on div "2019" at bounding box center [593, 317] width 50 height 28
click at [539, 222] on div "JAN" at bounding box center [538, 222] width 50 height 28
click at [589, 242] on div "1" at bounding box center [589, 242] width 28 height 28
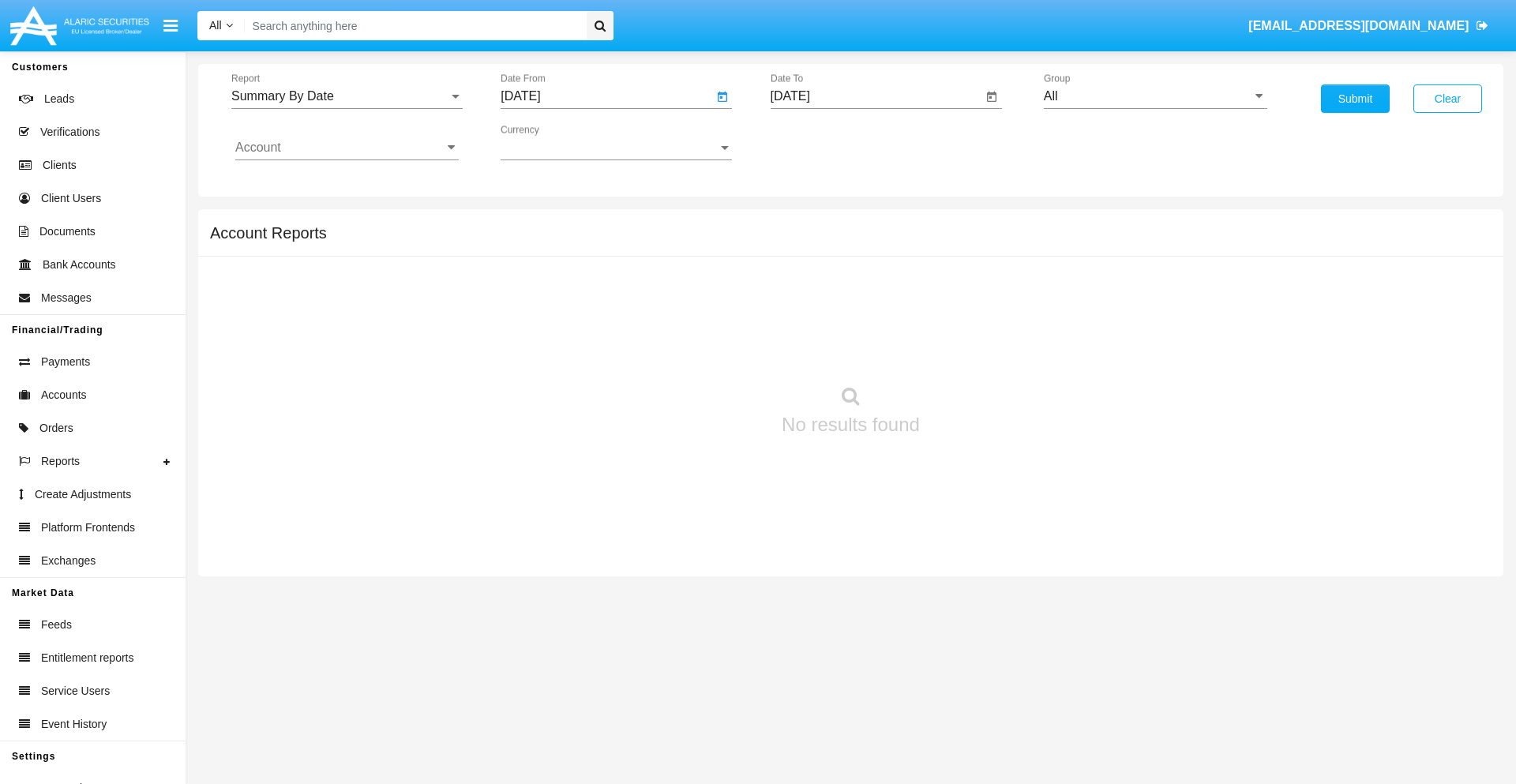
type input "[DATE]"
click at [876, 96] on input "[DATE]" at bounding box center [877, 96] width 212 height 15
click at [821, 142] on span "[DATE]" at bounding box center [809, 142] width 35 height 13
click at [863, 317] on div "2019" at bounding box center [863, 317] width 50 height 28
click at [808, 222] on div "JAN" at bounding box center [808, 222] width 50 height 28
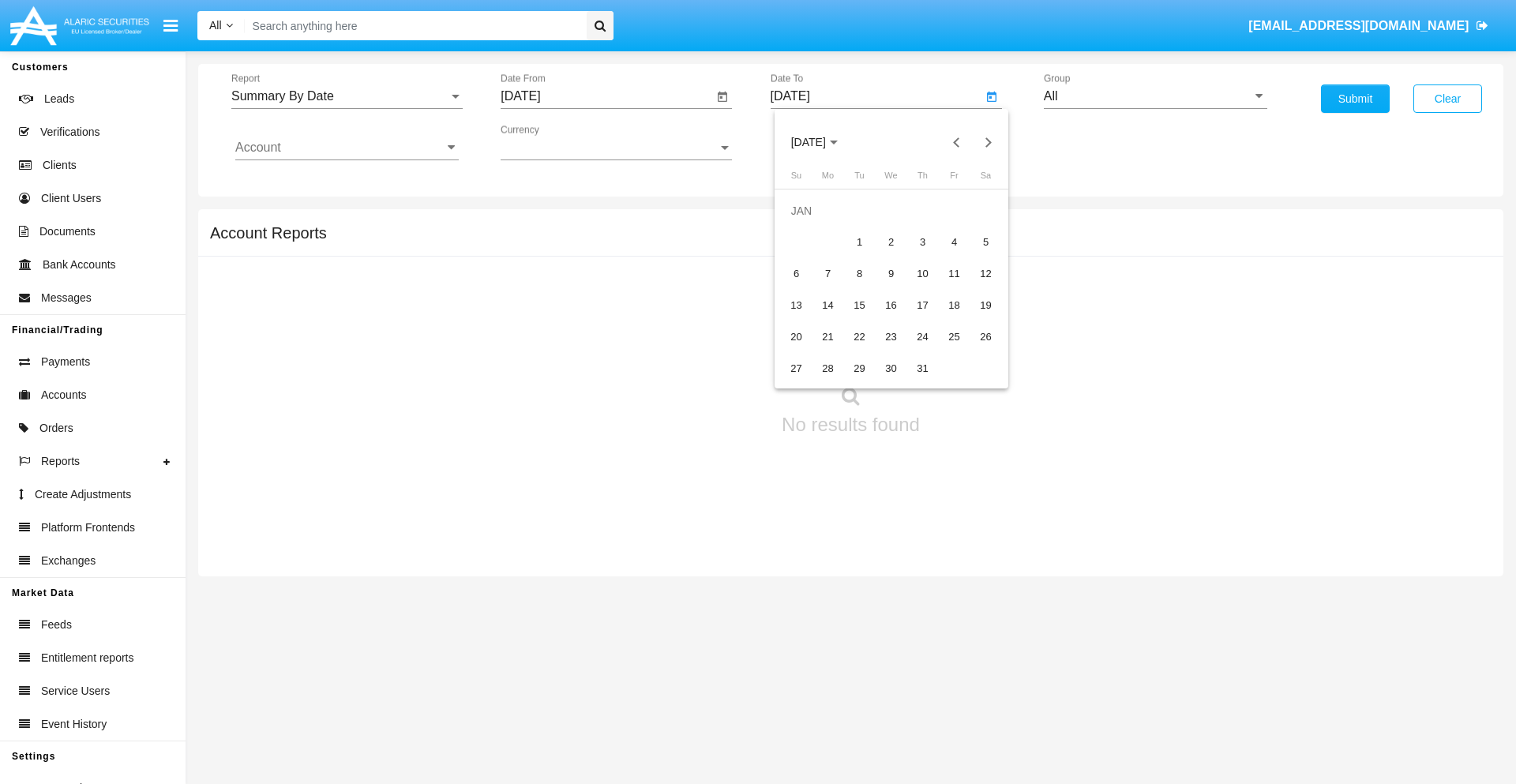
click at [859, 242] on div "1" at bounding box center [859, 242] width 28 height 28
type input "[DATE]"
click at [347, 148] on input "Account" at bounding box center [346, 147] width 223 height 15
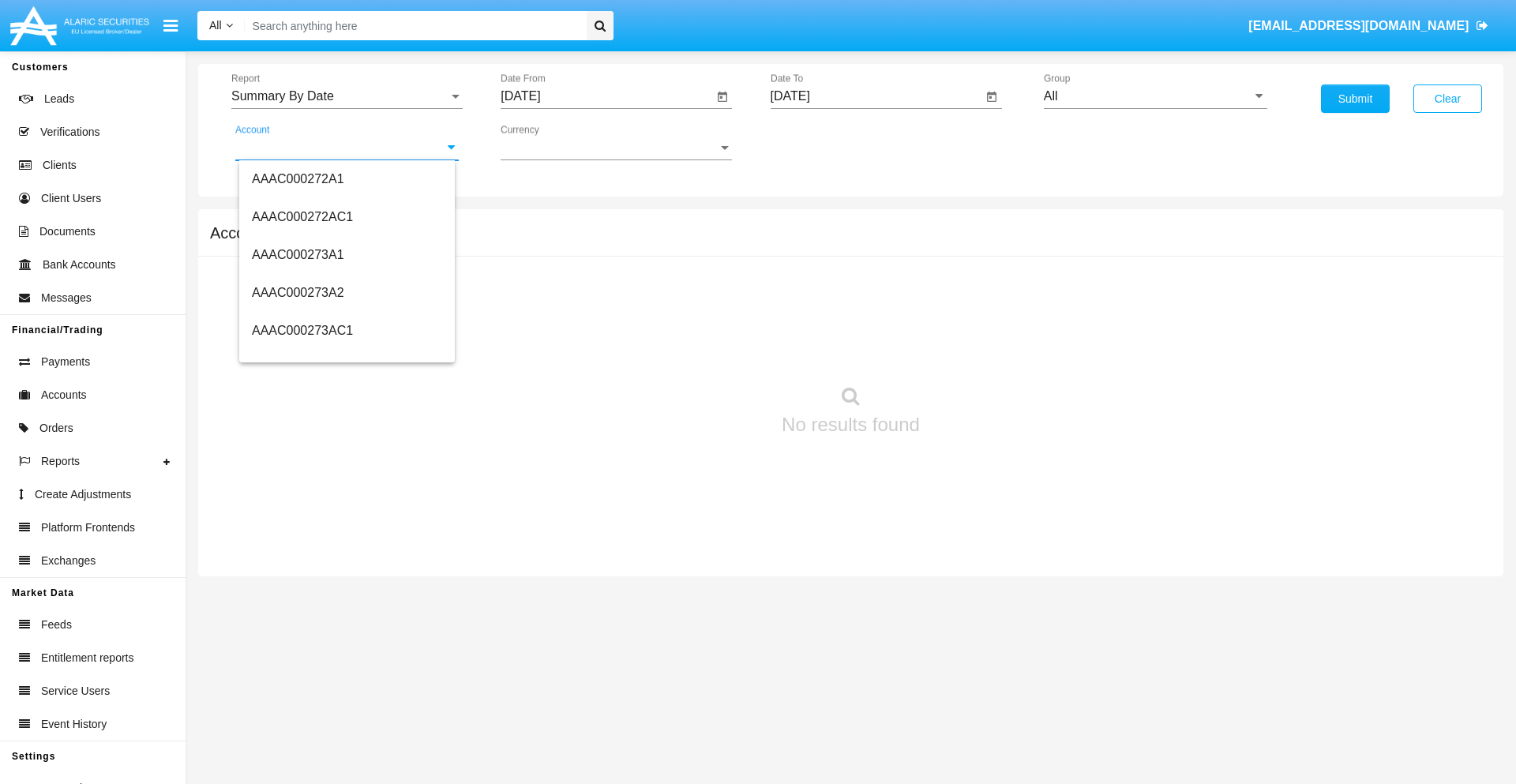
scroll to position [160883, 0]
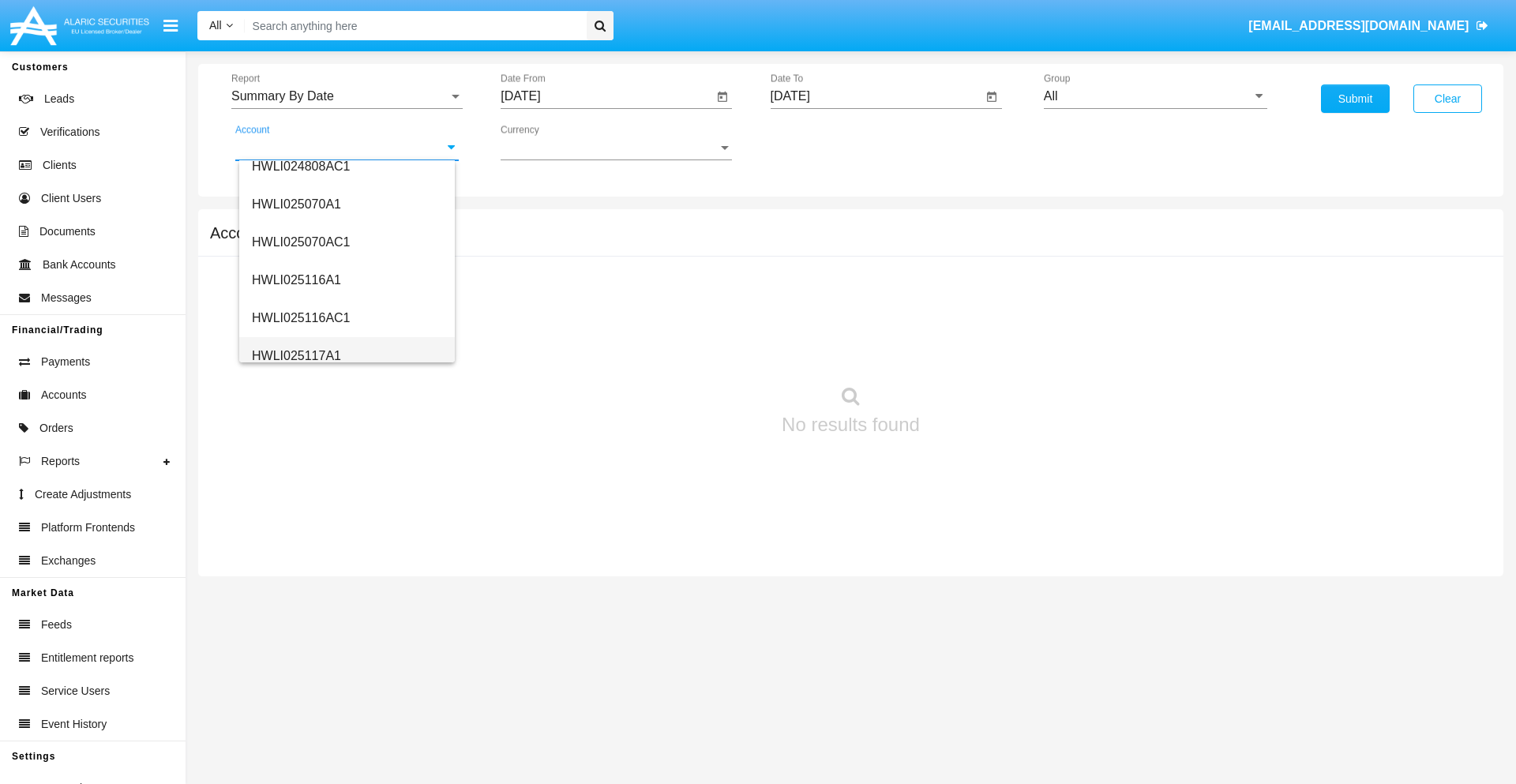
click at [295, 355] on span "HWLI025117A1" at bounding box center [296, 355] width 90 height 14
type input "HWLI025117A1"
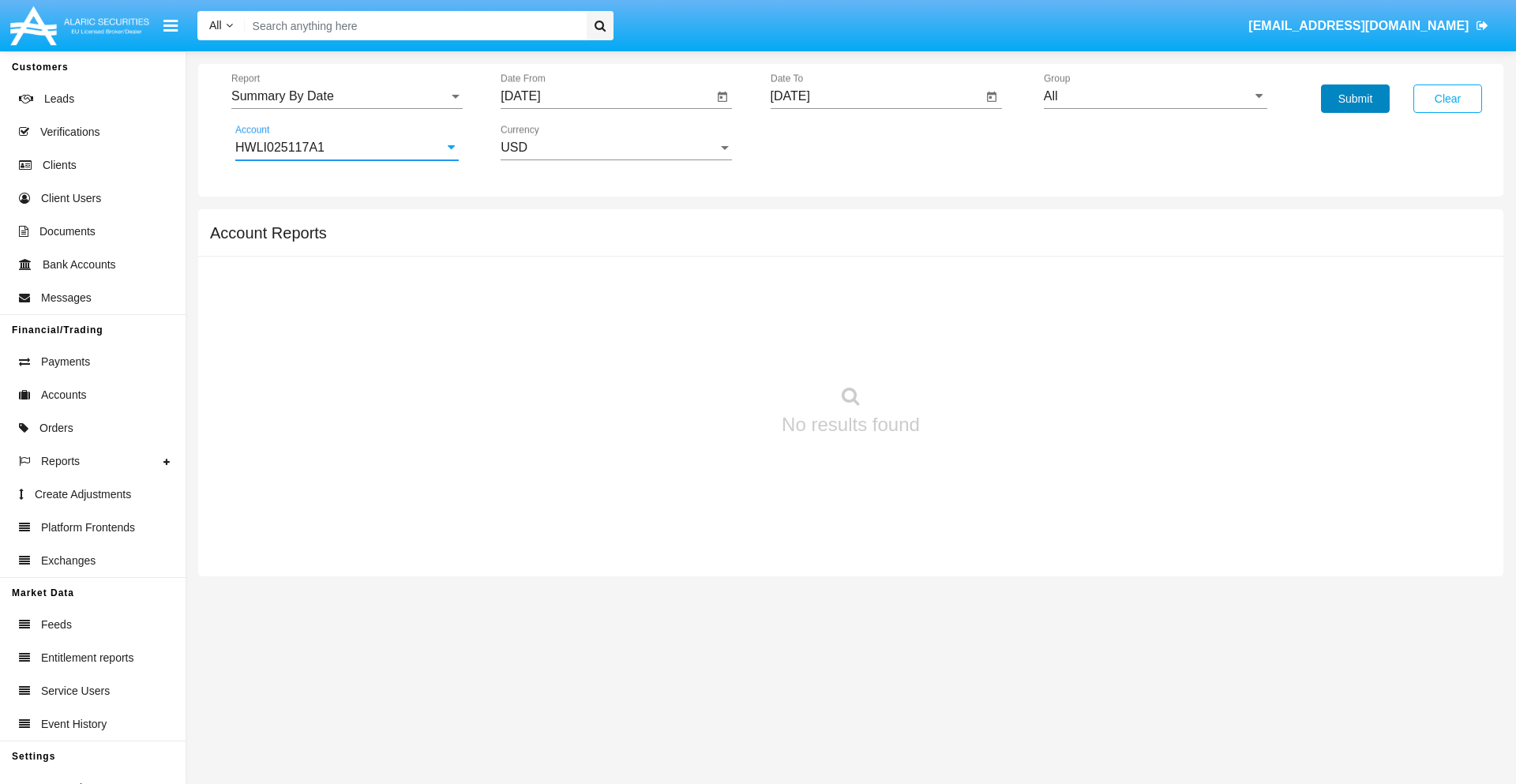
click at [1354, 98] on button "Submit" at bounding box center [1355, 98] width 68 height 28
click at [347, 96] on span "Report" at bounding box center [339, 96] width 217 height 15
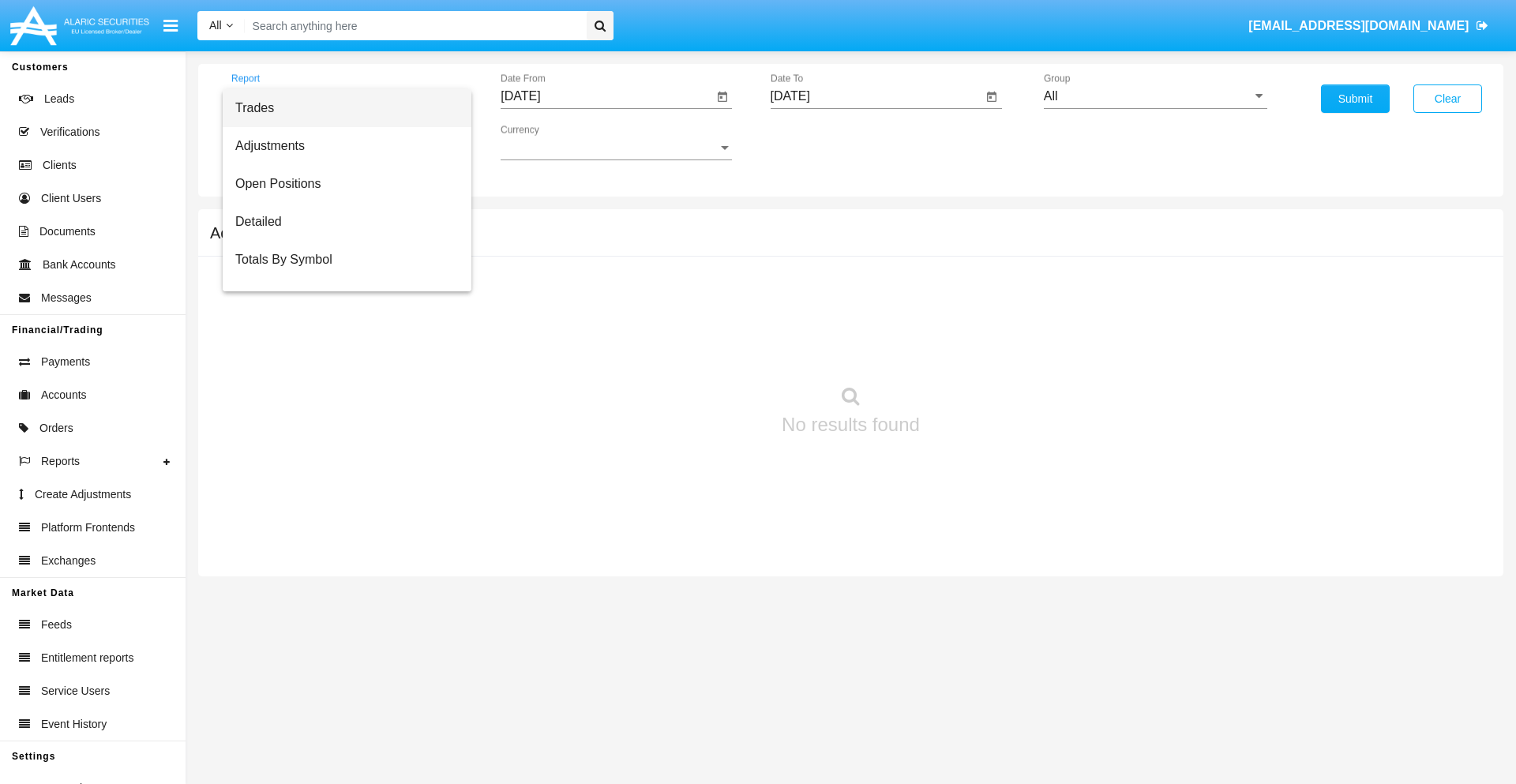
click at [340, 355] on span "Fees By Destination" at bounding box center [346, 373] width 223 height 38
click at [606, 96] on input "[DATE]" at bounding box center [607, 96] width 212 height 15
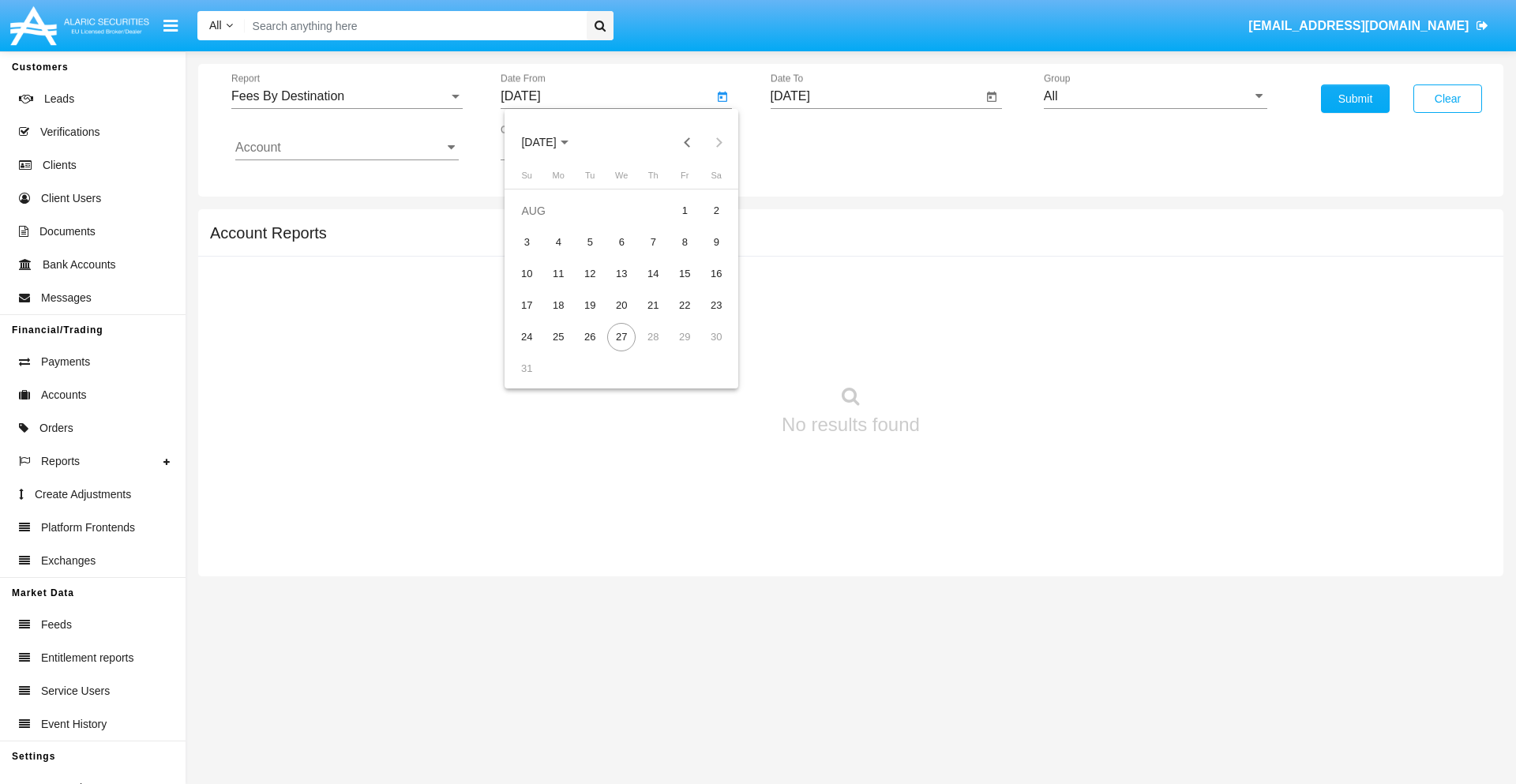
click at [552, 142] on span "[DATE]" at bounding box center [539, 142] width 35 height 13
click at [593, 317] on div "2019" at bounding box center [593, 317] width 50 height 28
click at [539, 222] on div "JAN" at bounding box center [538, 222] width 50 height 28
click at [589, 242] on div "1" at bounding box center [589, 242] width 28 height 28
type input "[DATE]"
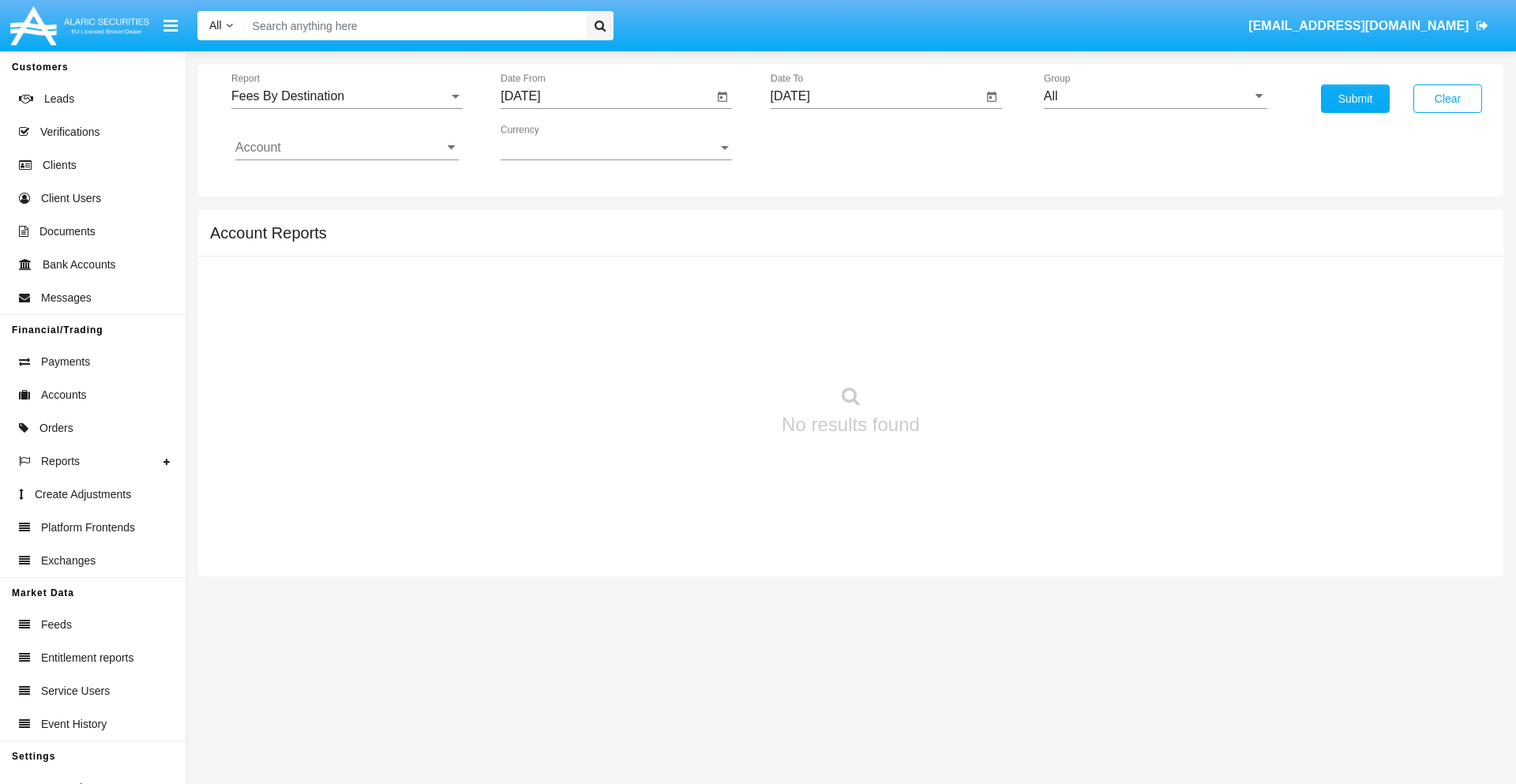
click at [876, 96] on input "[DATE]" at bounding box center [877, 96] width 212 height 15
click at [821, 142] on span "[DATE]" at bounding box center [809, 142] width 35 height 13
click at [863, 317] on div "2019" at bounding box center [863, 317] width 50 height 28
click at [808, 222] on div "JAN" at bounding box center [808, 222] width 50 height 28
click at [859, 242] on div "1" at bounding box center [859, 242] width 28 height 28
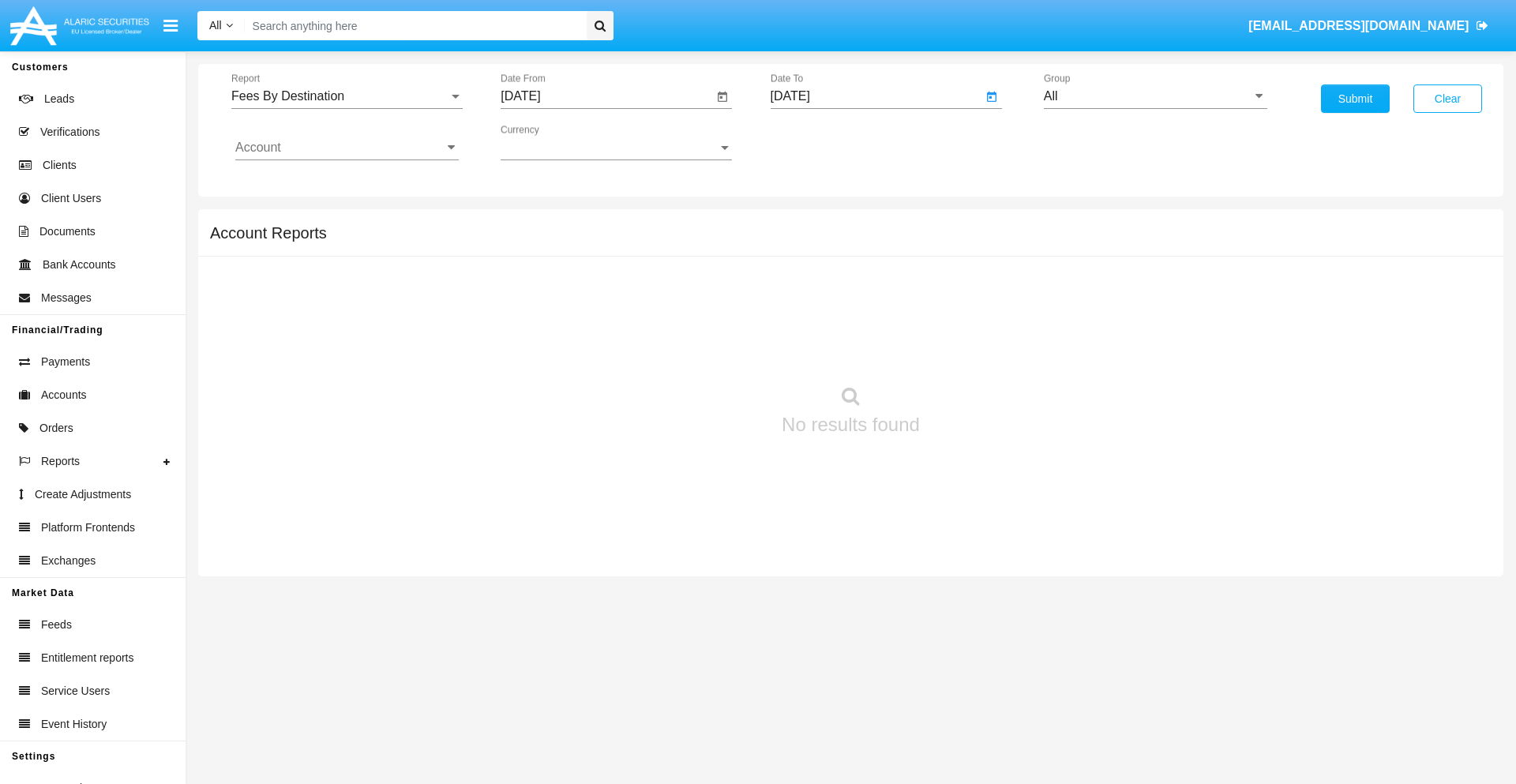
type input "[DATE]"
click at [347, 148] on input "Account" at bounding box center [346, 147] width 223 height 15
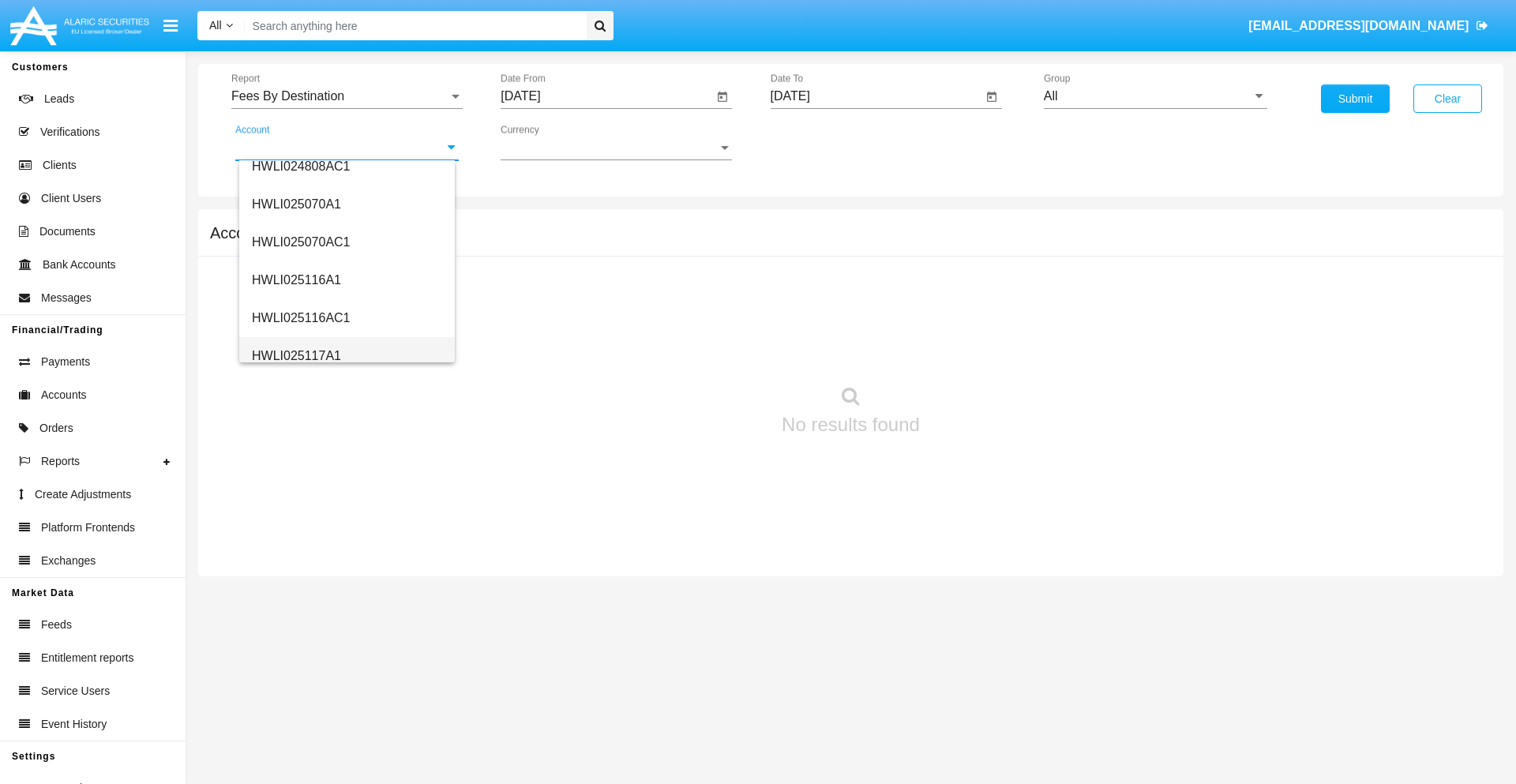
click at [295, 355] on span "HWLI025117A1" at bounding box center [296, 355] width 90 height 14
type input "HWLI025117A1"
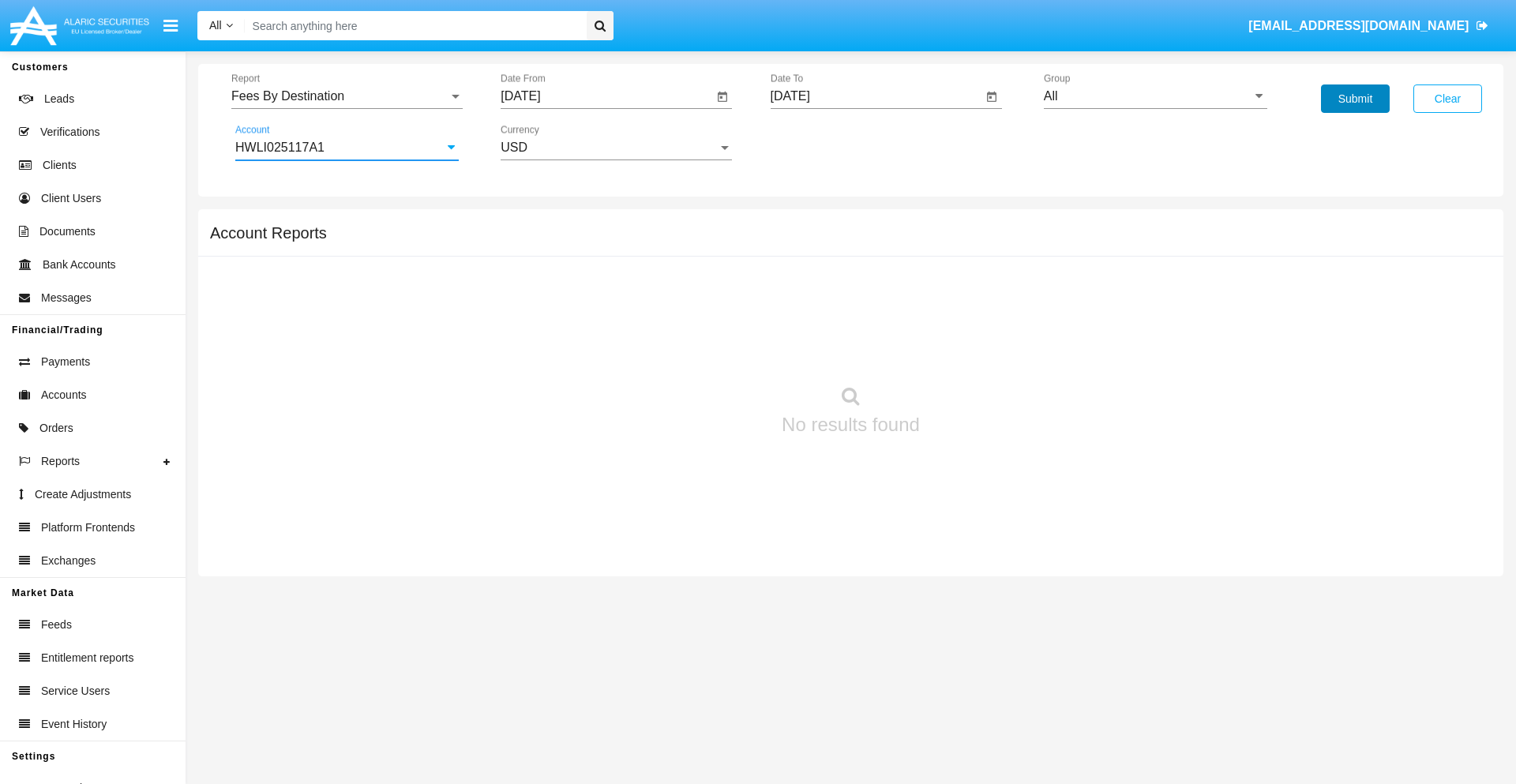
click at [1354, 98] on button "Submit" at bounding box center [1355, 98] width 68 height 28
click at [347, 96] on span "Report" at bounding box center [339, 96] width 217 height 15
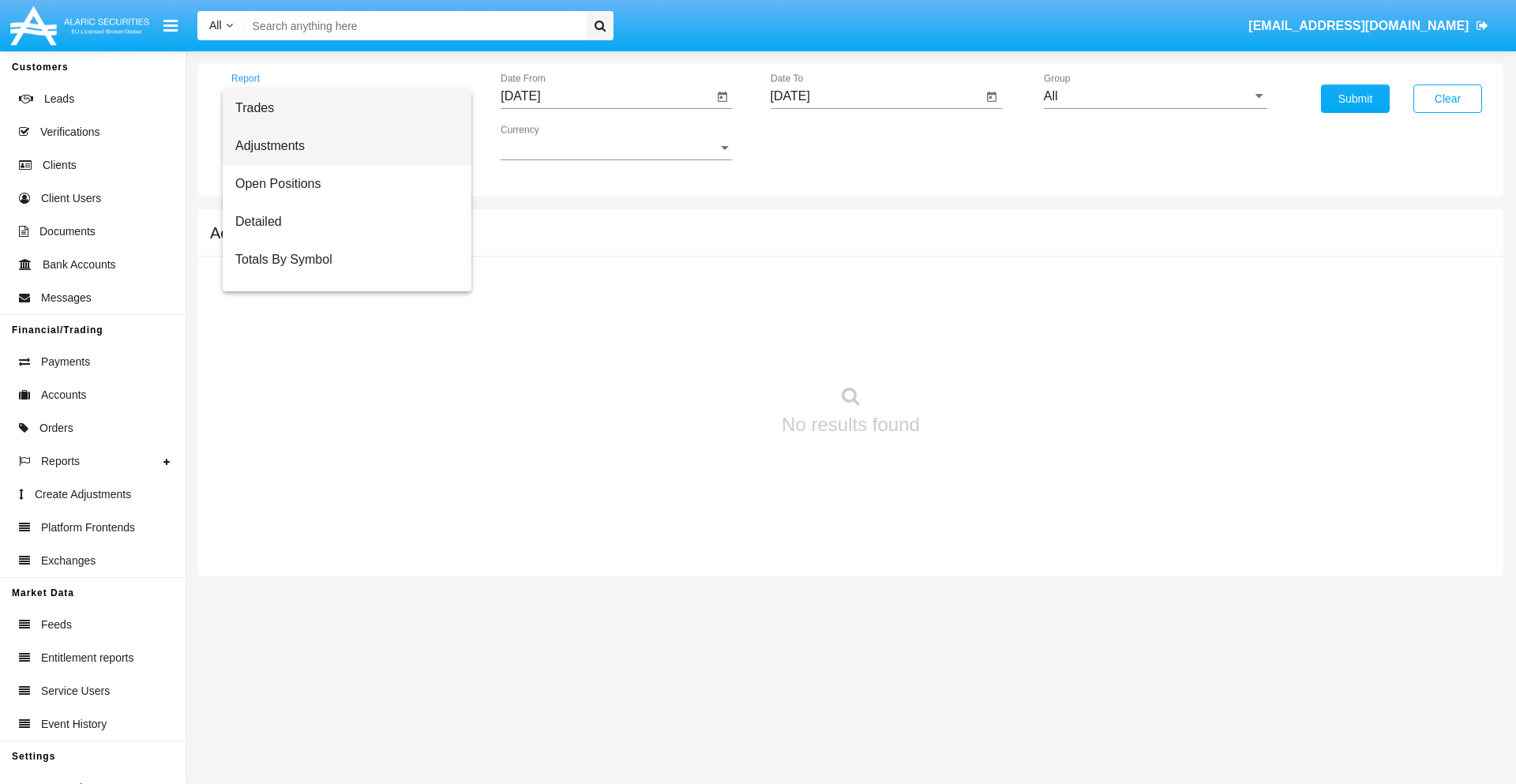
click at [340, 146] on span "Adjustments" at bounding box center [346, 145] width 223 height 38
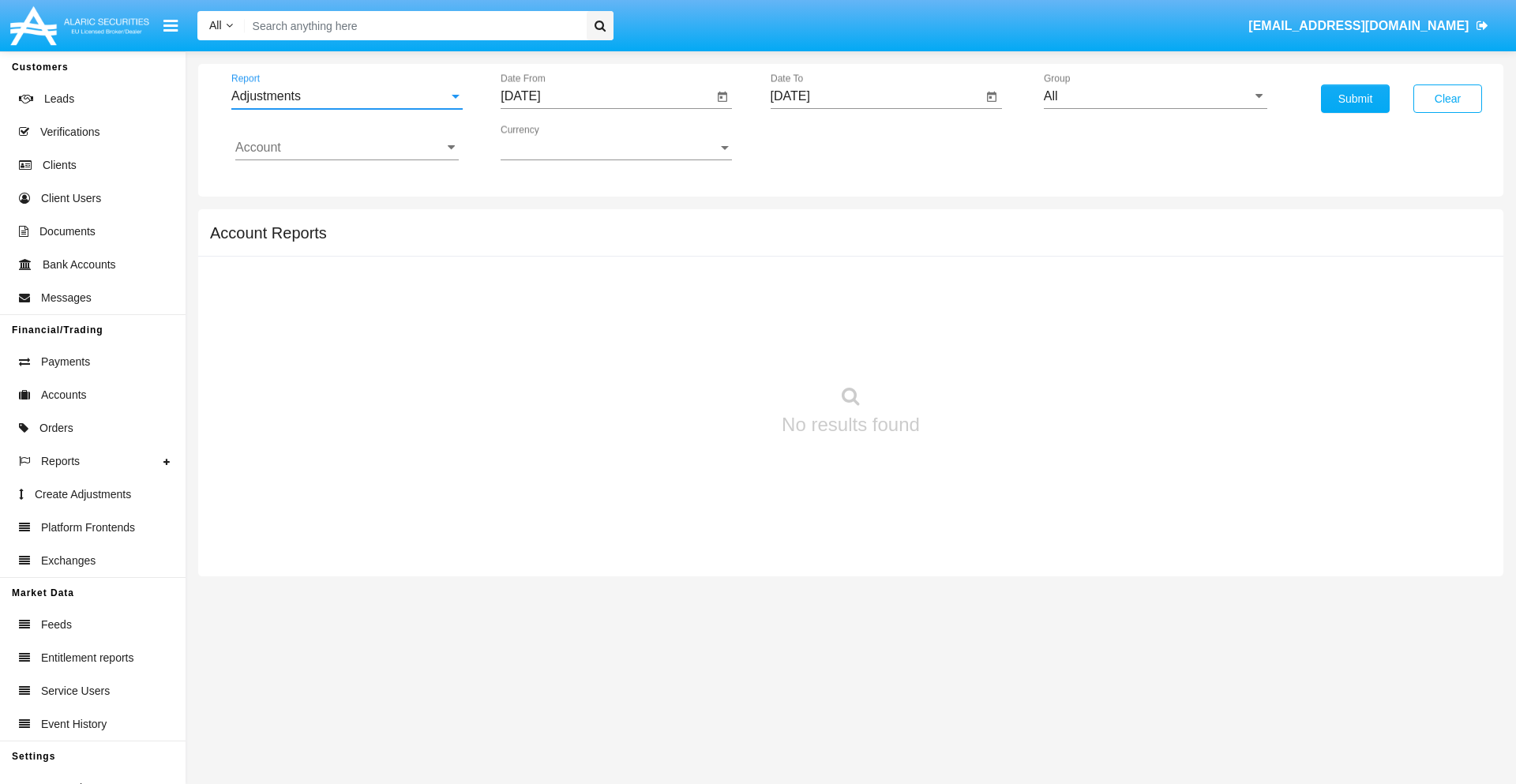
click at [606, 96] on input "[DATE]" at bounding box center [607, 96] width 212 height 15
click at [552, 142] on span "[DATE]" at bounding box center [539, 142] width 35 height 13
click at [704, 349] on div "2025" at bounding box center [704, 349] width 50 height 28
click at [649, 254] on div "[DATE]" at bounding box center [649, 253] width 50 height 28
click at [526, 368] on div "27" at bounding box center [526, 368] width 28 height 28
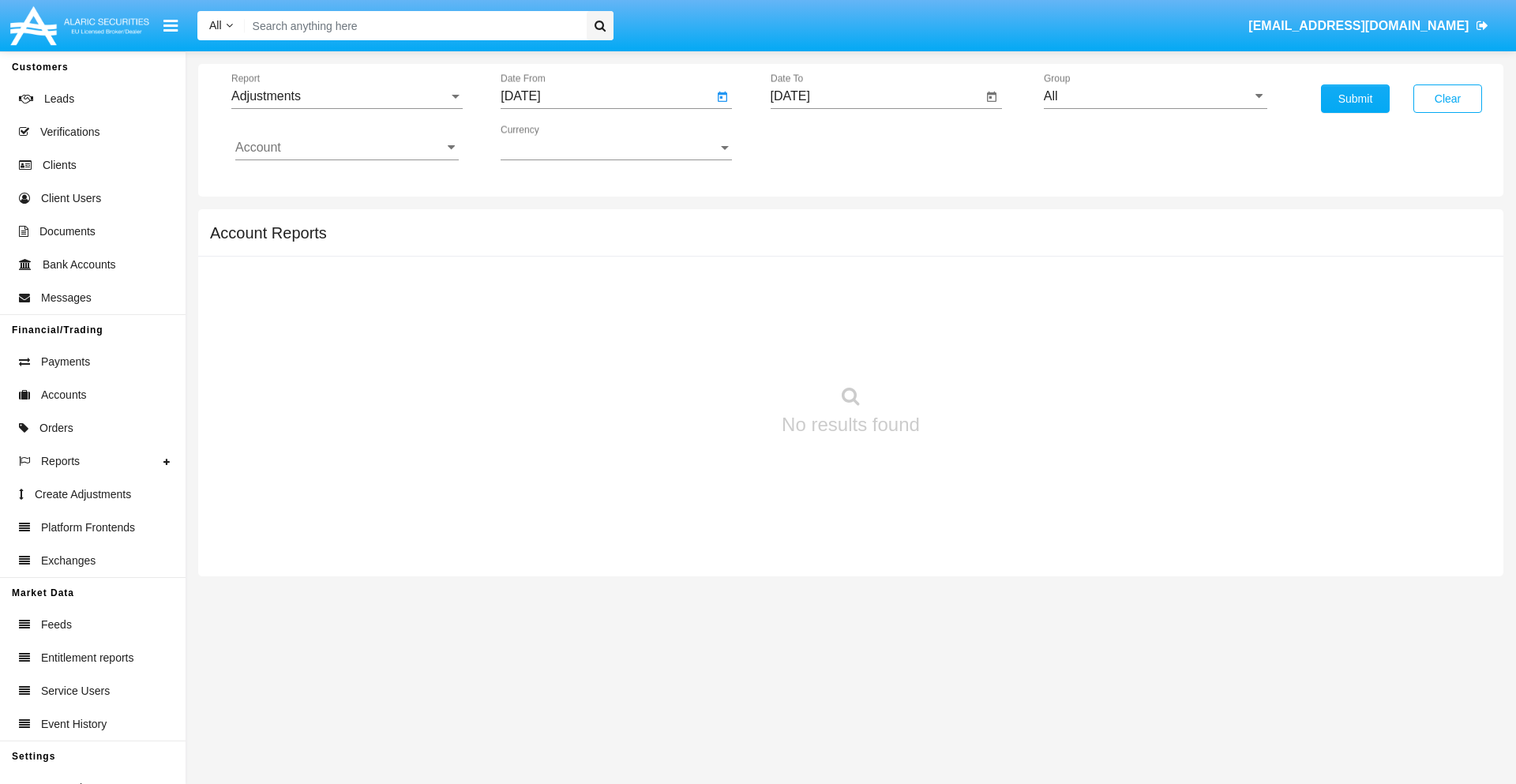
type input "[DATE]"
click at [876, 96] on input "[DATE]" at bounding box center [877, 96] width 212 height 15
click at [821, 142] on span "[DATE]" at bounding box center [809, 142] width 35 height 13
click at [973, 349] on div "2025" at bounding box center [973, 349] width 50 height 28
click at [973, 254] on div "AUG" at bounding box center [973, 253] width 50 height 28
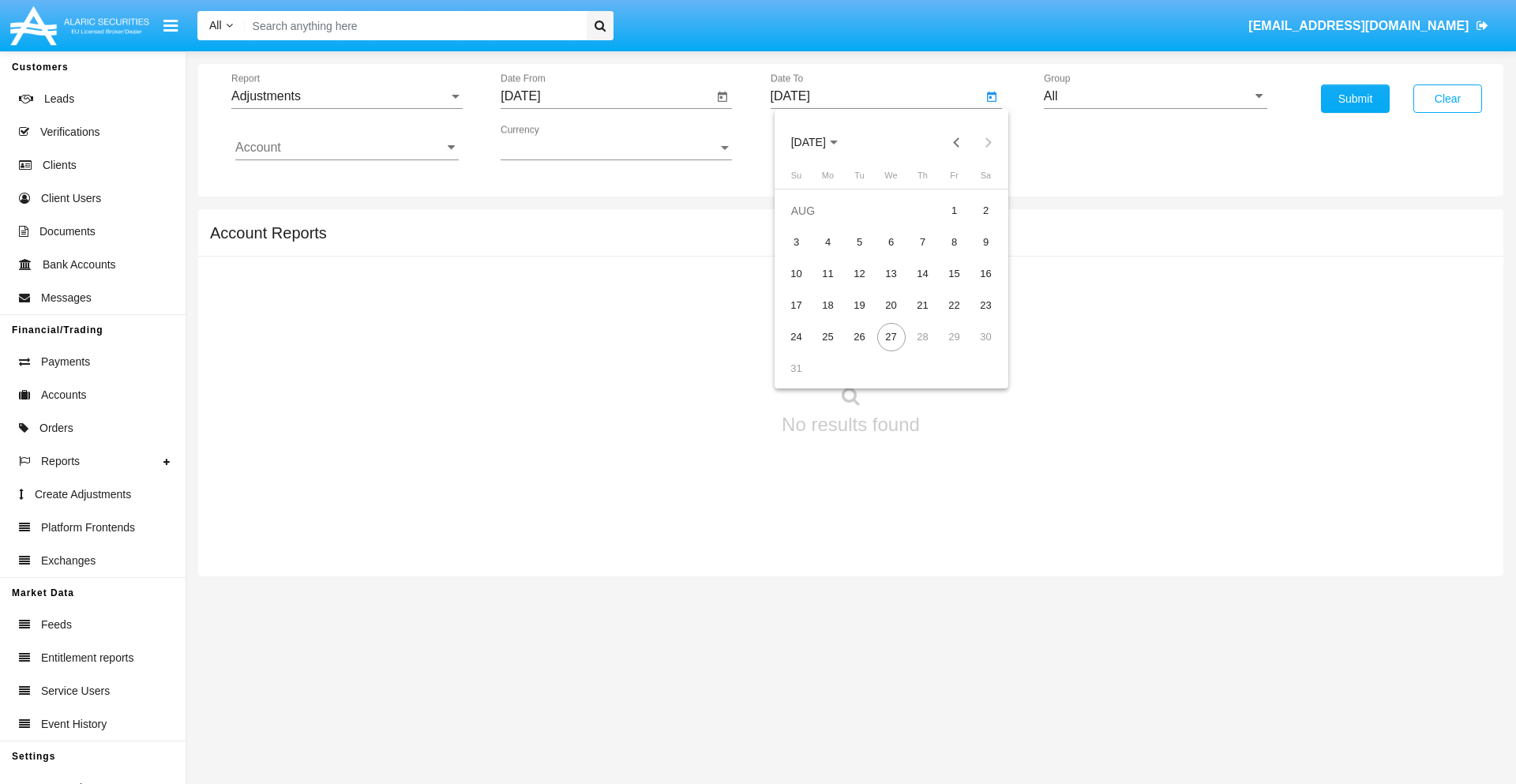
click at [891, 336] on div "27" at bounding box center [891, 336] width 28 height 28
type input "[DATE]"
click at [1155, 96] on input "All" at bounding box center [1155, 96] width 223 height 15
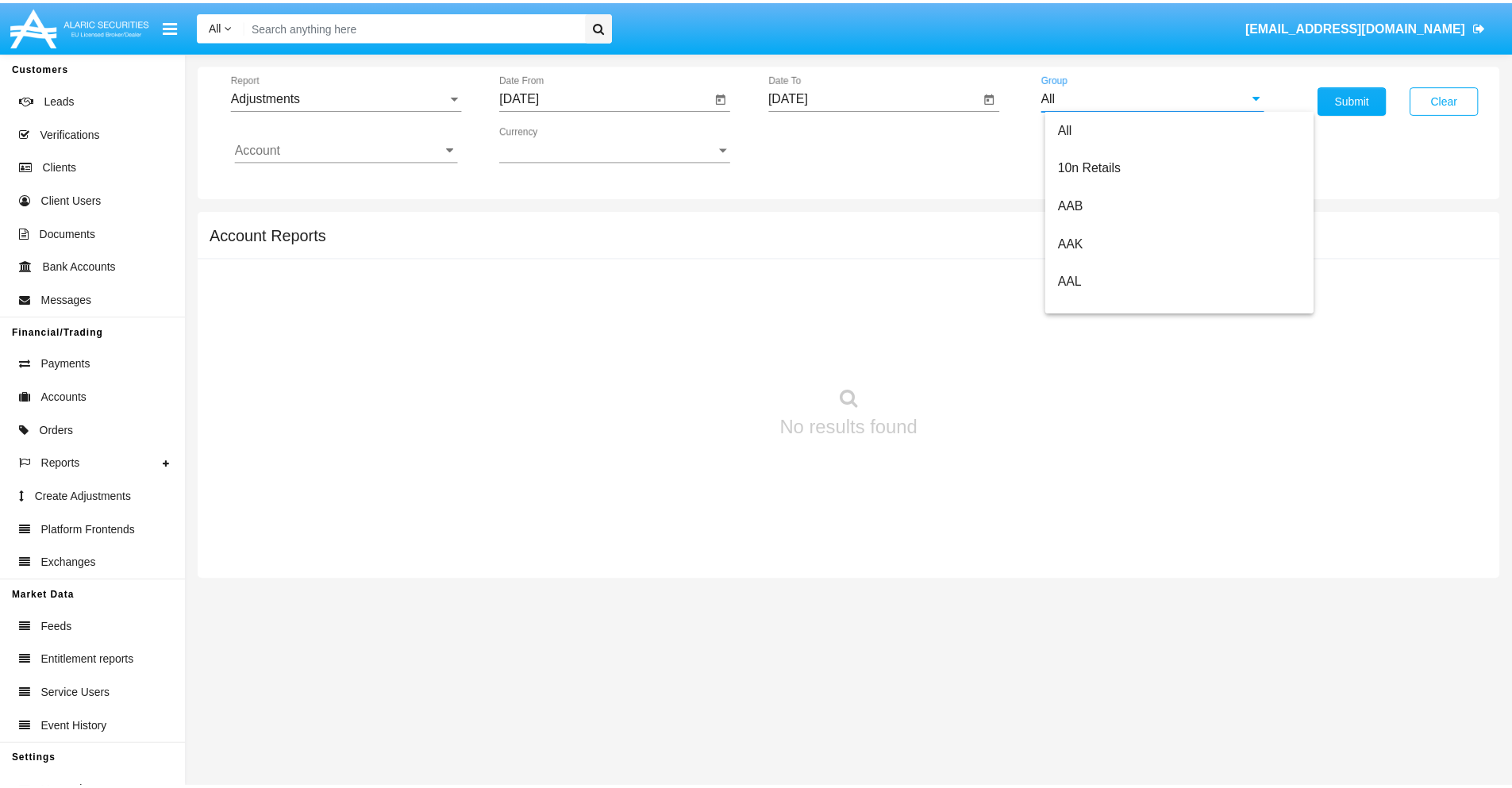
scroll to position [355, 0]
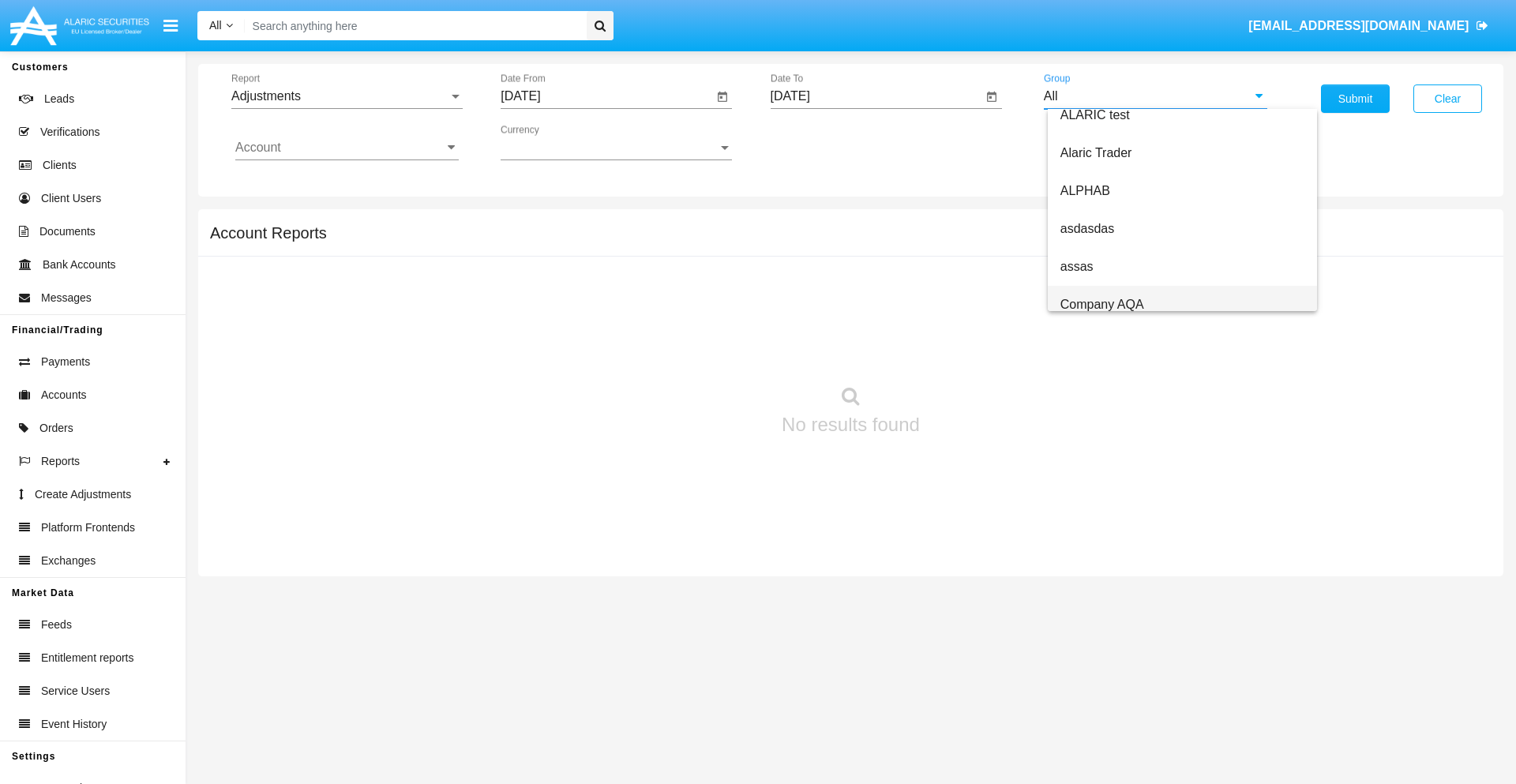
click at [1101, 304] on span "Company AQA" at bounding box center [1102, 304] width 84 height 14
type input "Company AQA"
click at [347, 148] on input "Account" at bounding box center [346, 147] width 223 height 15
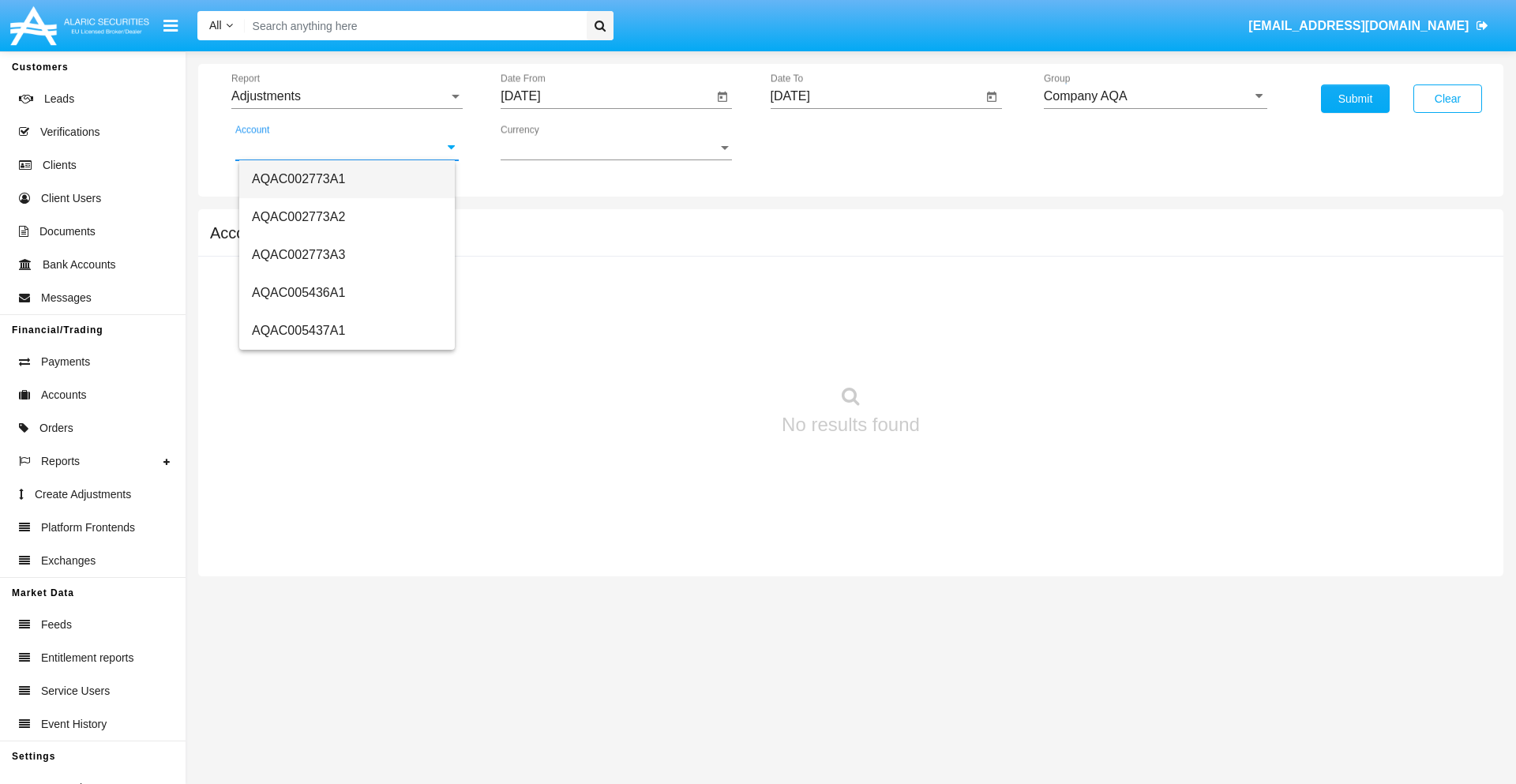
click at [298, 178] on span "AQAC002773A1" at bounding box center [298, 179] width 94 height 14
type input "AQAC002773A1"
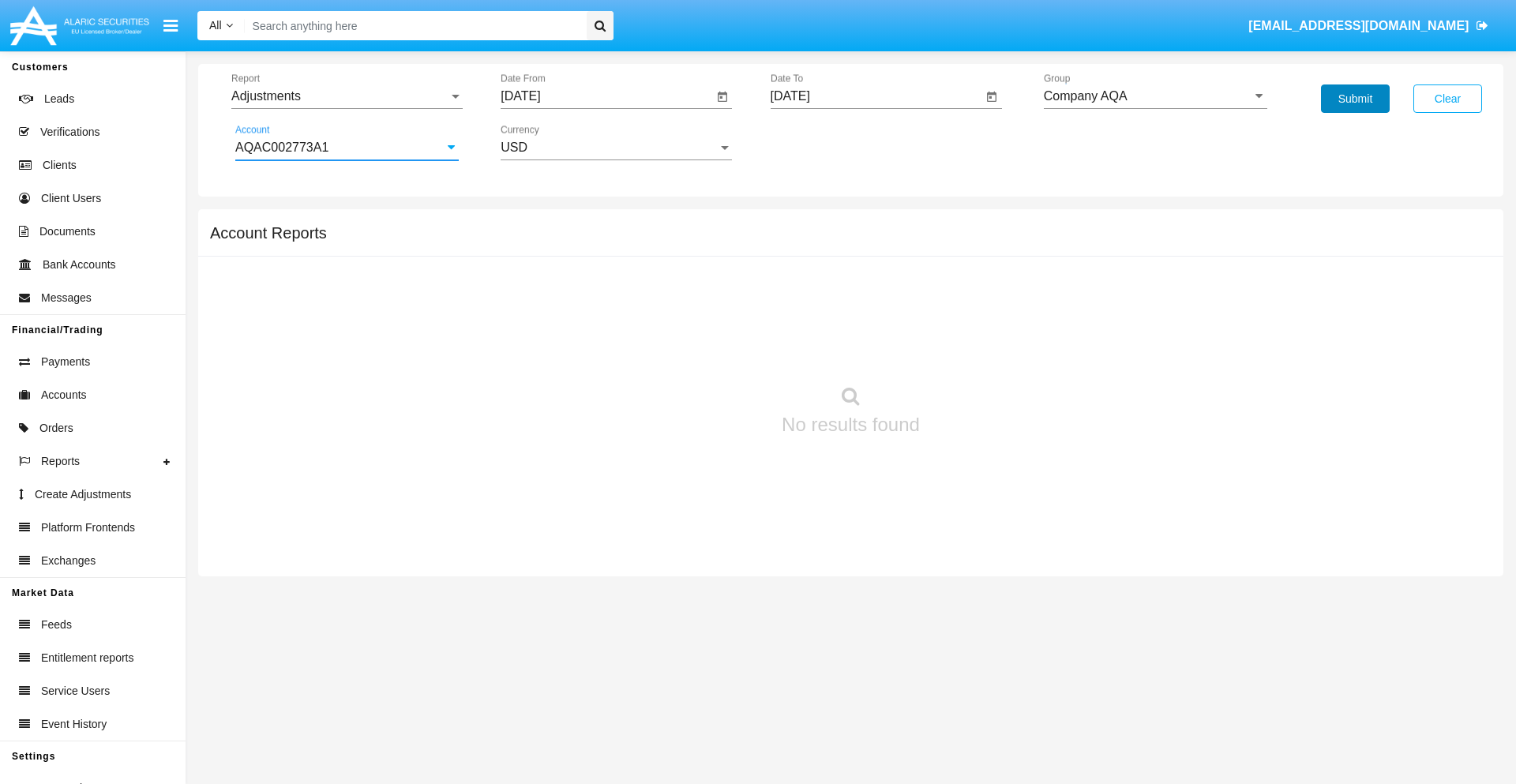
click at [1354, 98] on button "Submit" at bounding box center [1355, 98] width 68 height 28
click at [347, 96] on span "Report" at bounding box center [339, 96] width 217 height 15
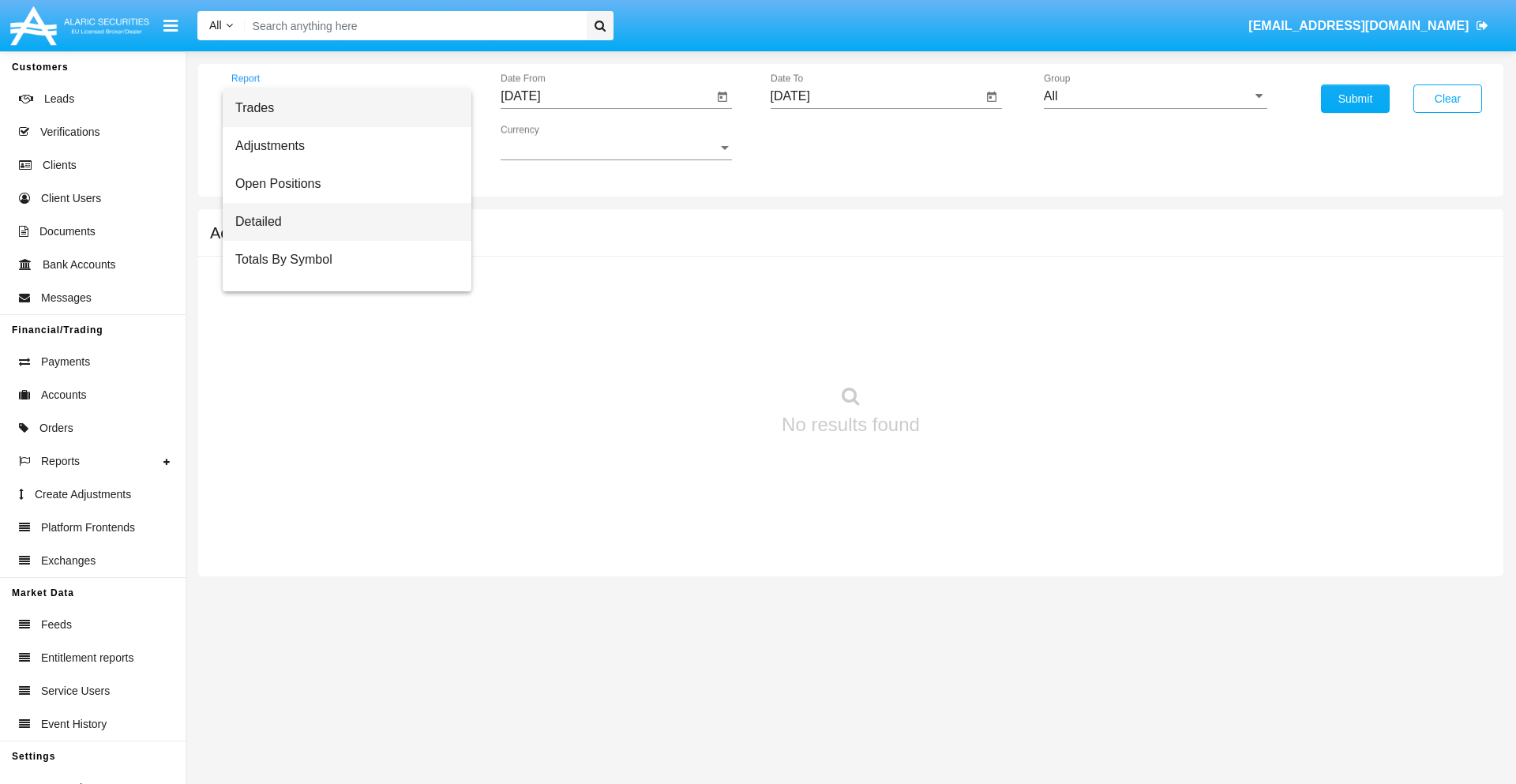
click at [340, 222] on span "Detailed" at bounding box center [346, 221] width 223 height 38
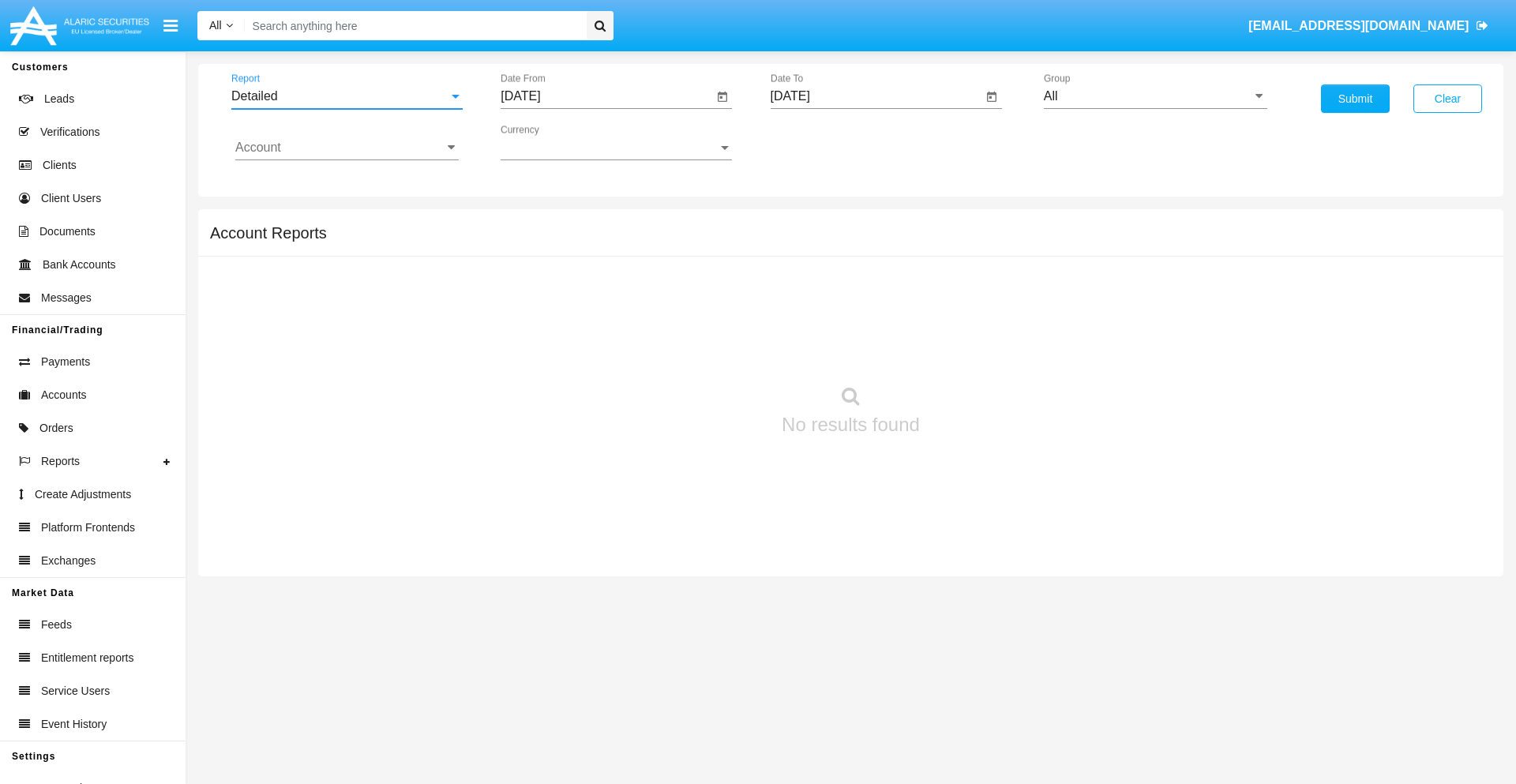
click at [606, 96] on input "[DATE]" at bounding box center [607, 96] width 212 height 15
click at [552, 142] on span "[DATE]" at bounding box center [539, 142] width 35 height 13
click at [704, 349] on div "2025" at bounding box center [704, 349] width 50 height 28
click at [704, 254] on div "AUG" at bounding box center [704, 253] width 50 height 28
click at [526, 305] on div "17" at bounding box center [526, 305] width 28 height 28
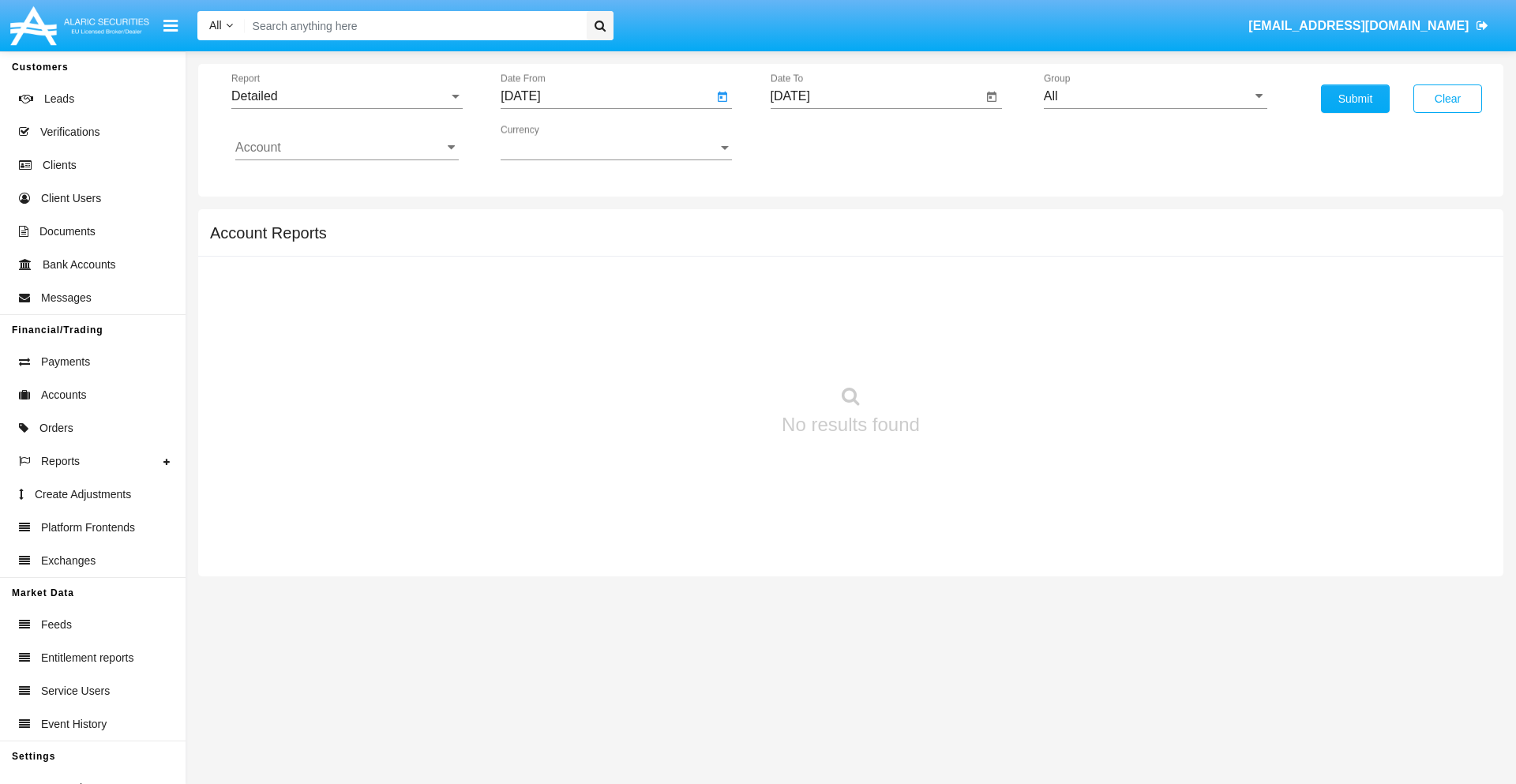
type input "[DATE]"
click at [876, 96] on input "[DATE]" at bounding box center [877, 96] width 212 height 15
click at [821, 142] on span "[DATE]" at bounding box center [809, 142] width 35 height 13
click at [973, 349] on div "2025" at bounding box center [973, 349] width 50 height 28
click at [973, 254] on div "AUG" at bounding box center [973, 253] width 50 height 28
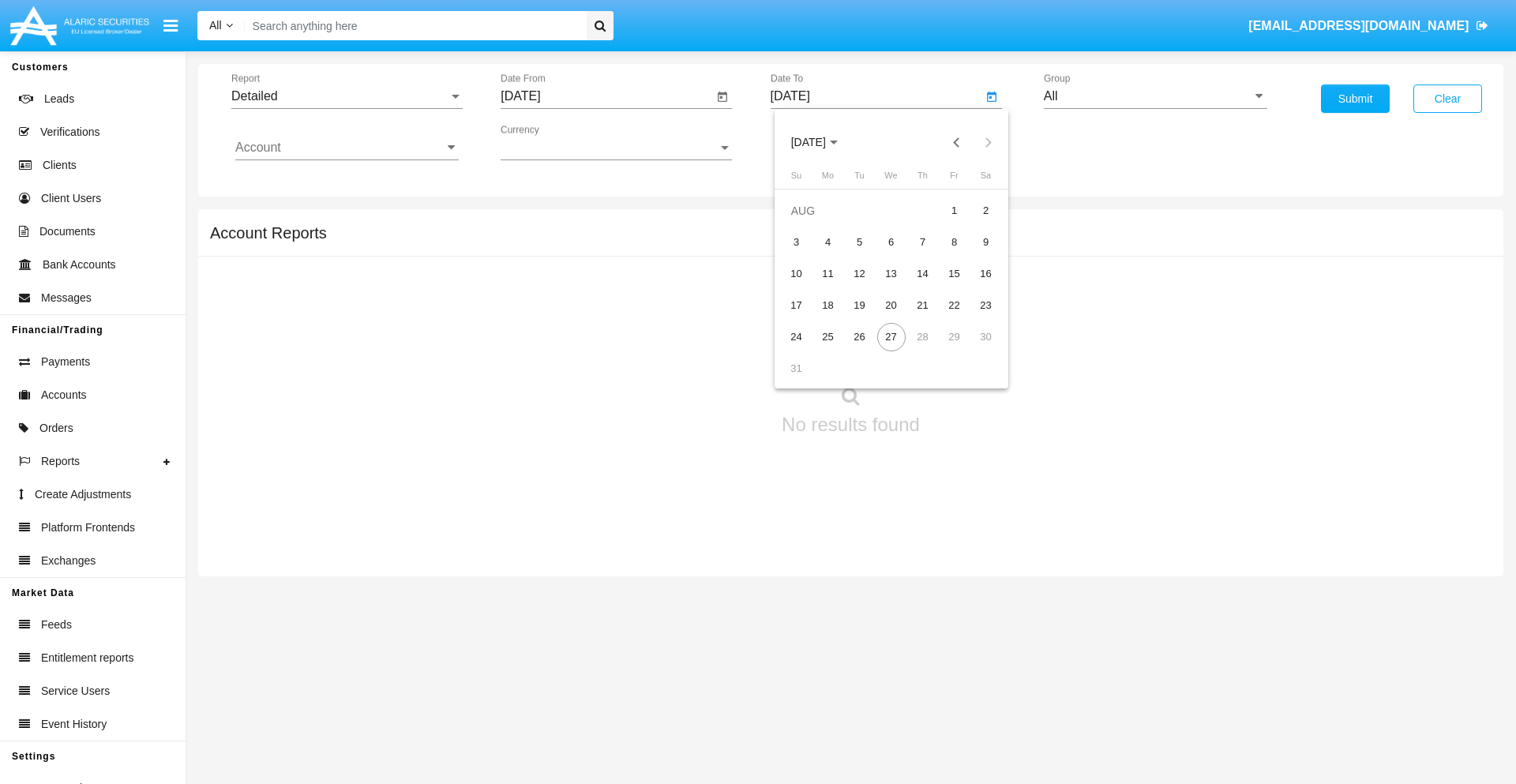
click at [891, 336] on div "27" at bounding box center [891, 336] width 28 height 28
type input "[DATE]"
click at [1155, 96] on input "All" at bounding box center [1155, 96] width 223 height 15
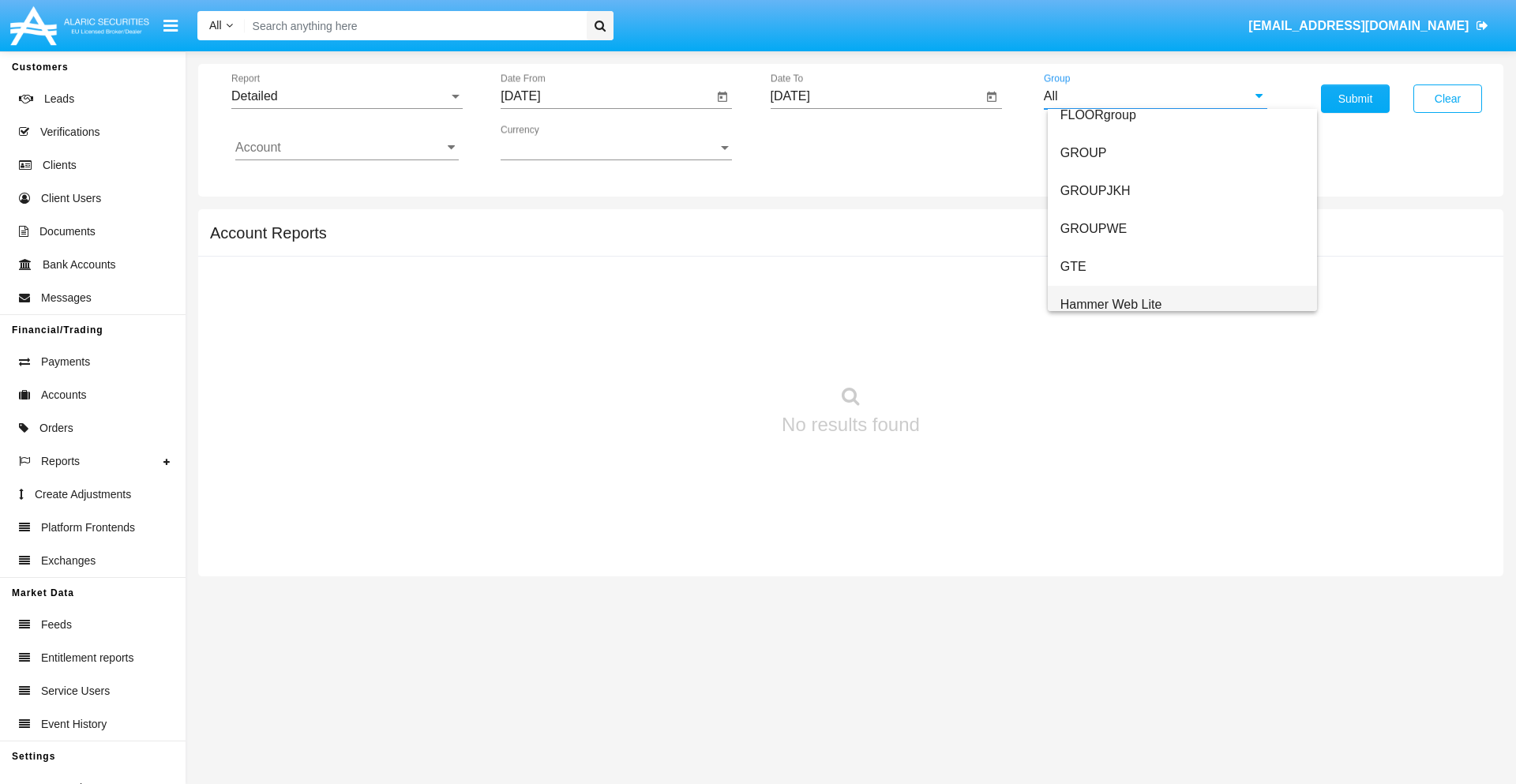
click at [1111, 304] on span "Hammer Web Lite" at bounding box center [1111, 304] width 102 height 14
type input "Hammer Web Lite"
click at [347, 148] on input "Account" at bounding box center [346, 147] width 223 height 15
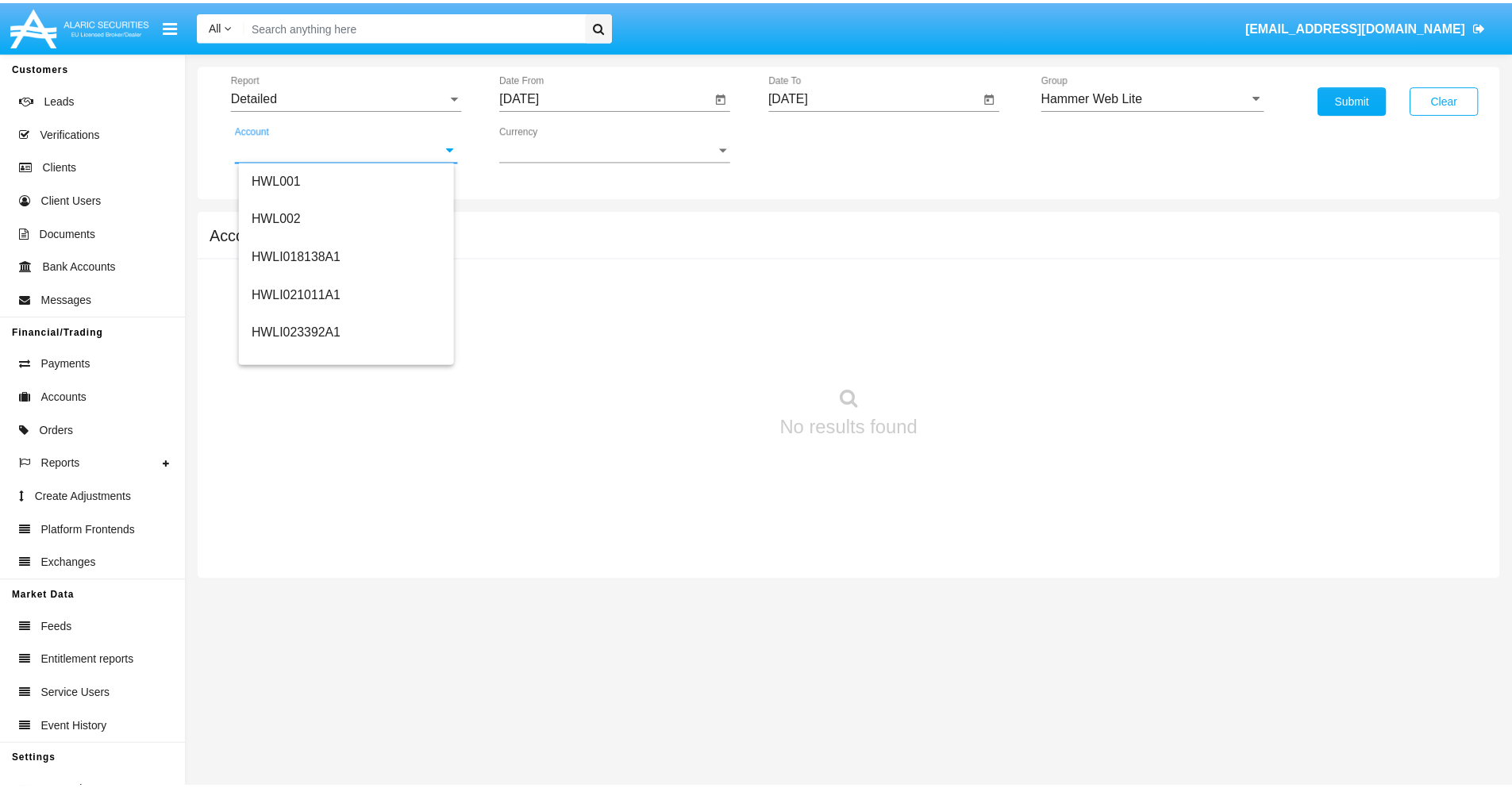
scroll to position [241, 0]
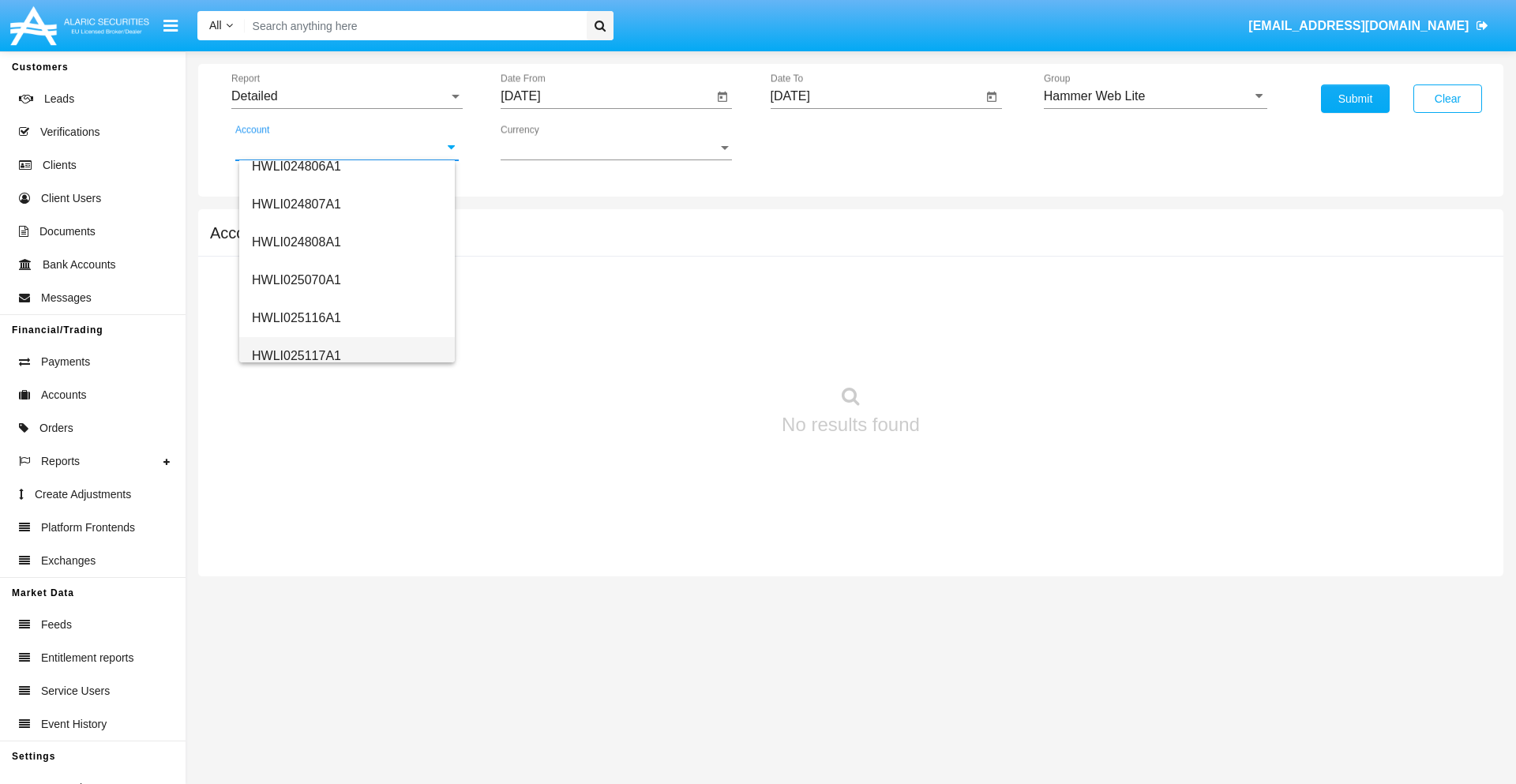
click at [295, 355] on span "HWLI025117A1" at bounding box center [296, 355] width 90 height 14
type input "HWLI025117A1"
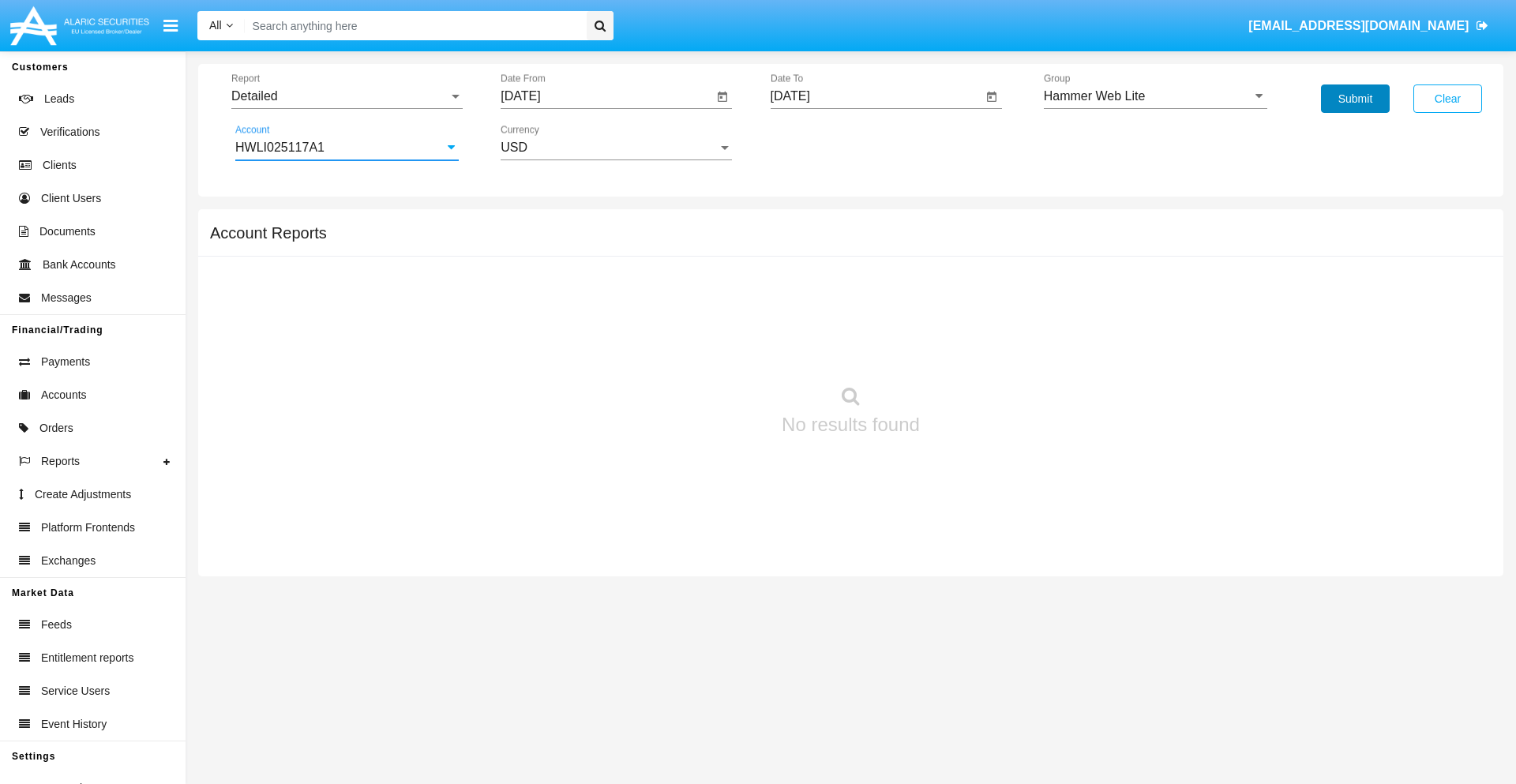
click at [1354, 98] on button "Submit" at bounding box center [1355, 98] width 68 height 28
click at [347, 96] on span "Report" at bounding box center [339, 96] width 217 height 15
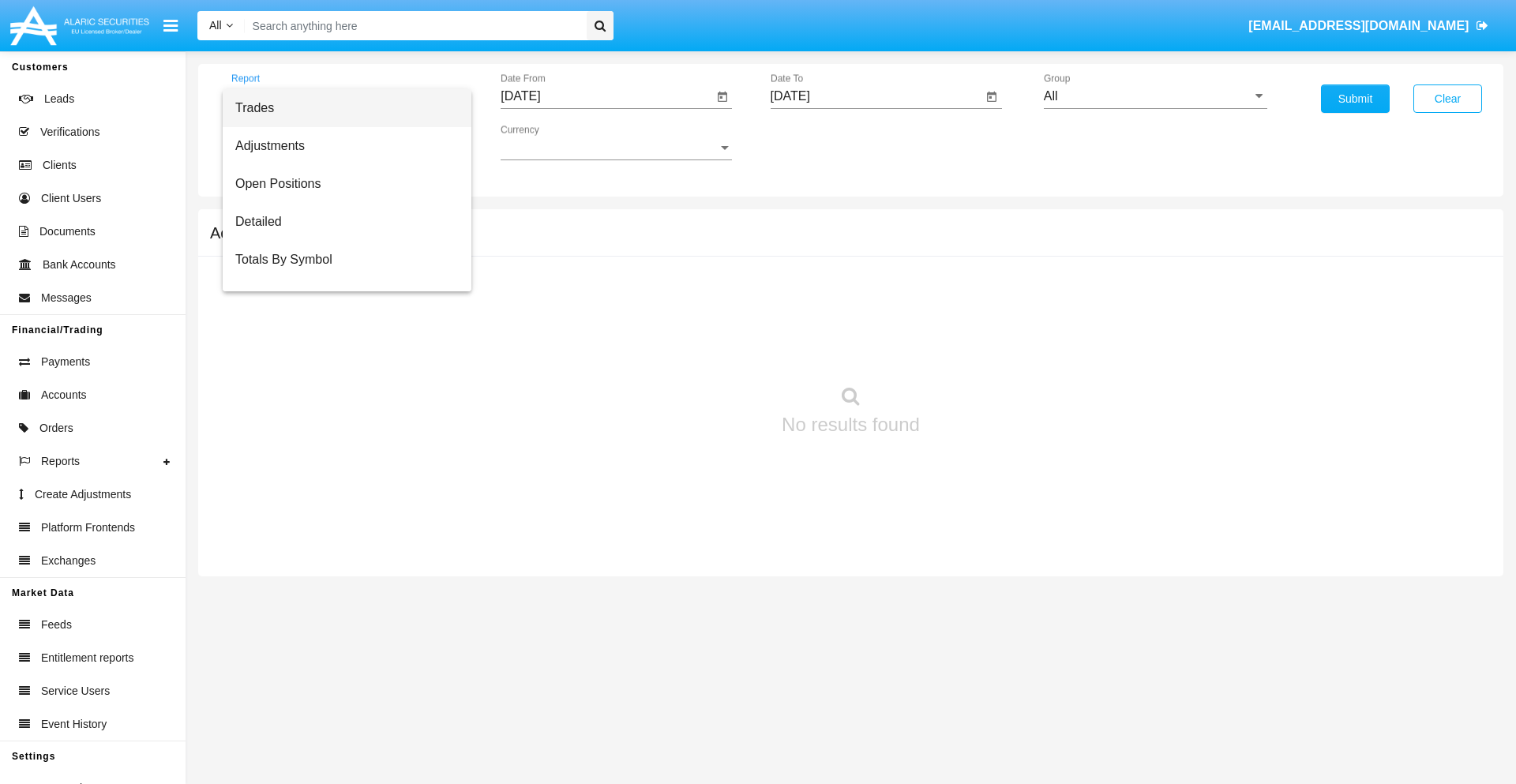
scroll to position [101, 0]
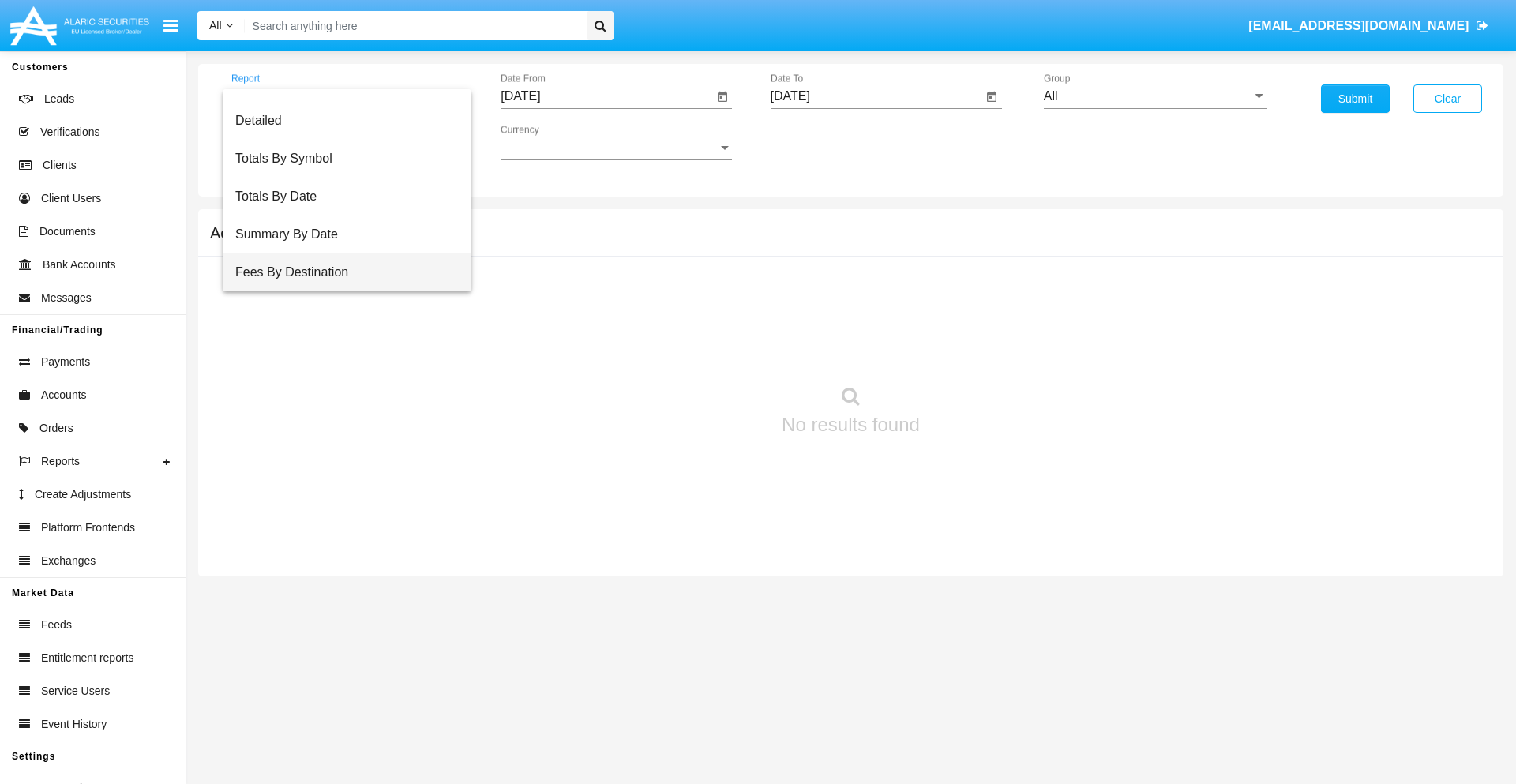
click at [340, 273] on span "Fees By Destination" at bounding box center [346, 272] width 223 height 38
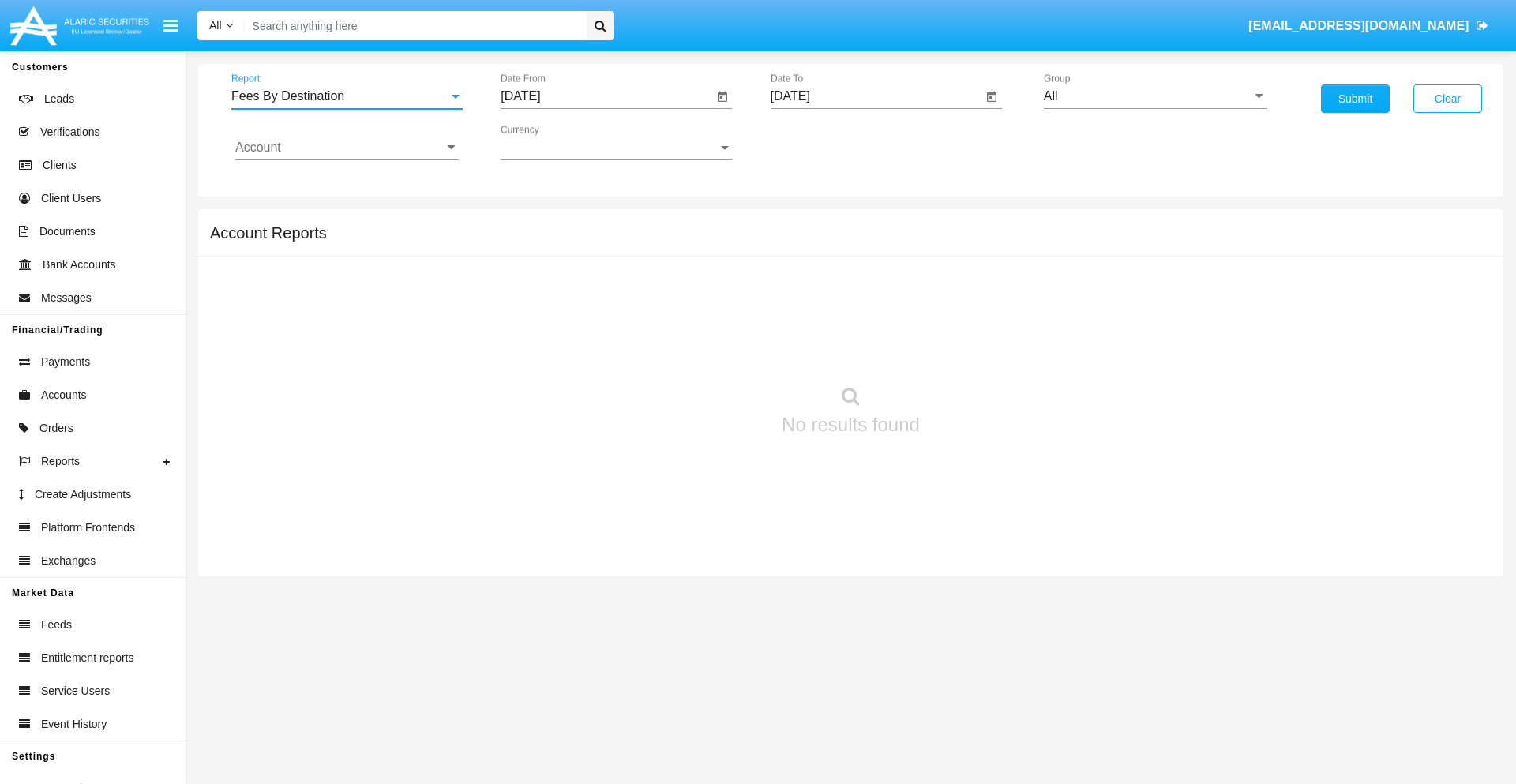
click at [606, 96] on input "[DATE]" at bounding box center [607, 96] width 212 height 15
click at [552, 142] on span "[DATE]" at bounding box center [539, 142] width 35 height 13
click at [704, 349] on div "2025" at bounding box center [704, 349] width 50 height 28
click at [539, 254] on div "MAY" at bounding box center [538, 253] width 50 height 28
click at [589, 336] on div "27" at bounding box center [589, 336] width 28 height 28
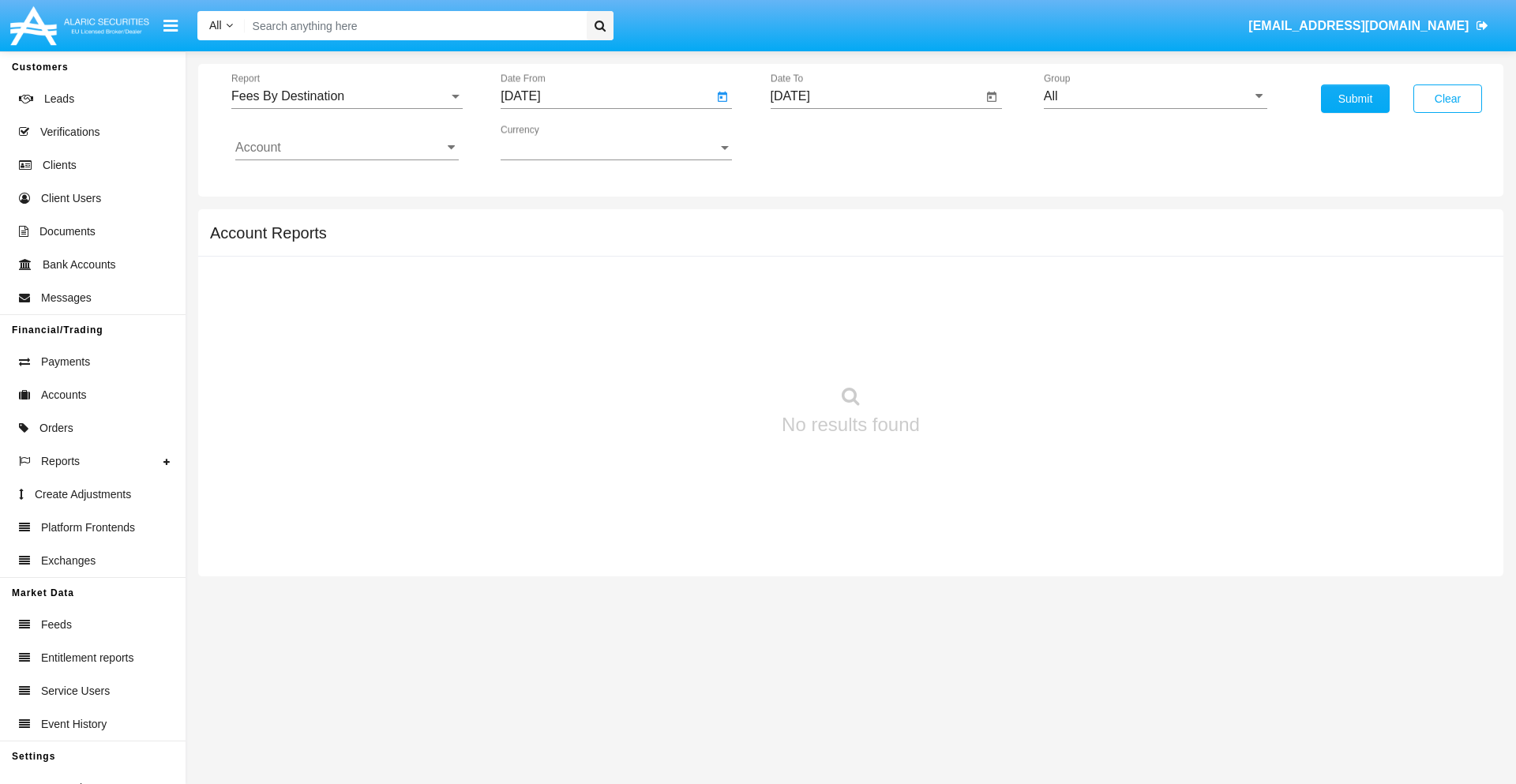
type input "05/27/25"
click at [876, 96] on input "[DATE]" at bounding box center [877, 96] width 212 height 15
click at [821, 142] on span "[DATE]" at bounding box center [809, 142] width 35 height 13
click at [973, 349] on div "2025" at bounding box center [973, 349] width 50 height 28
click at [973, 254] on div "AUG" at bounding box center [973, 253] width 50 height 28
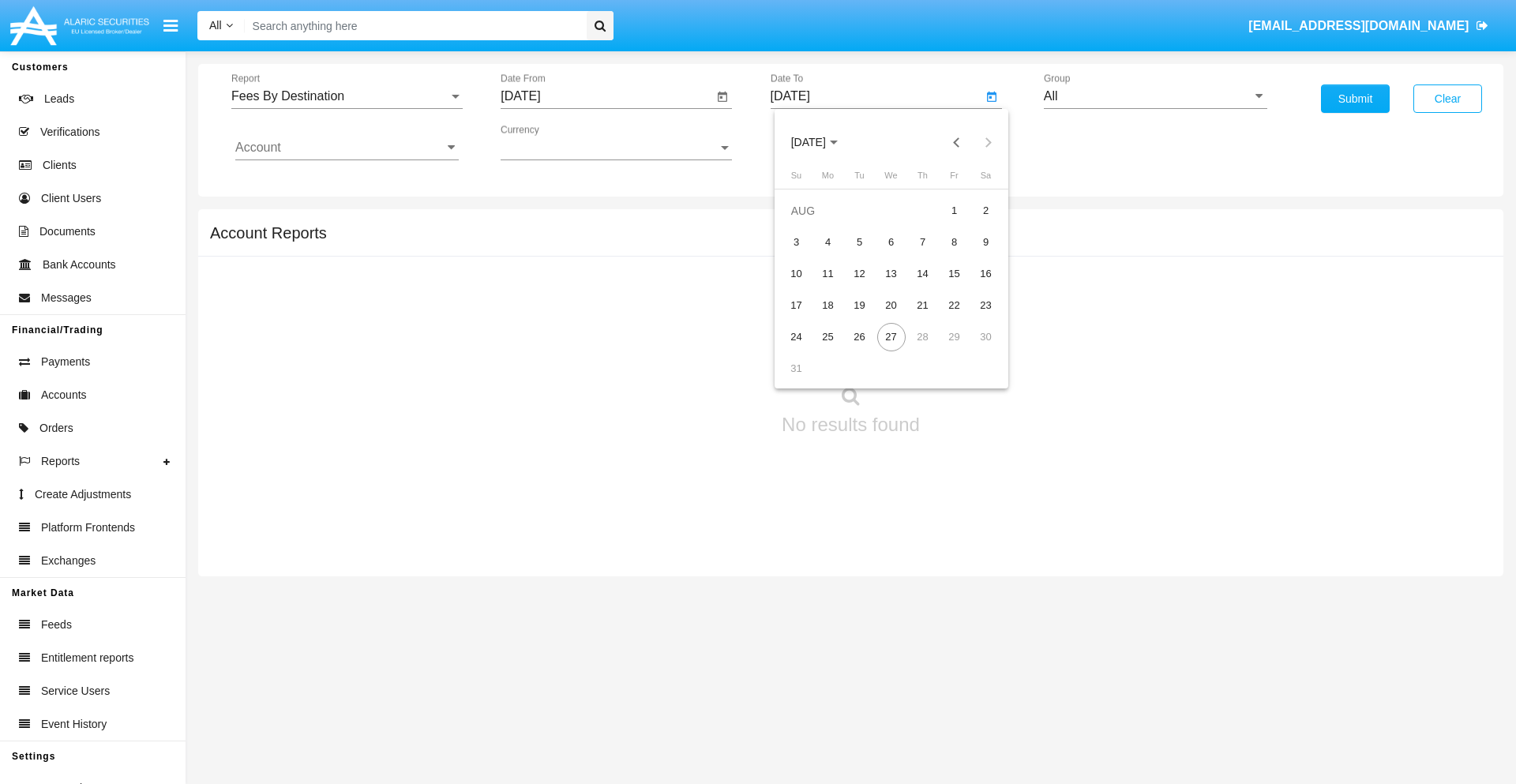
click at [891, 336] on div "27" at bounding box center [891, 336] width 28 height 28
type input "[DATE]"
click at [1155, 96] on input "All" at bounding box center [1155, 96] width 223 height 15
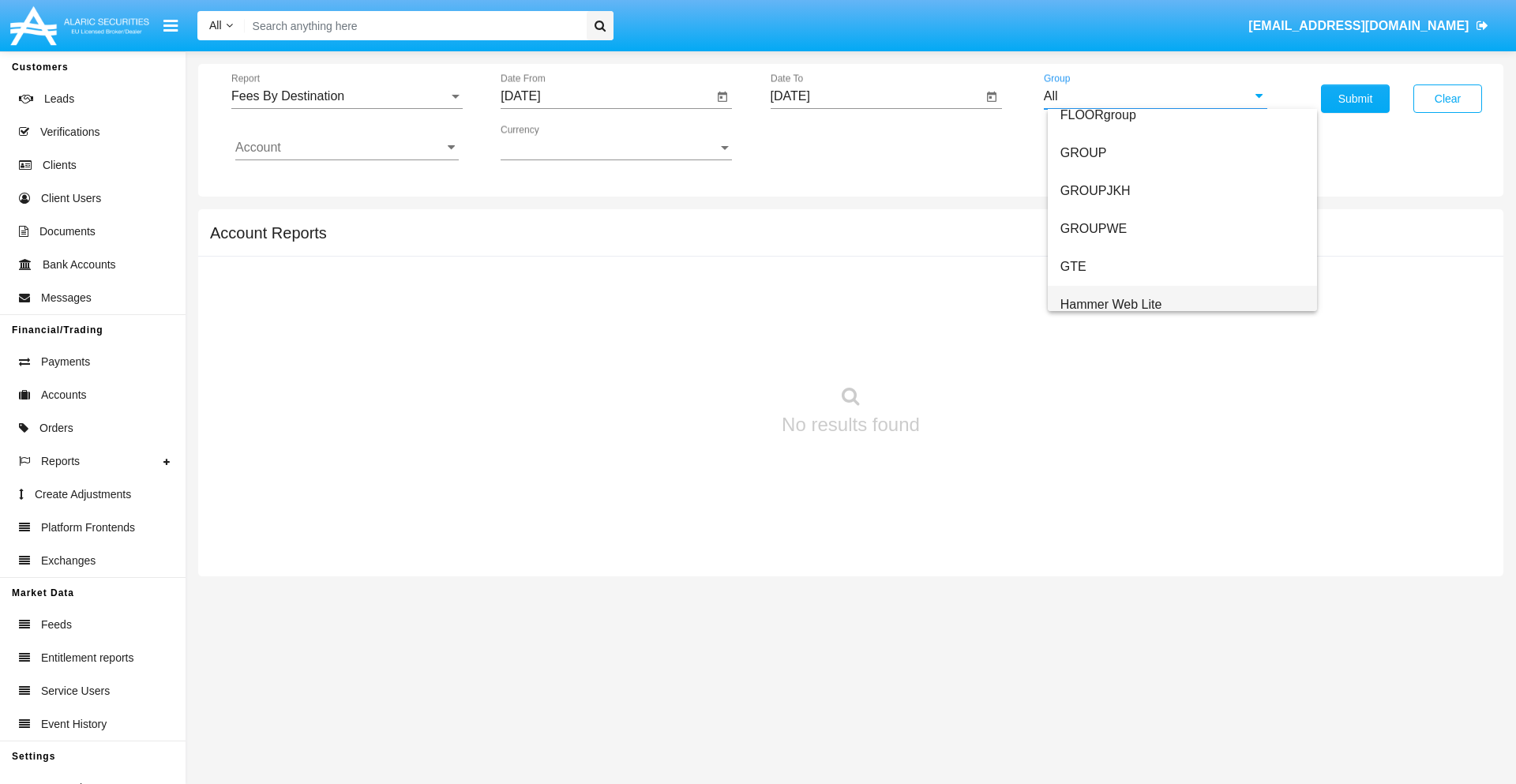
click at [1111, 304] on span "Hammer Web Lite" at bounding box center [1111, 304] width 102 height 14
type input "Hammer Web Lite"
click at [347, 148] on input "Account" at bounding box center [346, 147] width 223 height 15
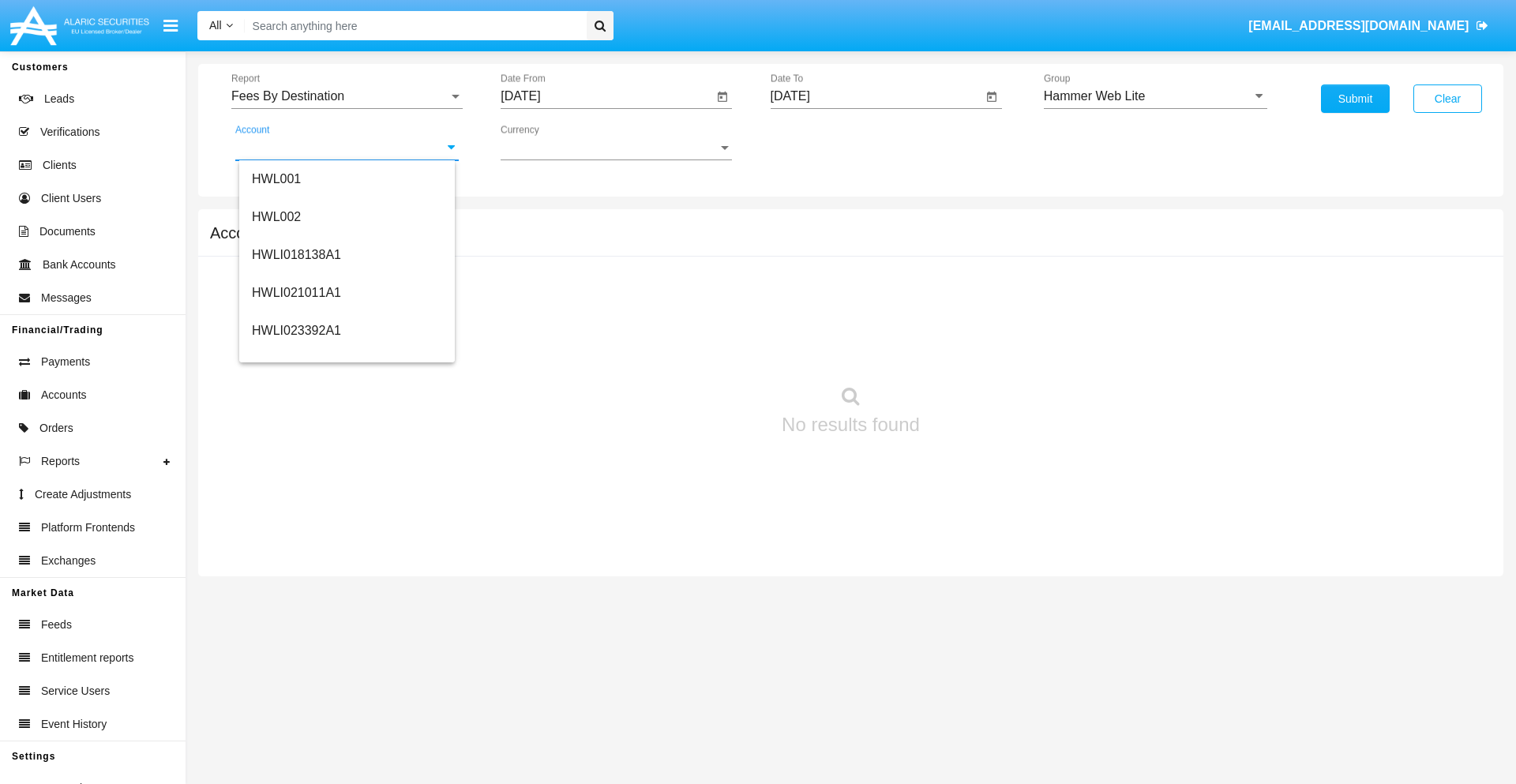
scroll to position [240, 0]
click at [295, 355] on span "HWLI025117A1" at bounding box center [296, 355] width 90 height 14
type input "HWLI025117A1"
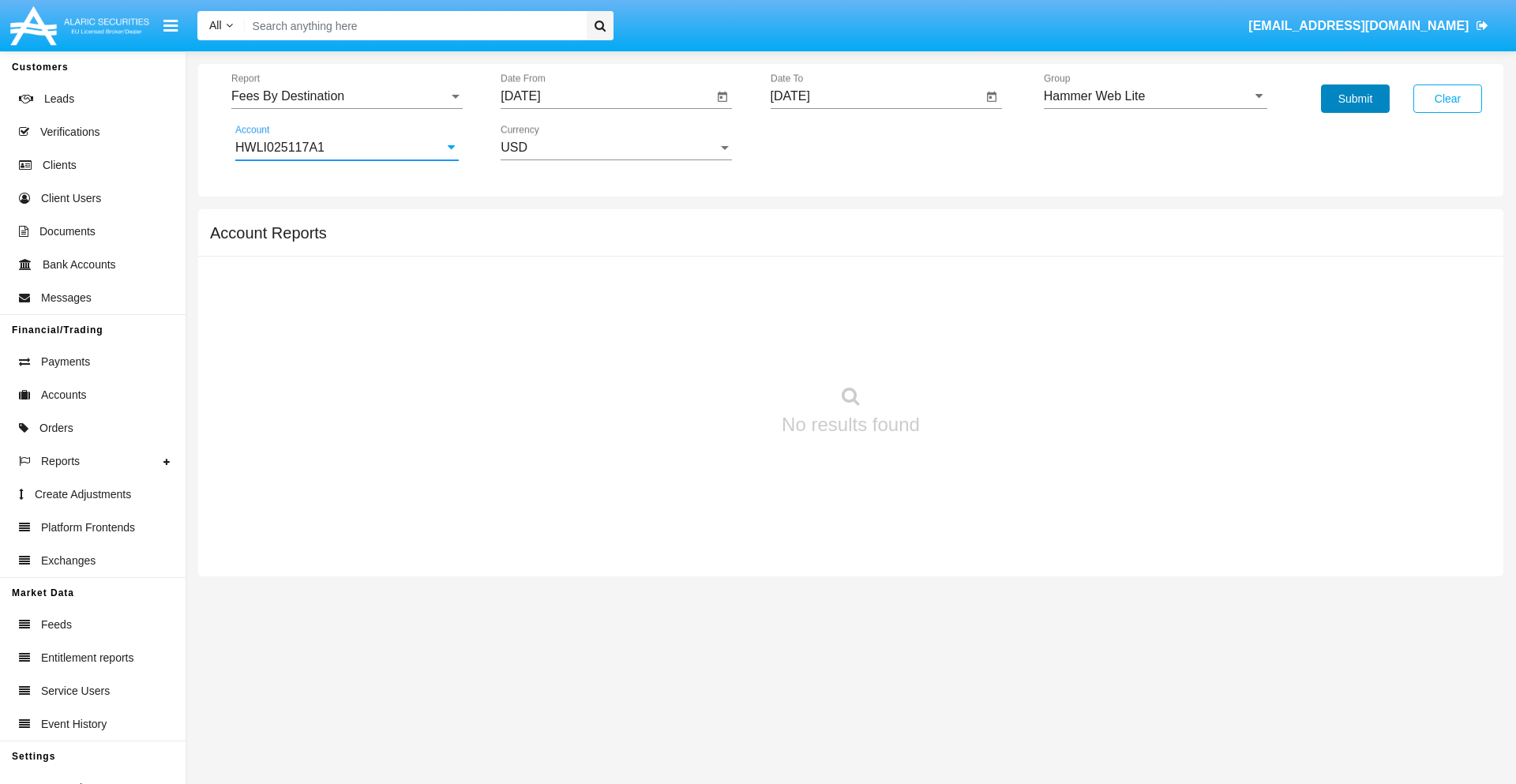
click at [1354, 98] on button "Submit" at bounding box center [1355, 98] width 68 height 28
click at [347, 96] on span "Report" at bounding box center [339, 96] width 217 height 15
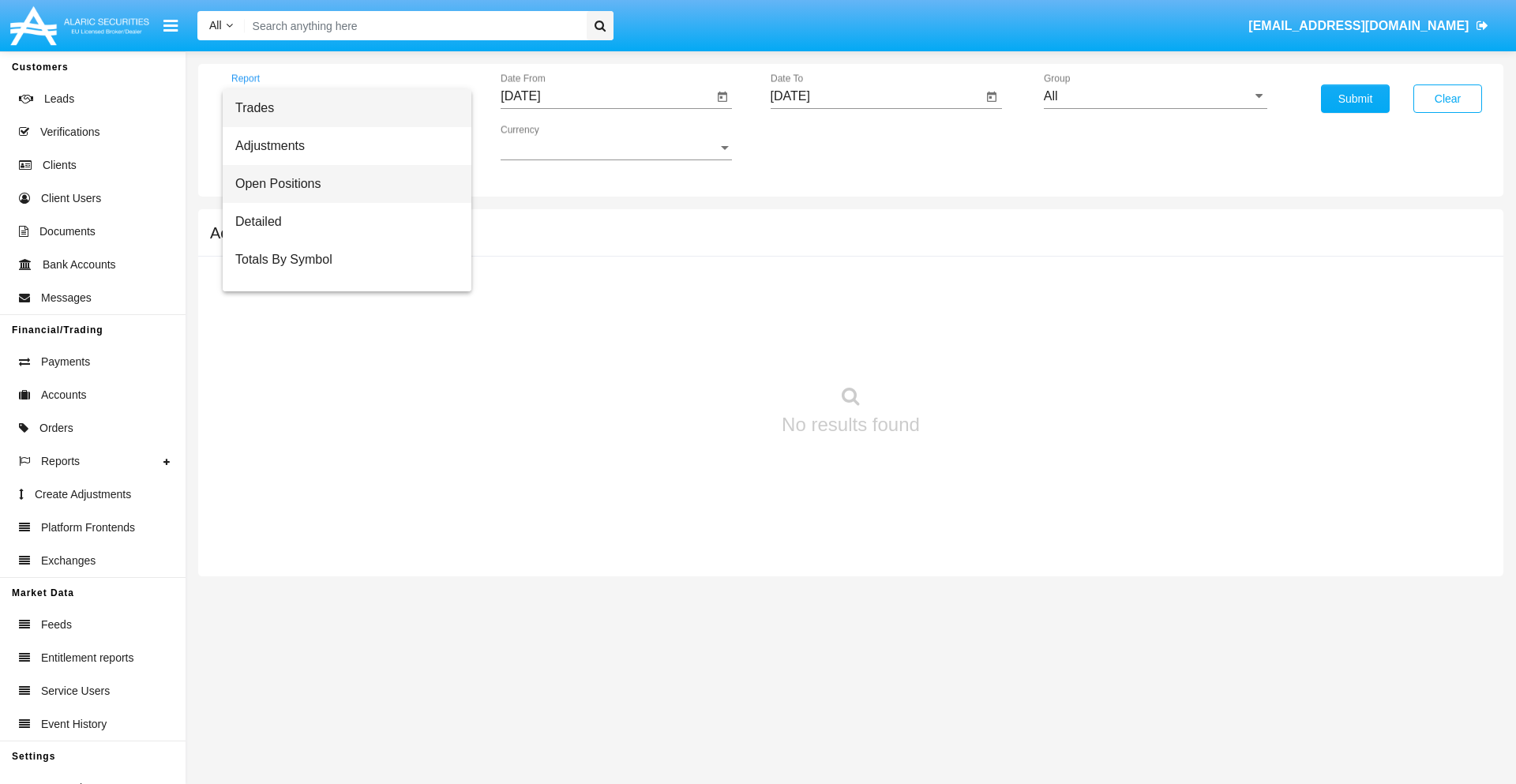
click at [340, 184] on span "Open Positions" at bounding box center [346, 183] width 223 height 38
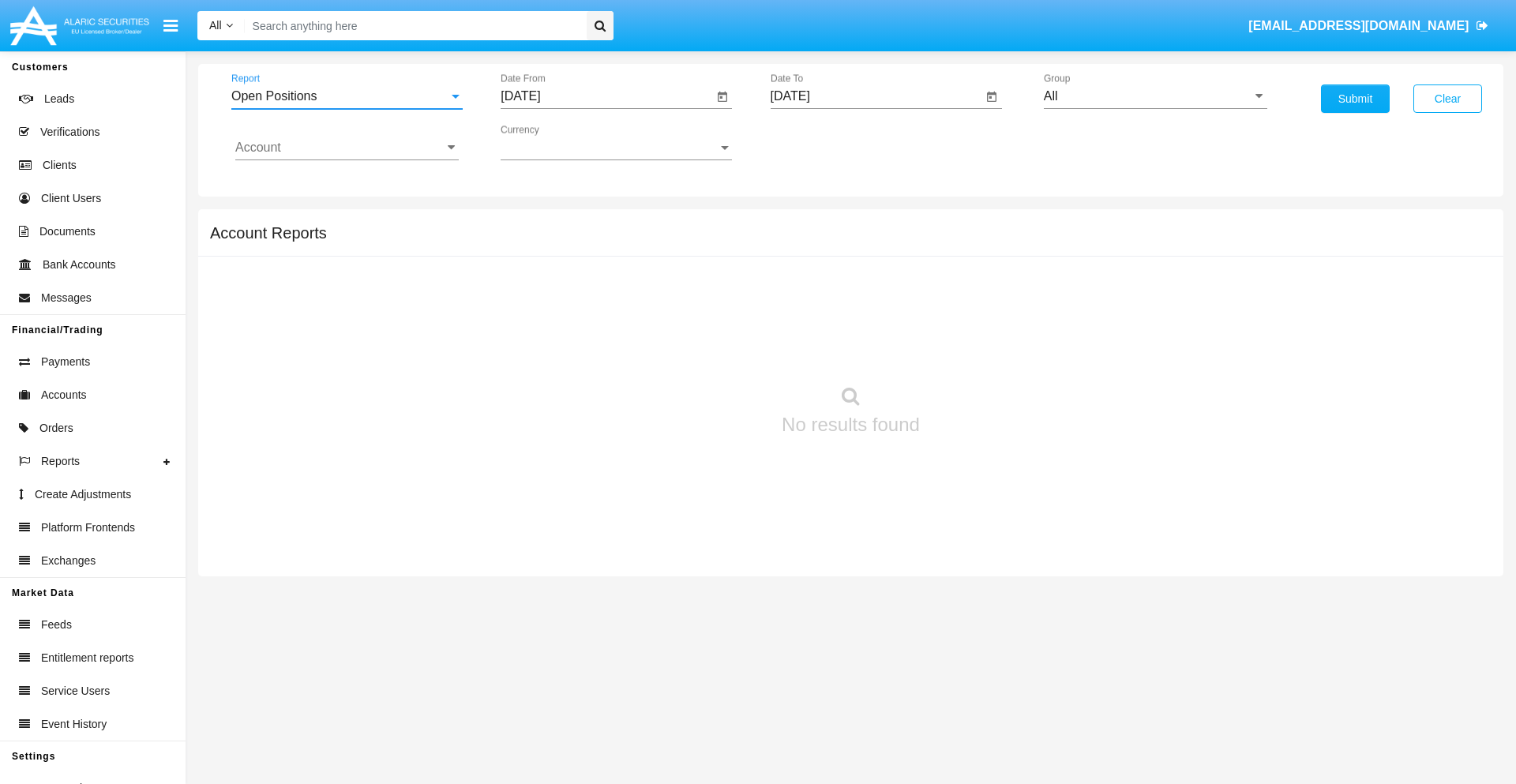
click at [606, 96] on input "[DATE]" at bounding box center [607, 96] width 212 height 15
click at [552, 142] on span "[DATE]" at bounding box center [539, 142] width 35 height 13
click at [704, 349] on div "2025" at bounding box center [704, 349] width 50 height 28
click at [649, 254] on div "[DATE]" at bounding box center [649, 253] width 50 height 28
click at [526, 368] on div "27" at bounding box center [526, 368] width 28 height 28
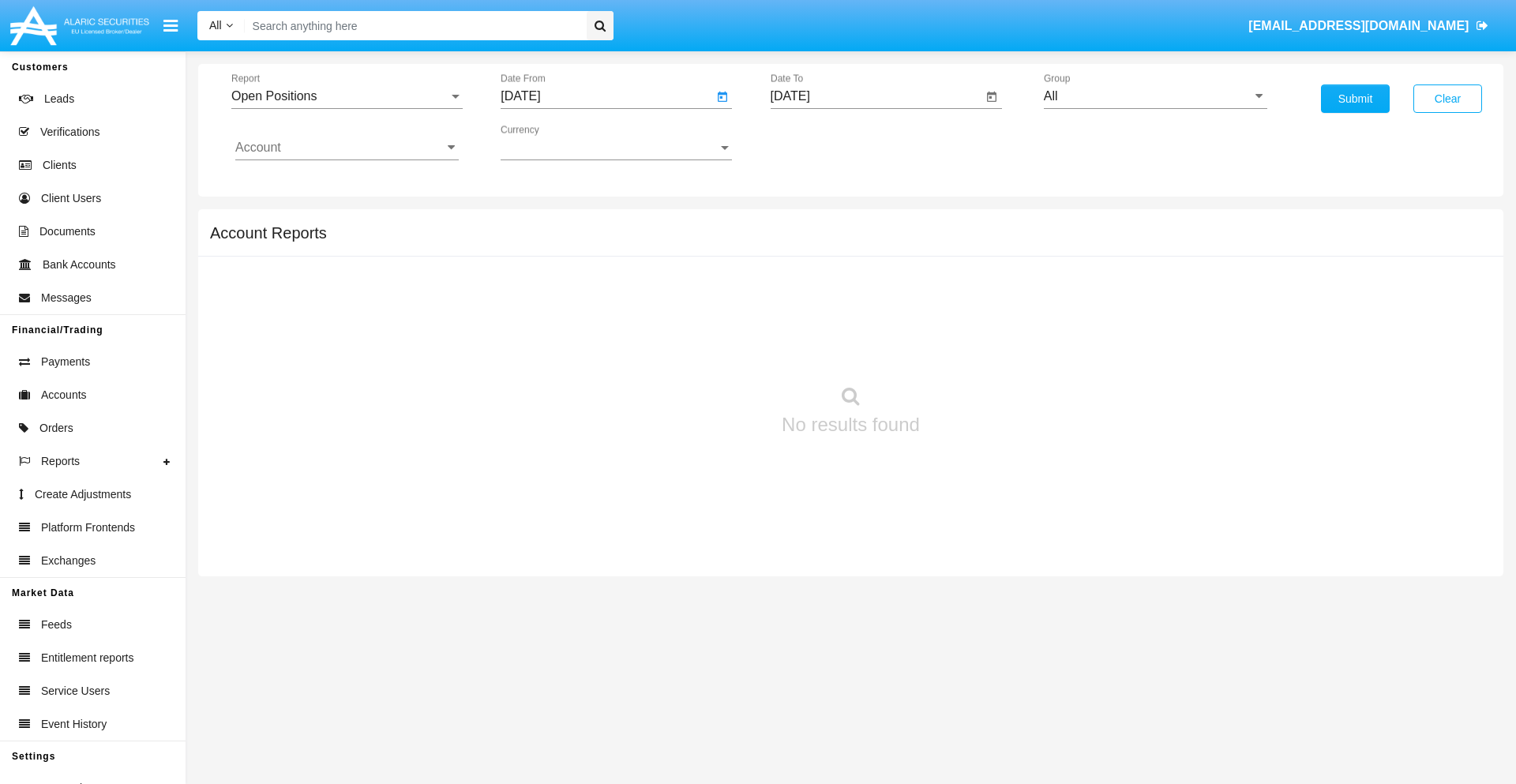
type input "07/27/25"
click at [876, 96] on input "[DATE]" at bounding box center [877, 96] width 212 height 15
click at [821, 142] on span "[DATE]" at bounding box center [809, 142] width 35 height 13
click at [973, 349] on div "2025" at bounding box center [973, 349] width 50 height 28
click at [973, 254] on div "AUG" at bounding box center [973, 253] width 50 height 28
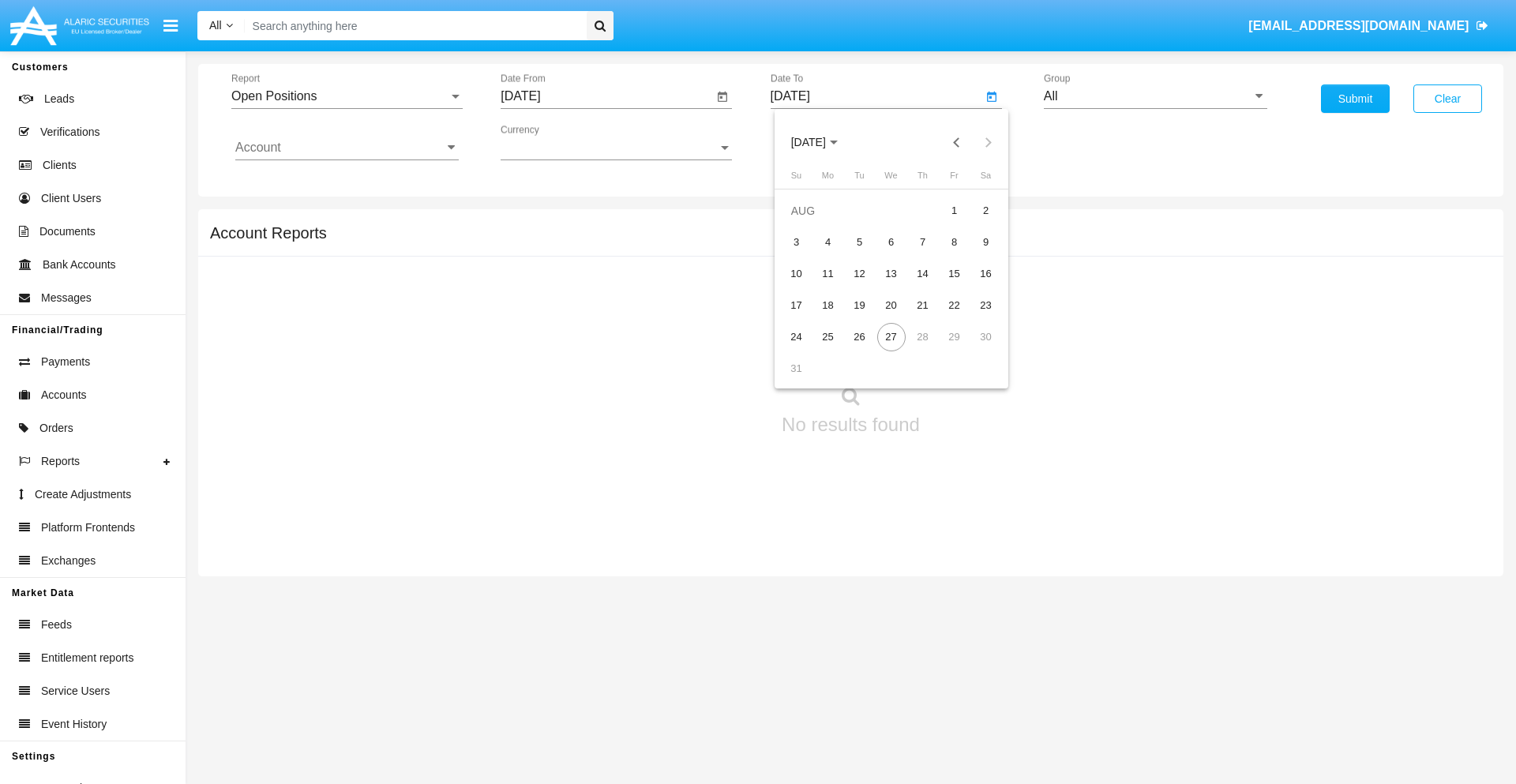
click at [891, 336] on div "27" at bounding box center [891, 336] width 28 height 28
type input "[DATE]"
click at [1155, 96] on input "All" at bounding box center [1155, 96] width 223 height 15
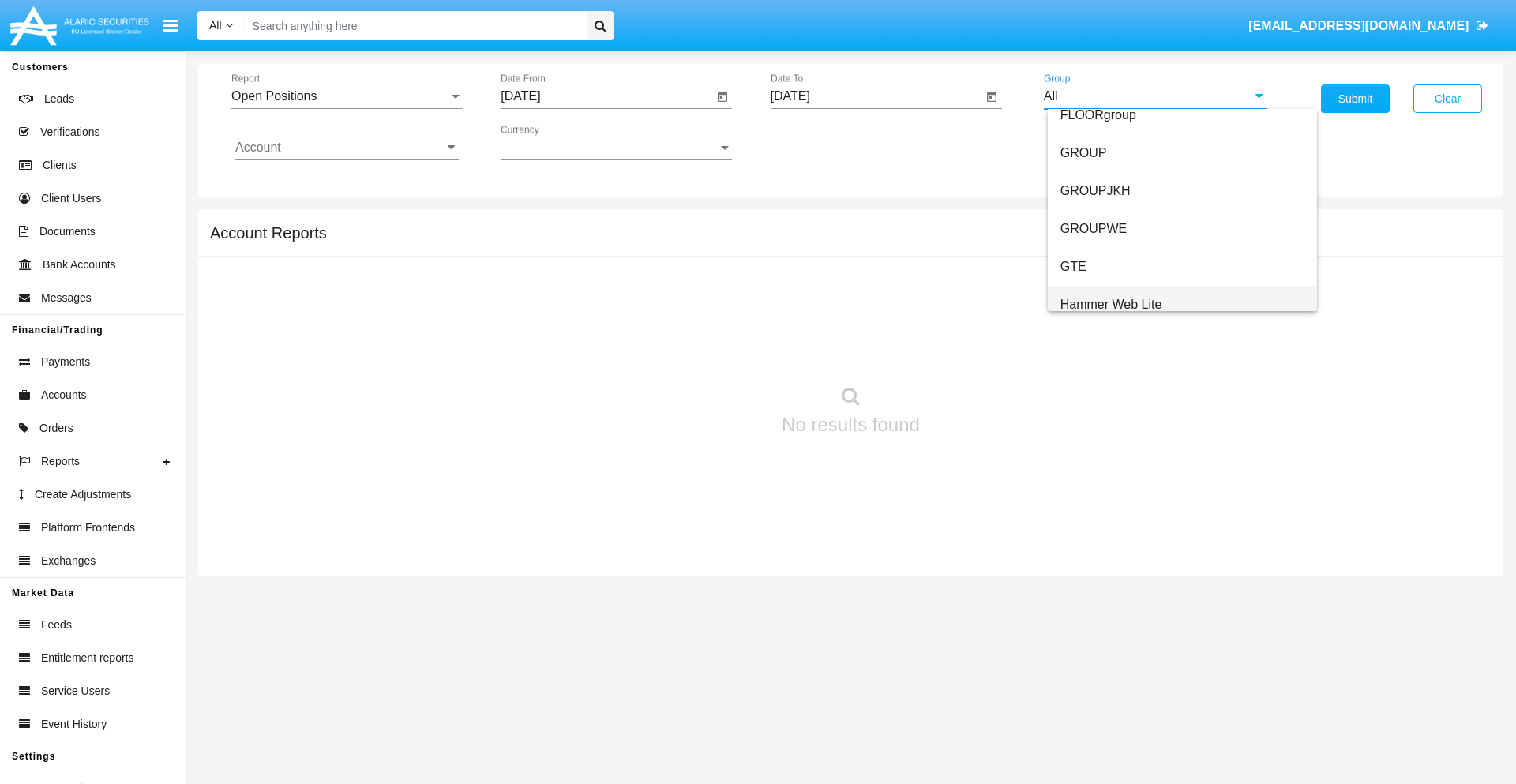
click at [1111, 304] on span "Hammer Web Lite" at bounding box center [1111, 304] width 102 height 14
type input "Hammer Web Lite"
click at [347, 148] on input "Account" at bounding box center [346, 147] width 223 height 15
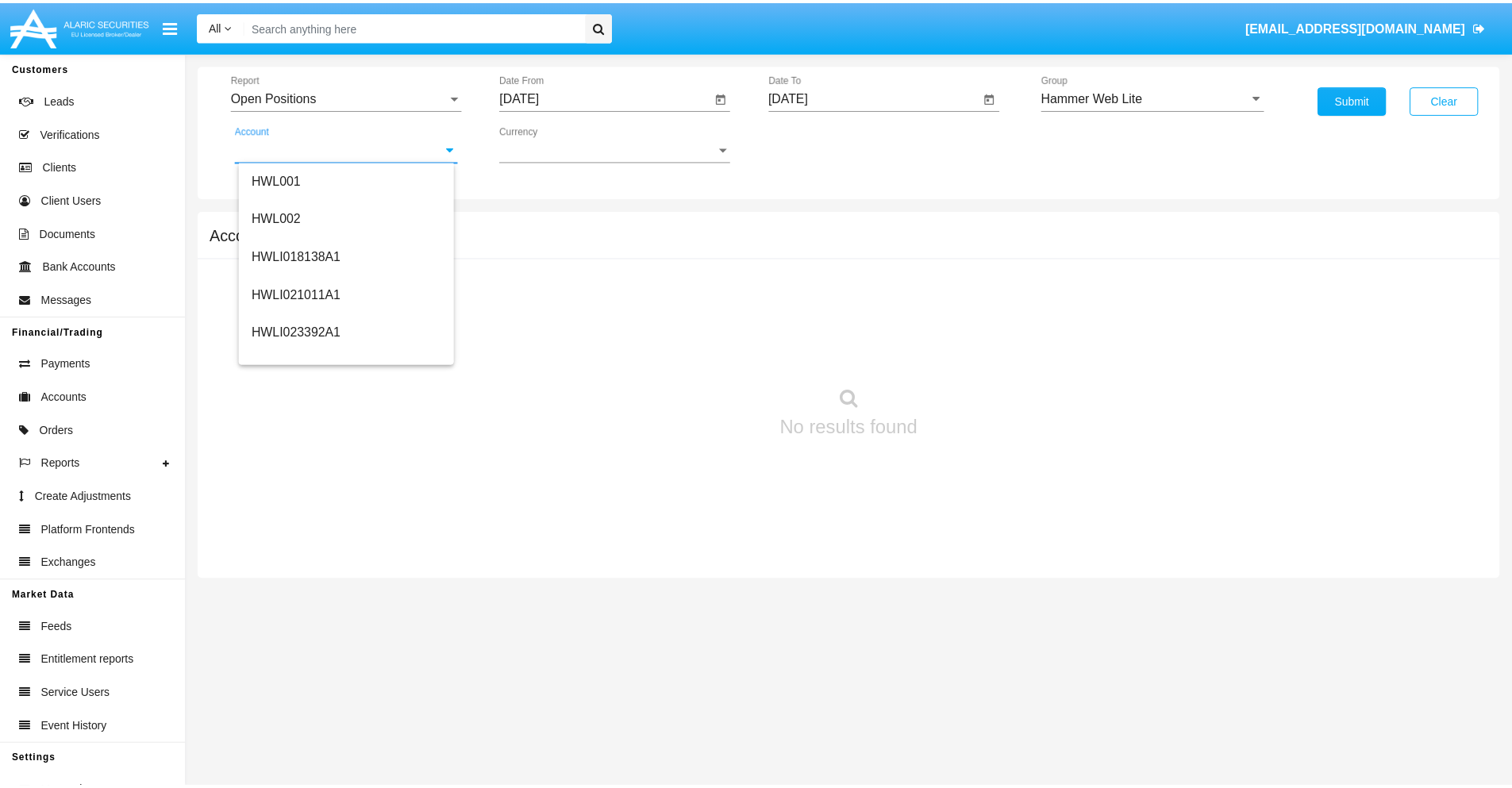
scroll to position [241, 0]
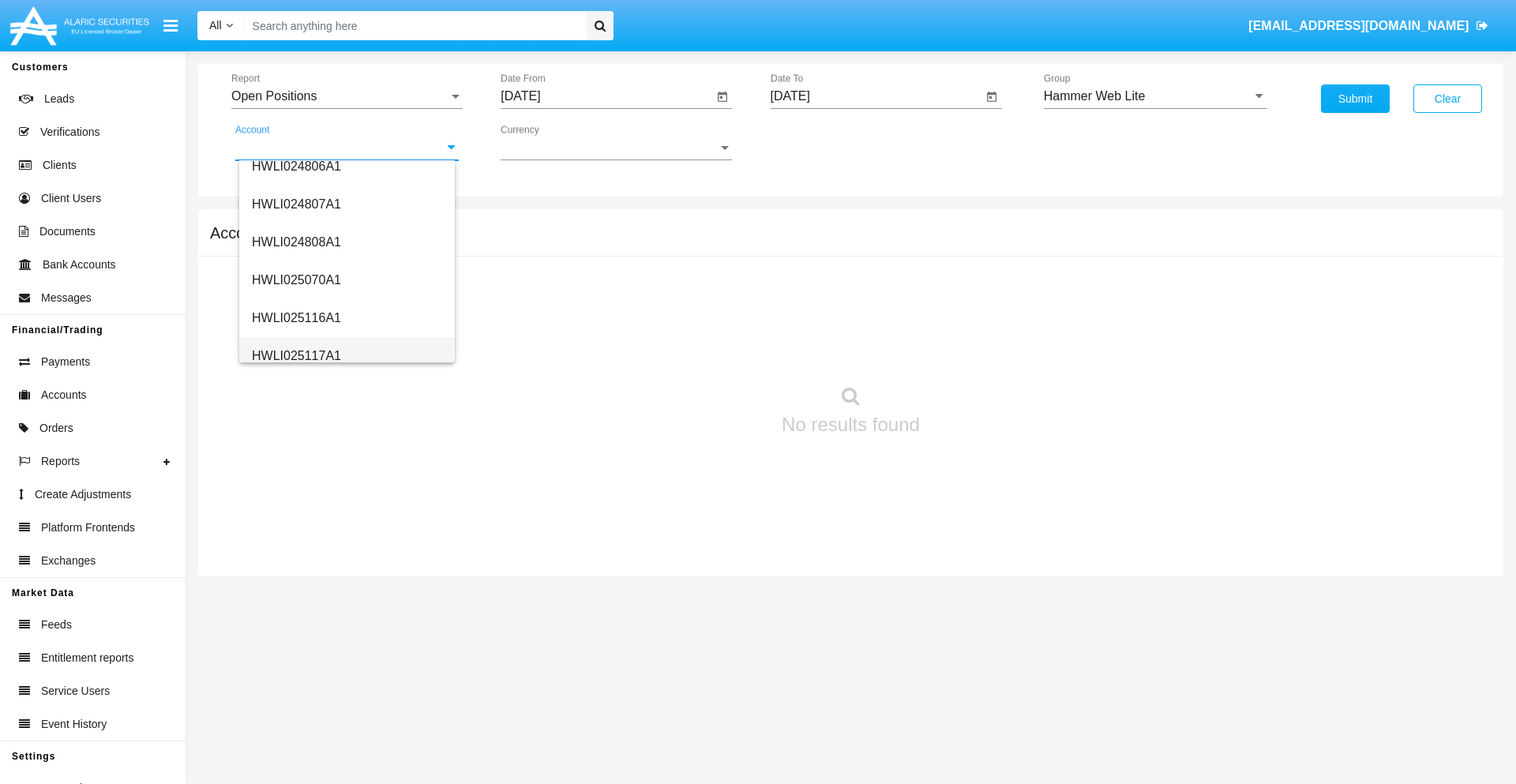
click at [295, 355] on span "HWLI025117A1" at bounding box center [296, 355] width 90 height 14
type input "HWLI025117A1"
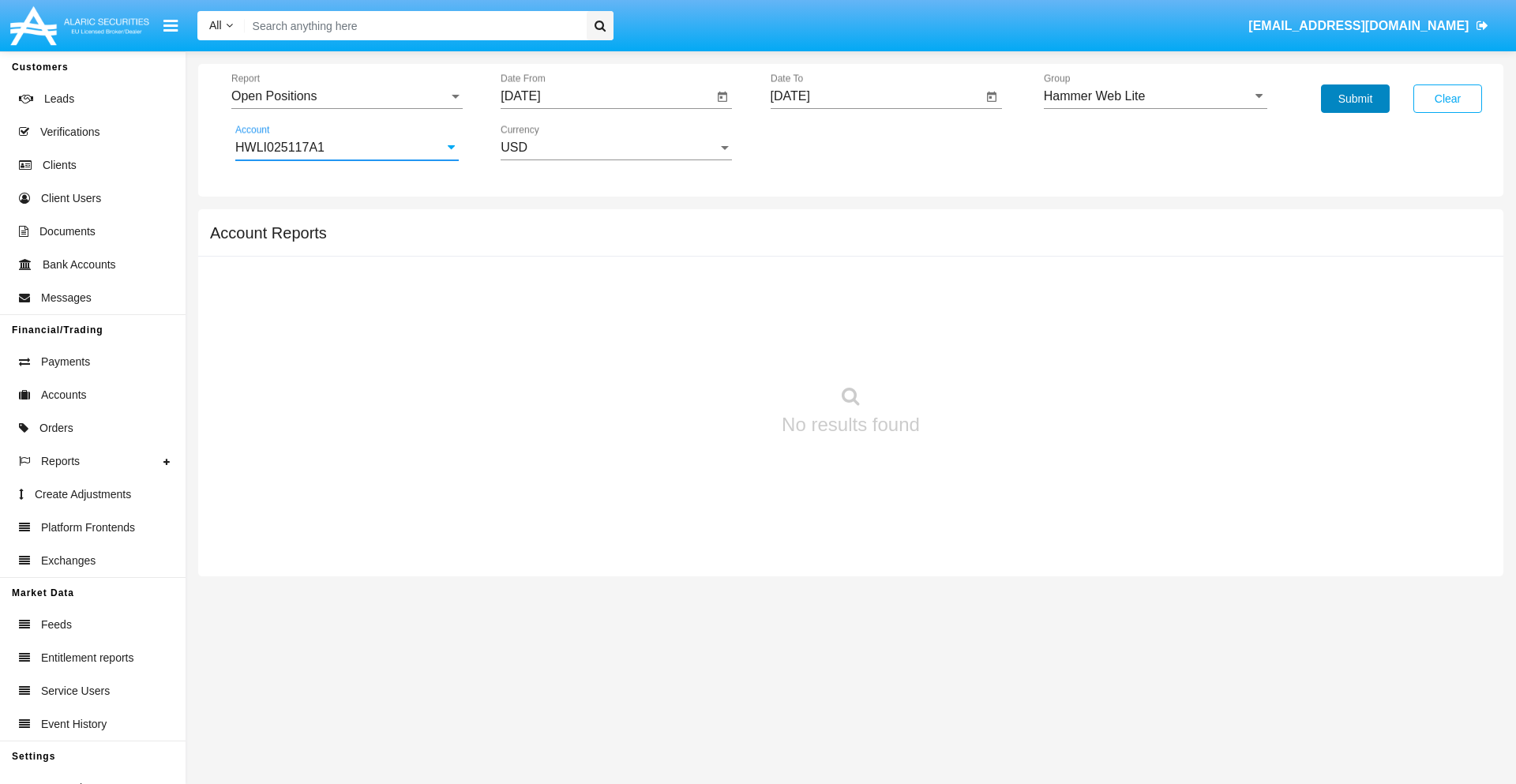
click at [1354, 98] on button "Submit" at bounding box center [1355, 98] width 68 height 28
click at [347, 96] on span "Report" at bounding box center [339, 96] width 217 height 15
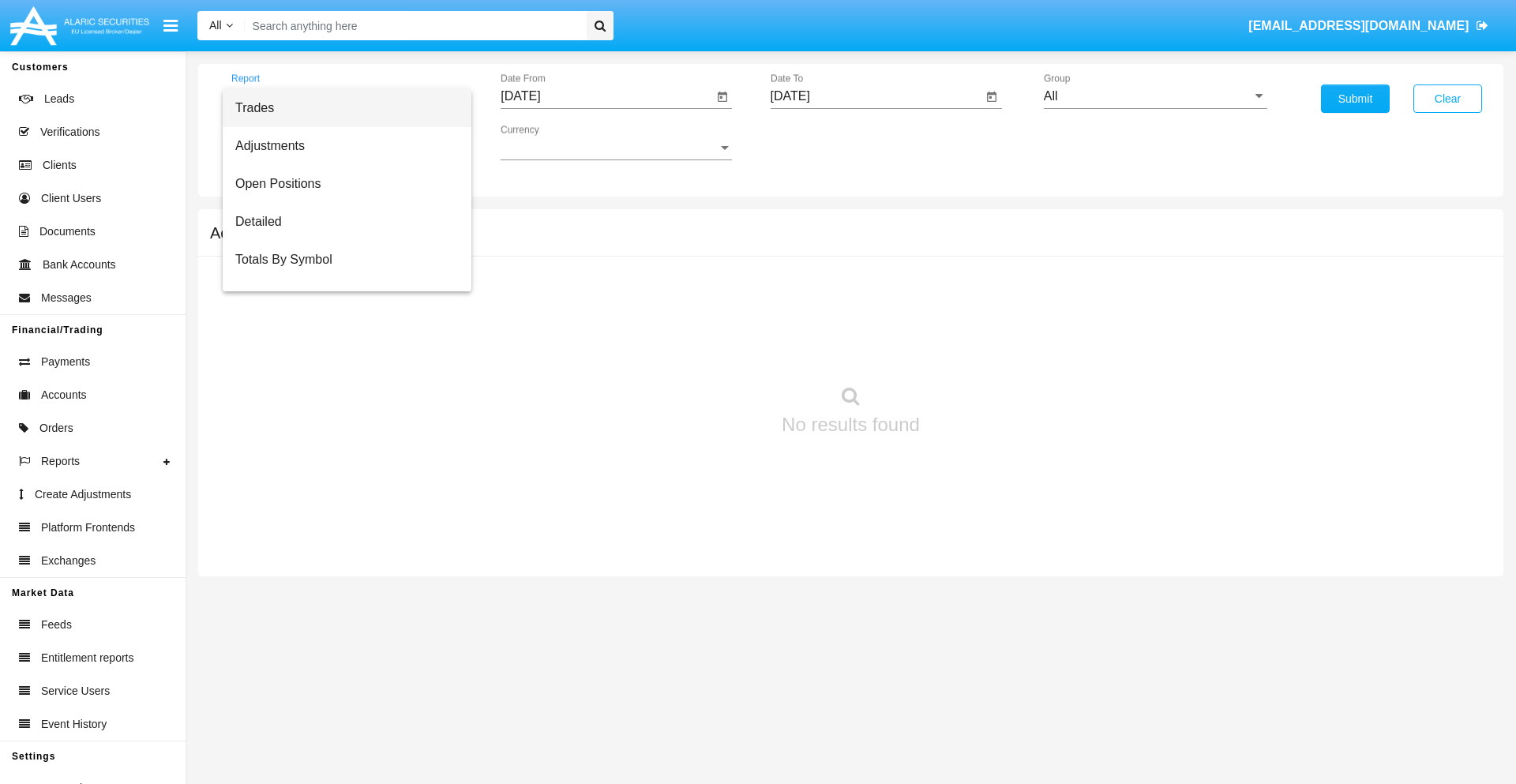
scroll to position [63, 0]
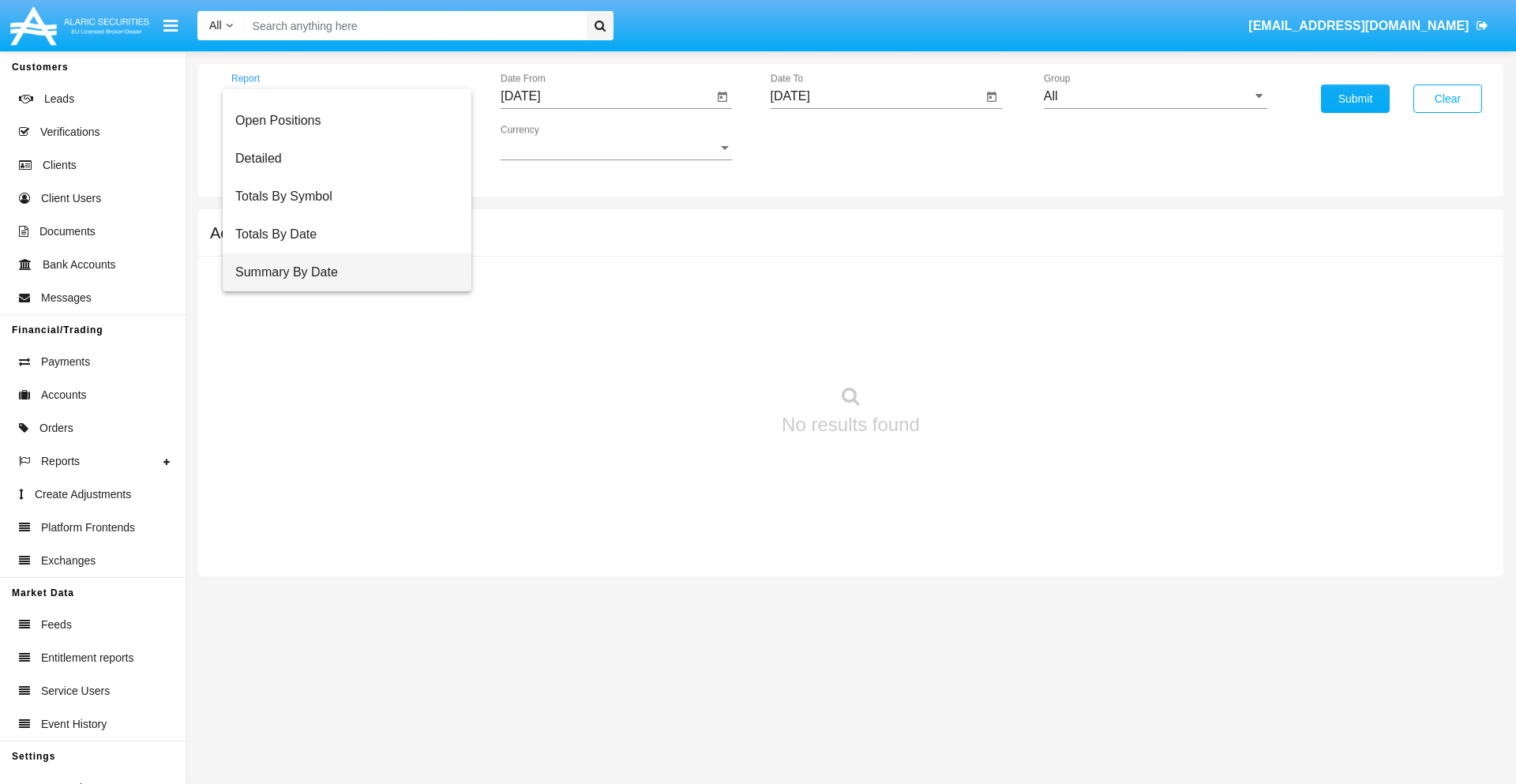
click at [340, 273] on span "Summary By Date" at bounding box center [346, 272] width 223 height 38
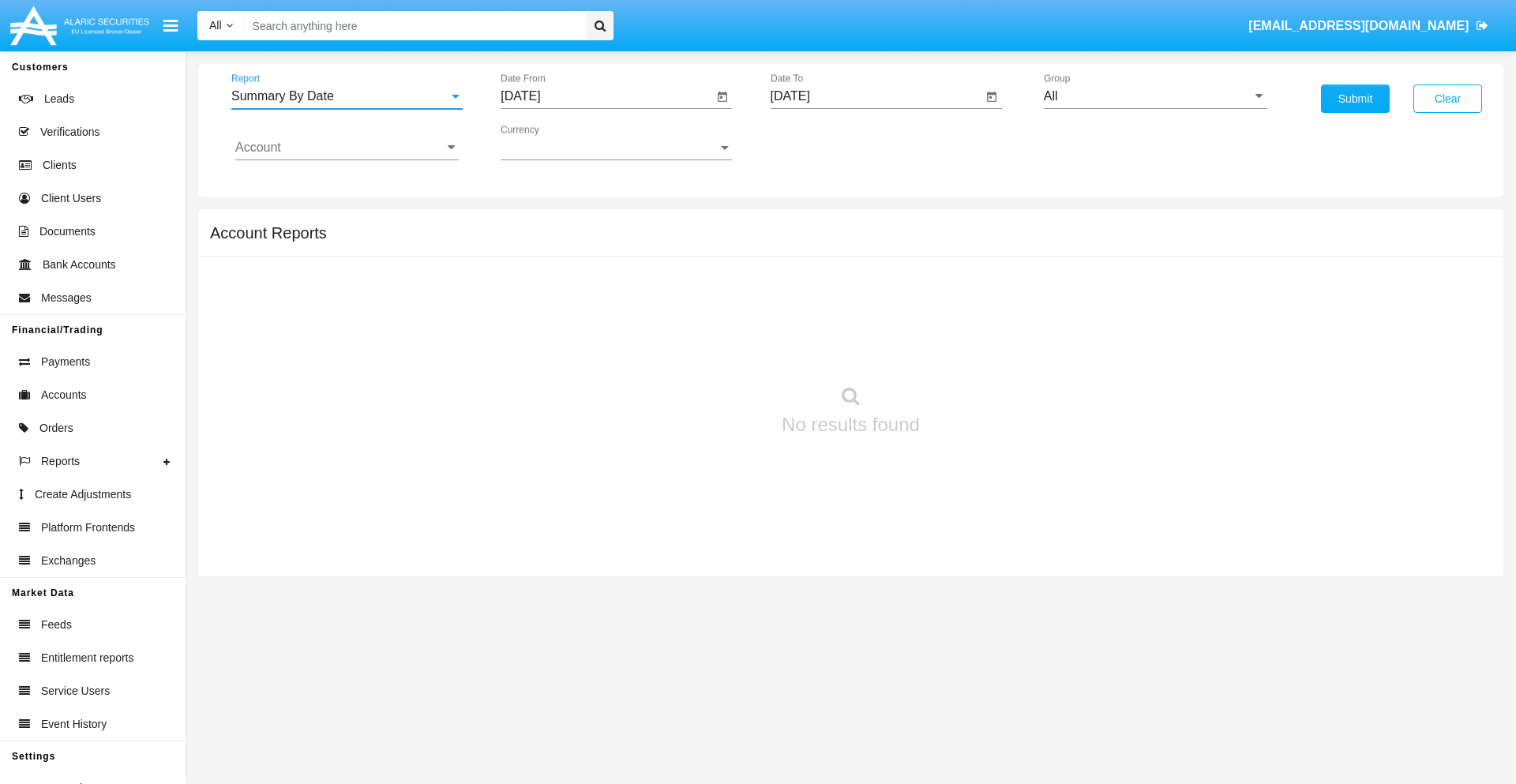
click at [606, 96] on input "[DATE]" at bounding box center [607, 96] width 212 height 15
click at [552, 142] on span "[DATE]" at bounding box center [539, 142] width 35 height 13
click at [704, 349] on div "2025" at bounding box center [704, 349] width 50 height 28
click at [704, 254] on div "AUG" at bounding box center [704, 253] width 50 height 28
click at [589, 273] on div "12" at bounding box center [589, 274] width 28 height 28
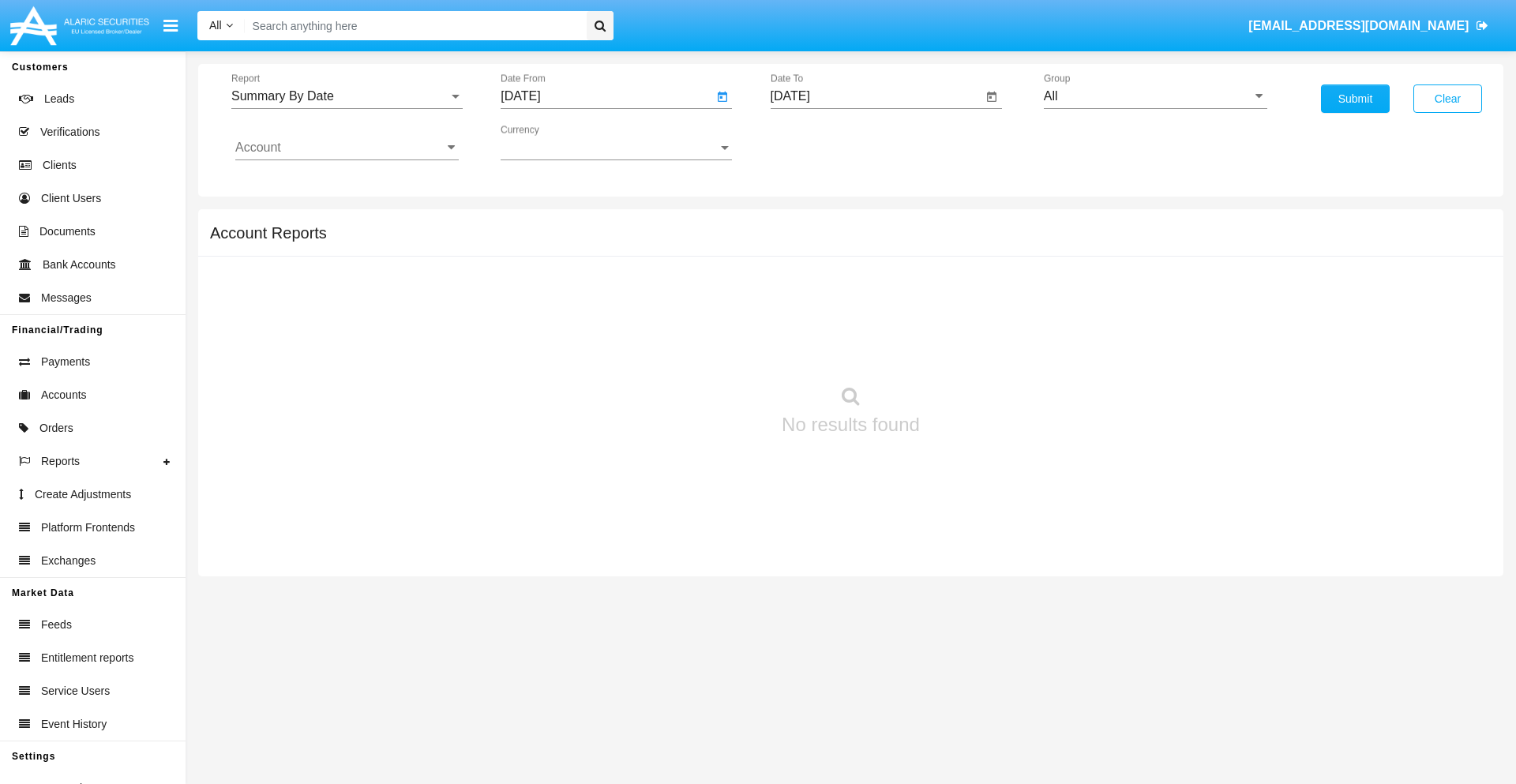
type input "[DATE]"
click at [876, 96] on input "[DATE]" at bounding box center [877, 96] width 212 height 15
click at [821, 142] on span "[DATE]" at bounding box center [809, 142] width 35 height 13
click at [973, 349] on div "2025" at bounding box center [973, 349] width 50 height 28
click at [973, 254] on div "AUG" at bounding box center [973, 253] width 50 height 28
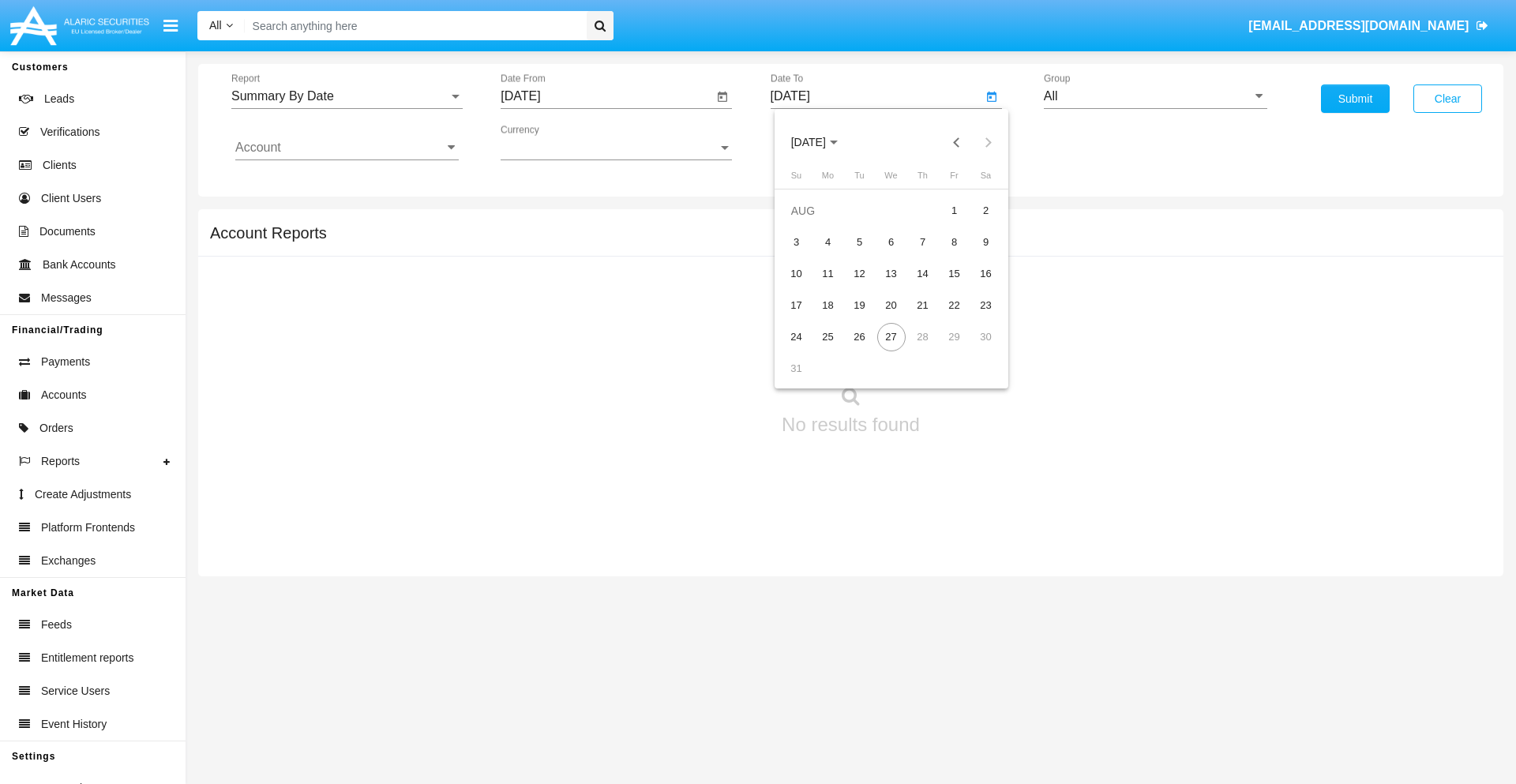
click at [891, 336] on div "27" at bounding box center [891, 336] width 28 height 28
type input "[DATE]"
click at [1155, 96] on input "All" at bounding box center [1155, 96] width 223 height 15
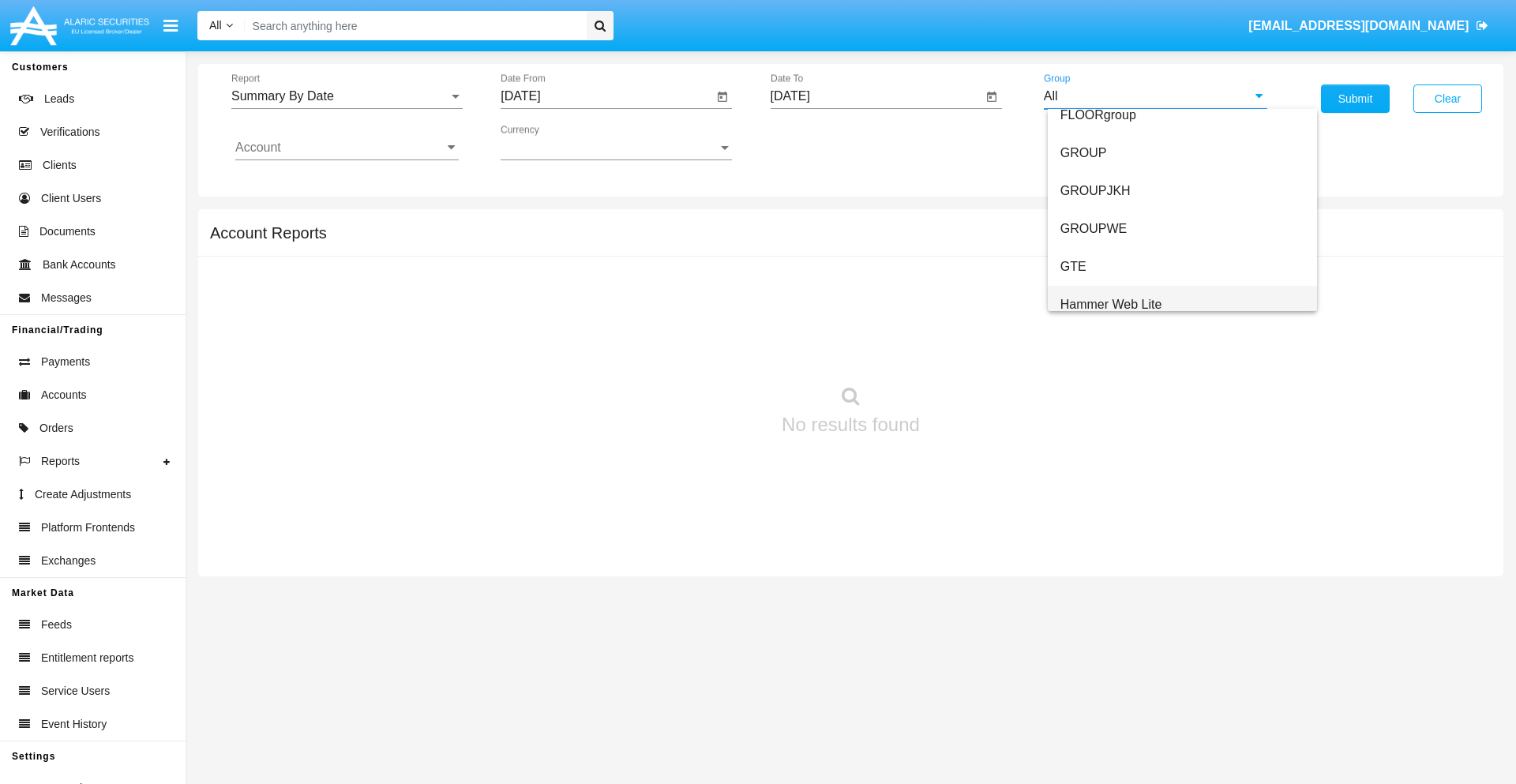
click at [1111, 304] on span "Hammer Web Lite" at bounding box center [1111, 304] width 102 height 14
type input "Hammer Web Lite"
click at [347, 148] on input "Account" at bounding box center [346, 147] width 223 height 15
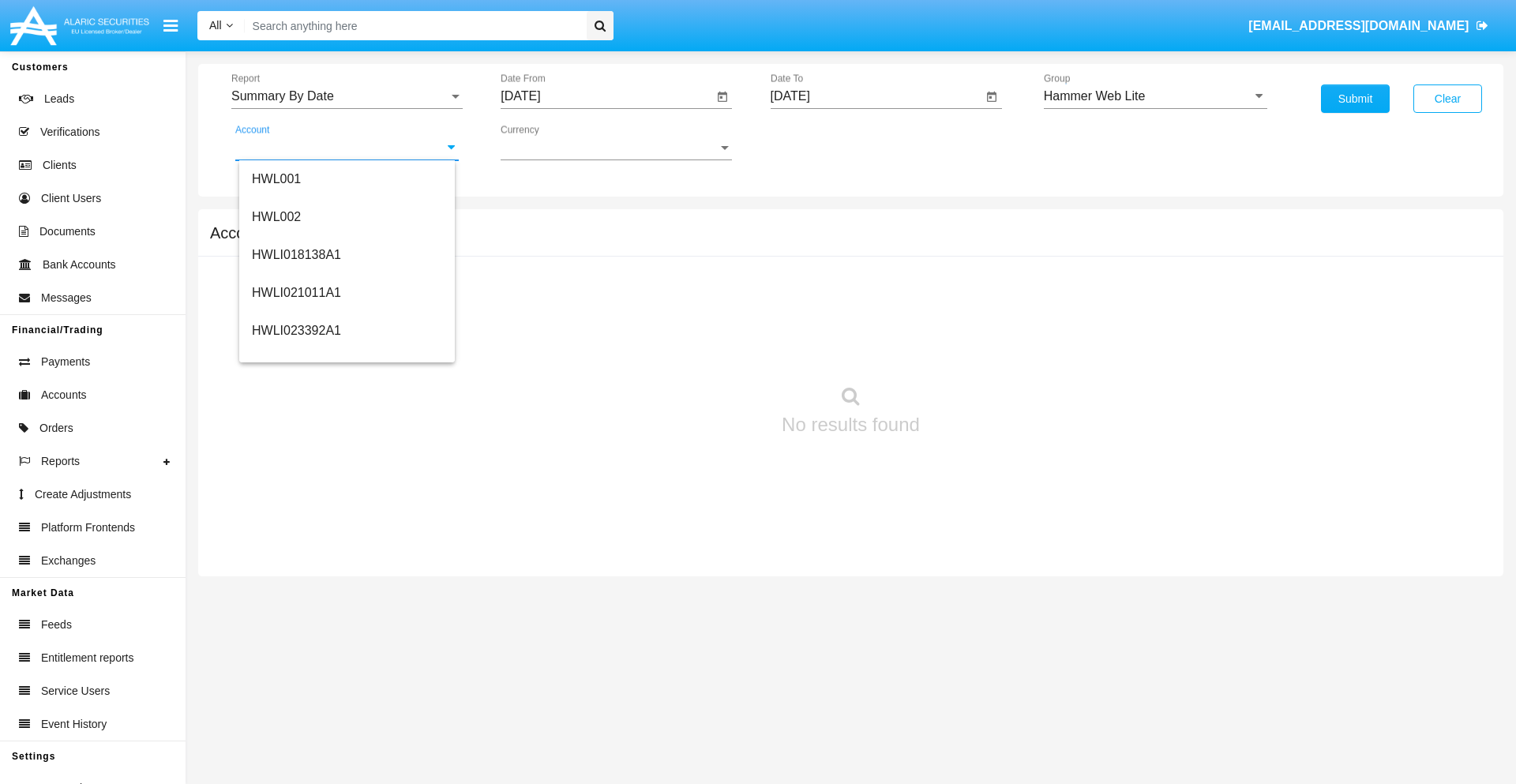
click at [295, 588] on span "HWLI025117A1" at bounding box center [296, 595] width 90 height 14
type input "HWLI025117A1"
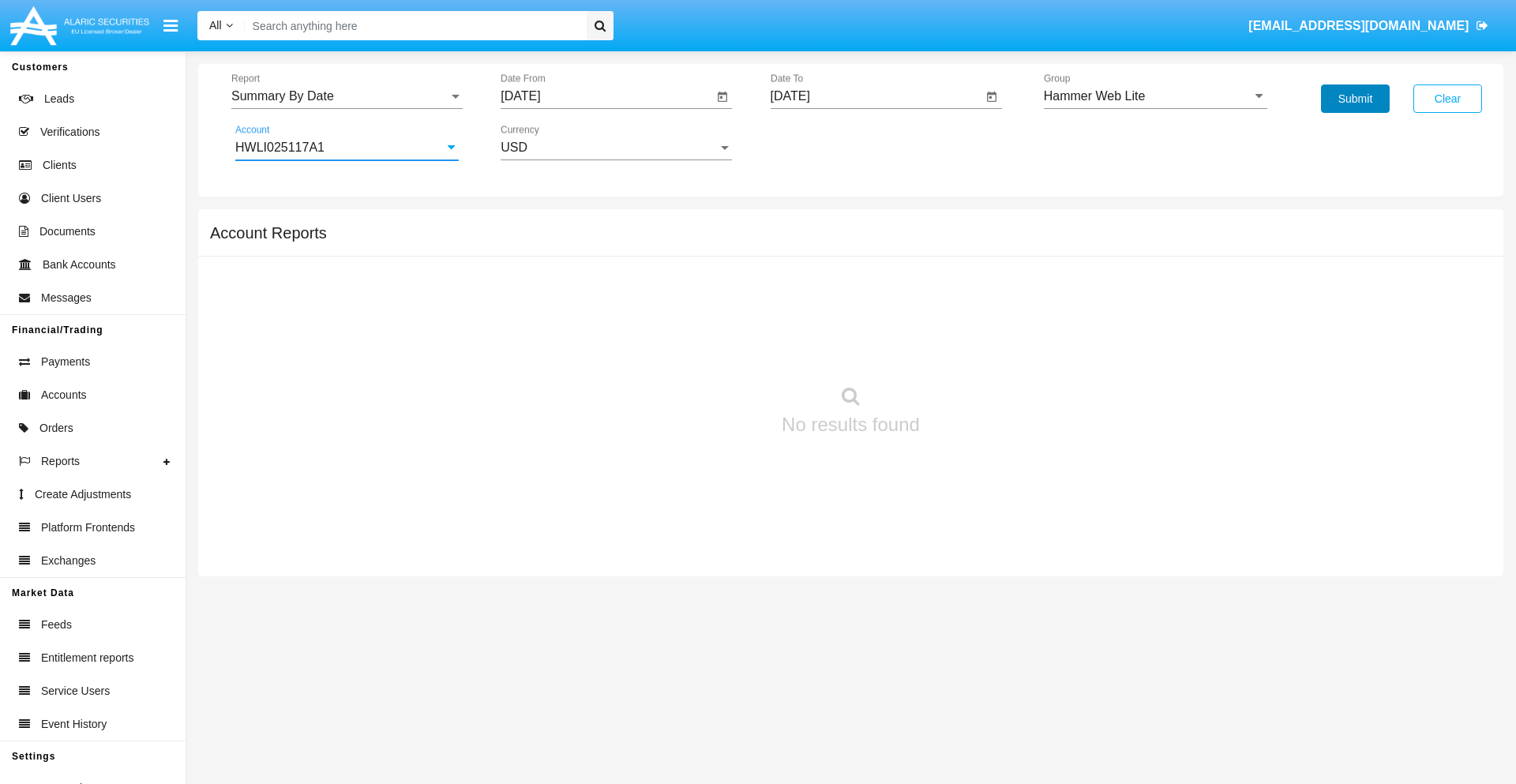
click at [1354, 98] on button "Submit" at bounding box center [1355, 98] width 68 height 28
click at [347, 96] on span "Report" at bounding box center [339, 96] width 217 height 15
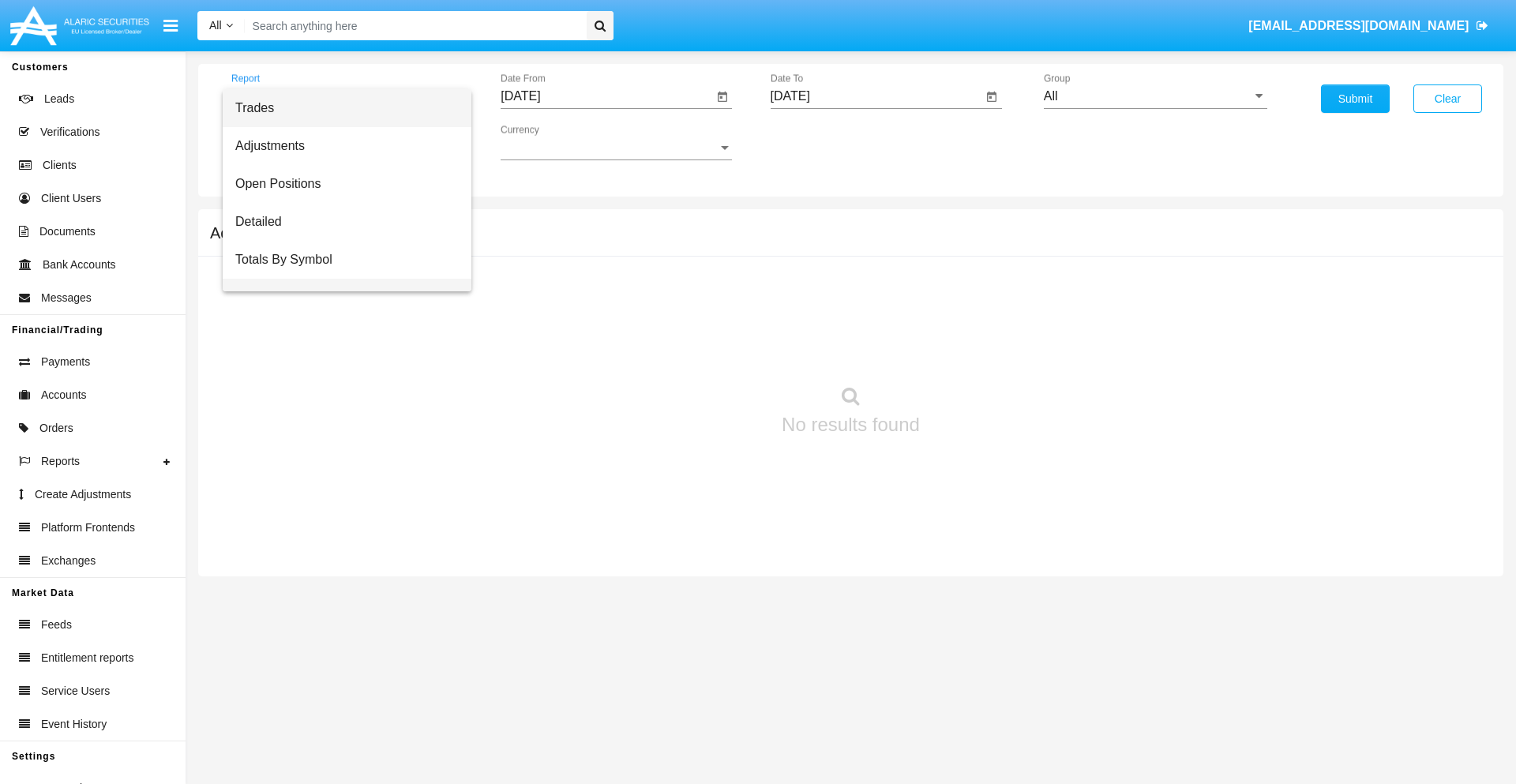
click at [340, 279] on span "Totals By Date" at bounding box center [346, 297] width 223 height 38
click at [606, 96] on input "[DATE]" at bounding box center [607, 96] width 212 height 15
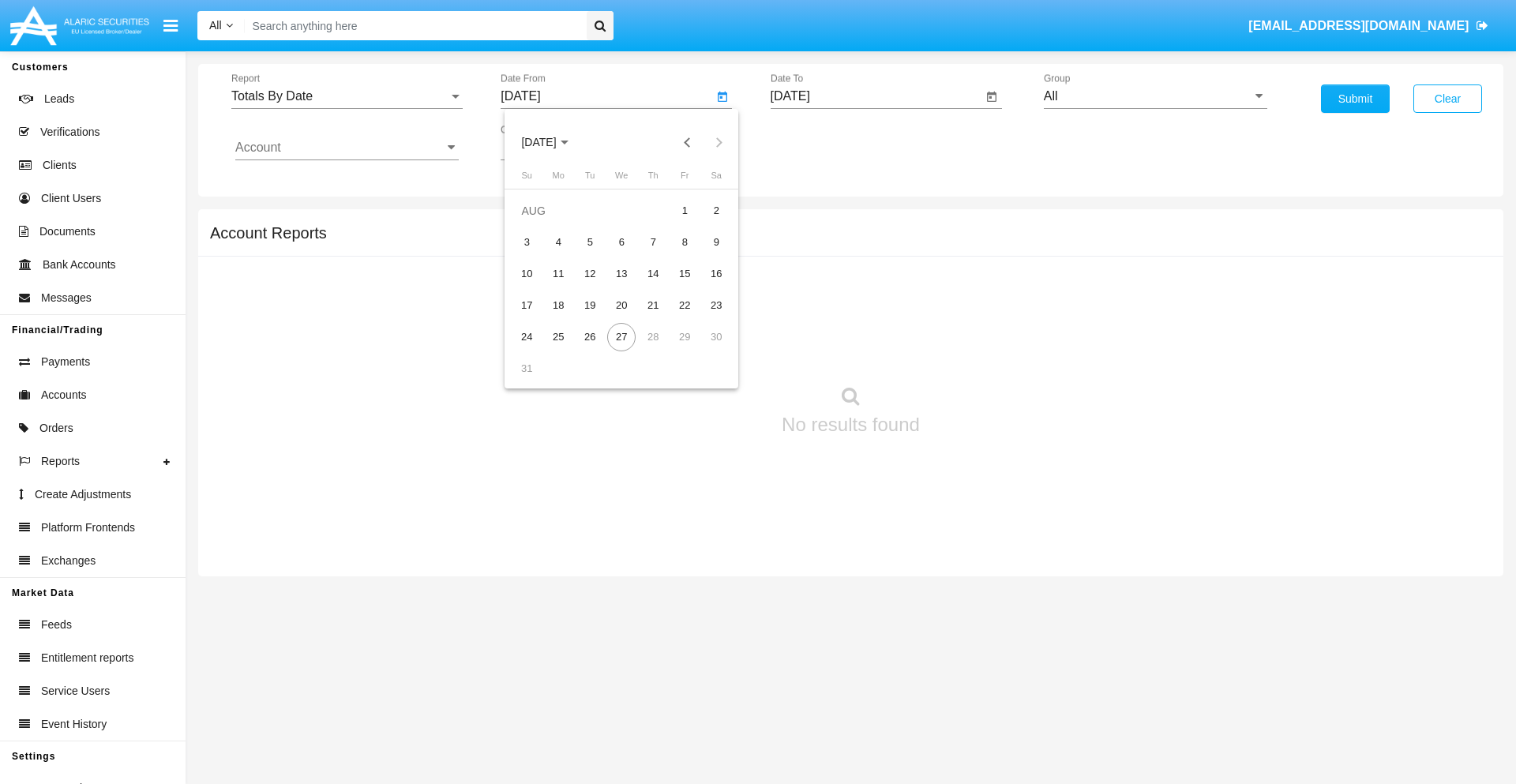
click at [552, 142] on span "[DATE]" at bounding box center [539, 142] width 35 height 13
click at [704, 349] on div "2025" at bounding box center [704, 349] width 50 height 28
click at [704, 254] on div "AUG" at bounding box center [704, 253] width 50 height 28
click at [589, 273] on div "12" at bounding box center [589, 274] width 28 height 28
type input "08/12/25"
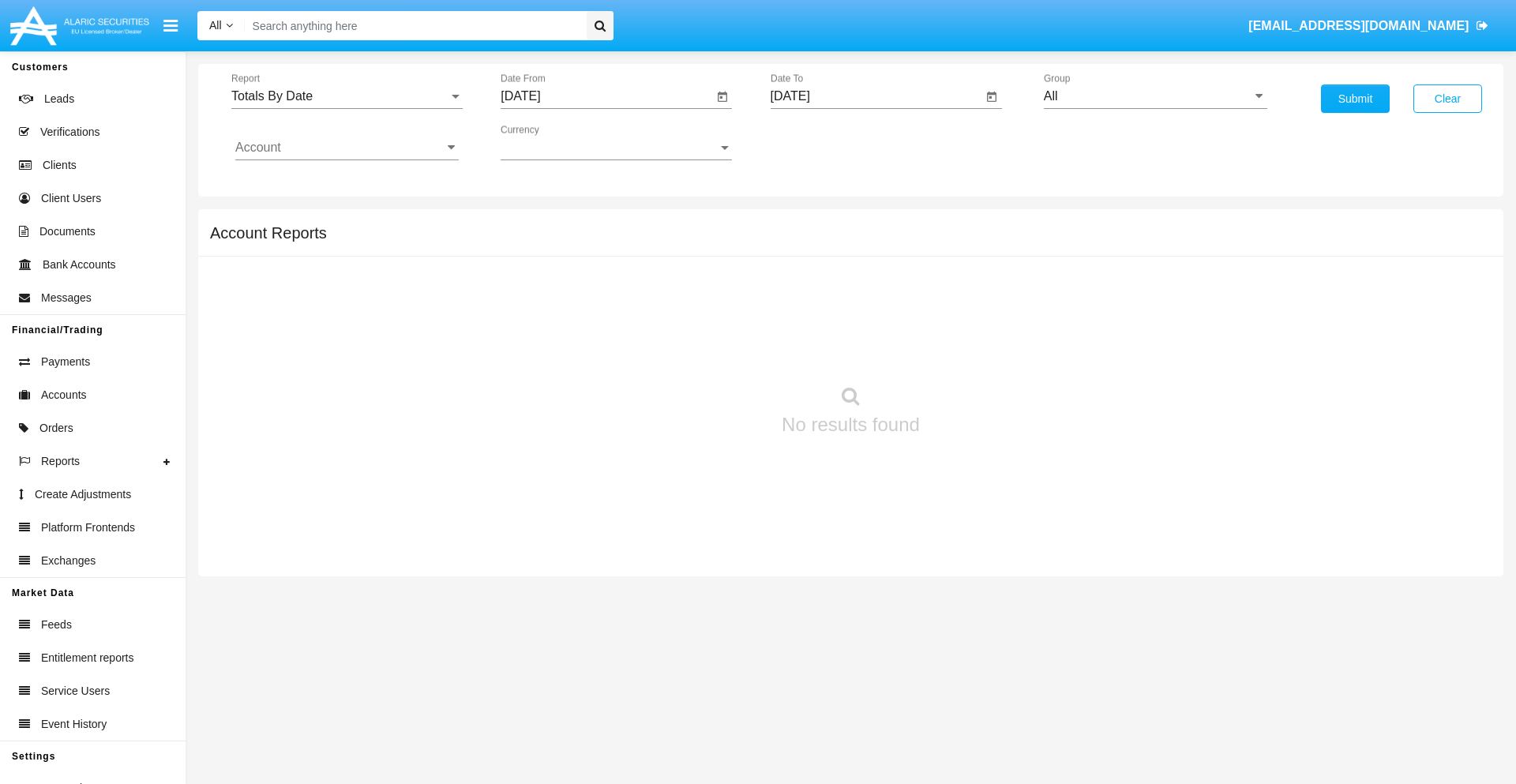
click at [876, 96] on input "[DATE]" at bounding box center [877, 96] width 212 height 15
click at [821, 142] on span "[DATE]" at bounding box center [809, 142] width 35 height 13
click at [973, 349] on div "2025" at bounding box center [973, 349] width 50 height 28
click at [973, 254] on div "AUG" at bounding box center [973, 253] width 50 height 28
click at [891, 336] on div "27" at bounding box center [891, 336] width 28 height 28
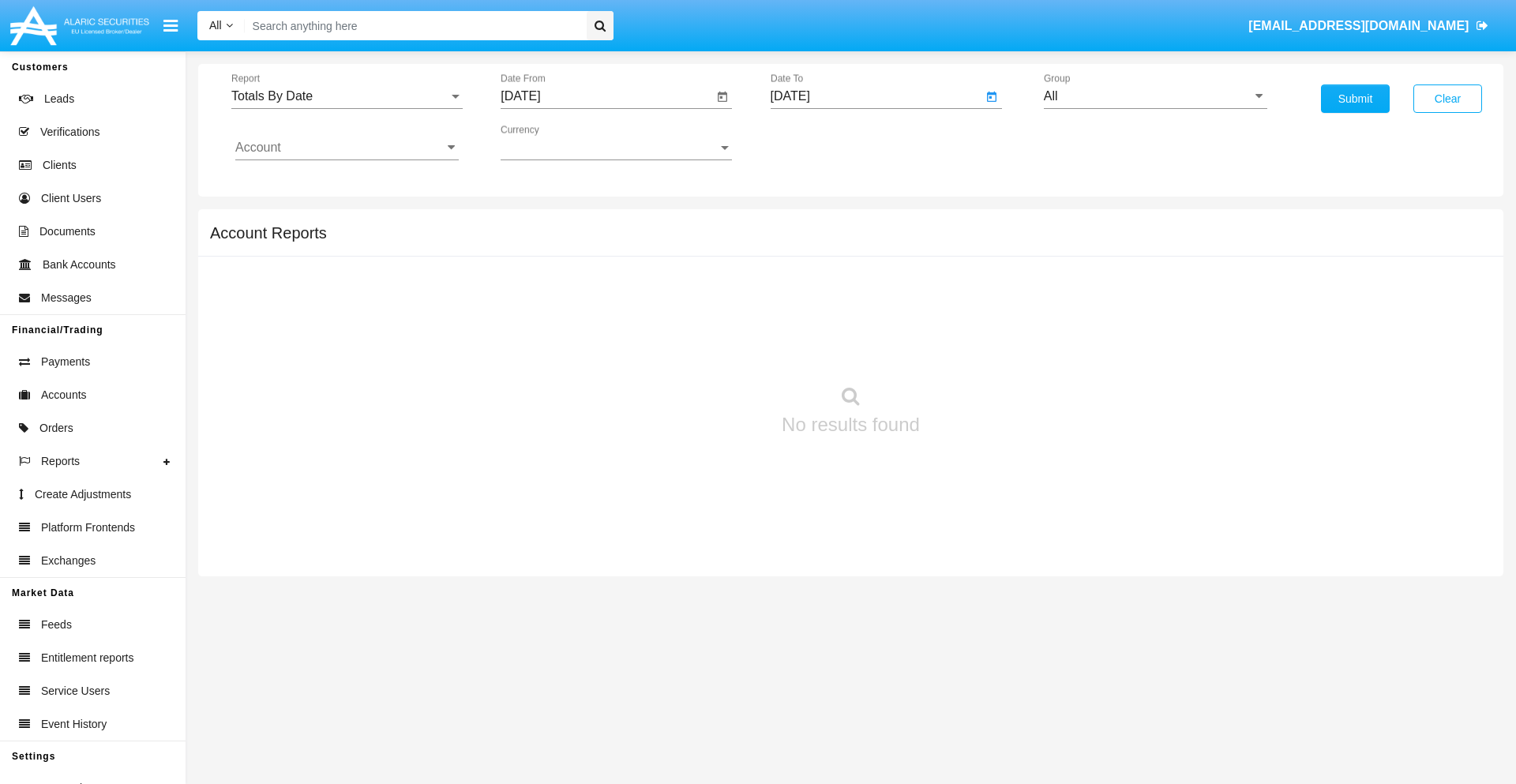
type input "[DATE]"
click at [1155, 96] on input "All" at bounding box center [1155, 96] width 223 height 15
click at [1111, 304] on span "Hammer Web Lite" at bounding box center [1111, 304] width 102 height 14
type input "Hammer Web Lite"
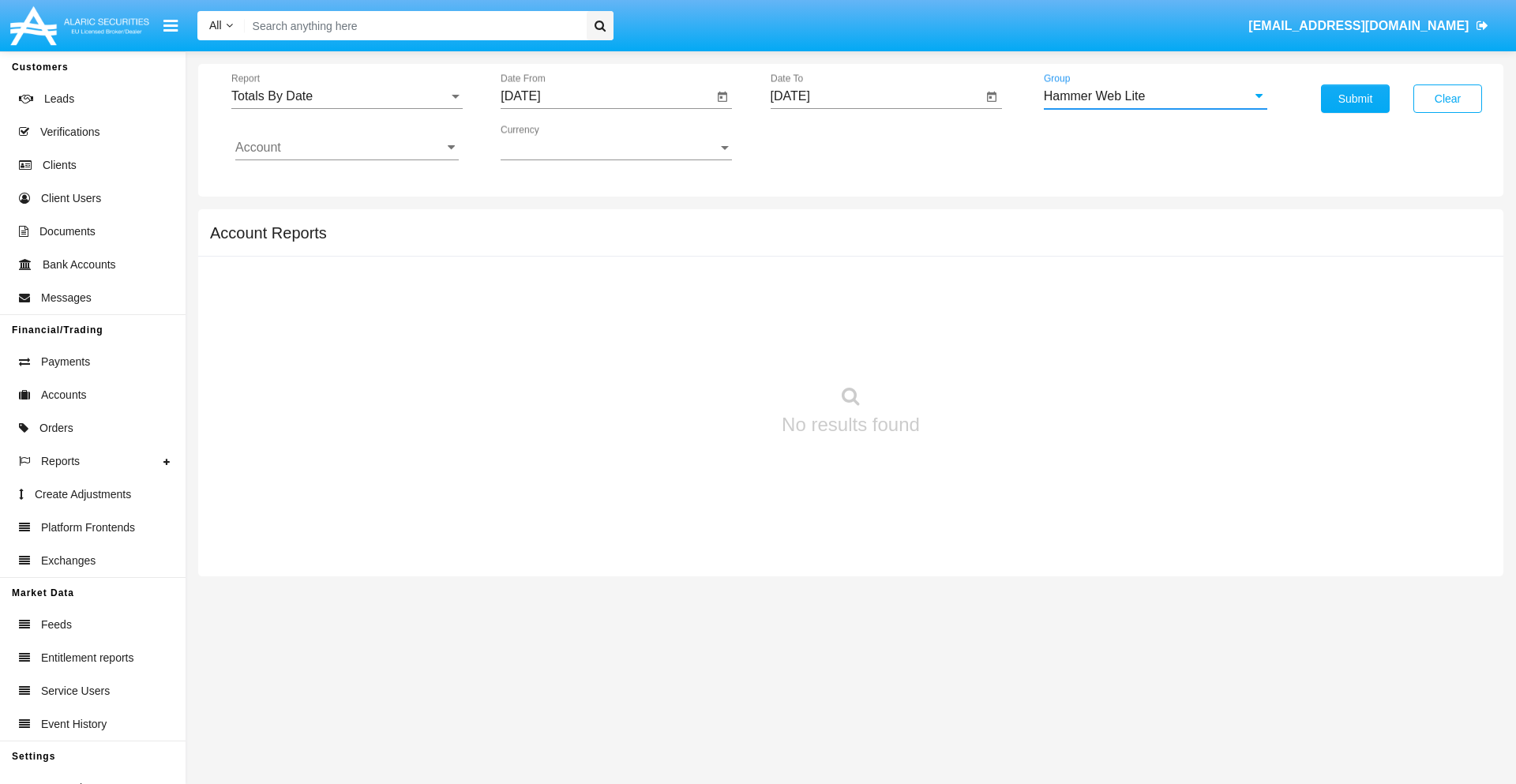
click at [347, 148] on input "Account" at bounding box center [346, 147] width 223 height 15
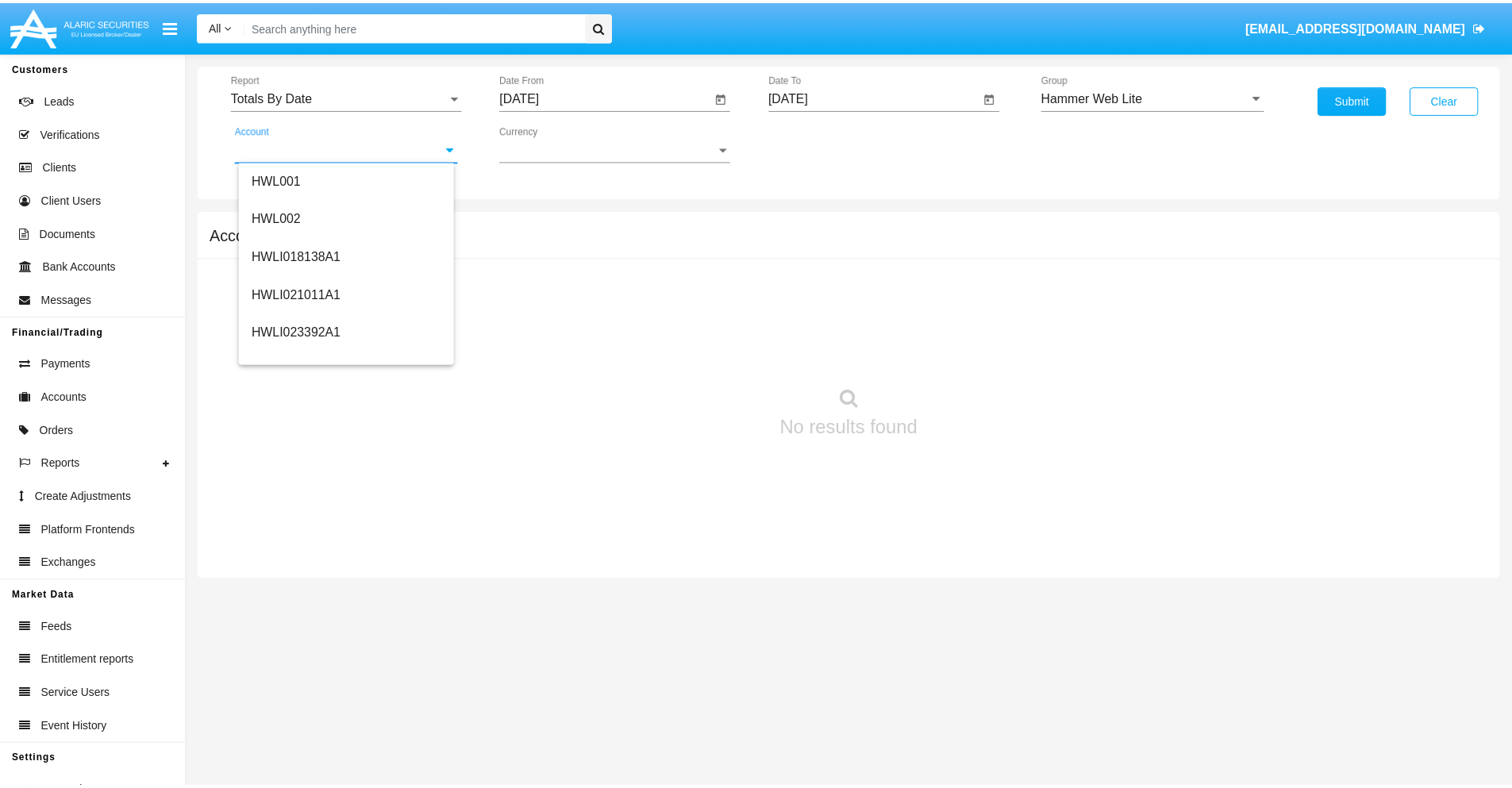
scroll to position [241, 0]
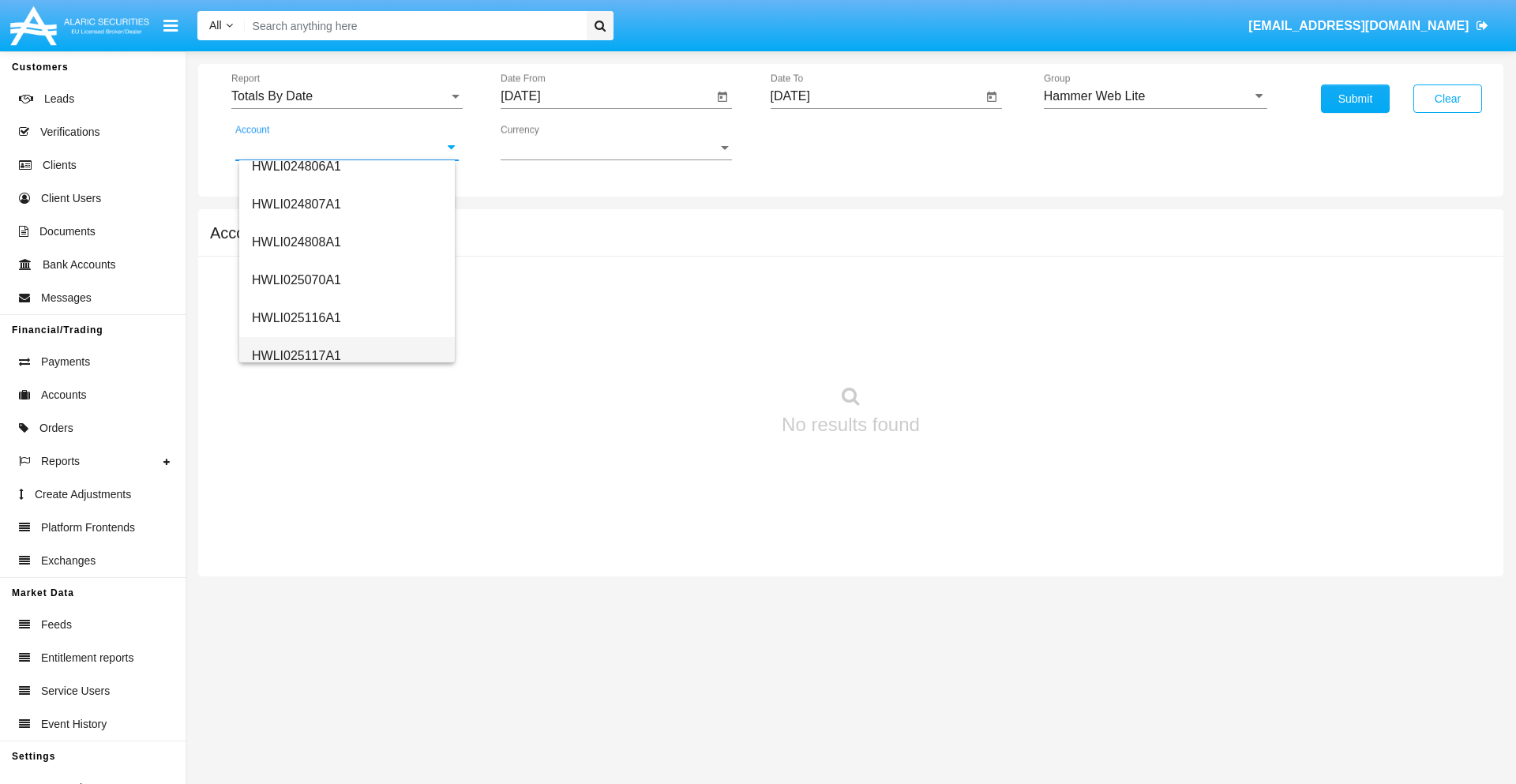
click at [295, 355] on span "HWLI025117A1" at bounding box center [296, 355] width 90 height 14
type input "HWLI025117A1"
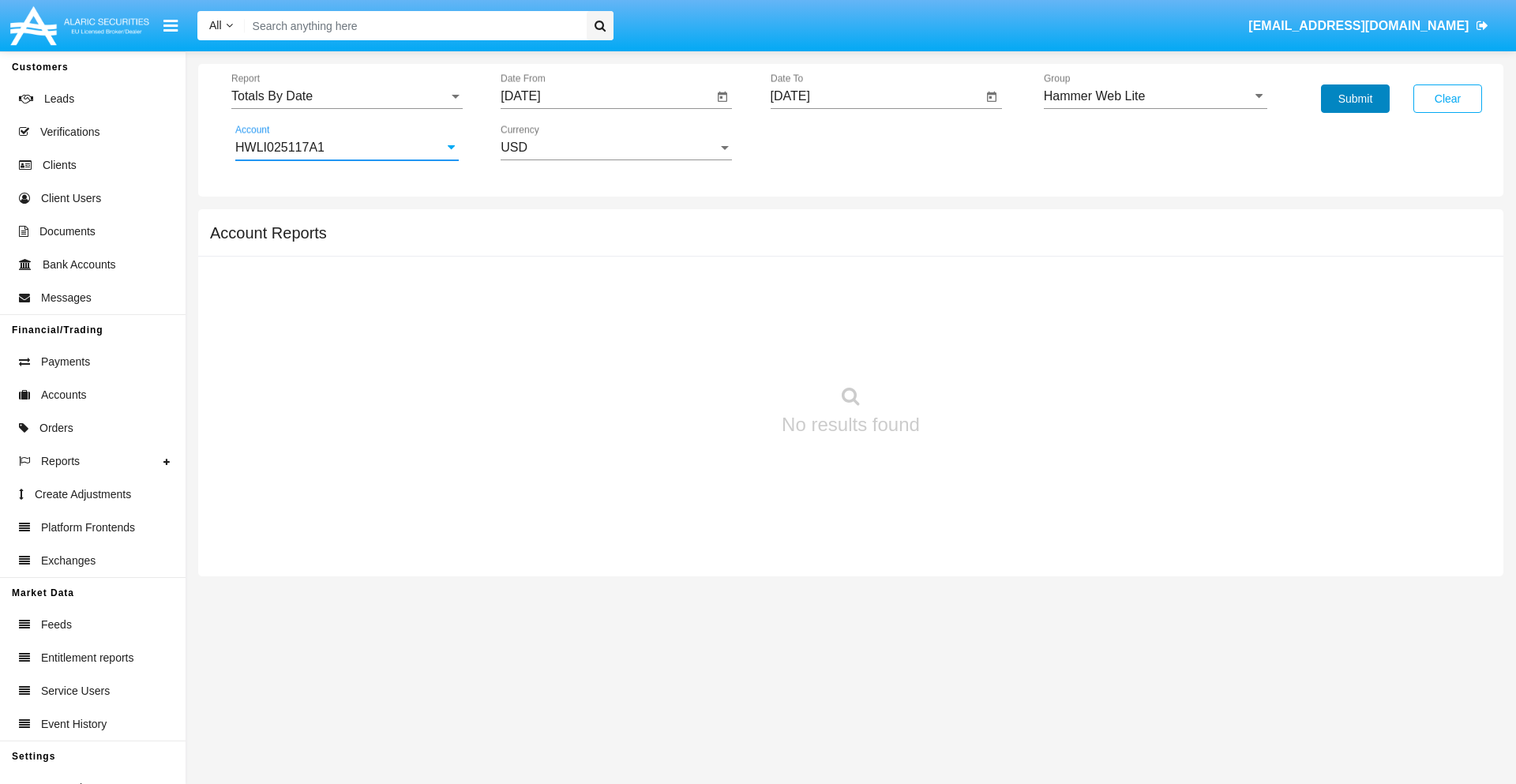
click at [1354, 98] on button "Submit" at bounding box center [1355, 98] width 68 height 28
click at [347, 96] on span "Report" at bounding box center [339, 96] width 217 height 15
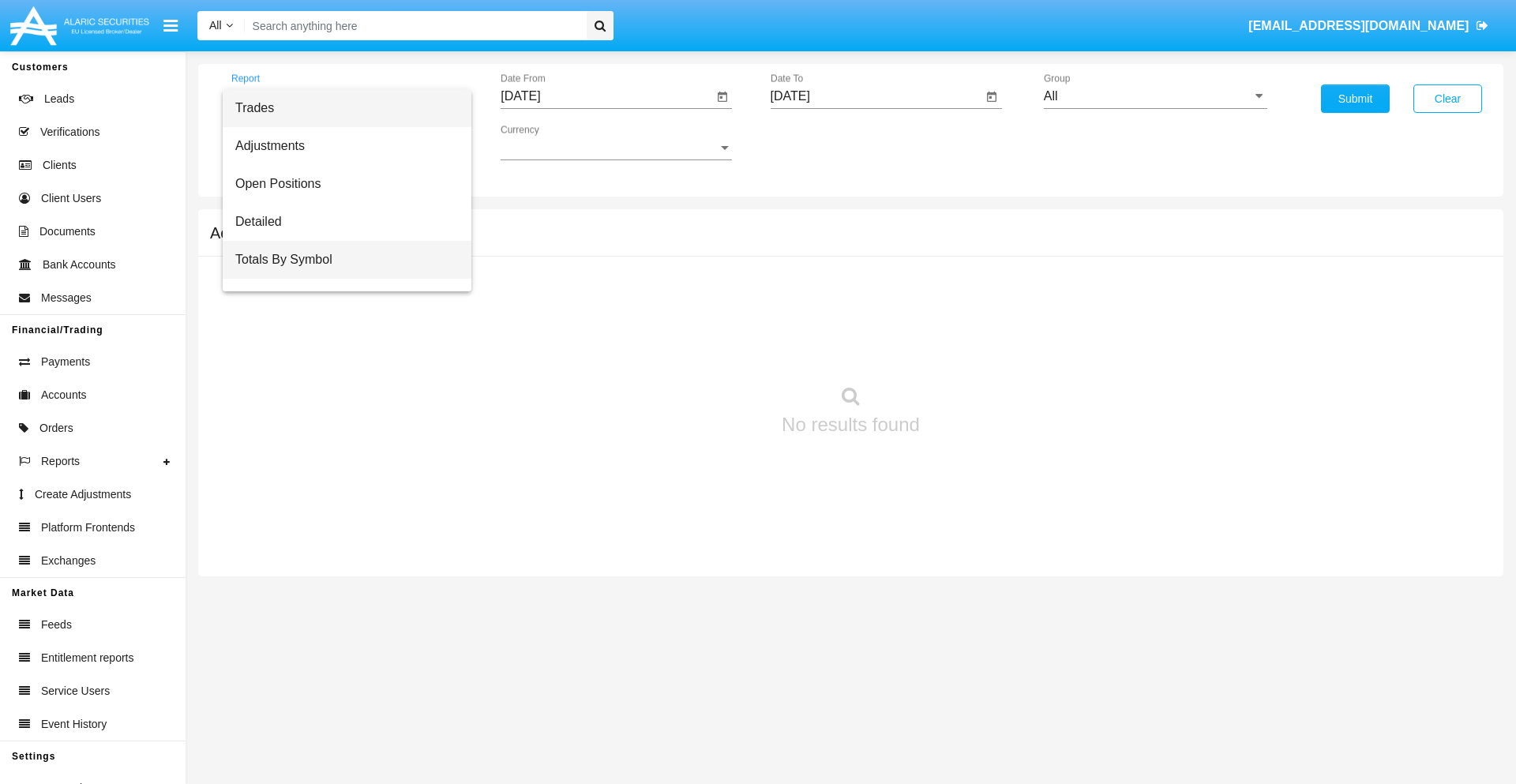
click at [340, 260] on span "Totals By Symbol" at bounding box center [346, 259] width 223 height 38
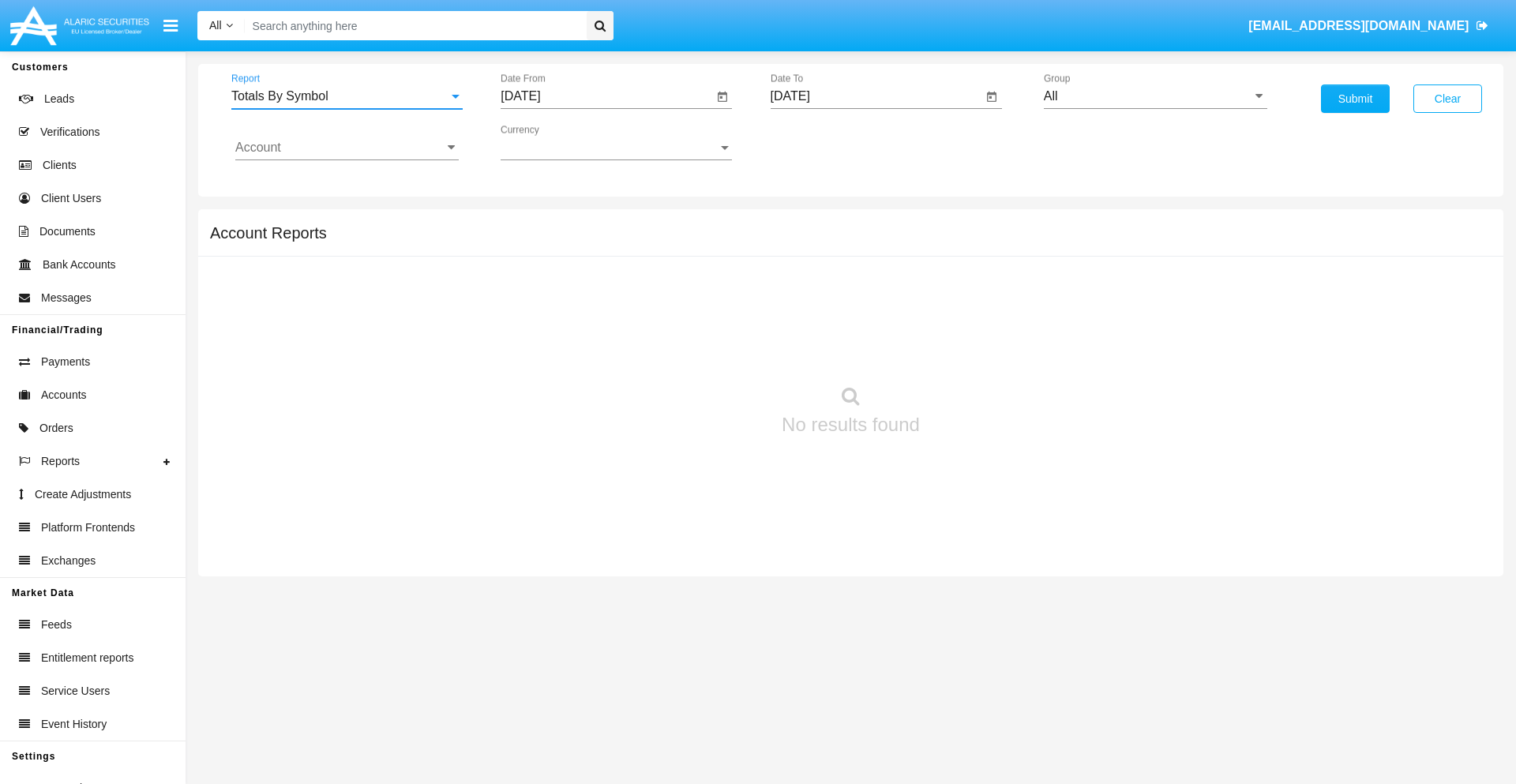
click at [606, 96] on input "[DATE]" at bounding box center [607, 96] width 212 height 15
click at [552, 142] on span "[DATE]" at bounding box center [539, 142] width 35 height 13
click at [704, 349] on div "2025" at bounding box center [704, 349] width 50 height 28
click at [649, 254] on div "[DATE]" at bounding box center [649, 253] width 50 height 28
click at [558, 368] on div "28" at bounding box center [557, 368] width 28 height 28
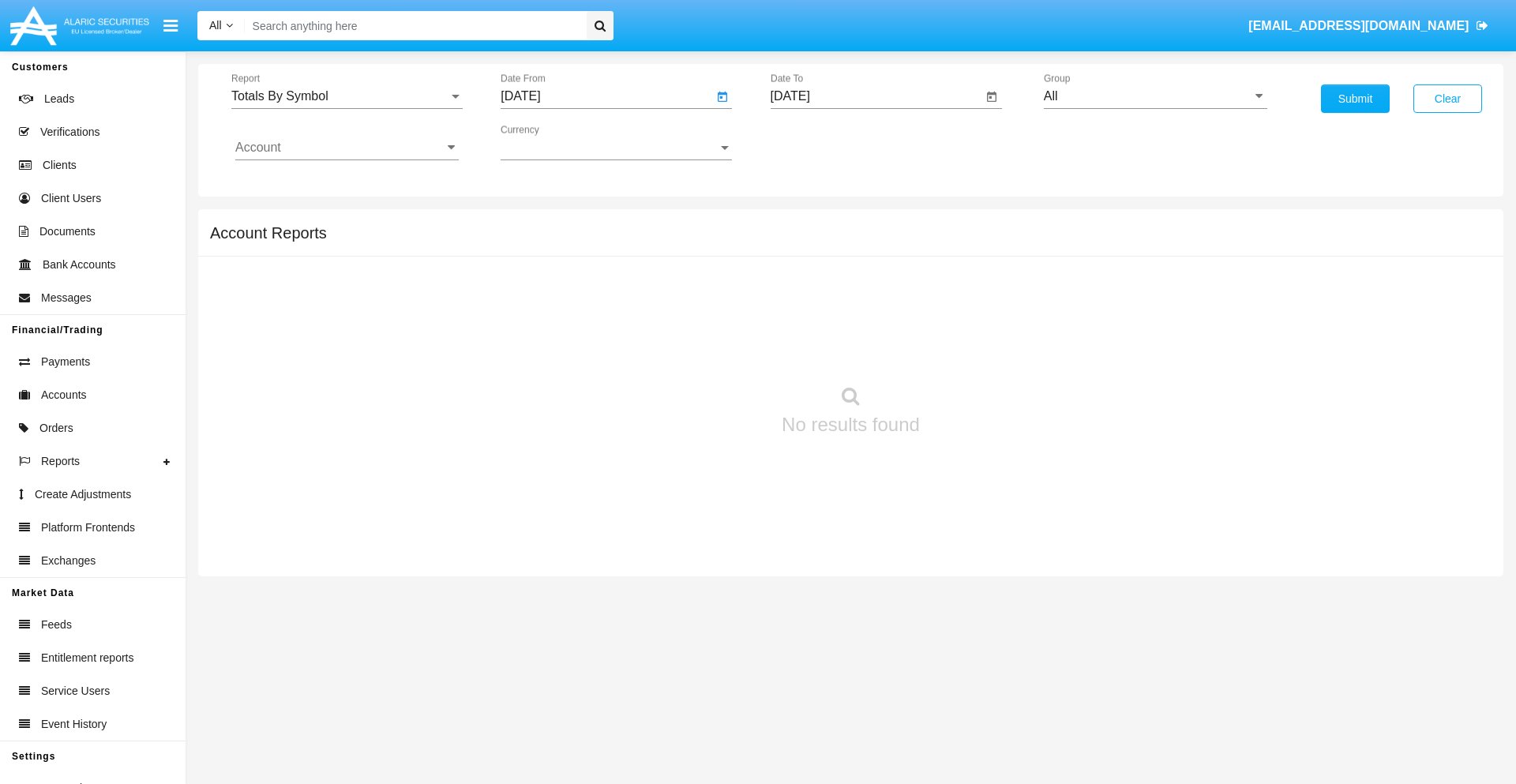
type input "07/28/25"
click at [876, 96] on input "[DATE]" at bounding box center [877, 96] width 212 height 15
click at [821, 142] on span "[DATE]" at bounding box center [809, 142] width 35 height 13
click at [973, 349] on div "2025" at bounding box center [973, 349] width 50 height 28
click at [973, 254] on div "AUG" at bounding box center [973, 253] width 50 height 28
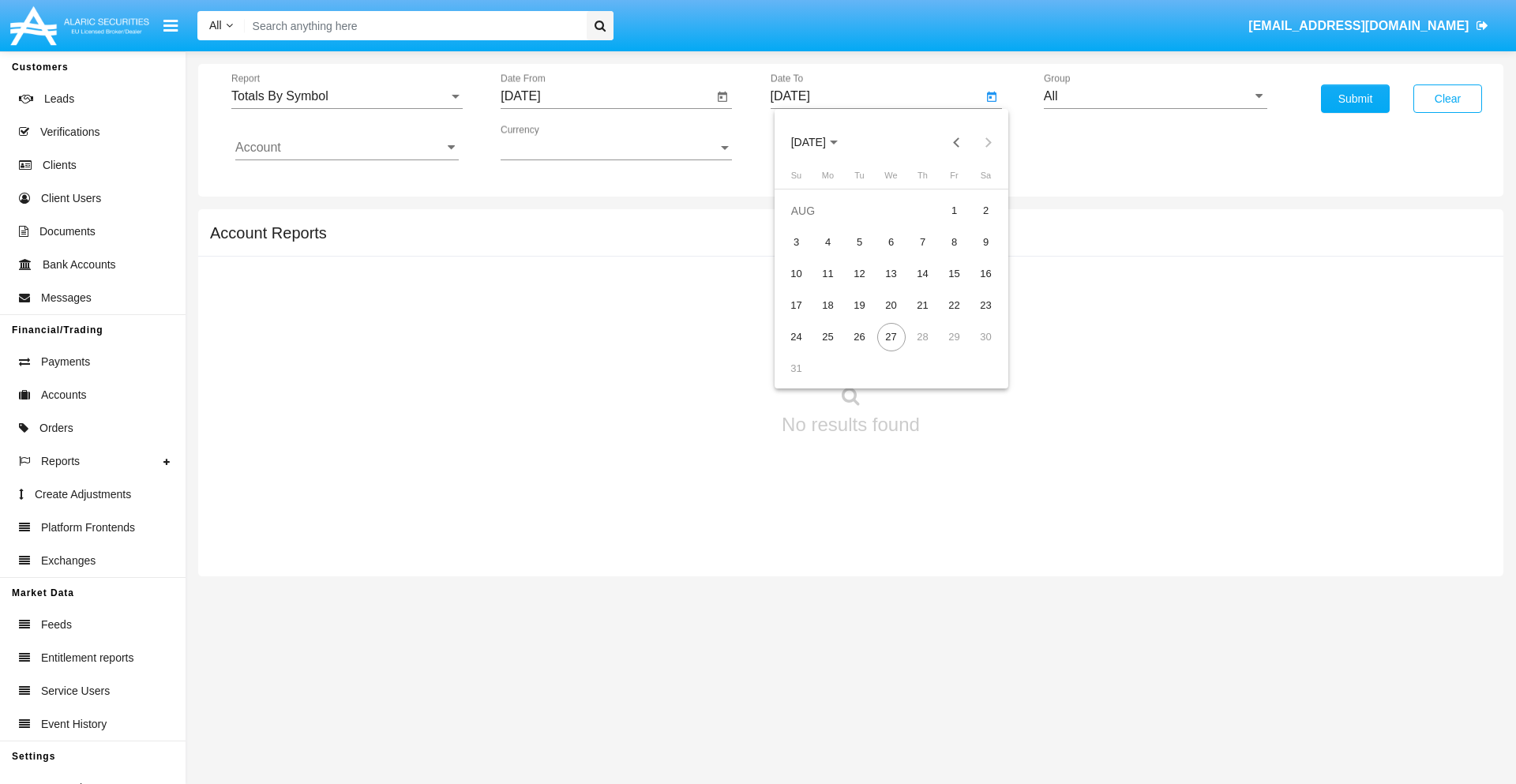
click at [891, 336] on div "27" at bounding box center [891, 336] width 28 height 28
type input "[DATE]"
click at [1155, 96] on input "All" at bounding box center [1155, 96] width 223 height 15
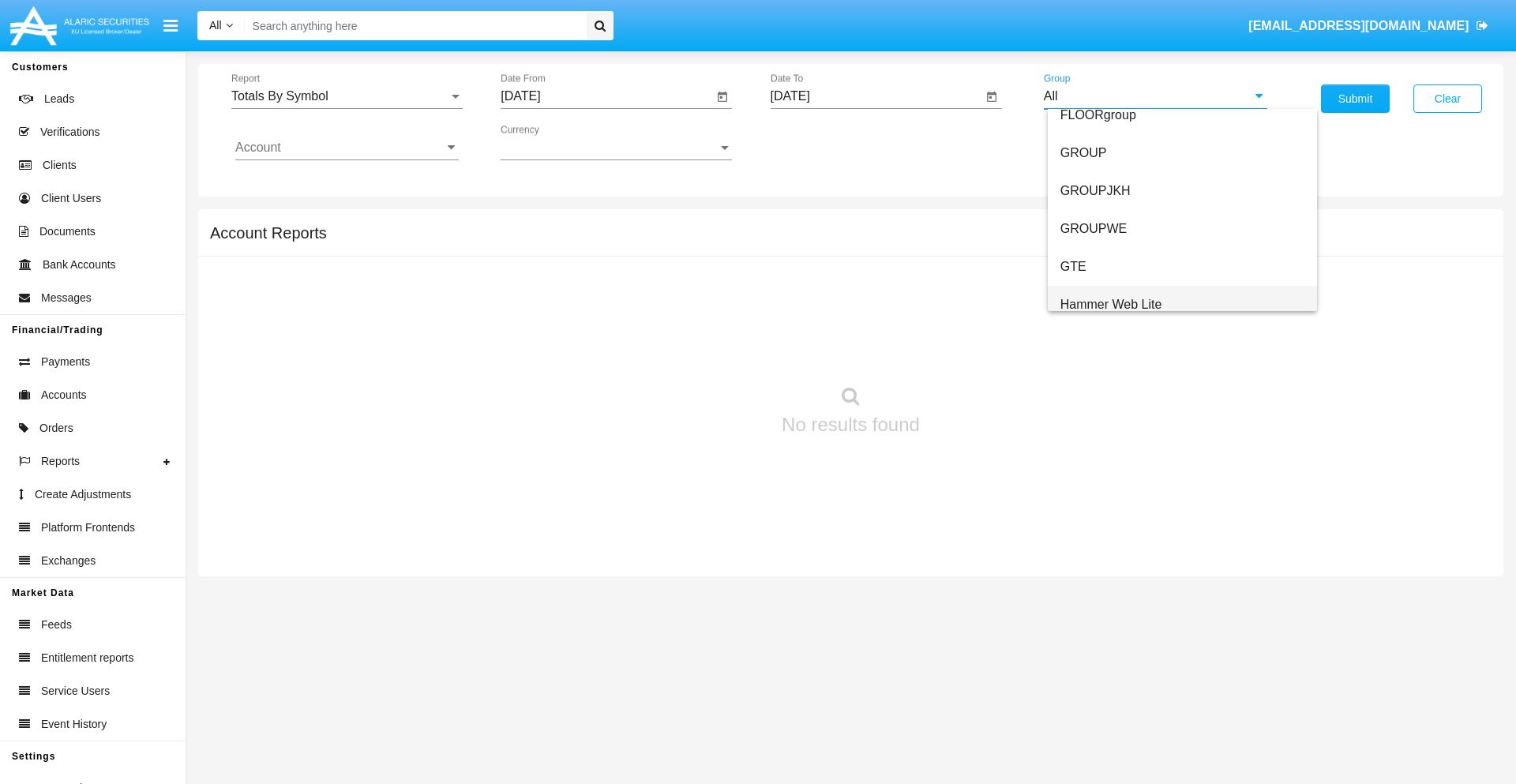
click at [1111, 304] on span "Hammer Web Lite" at bounding box center [1111, 304] width 102 height 14
type input "Hammer Web Lite"
click at [347, 148] on input "Account" at bounding box center [346, 147] width 223 height 15
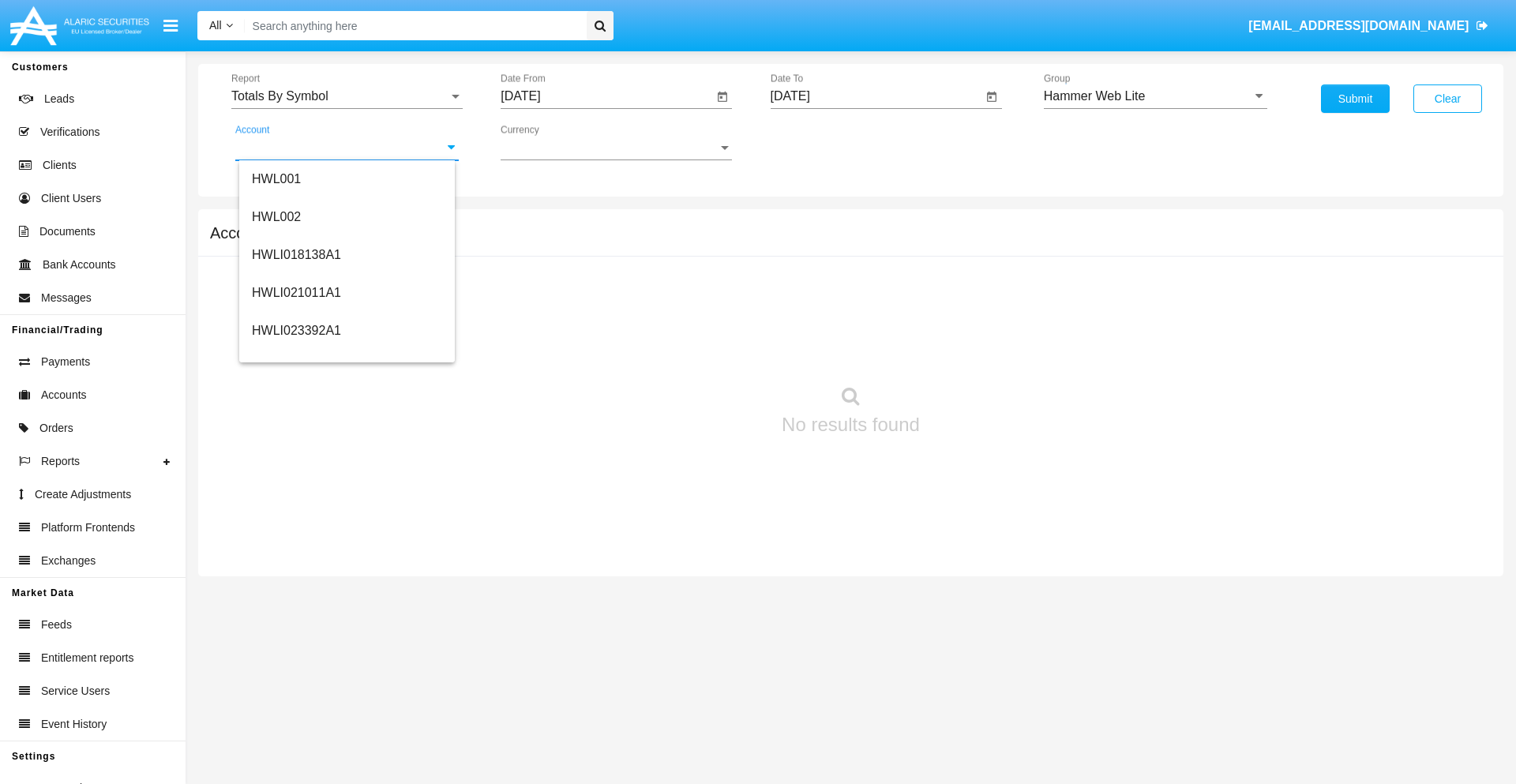
click at [295, 588] on span "HWLI025117A1" at bounding box center [296, 595] width 90 height 14
type input "HWLI025117A1"
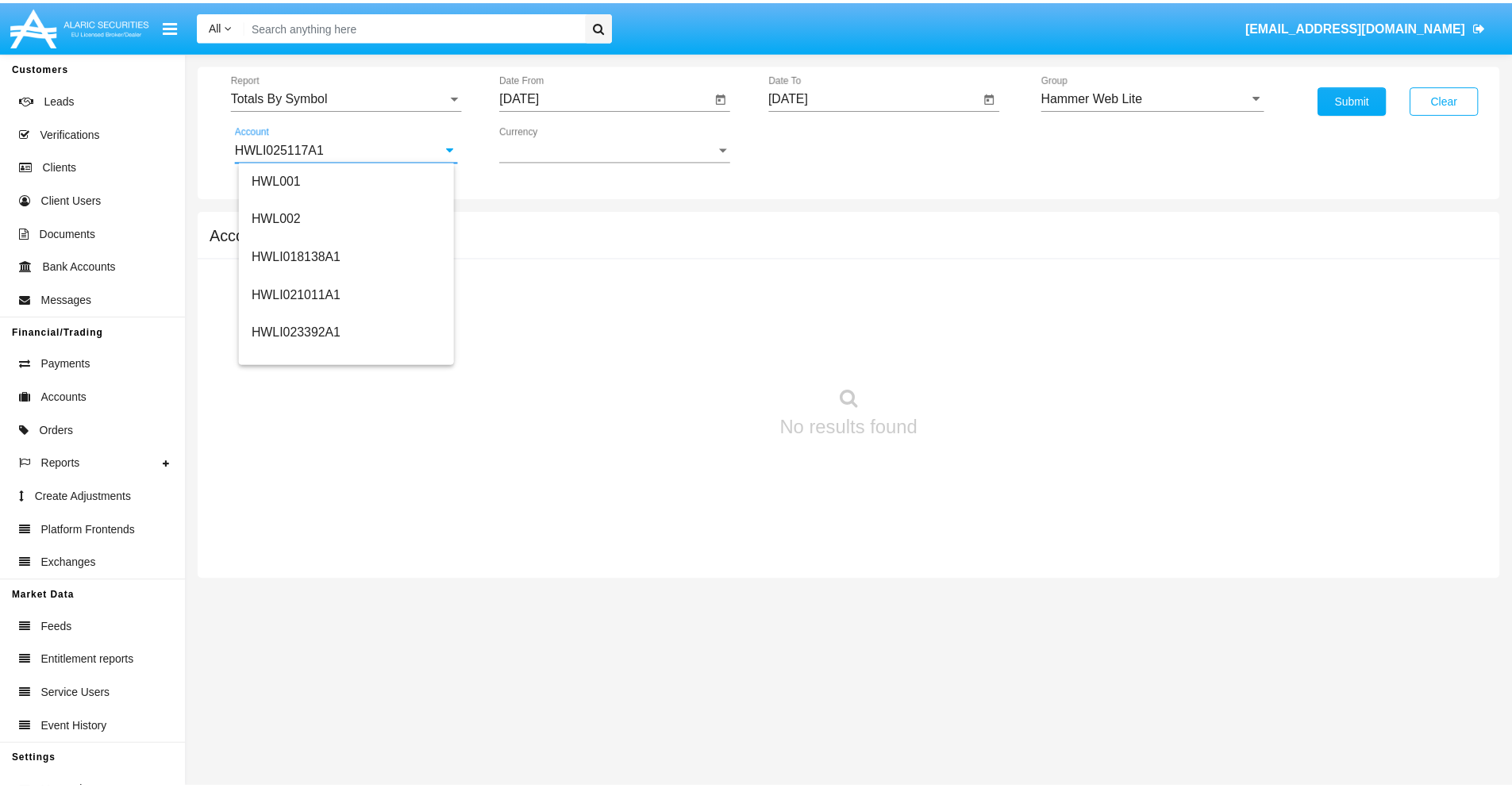
scroll to position [0, 0]
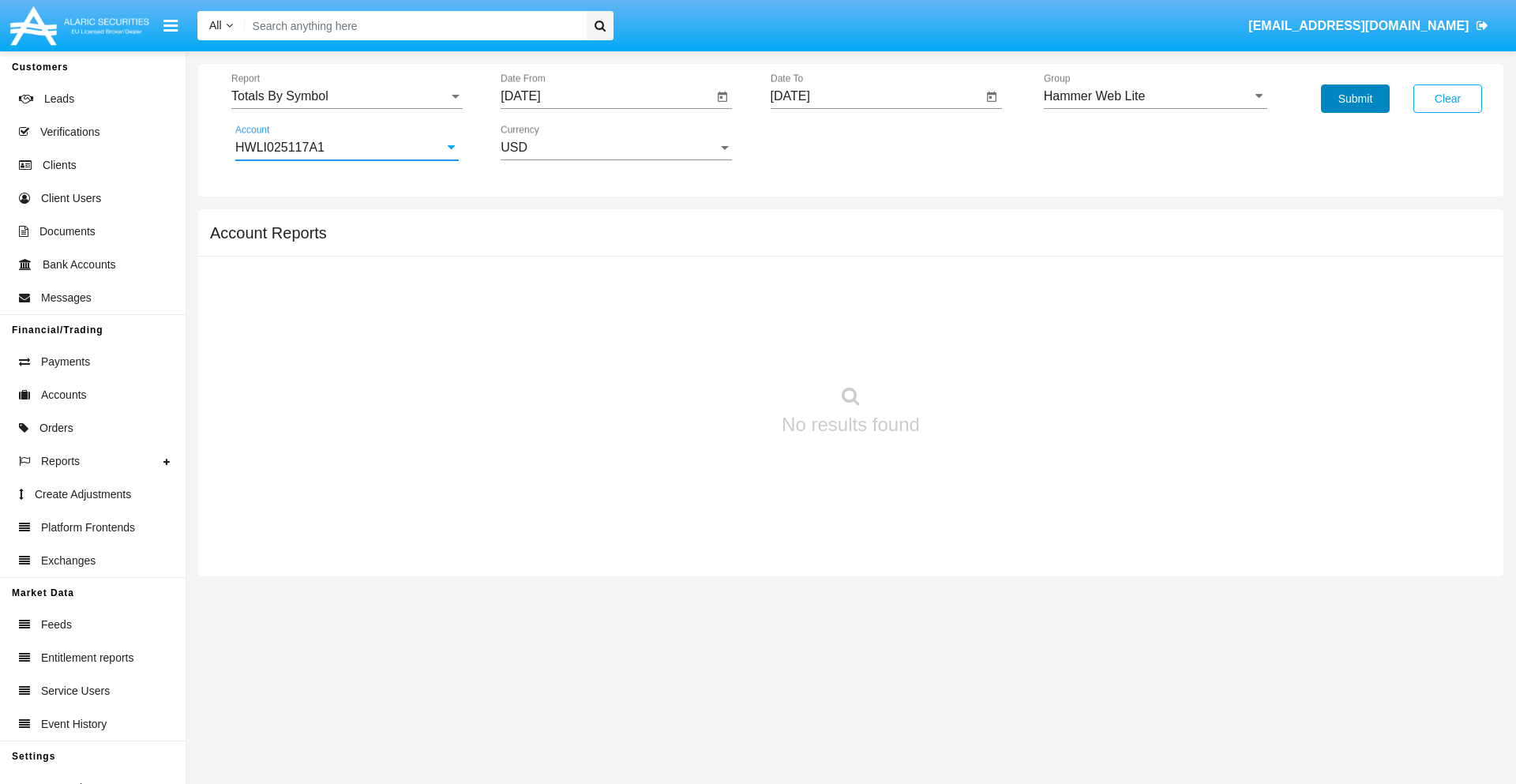
click at [1354, 98] on button "Submit" at bounding box center [1355, 98] width 68 height 28
click at [347, 96] on span "Report" at bounding box center [339, 96] width 217 height 15
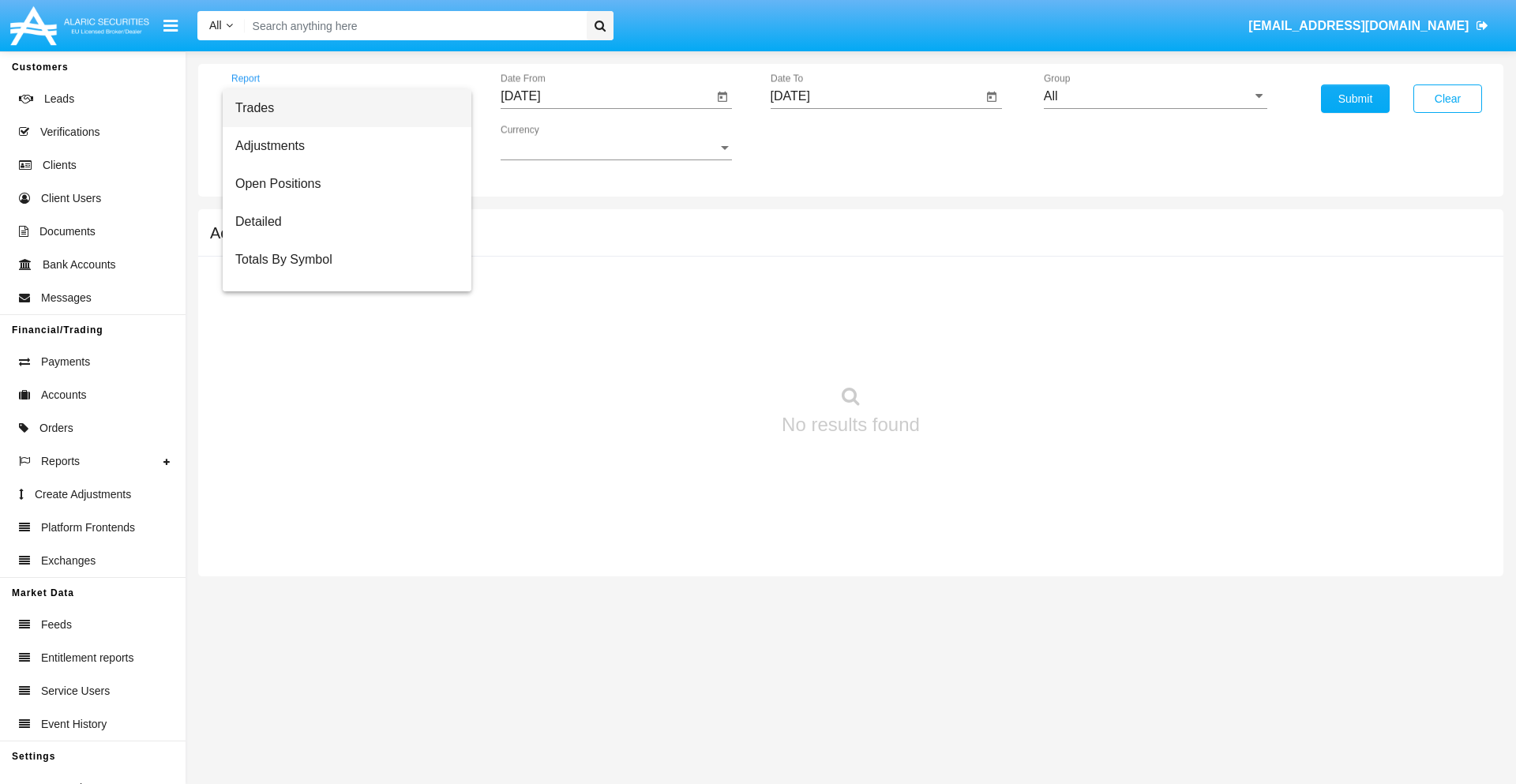
click at [340, 108] on span "Trades" at bounding box center [346, 108] width 223 height 38
click at [606, 96] on input "[DATE]" at bounding box center [607, 96] width 212 height 15
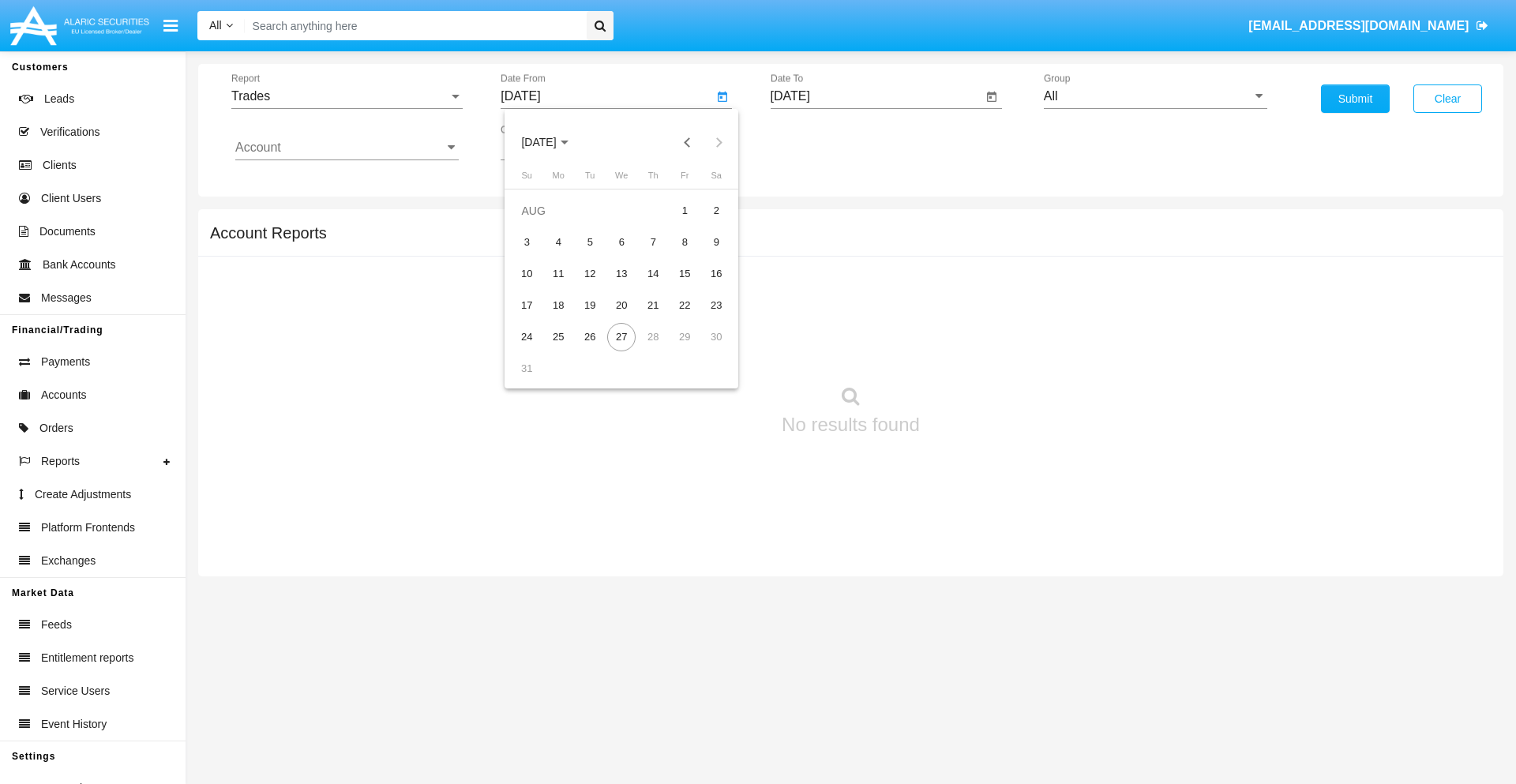
click at [552, 142] on span "[DATE]" at bounding box center [539, 142] width 35 height 13
click at [704, 349] on div "2025" at bounding box center [704, 349] width 50 height 28
click at [539, 254] on div "MAY" at bounding box center [538, 253] width 50 height 28
click at [589, 336] on div "27" at bounding box center [589, 336] width 28 height 28
type input "[DATE]"
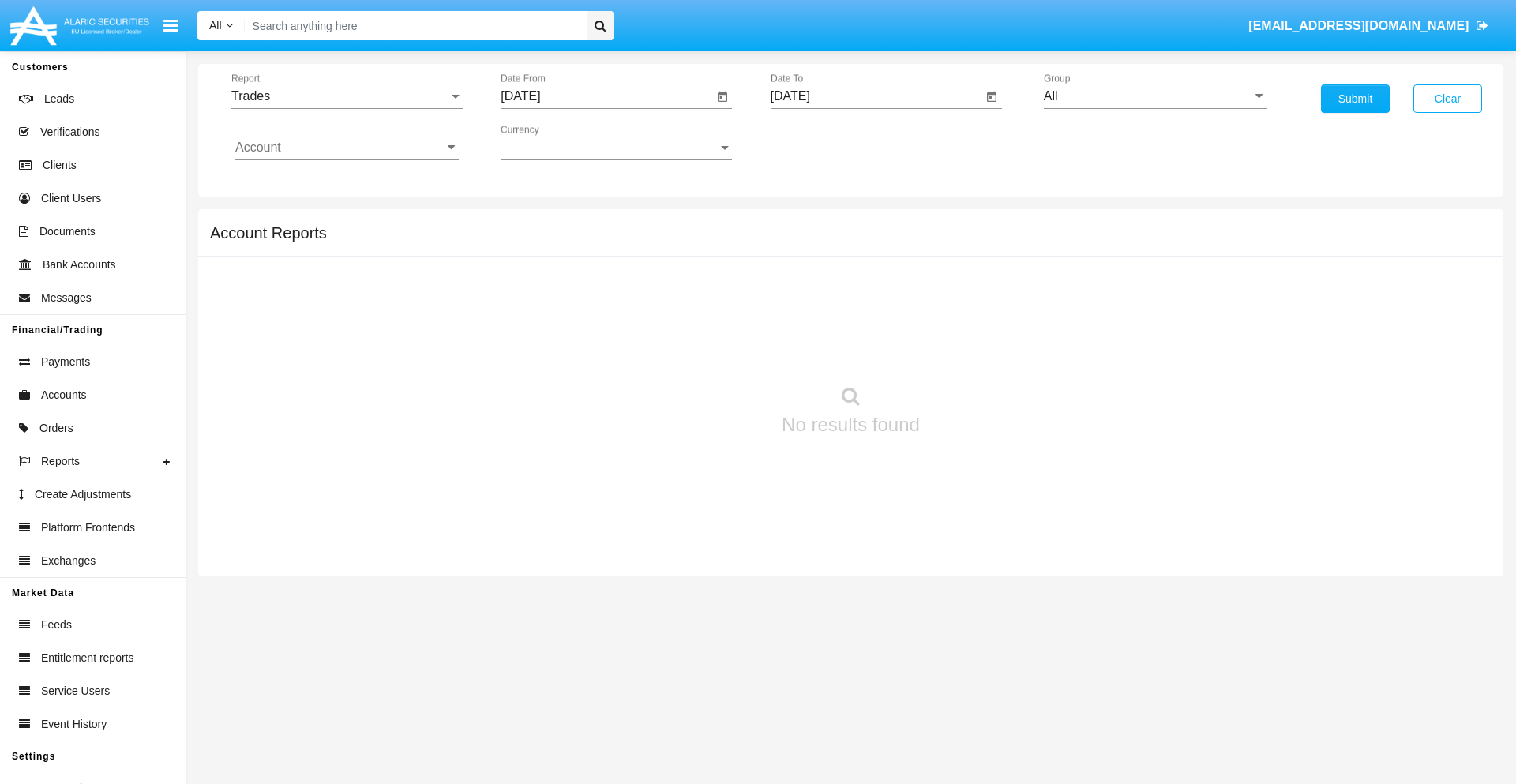
click at [876, 96] on input "[DATE]" at bounding box center [877, 96] width 212 height 15
click at [821, 142] on span "[DATE]" at bounding box center [809, 142] width 35 height 13
click at [973, 349] on div "2025" at bounding box center [973, 349] width 50 height 28
click at [973, 254] on div "AUG" at bounding box center [973, 253] width 50 height 28
click at [891, 336] on div "27" at bounding box center [891, 336] width 28 height 28
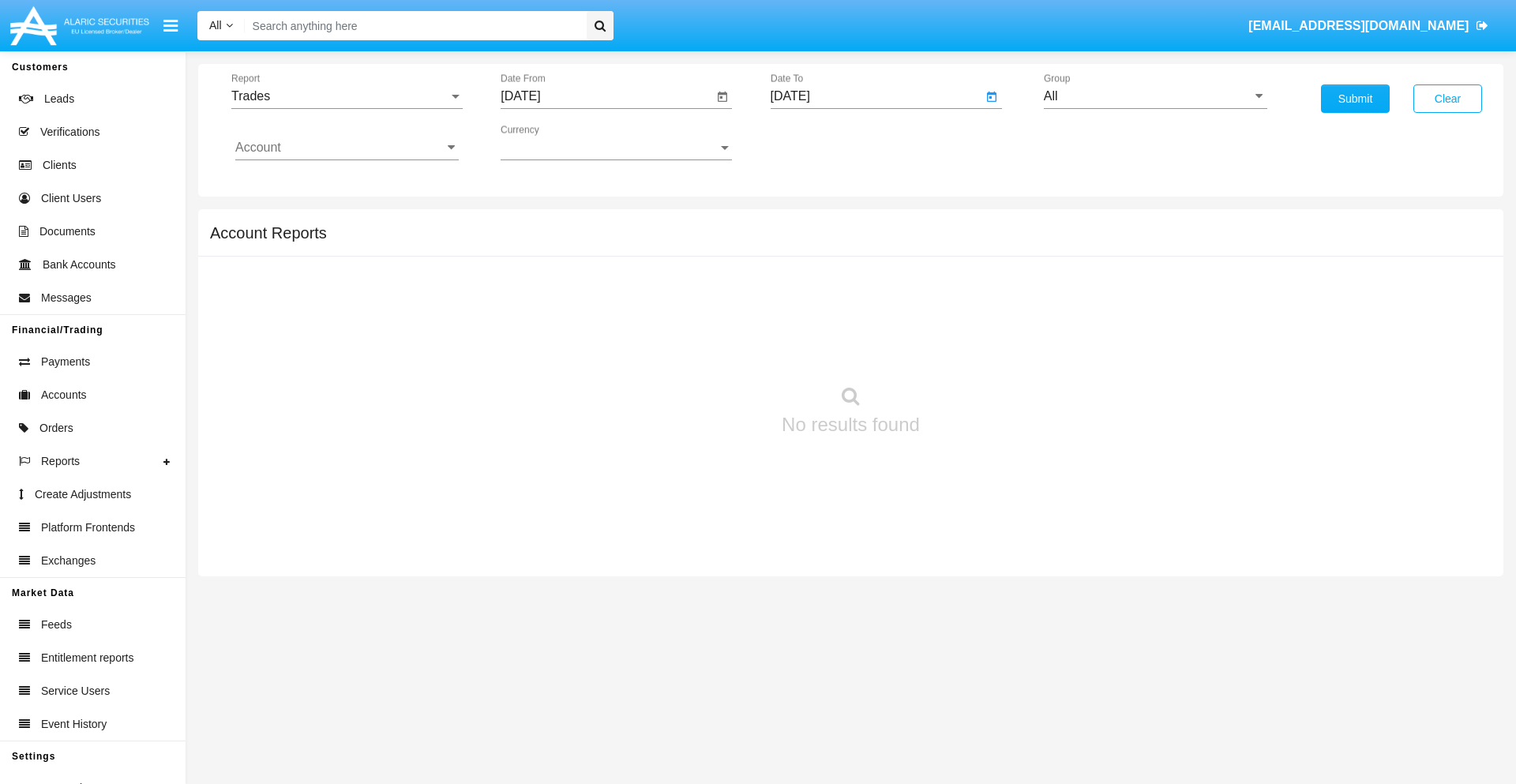
type input "[DATE]"
click at [1155, 96] on input "All" at bounding box center [1155, 96] width 223 height 15
type input "Hammer Web Lite"
click at [347, 148] on input "Account" at bounding box center [346, 147] width 223 height 15
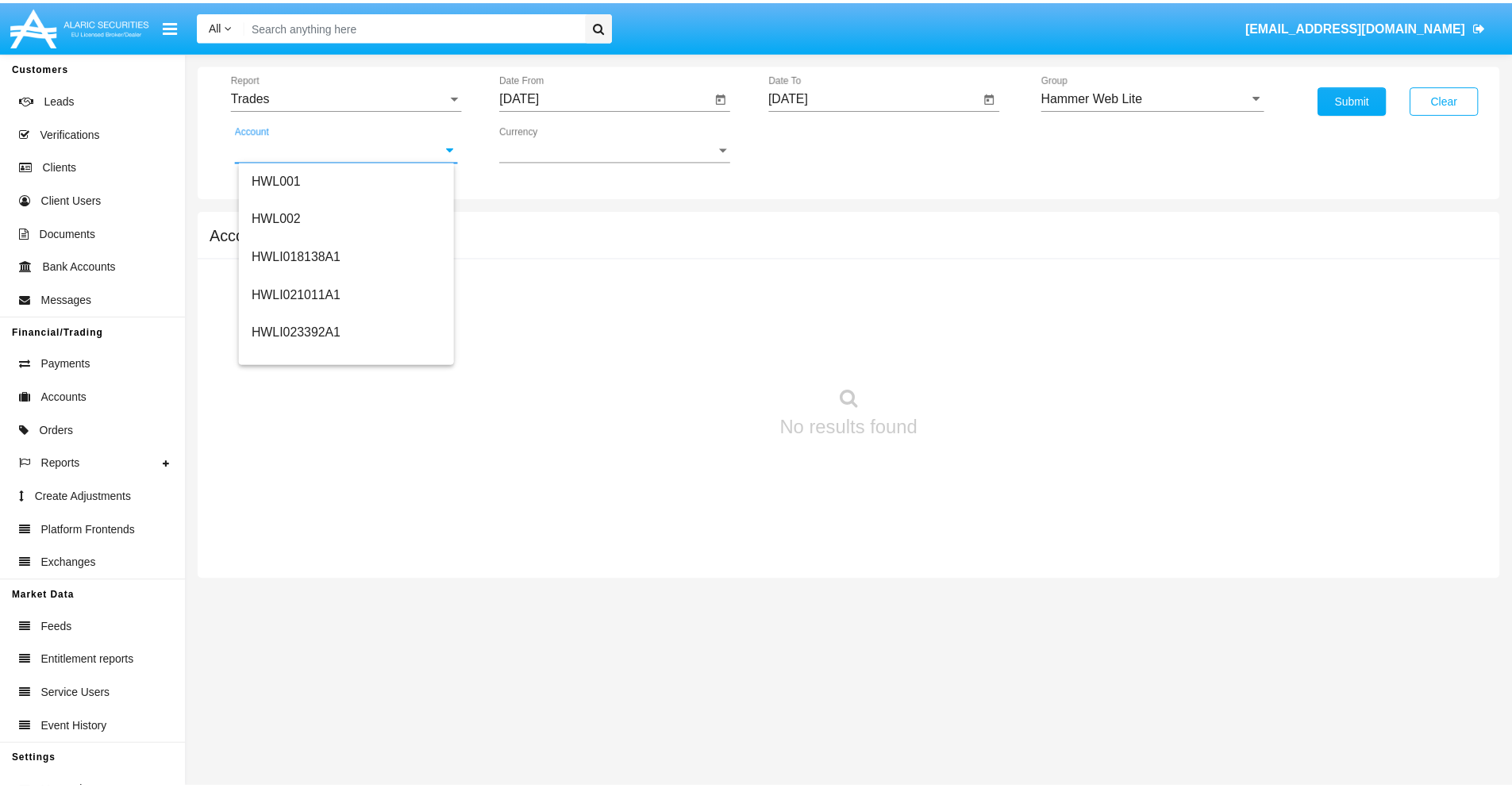
scroll to position [241, 0]
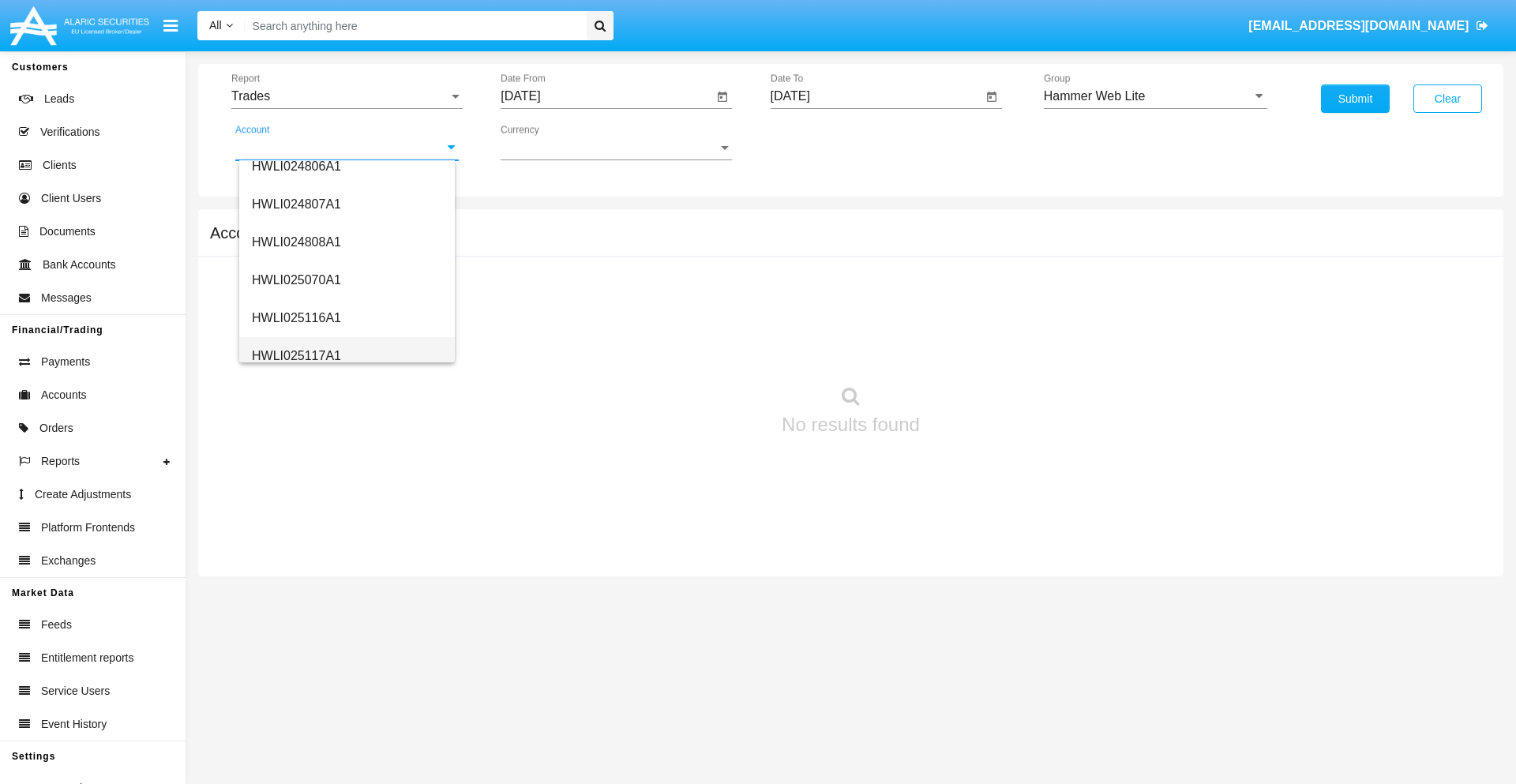
click at [295, 355] on span "HWLI025117A1" at bounding box center [296, 355] width 90 height 14
type input "HWLI025117A1"
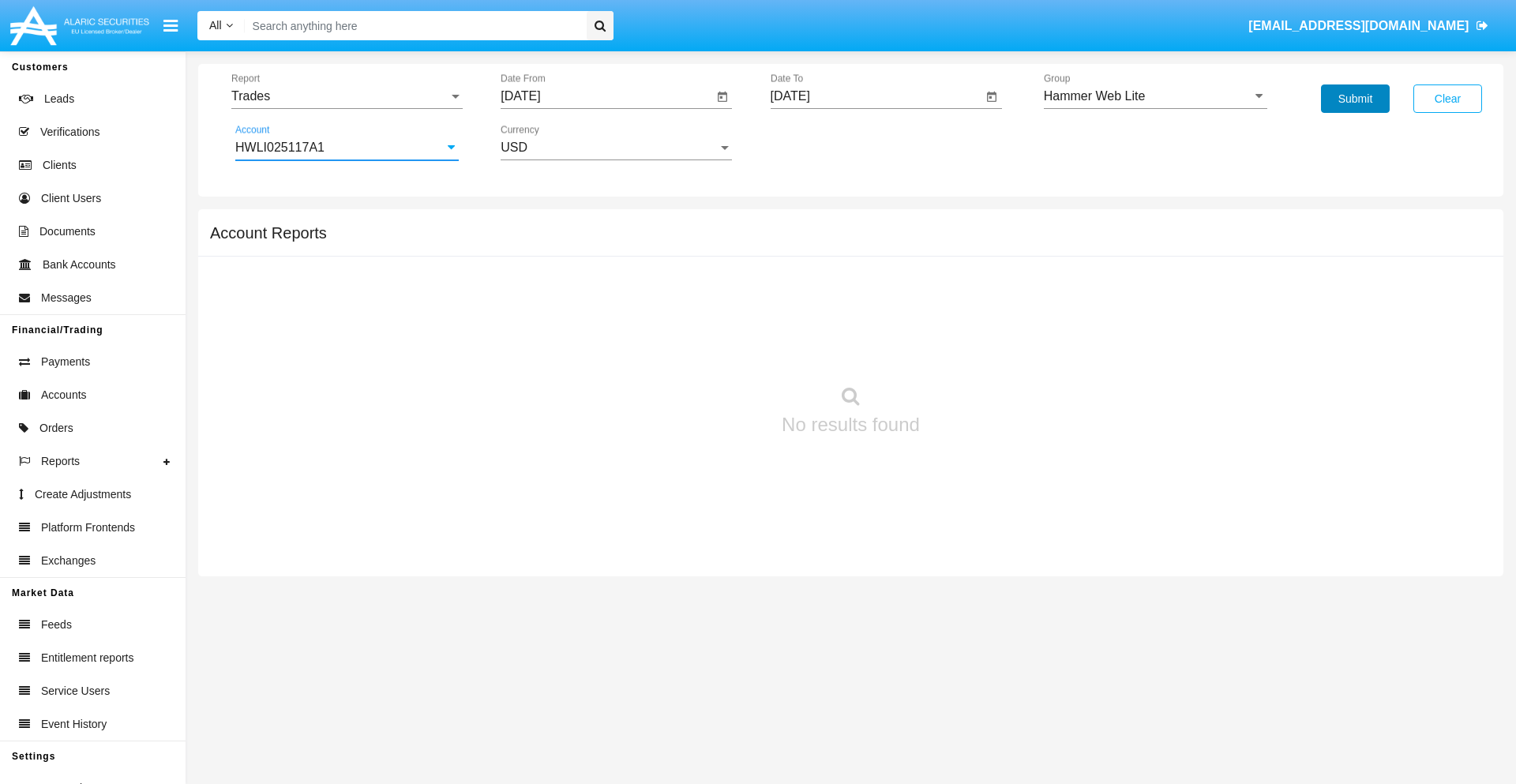
click at [1354, 98] on button "Submit" at bounding box center [1355, 98] width 68 height 28
click at [347, 96] on span "Report" at bounding box center [339, 96] width 217 height 15
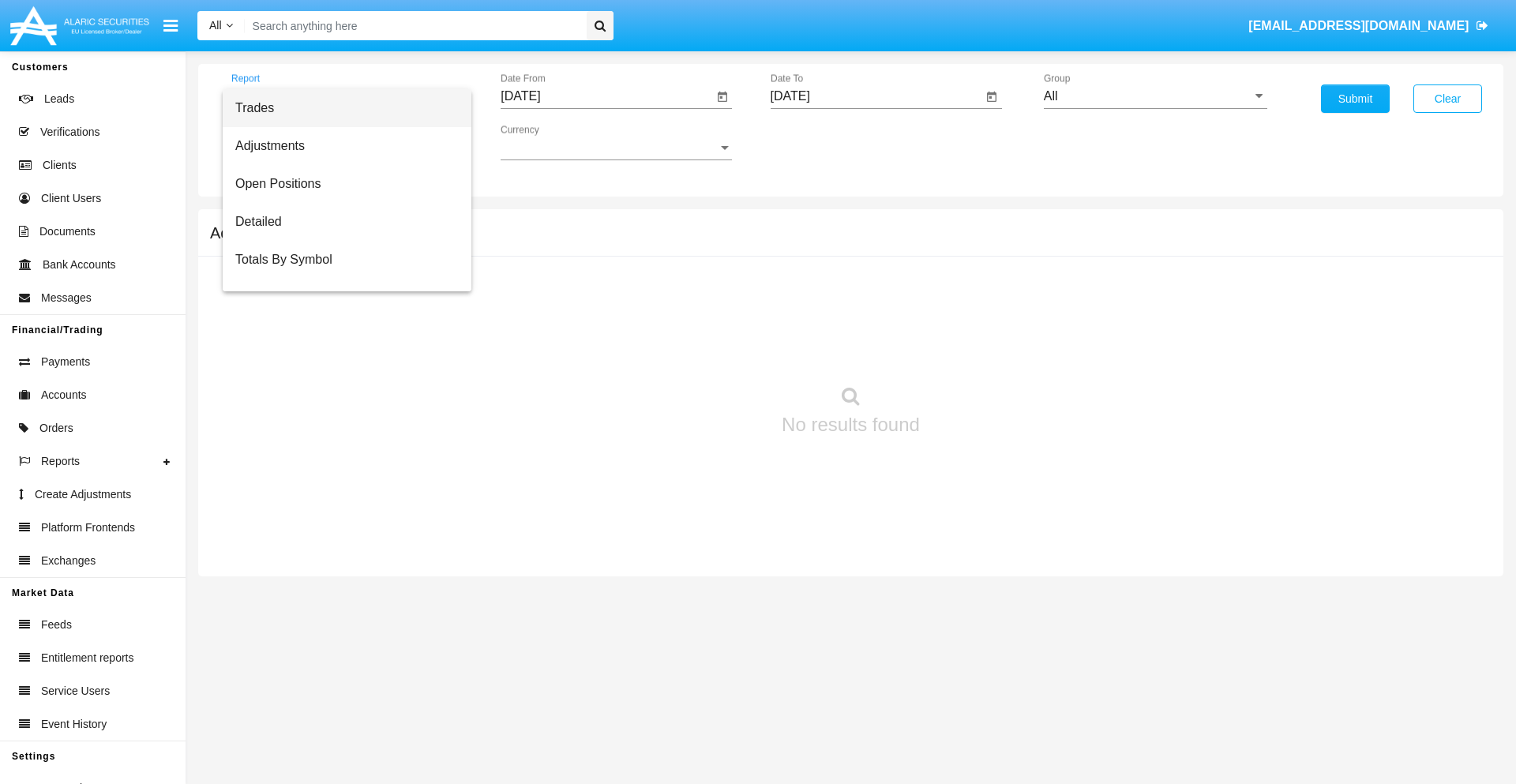
click at [340, 108] on span "Trades" at bounding box center [346, 108] width 223 height 38
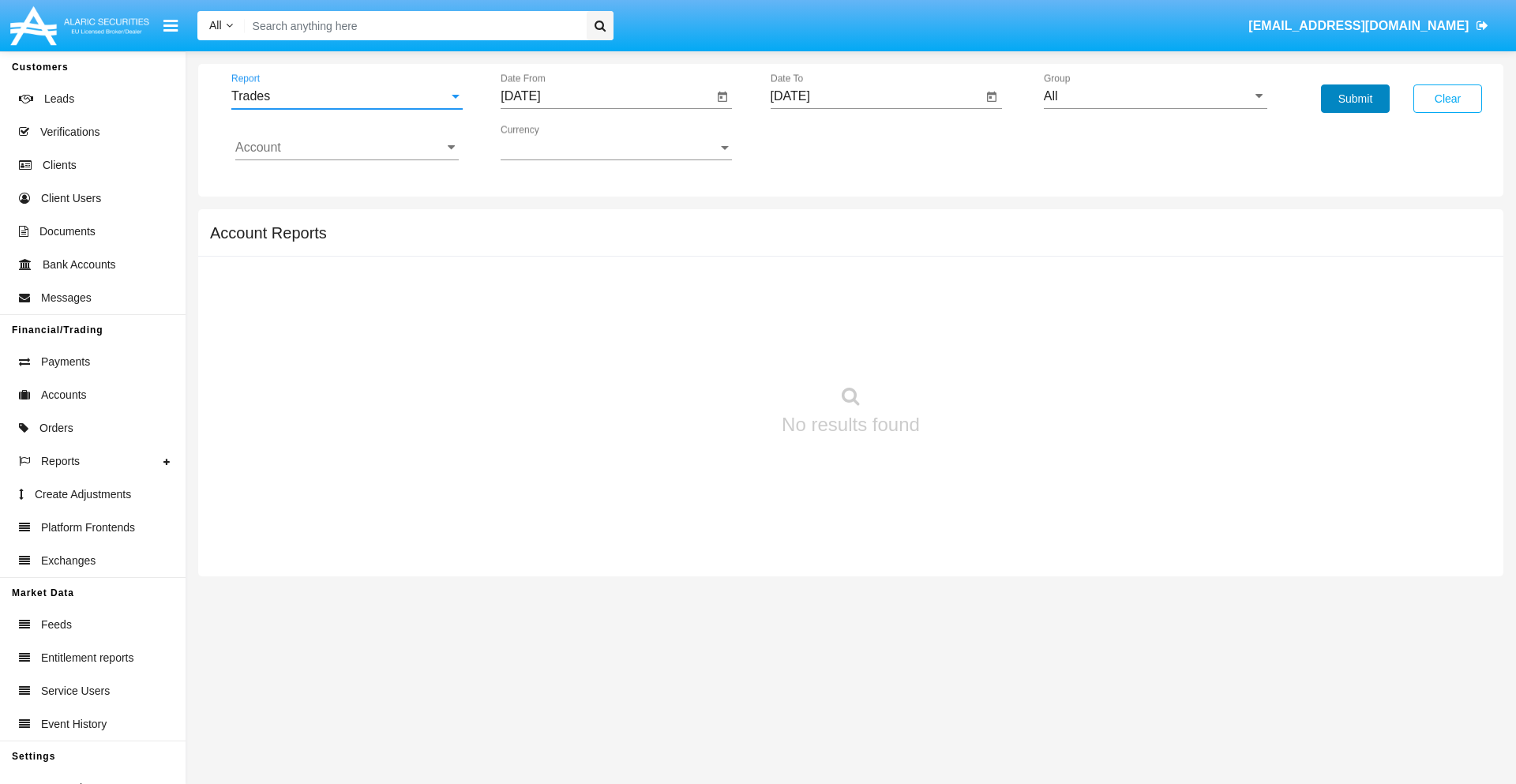
click at [1354, 98] on button "Submit" at bounding box center [1355, 98] width 68 height 28
click at [347, 96] on span "Report" at bounding box center [339, 96] width 217 height 15
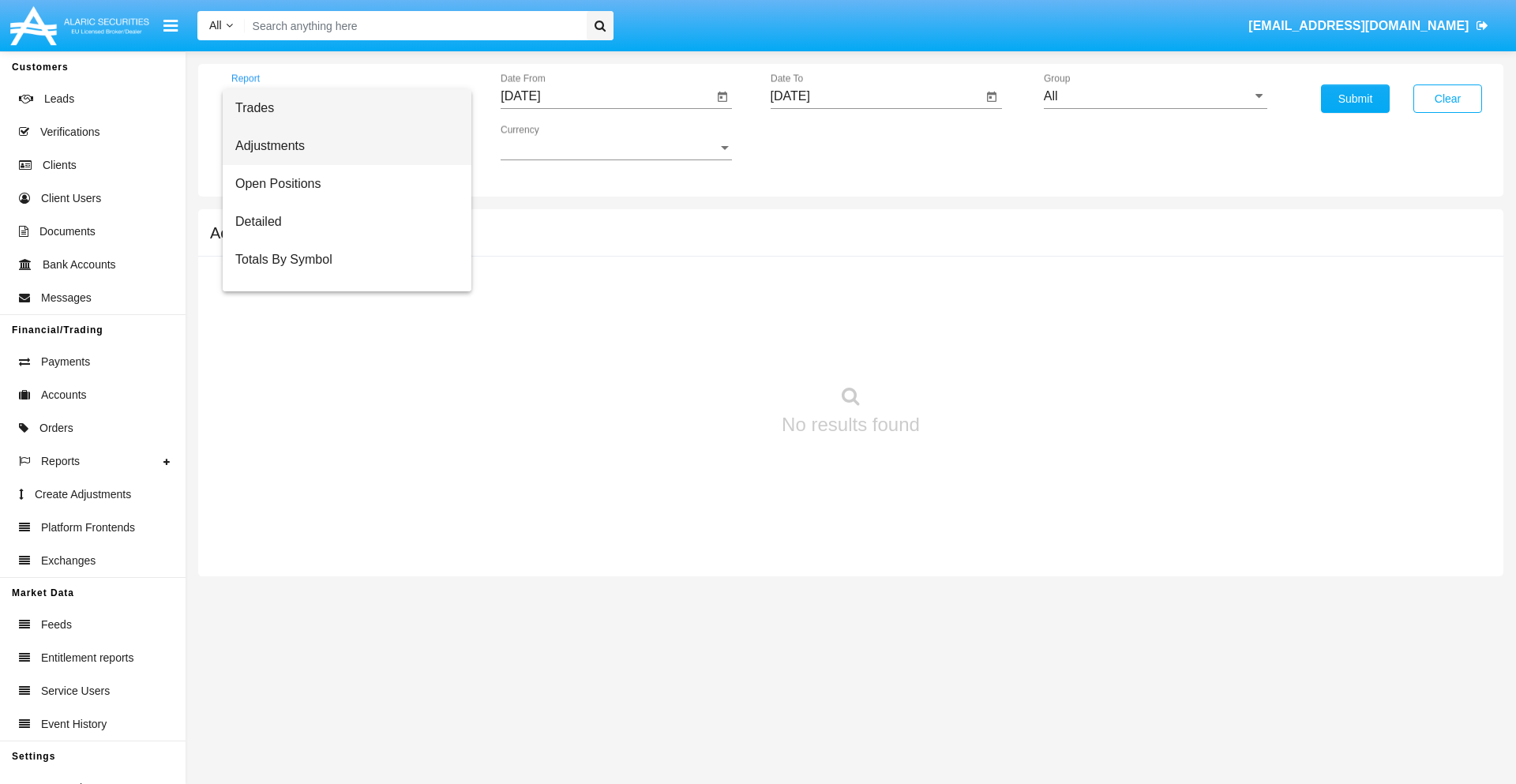
click at [340, 146] on span "Adjustments" at bounding box center [346, 145] width 223 height 38
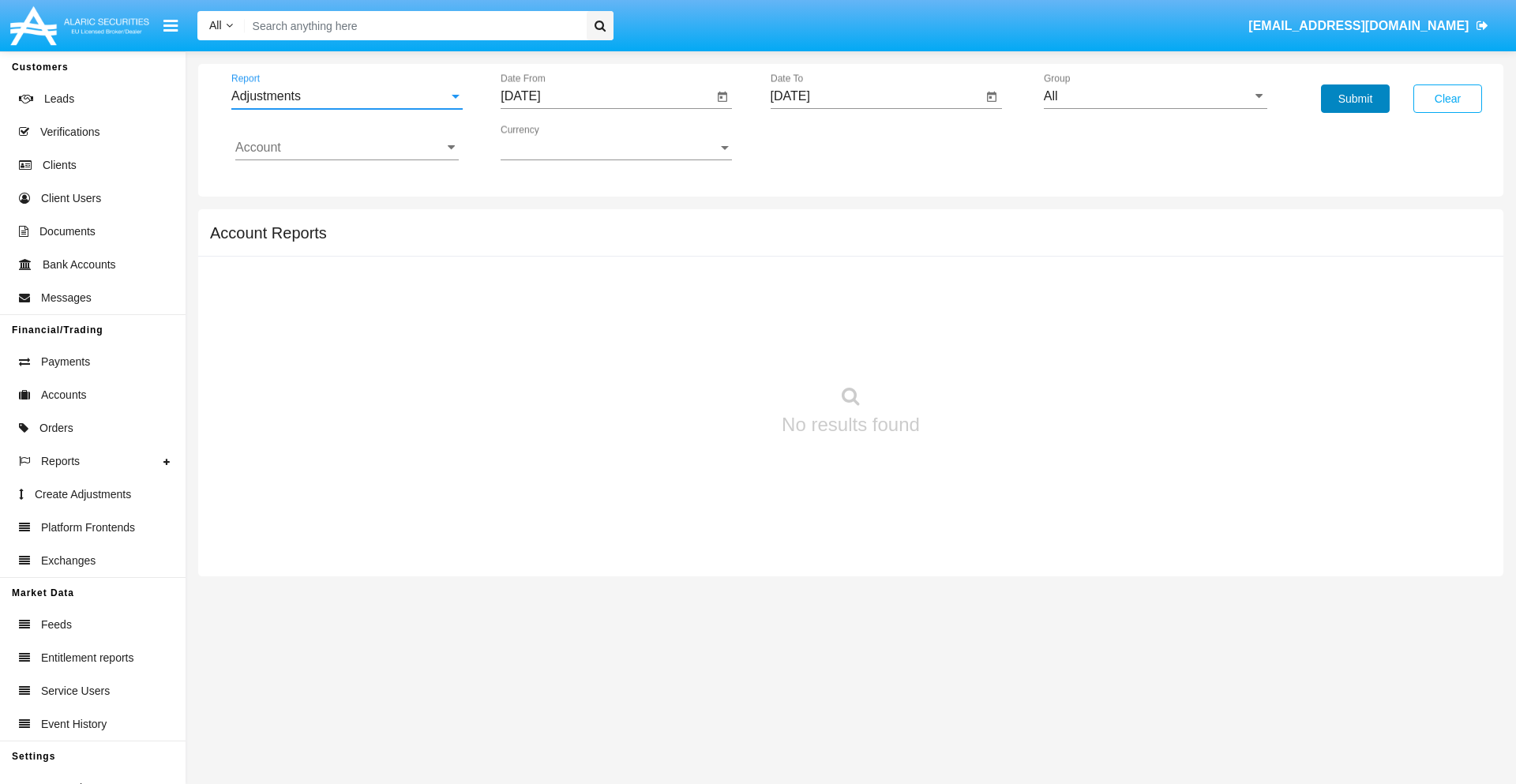
click at [1354, 98] on button "Submit" at bounding box center [1355, 98] width 68 height 28
click at [347, 96] on span "Report" at bounding box center [339, 96] width 217 height 15
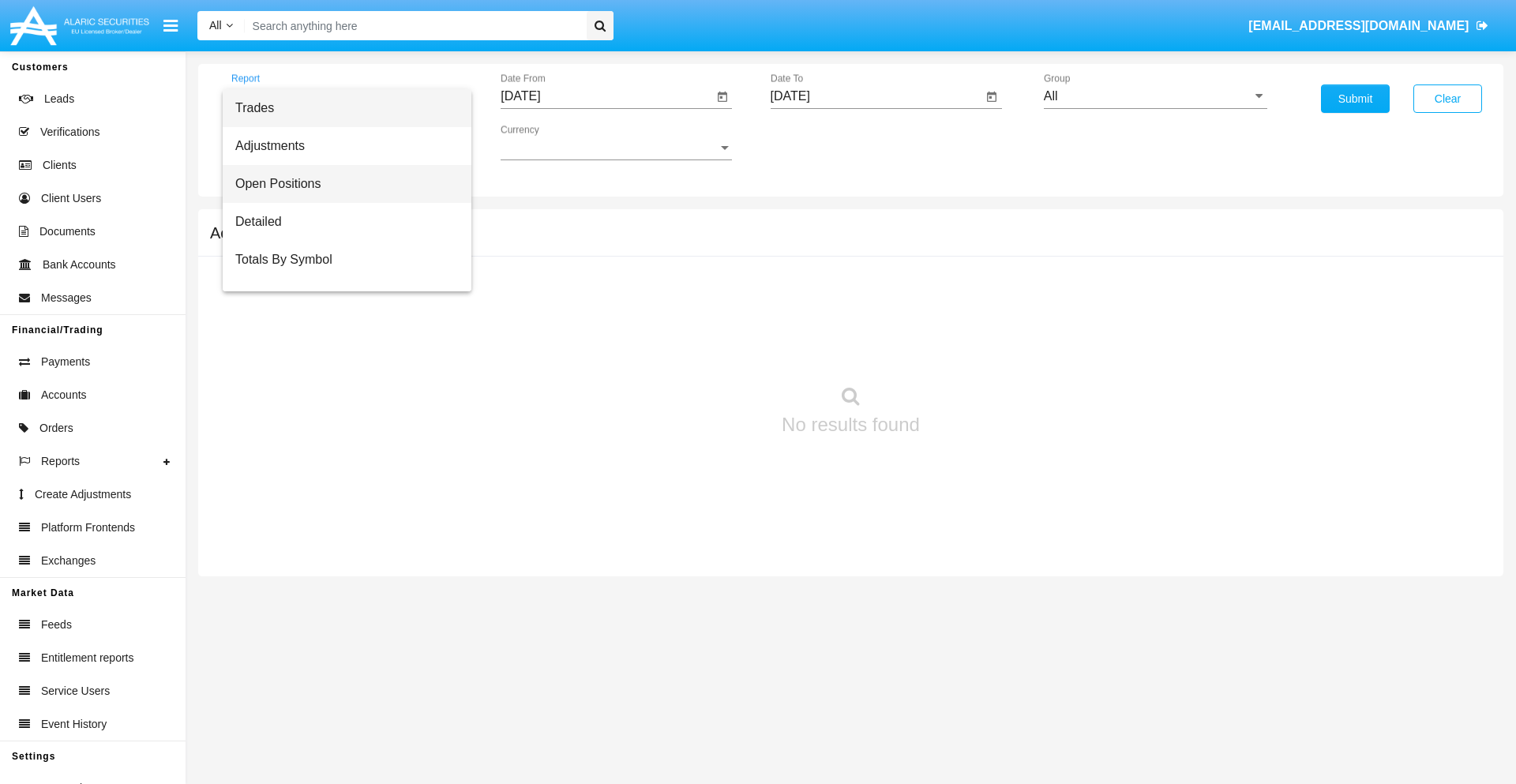
click at [340, 184] on span "Open Positions" at bounding box center [346, 183] width 223 height 38
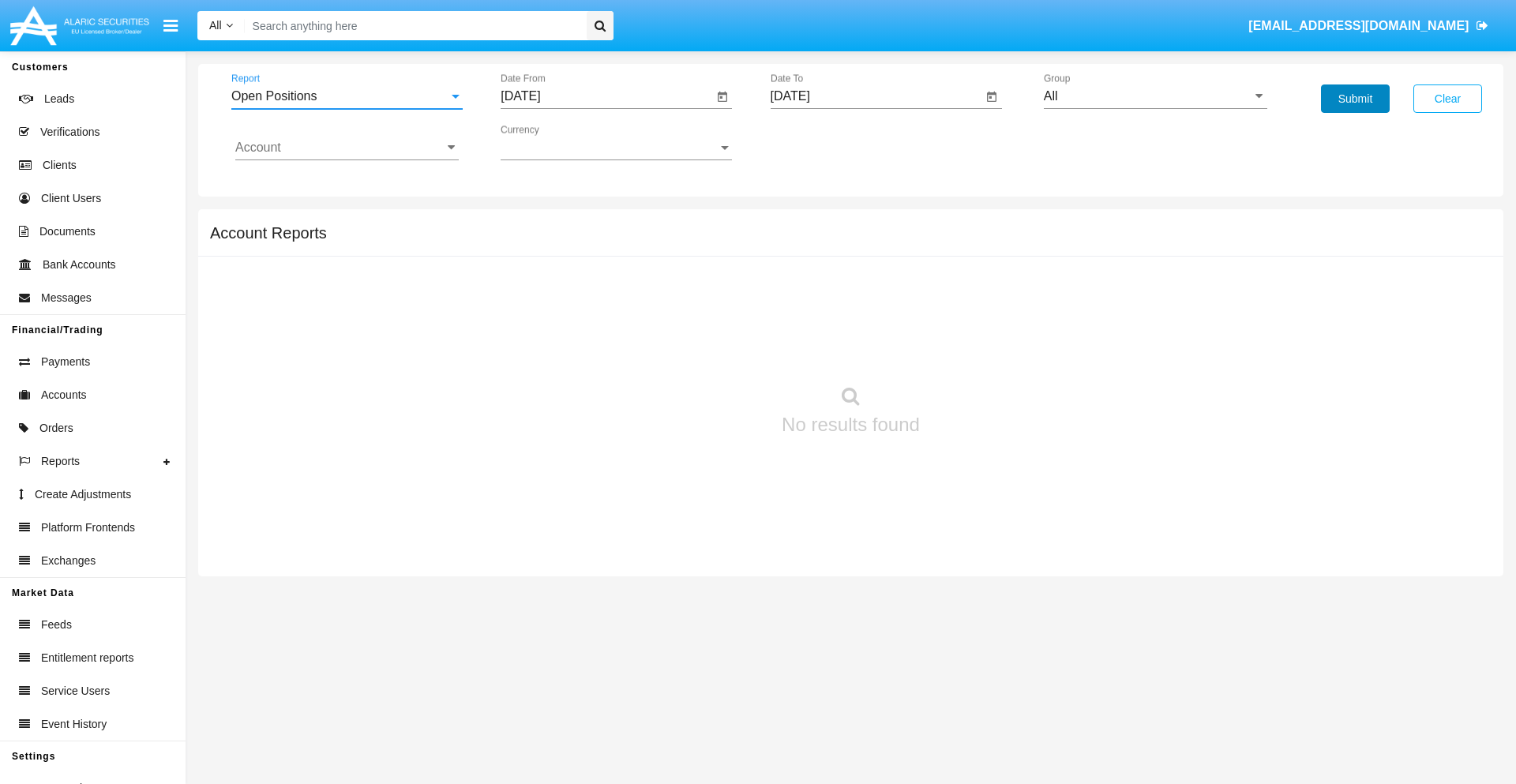
click at [1354, 98] on button "Submit" at bounding box center [1355, 98] width 68 height 28
click at [347, 96] on span "Report" at bounding box center [339, 96] width 217 height 15
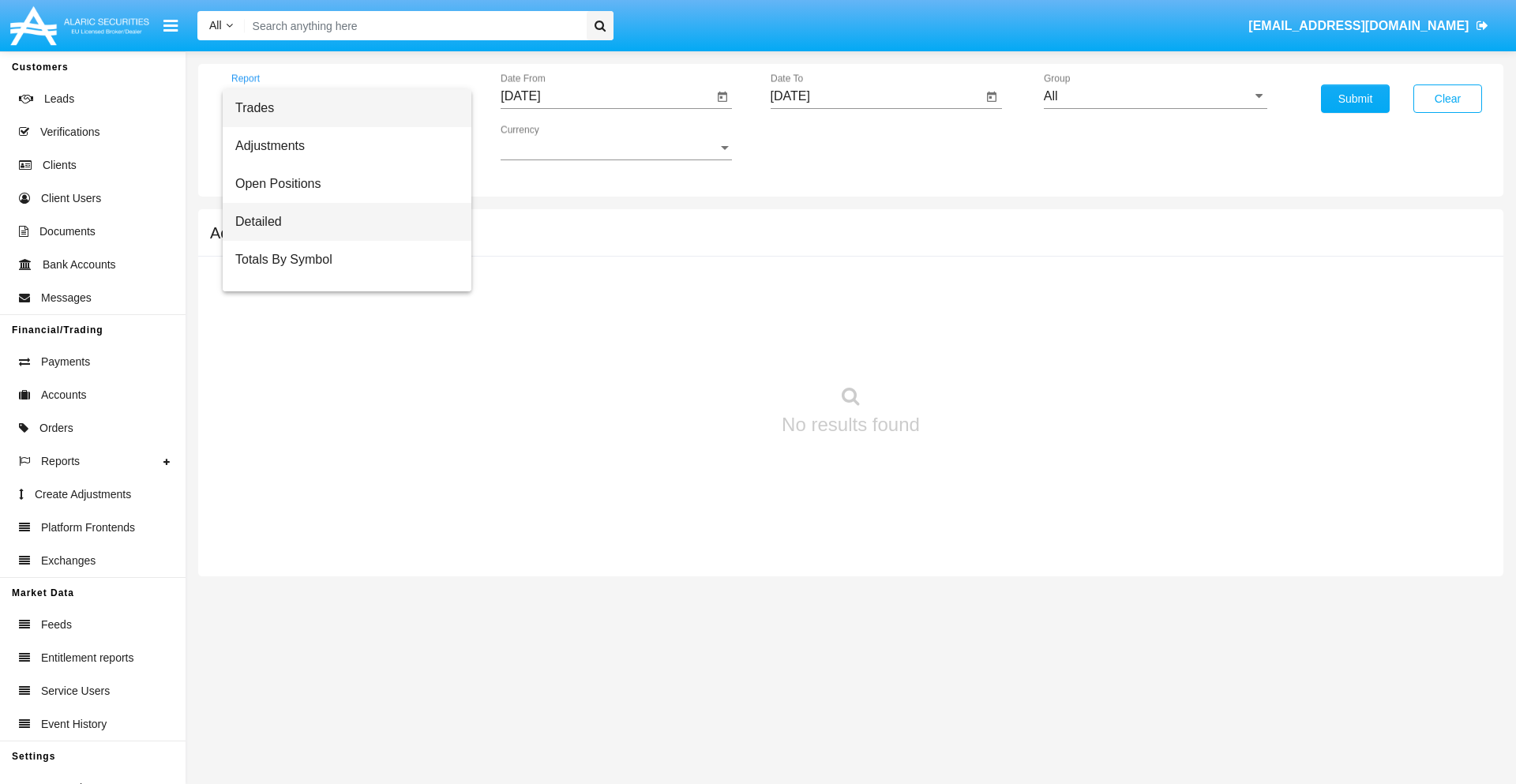
click at [340, 222] on span "Detailed" at bounding box center [346, 221] width 223 height 38
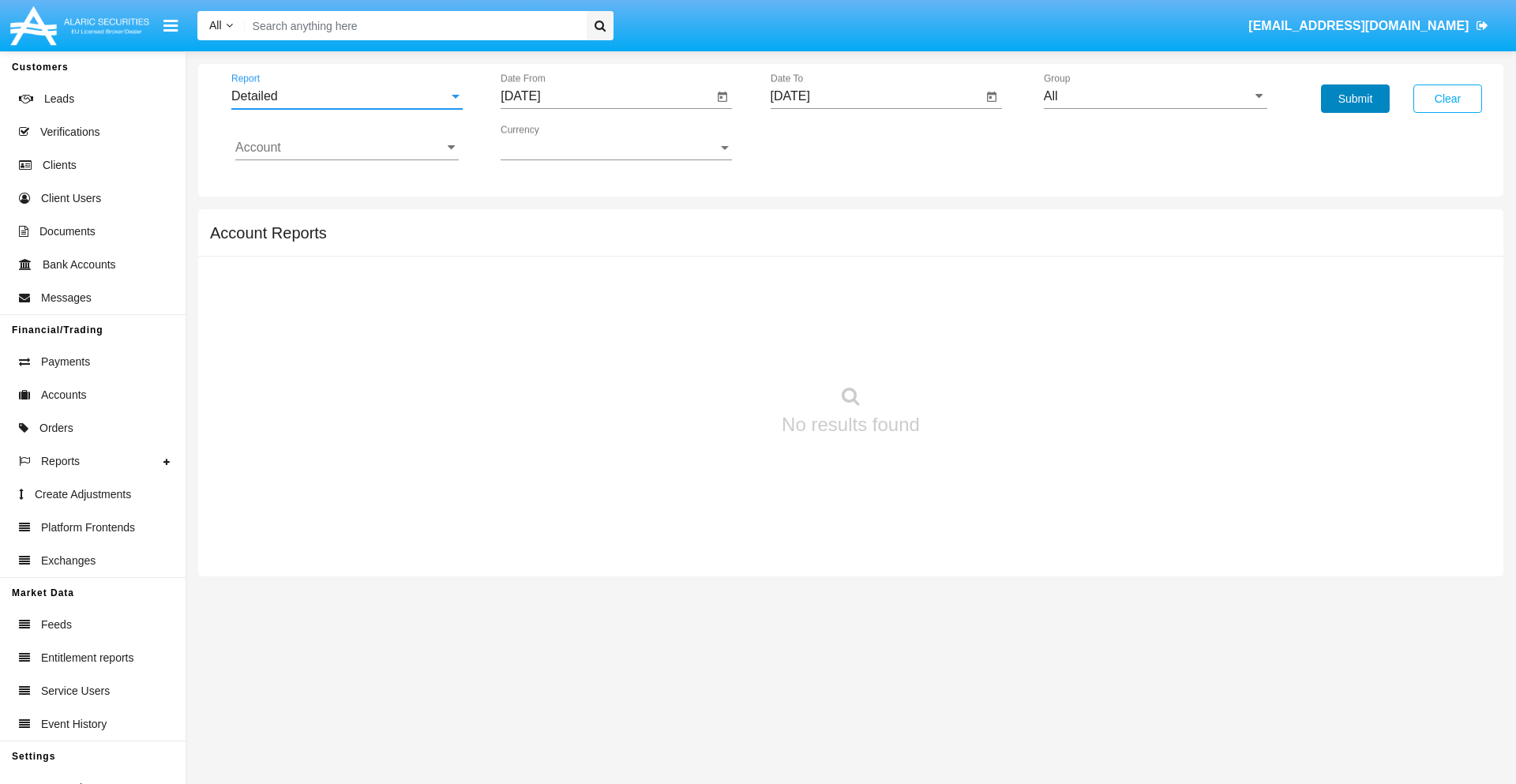
click at [1354, 98] on button "Submit" at bounding box center [1355, 98] width 68 height 28
click at [347, 96] on span "Report" at bounding box center [339, 96] width 217 height 15
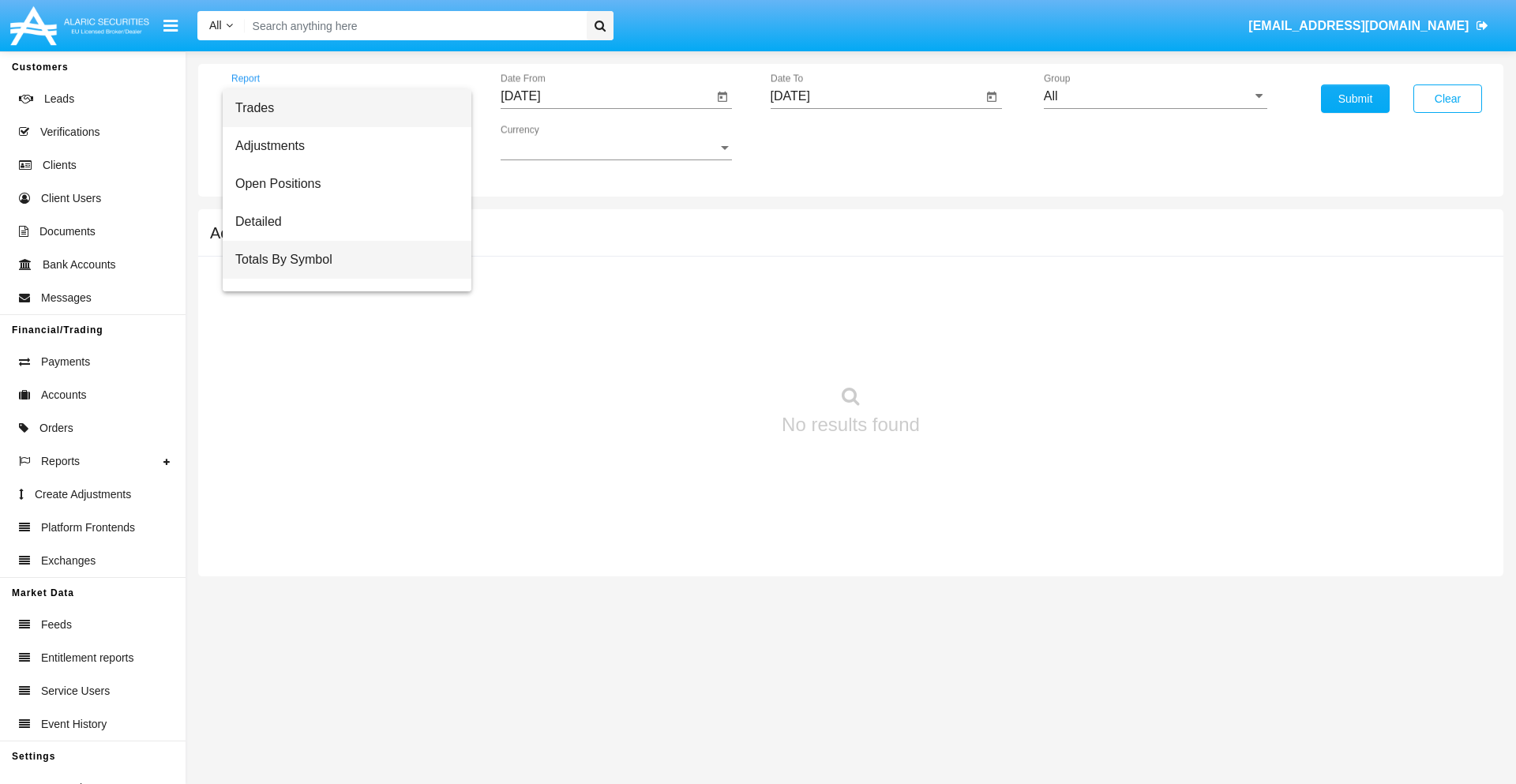
click at [340, 260] on span "Totals By Symbol" at bounding box center [346, 259] width 223 height 38
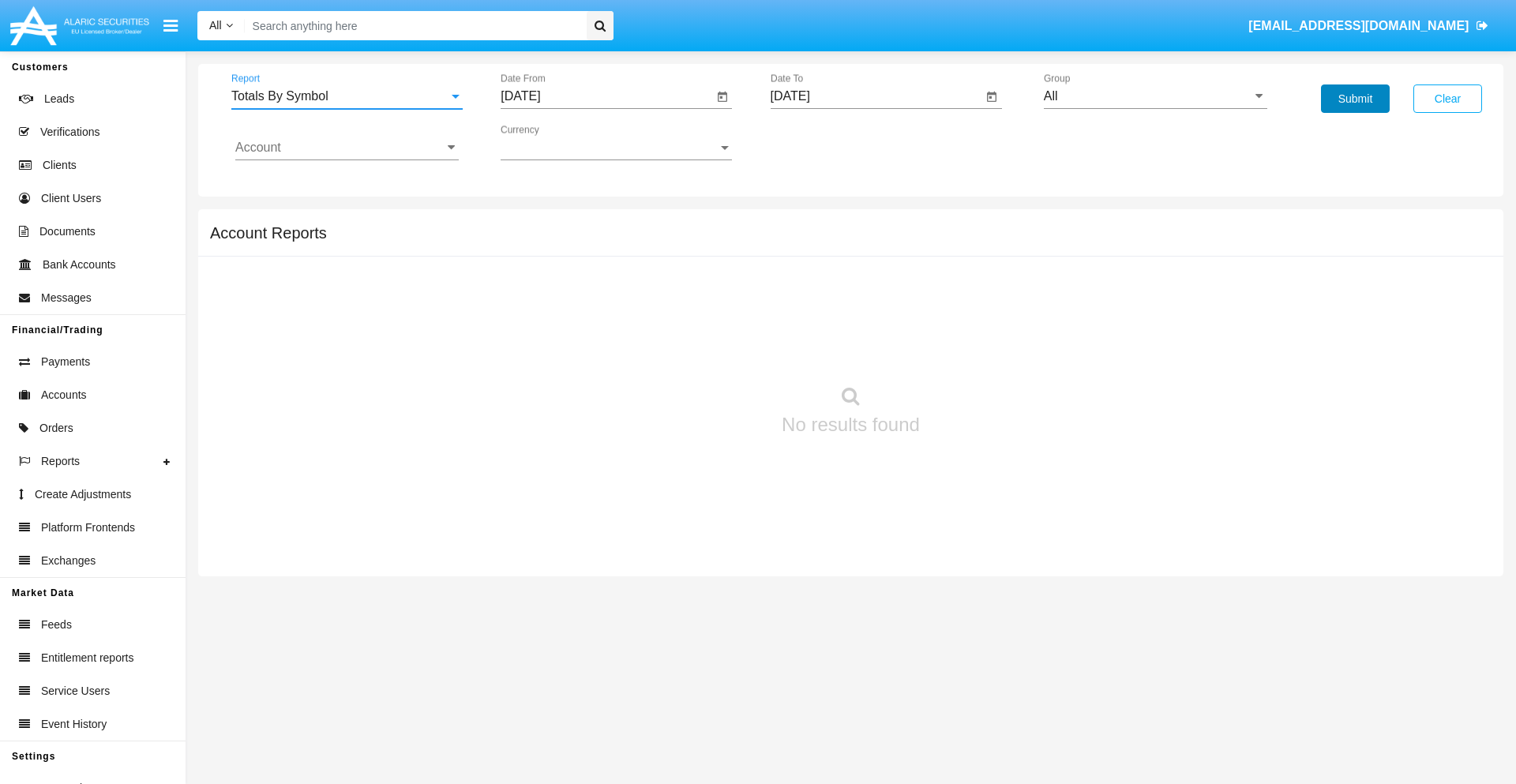
click at [1354, 98] on button "Submit" at bounding box center [1355, 98] width 68 height 28
click at [347, 96] on span "Report" at bounding box center [339, 96] width 217 height 15
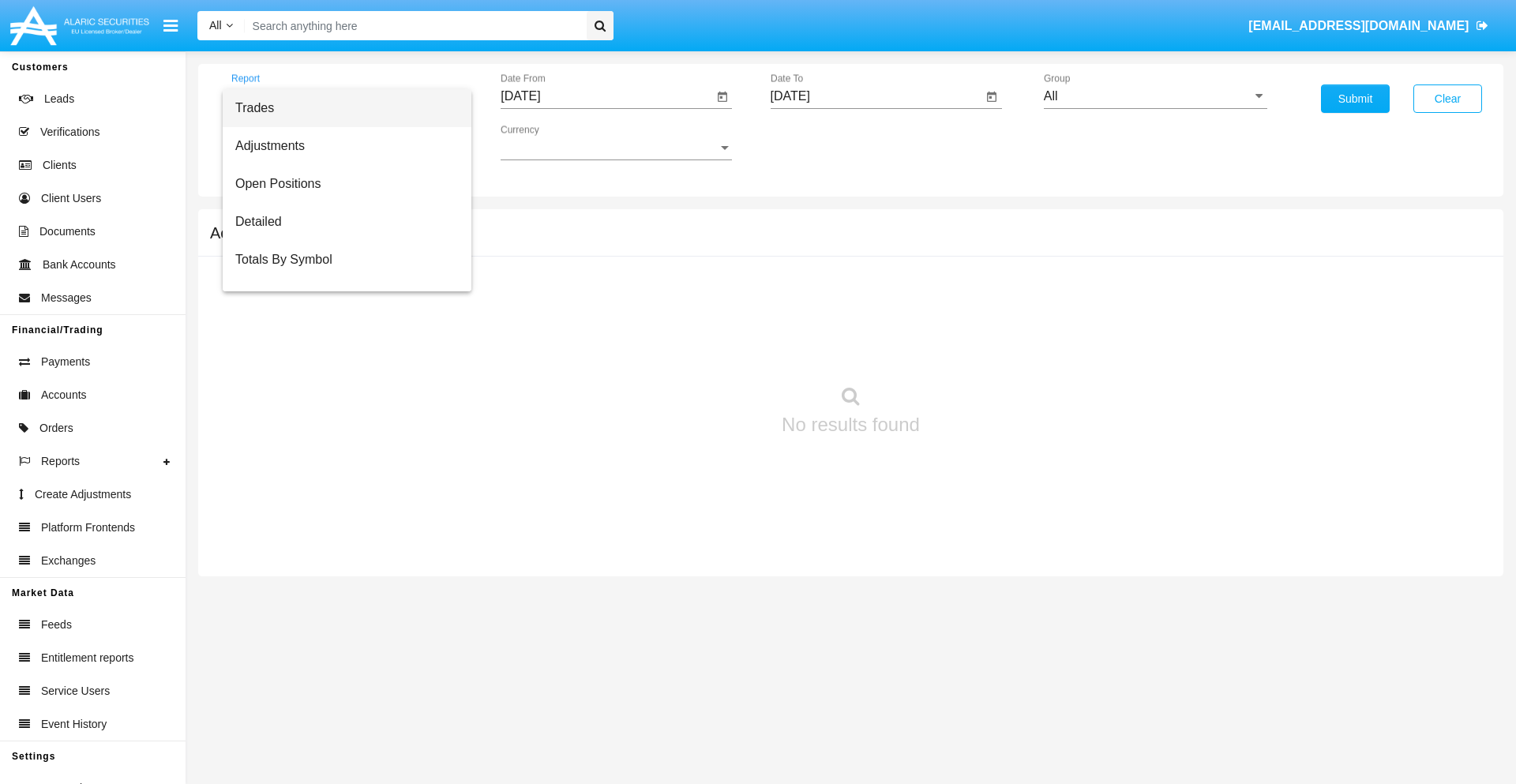
scroll to position [25, 0]
click at [340, 273] on span "Totals By Date" at bounding box center [346, 272] width 223 height 38
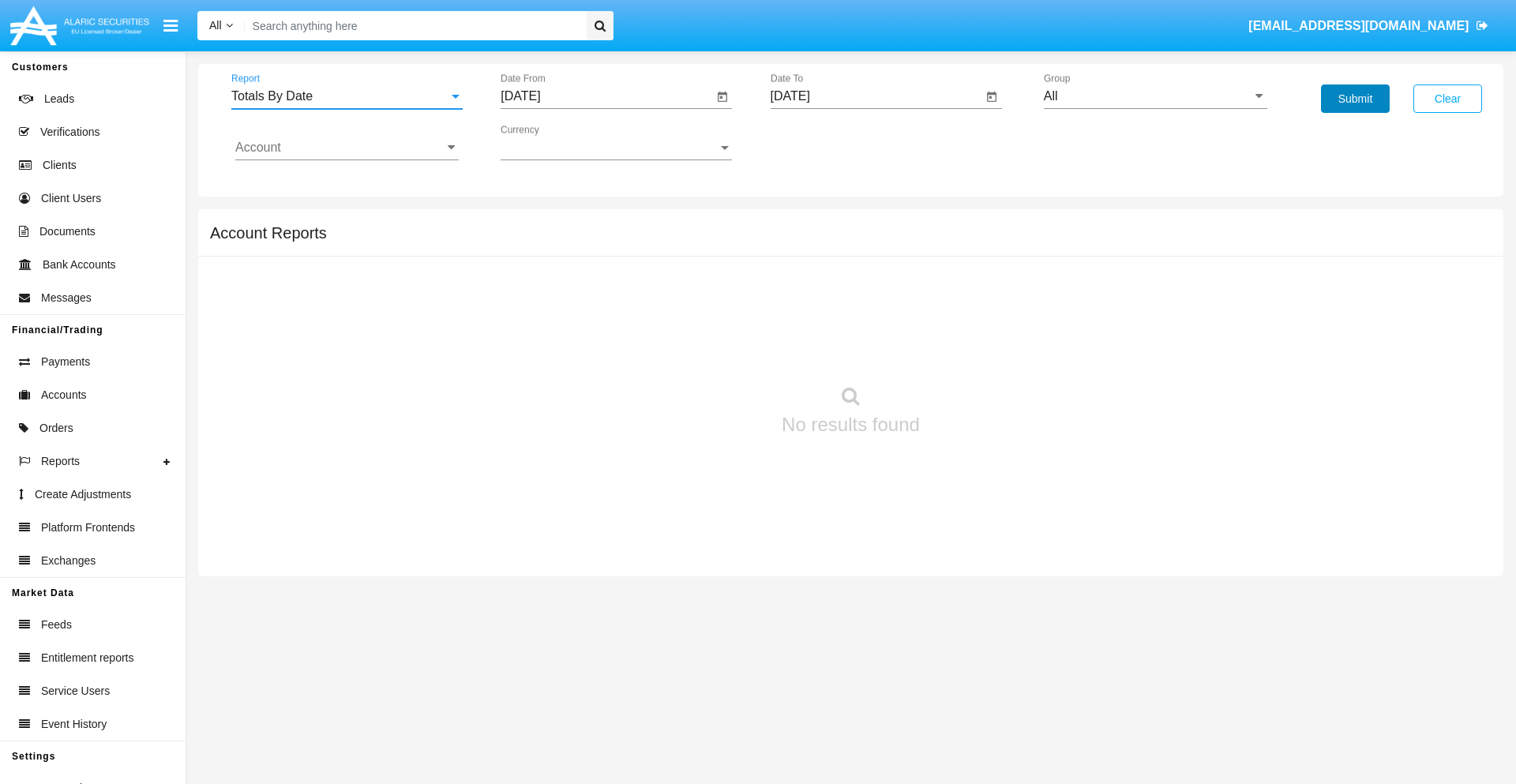
click at [1354, 98] on button "Submit" at bounding box center [1355, 98] width 68 height 28
click at [347, 96] on span "Report" at bounding box center [339, 96] width 217 height 15
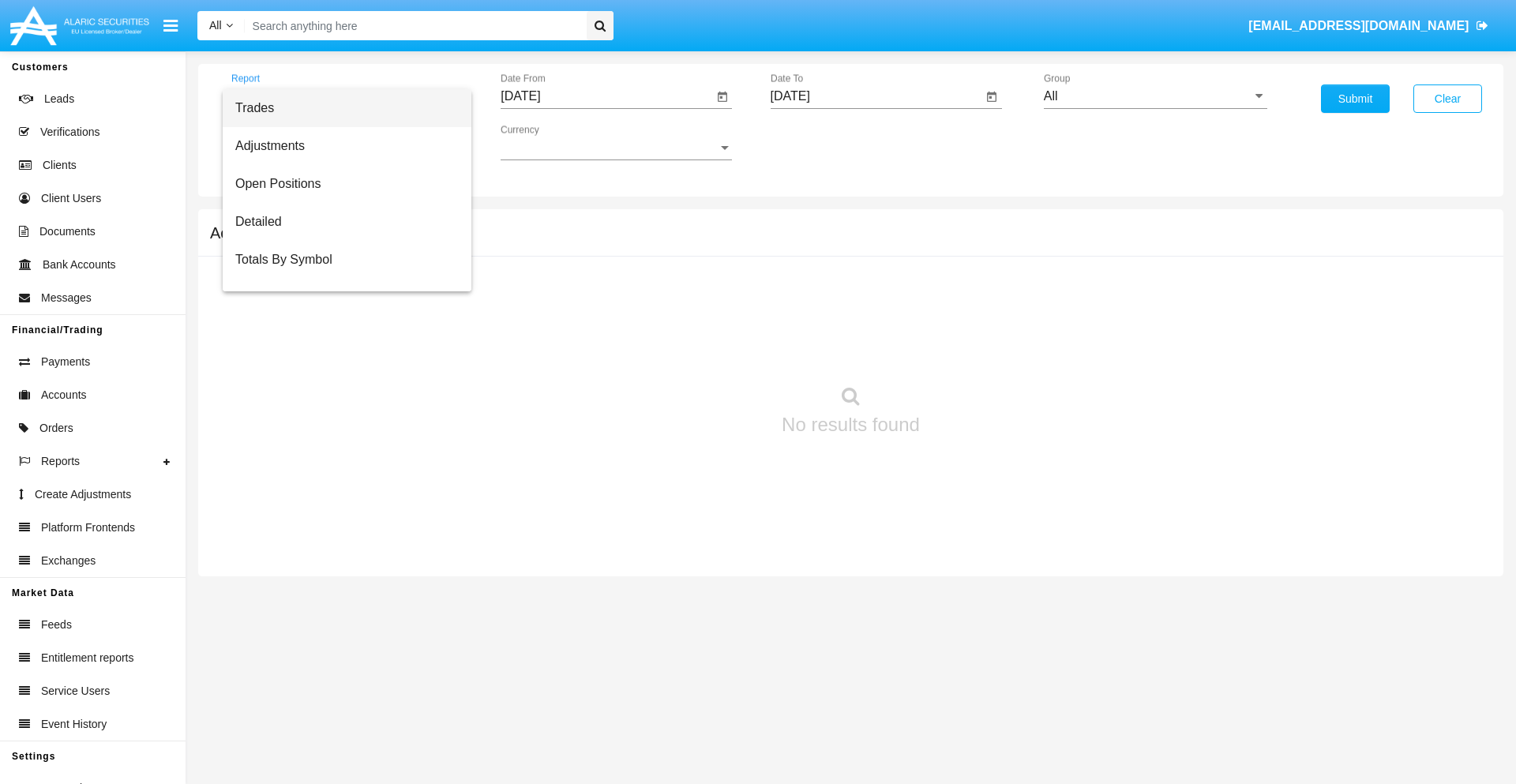
scroll to position [63, 0]
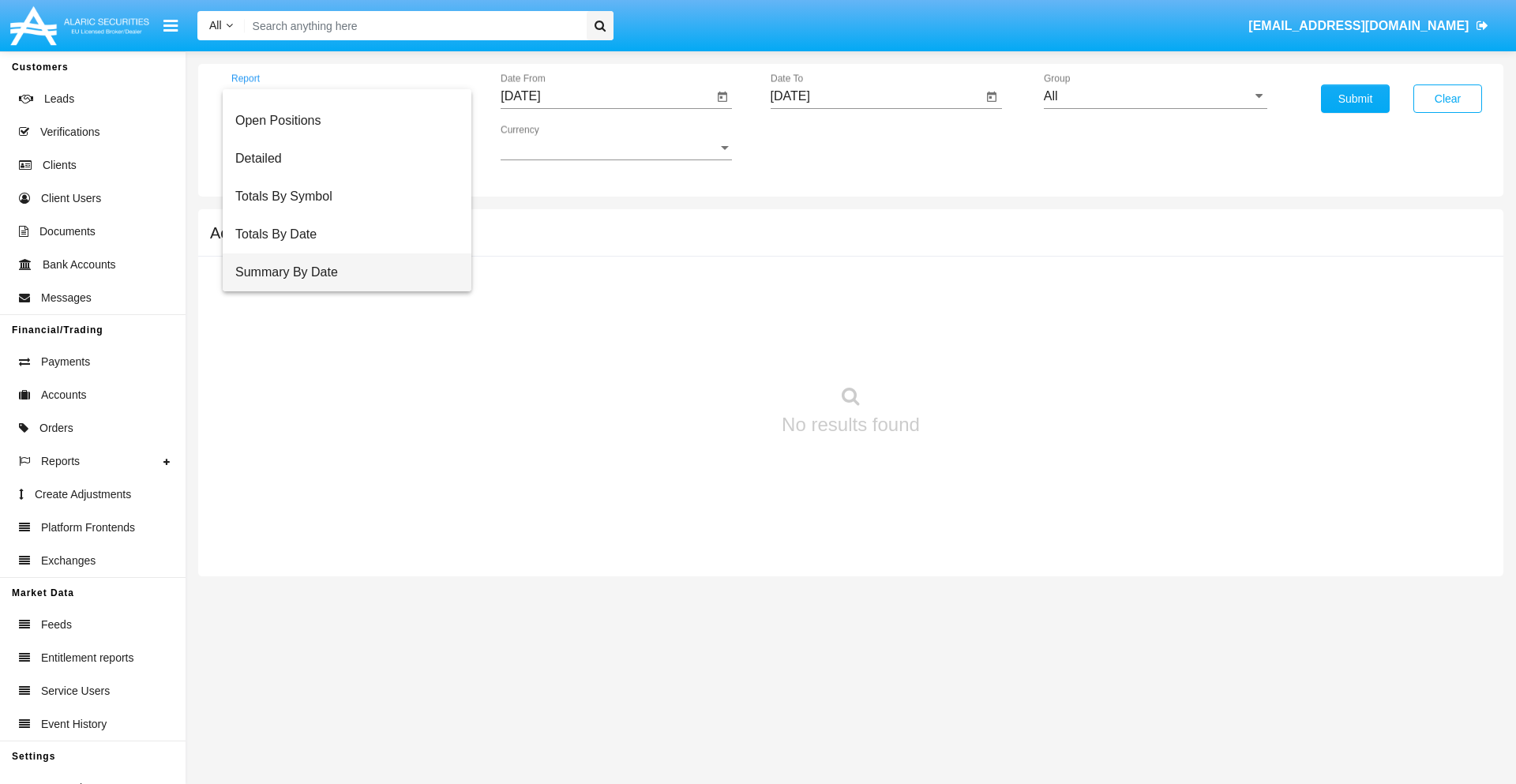
click at [340, 273] on span "Summary By Date" at bounding box center [346, 272] width 223 height 38
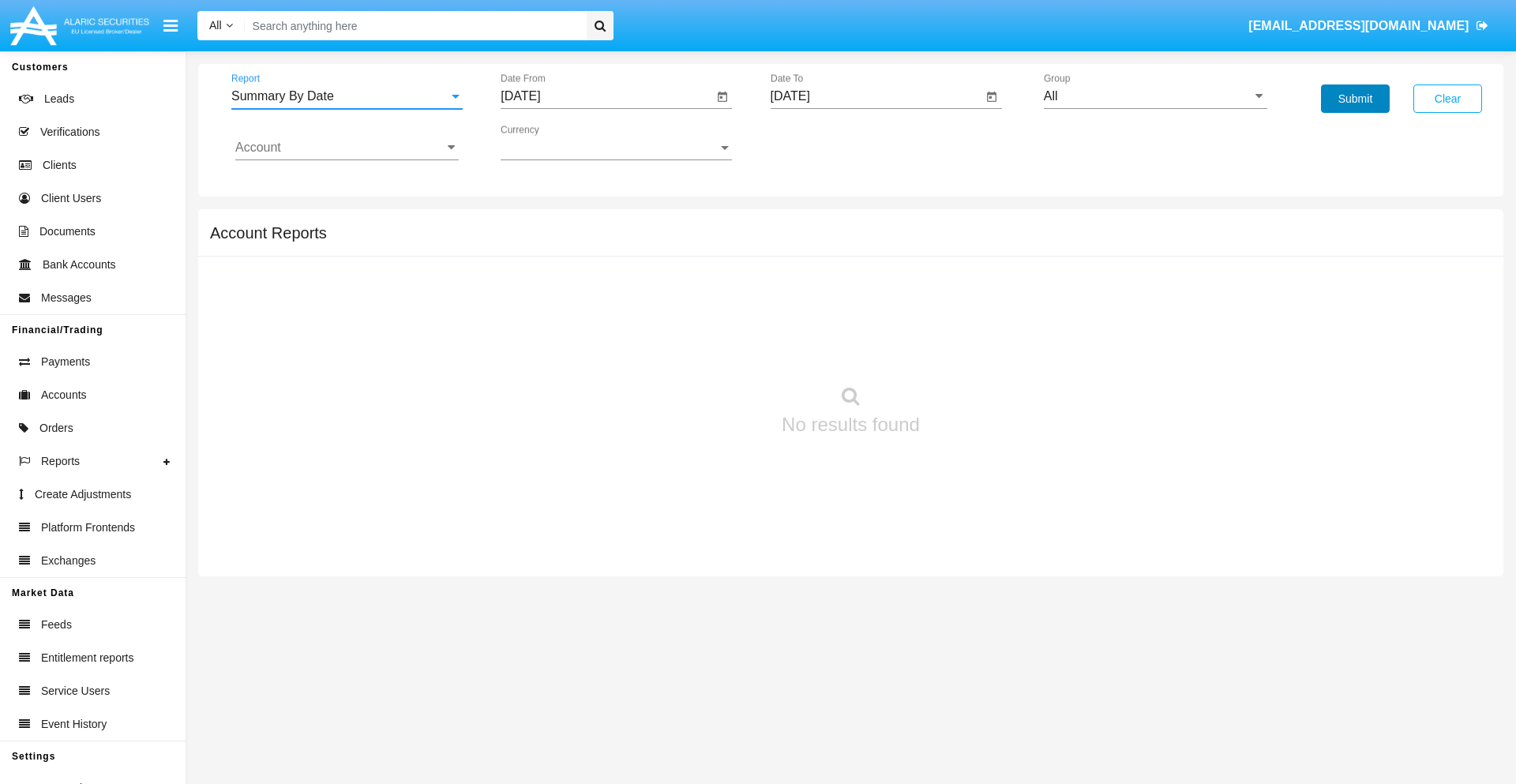
click at [1354, 98] on button "Submit" at bounding box center [1355, 98] width 68 height 28
